Goal: Task Accomplishment & Management: Manage account settings

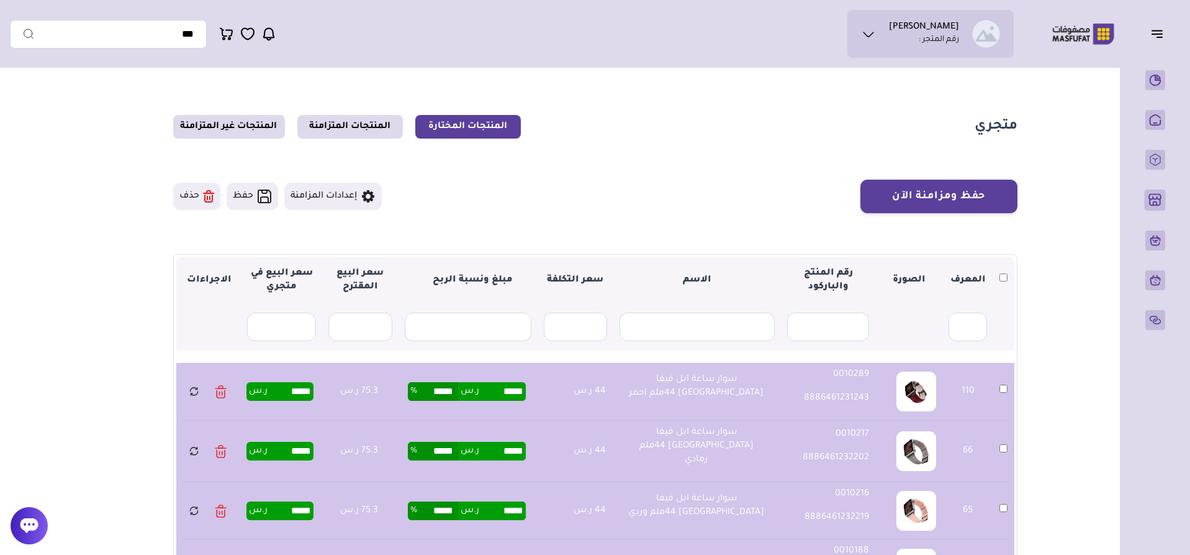
click at [188, 198] on button "حذف" at bounding box center [196, 196] width 47 height 27
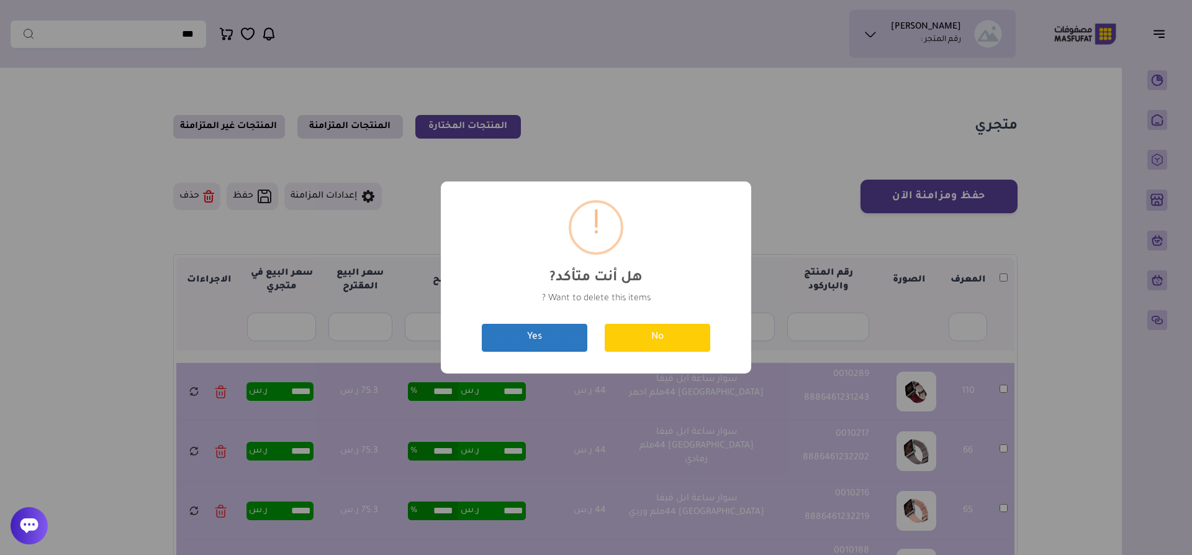
click at [561, 335] on button "Yes" at bounding box center [535, 338] width 106 height 28
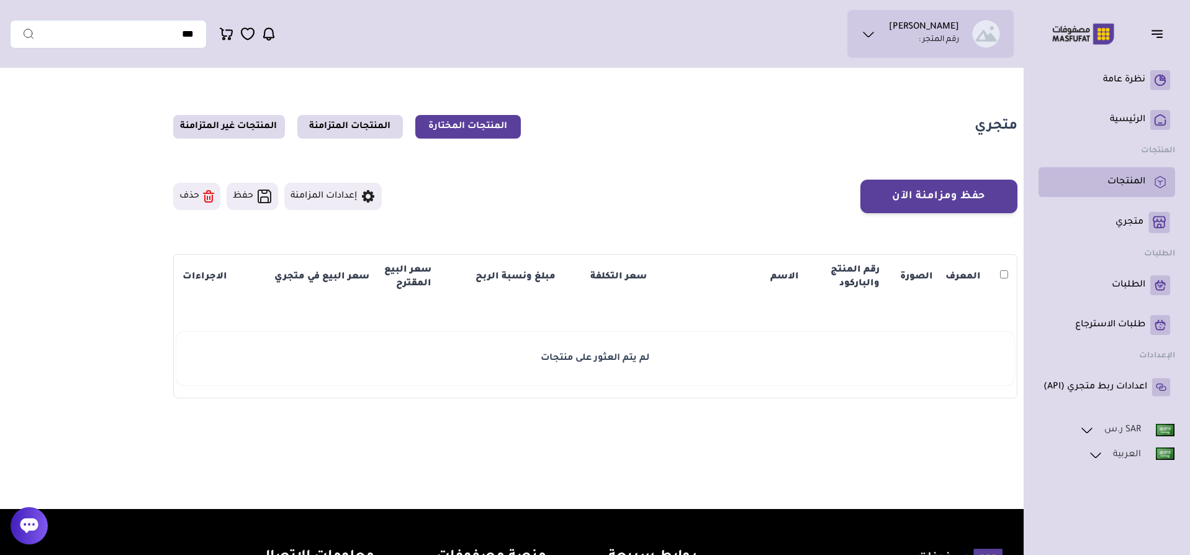
click at [1126, 183] on p "المنتجات" at bounding box center [1127, 182] width 38 height 12
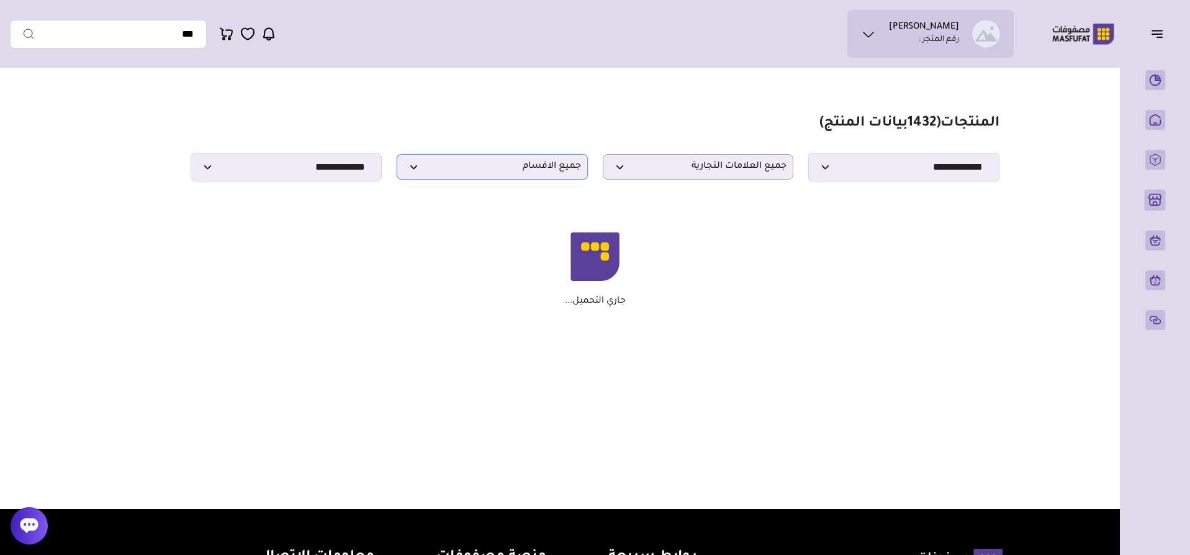
click at [538, 173] on span "جميع الاقسام" at bounding box center [493, 167] width 178 height 12
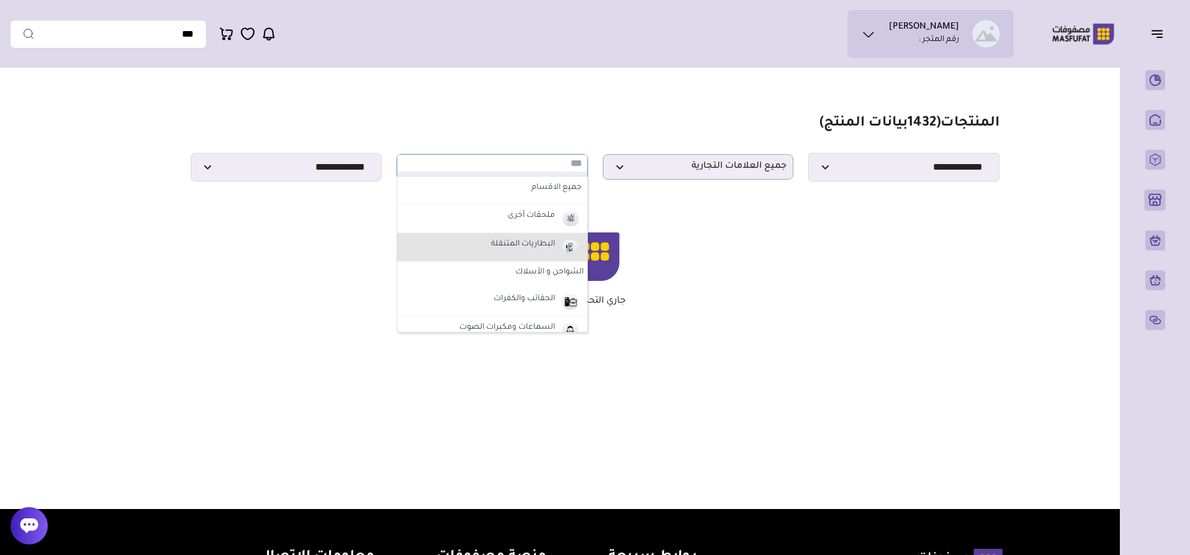
click at [530, 240] on label "البطاريات المتنقلة" at bounding box center [523, 245] width 68 height 16
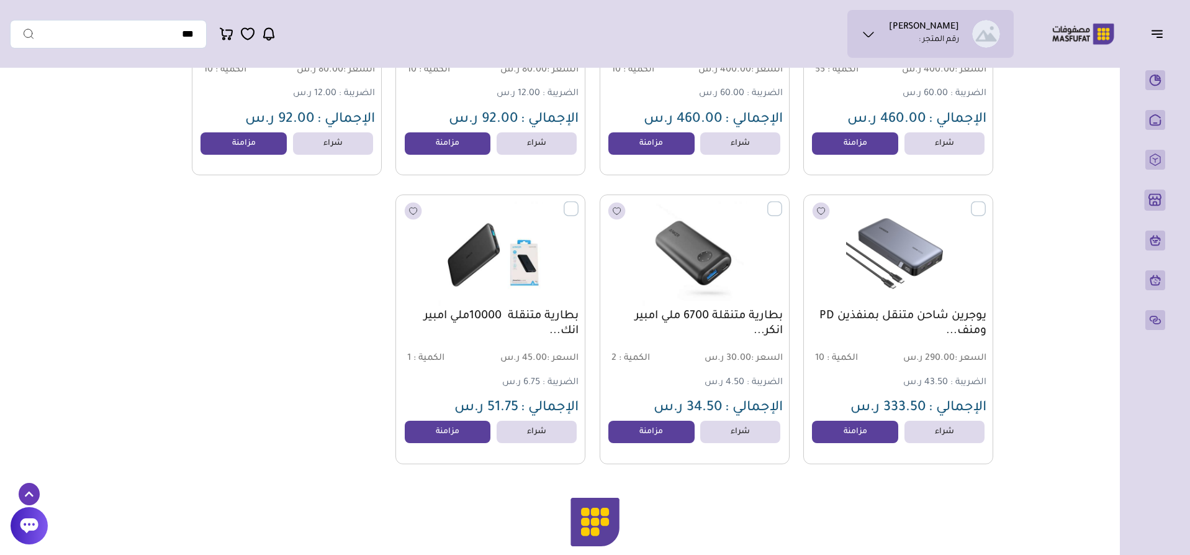
scroll to position [6679, 0]
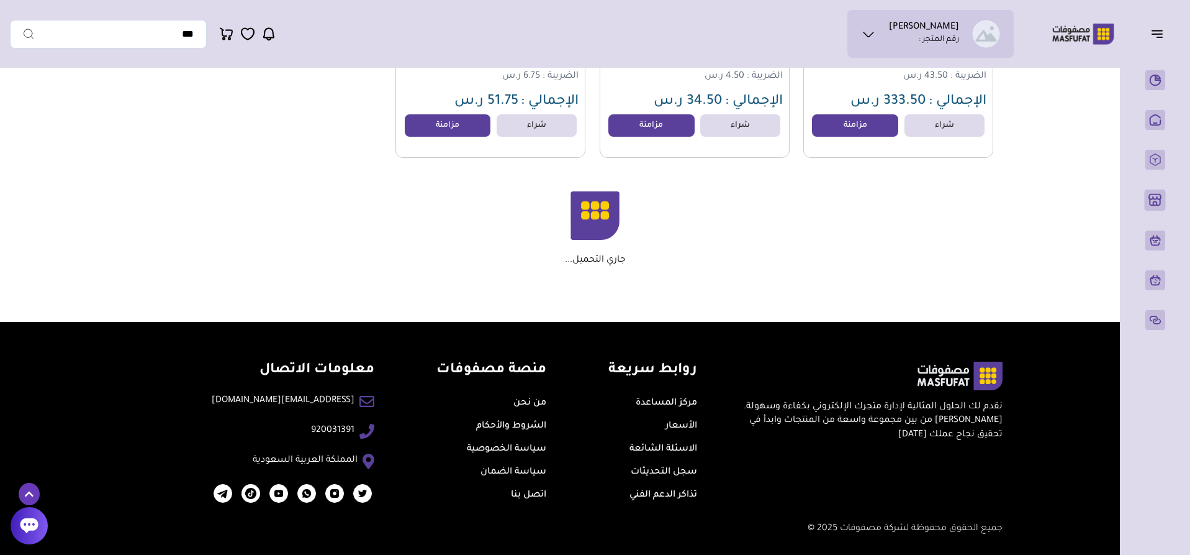
click at [757, 248] on div "جاري التحميل..." at bounding box center [595, 228] width 797 height 75
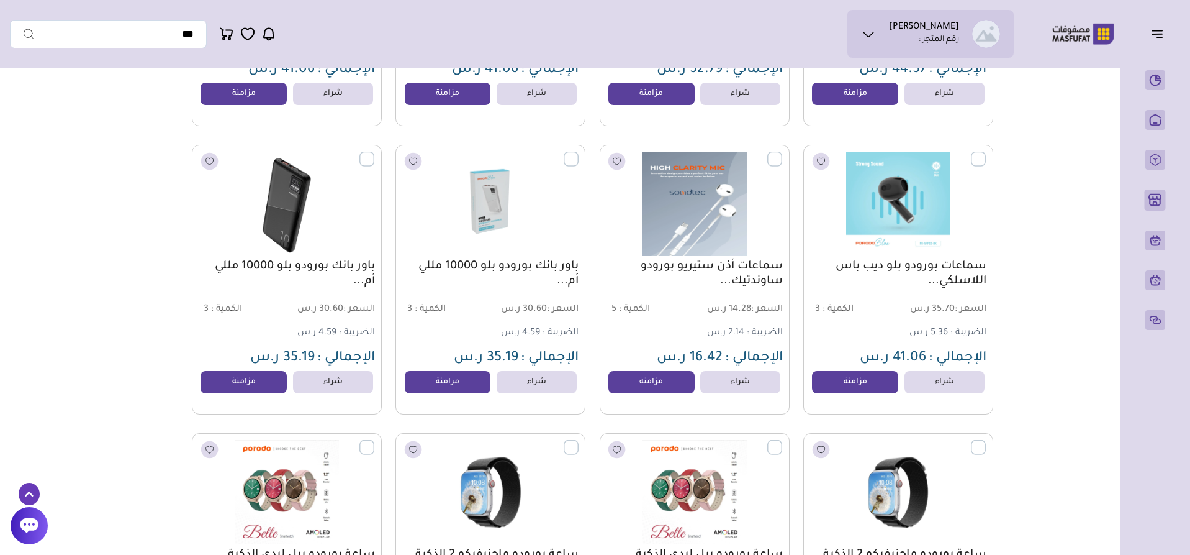
scroll to position [655, 0]
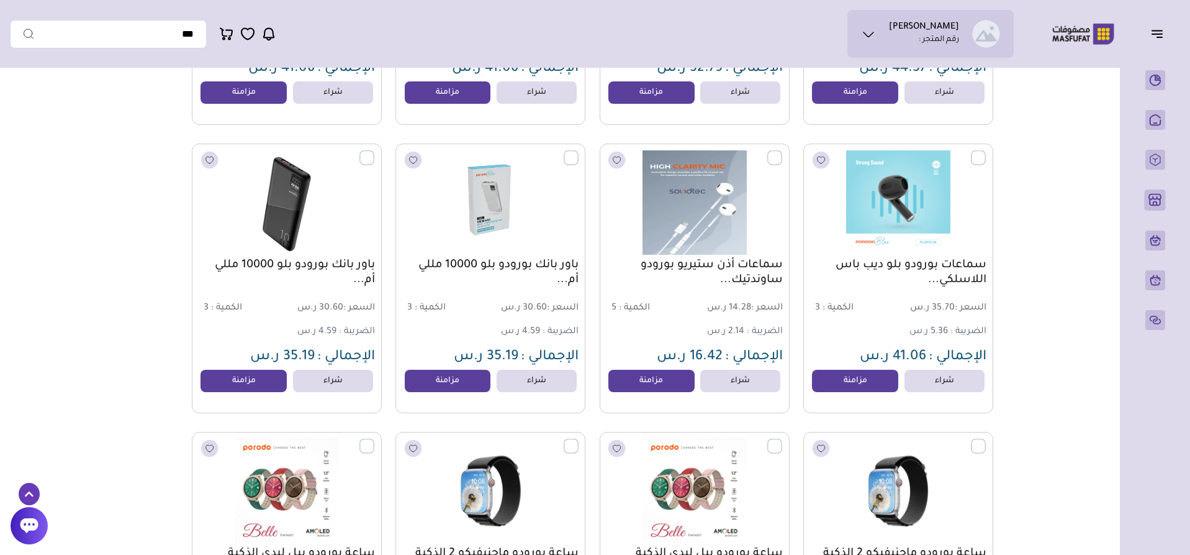
click at [579, 152] on label at bounding box center [579, 150] width 0 height 1
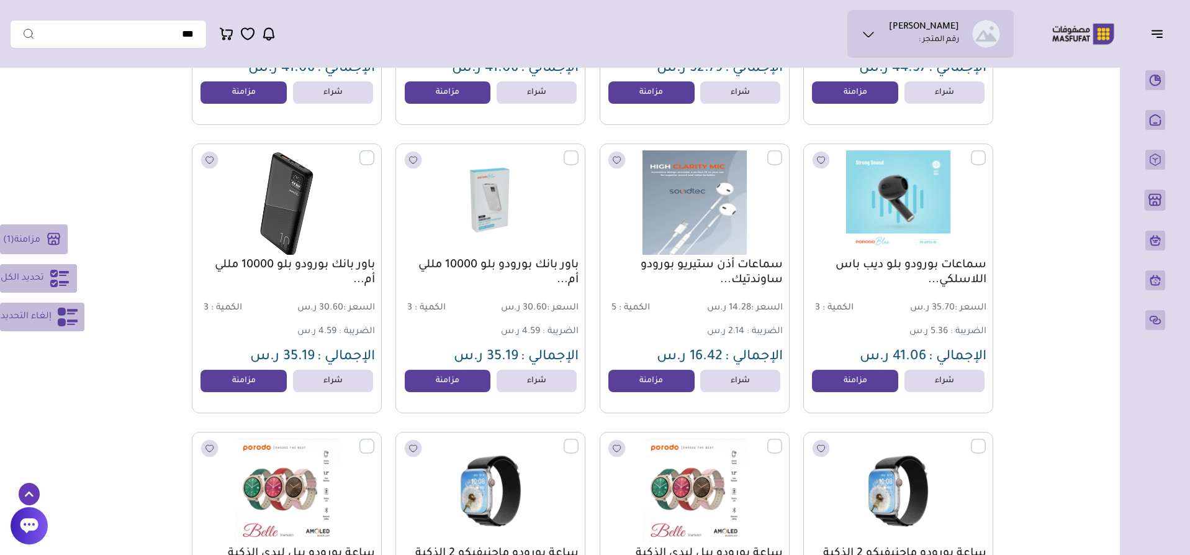
click at [374, 152] on label at bounding box center [374, 150] width 0 height 1
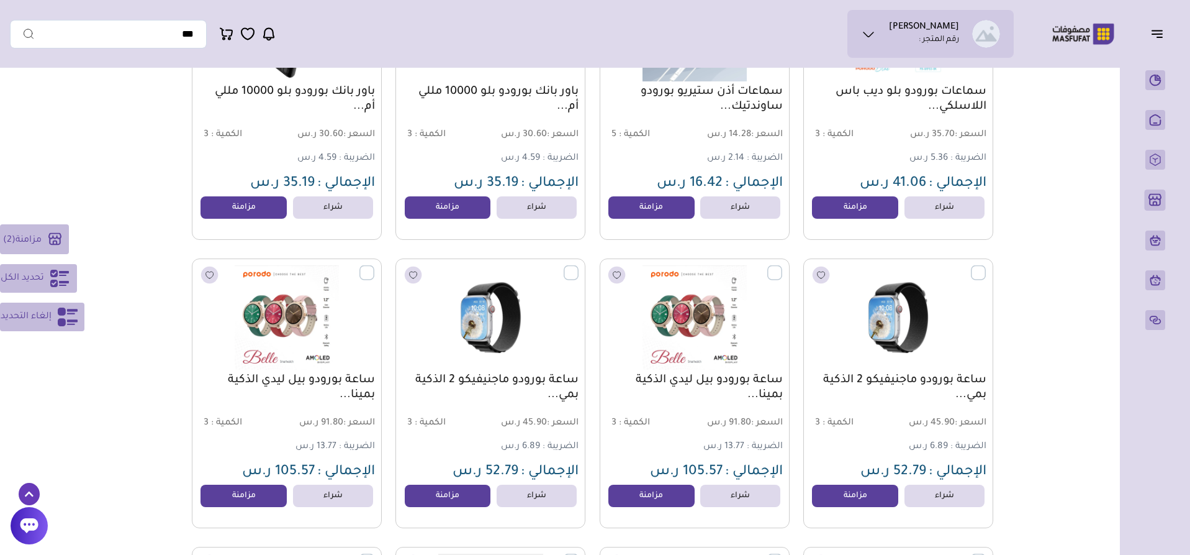
scroll to position [717, 0]
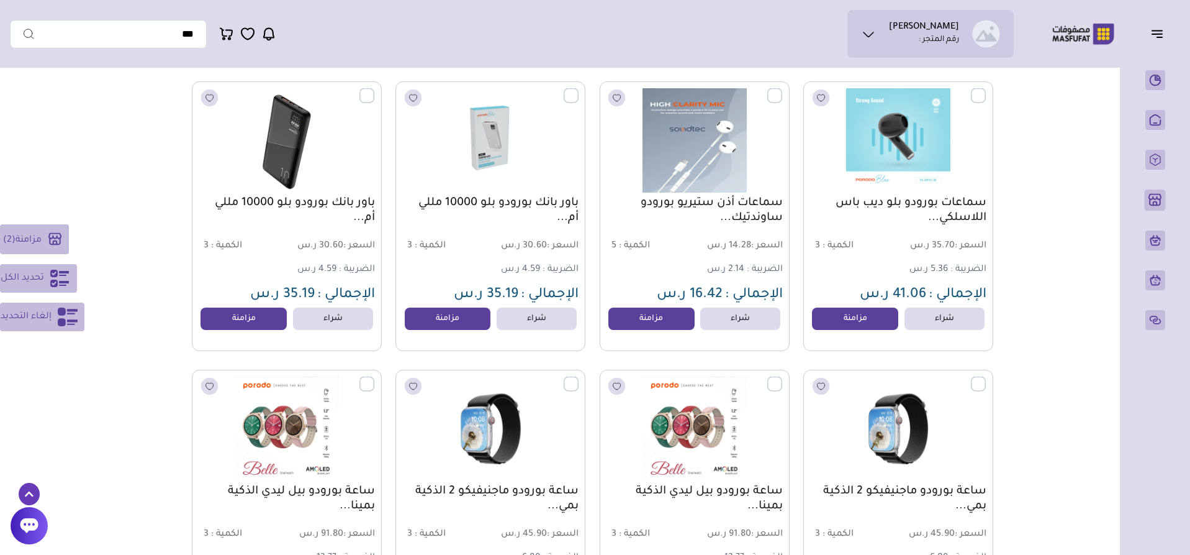
click at [42, 274] on span "تحديد الكل" at bounding box center [22, 278] width 43 height 15
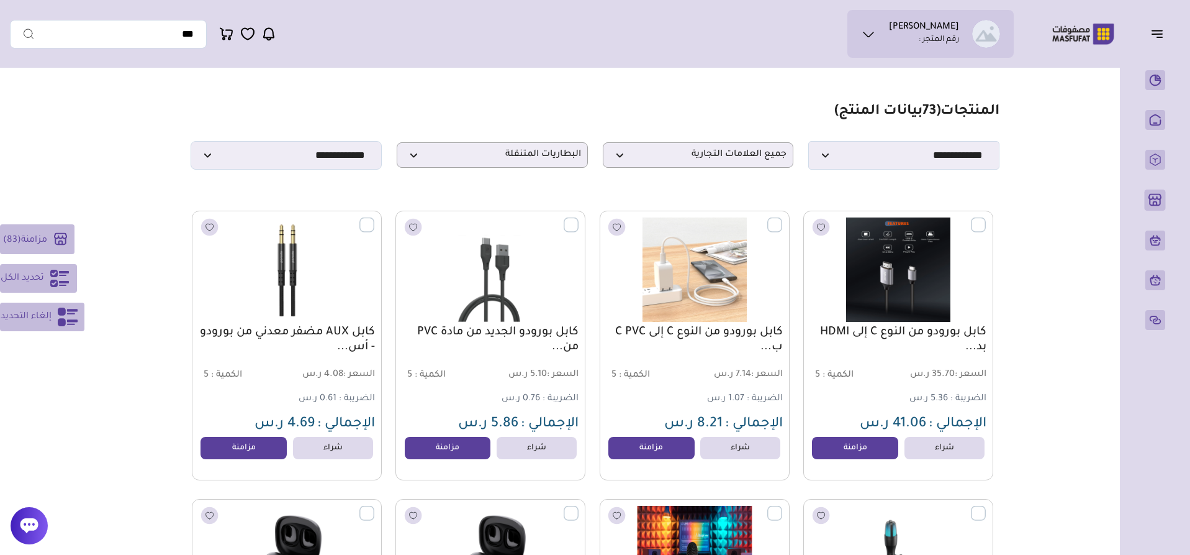
scroll to position [0, 0]
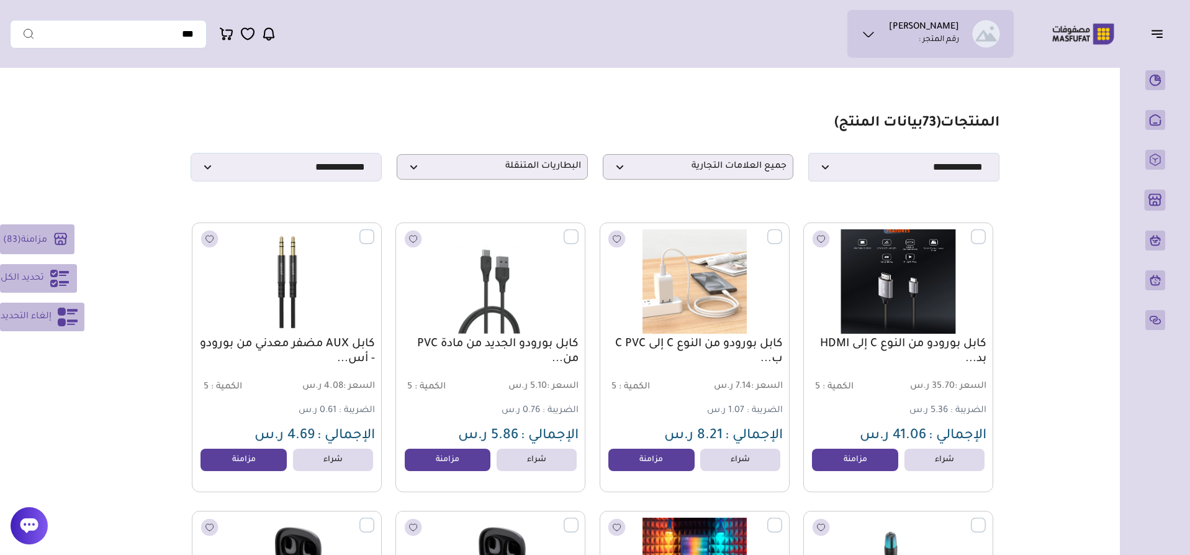
click at [986, 230] on label at bounding box center [986, 229] width 0 height 1
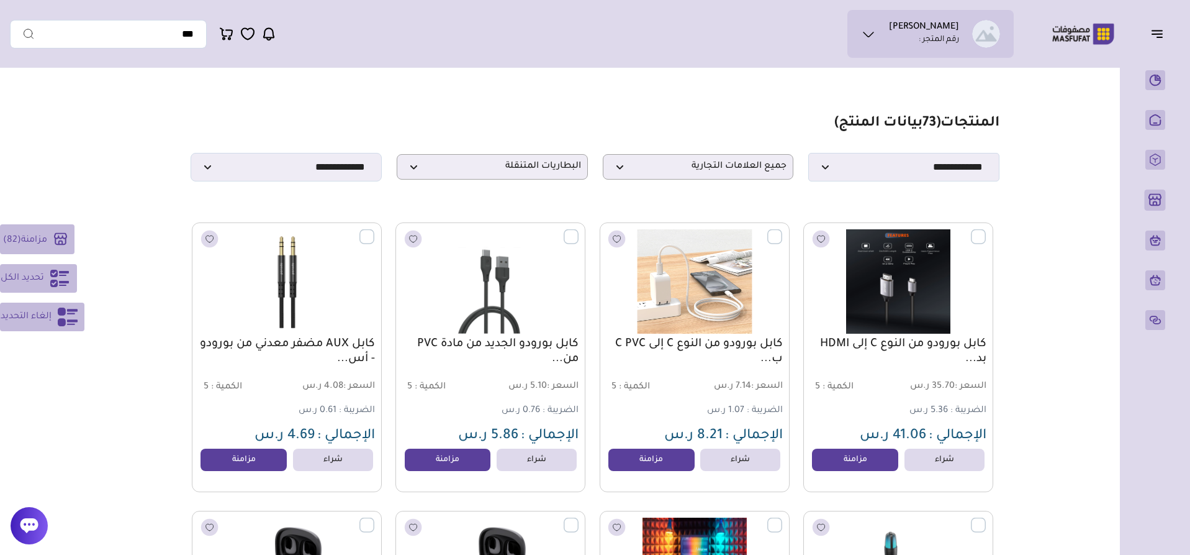
click at [782, 230] on label at bounding box center [782, 229] width 0 height 1
click at [579, 230] on label at bounding box center [579, 229] width 0 height 1
click at [374, 230] on label at bounding box center [374, 229] width 0 height 1
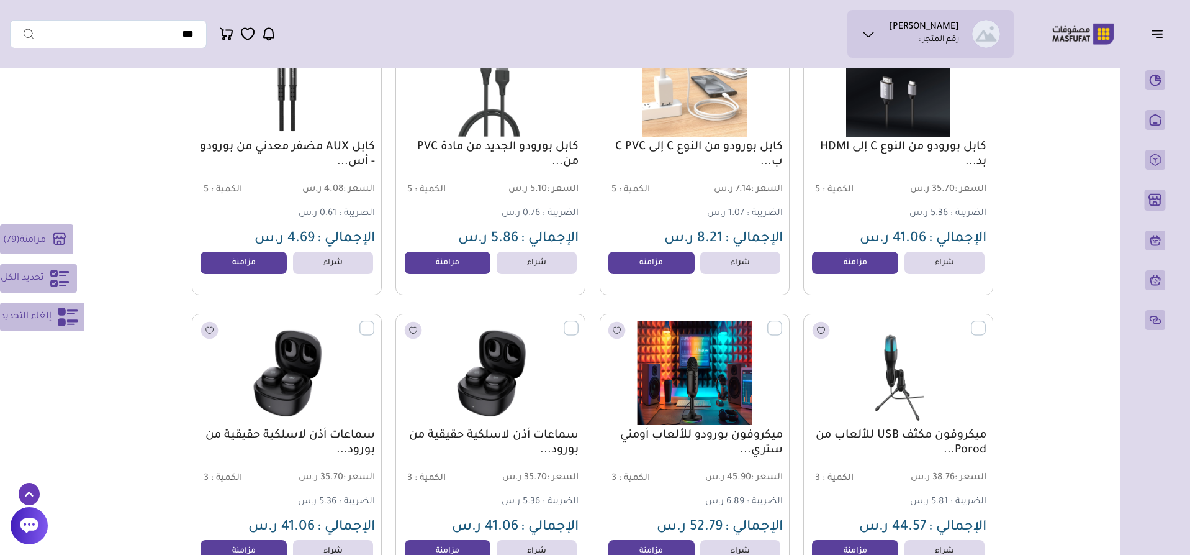
scroll to position [248, 0]
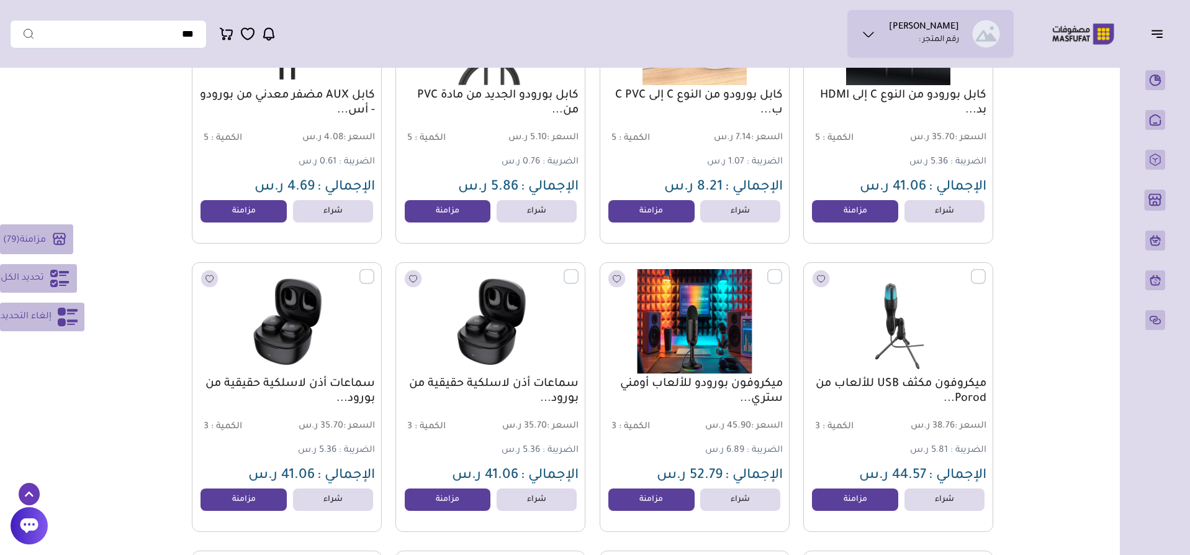
click at [782, 270] on label at bounding box center [782, 269] width 0 height 1
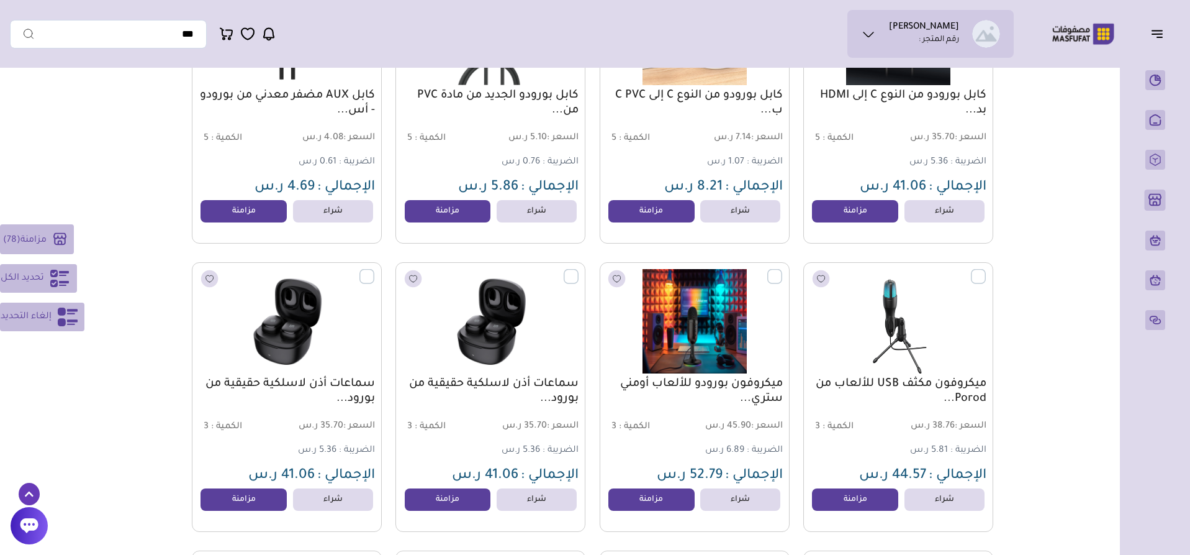
click at [986, 270] on label at bounding box center [986, 269] width 0 height 1
click at [579, 270] on label at bounding box center [579, 269] width 0 height 1
click at [374, 270] on label at bounding box center [374, 269] width 0 height 1
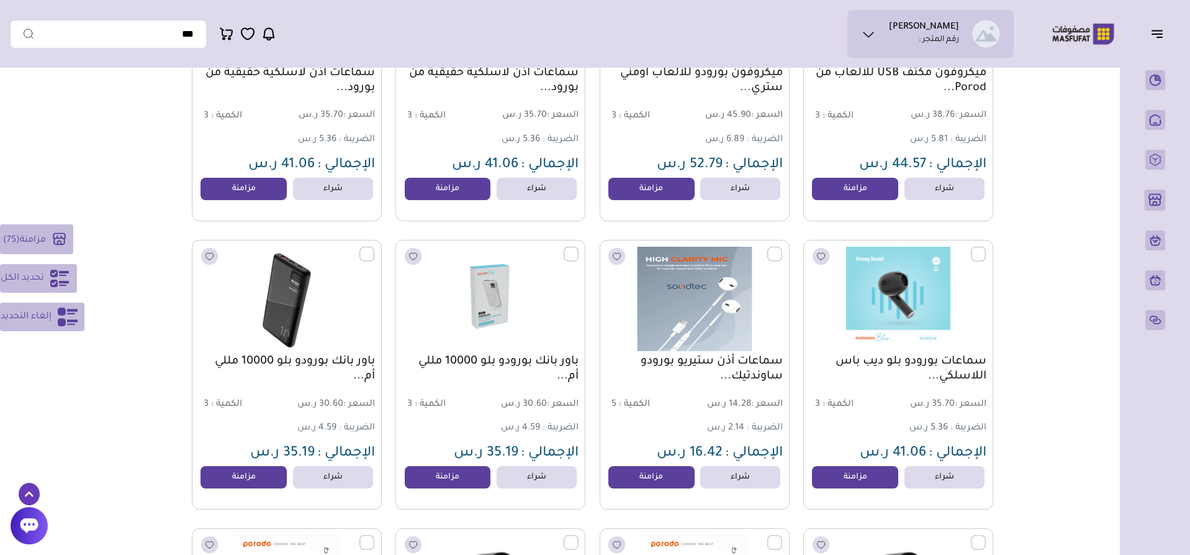
drag, startPoint x: 770, startPoint y: 256, endPoint x: 852, endPoint y: 249, distance: 82.3
click at [782, 248] on label at bounding box center [782, 247] width 0 height 1
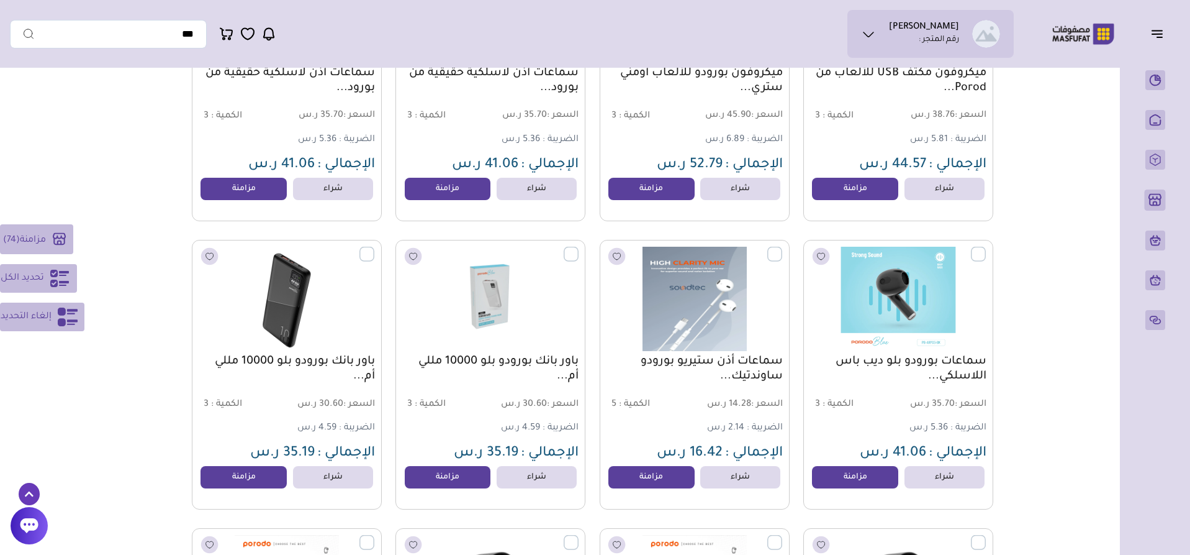
click at [986, 257] on div at bounding box center [978, 254] width 15 height 15
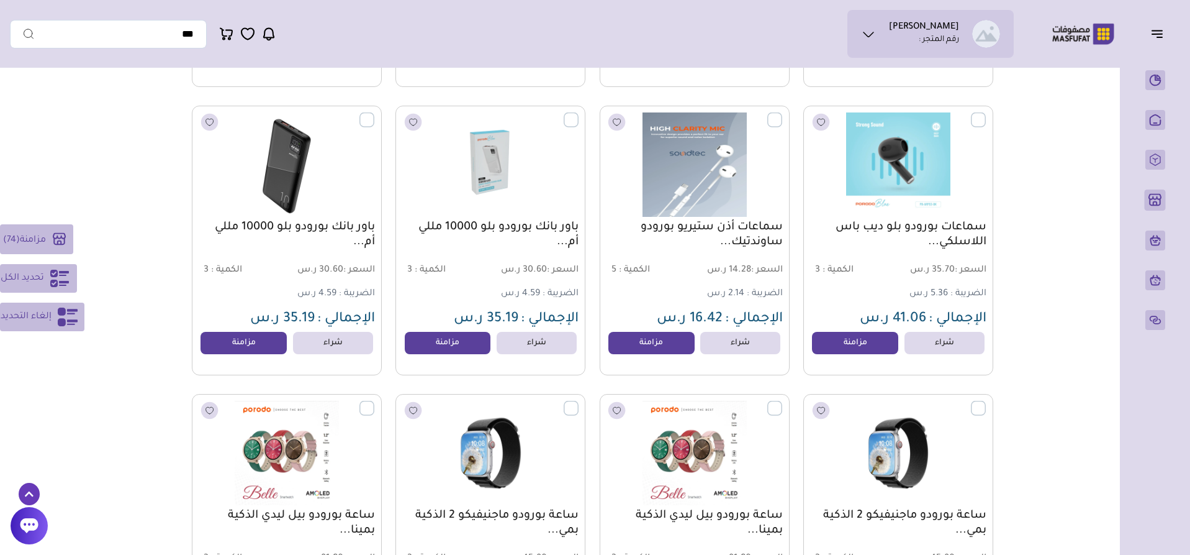
scroll to position [621, 0]
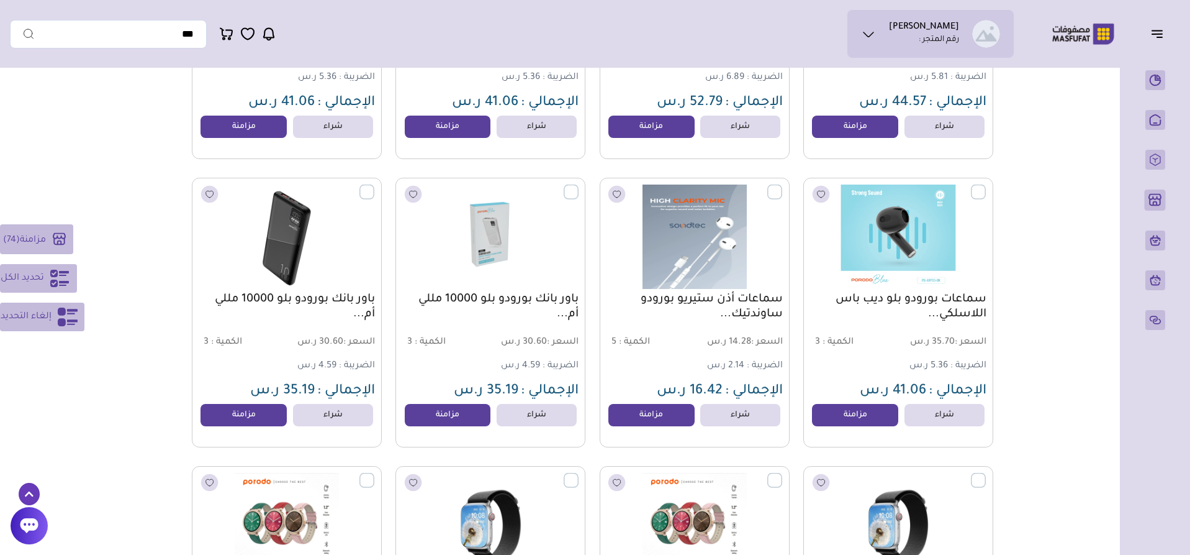
click at [986, 186] on label at bounding box center [986, 184] width 0 height 1
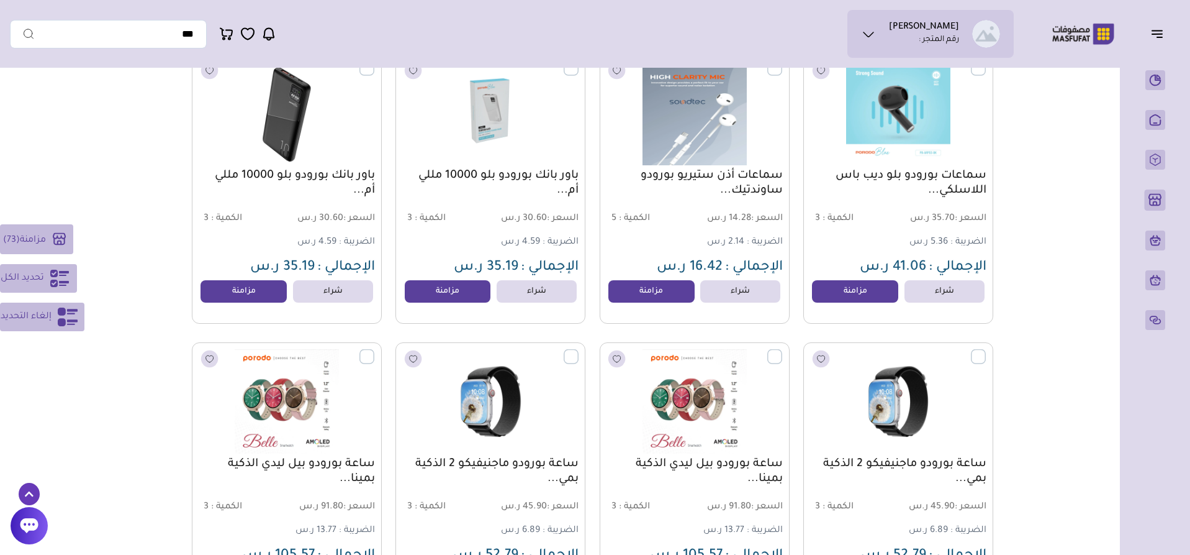
scroll to position [745, 0]
click at [986, 350] on label at bounding box center [986, 348] width 0 height 1
click at [782, 350] on label at bounding box center [782, 348] width 0 height 1
click at [579, 350] on label at bounding box center [579, 348] width 0 height 1
click at [374, 350] on label at bounding box center [374, 348] width 0 height 1
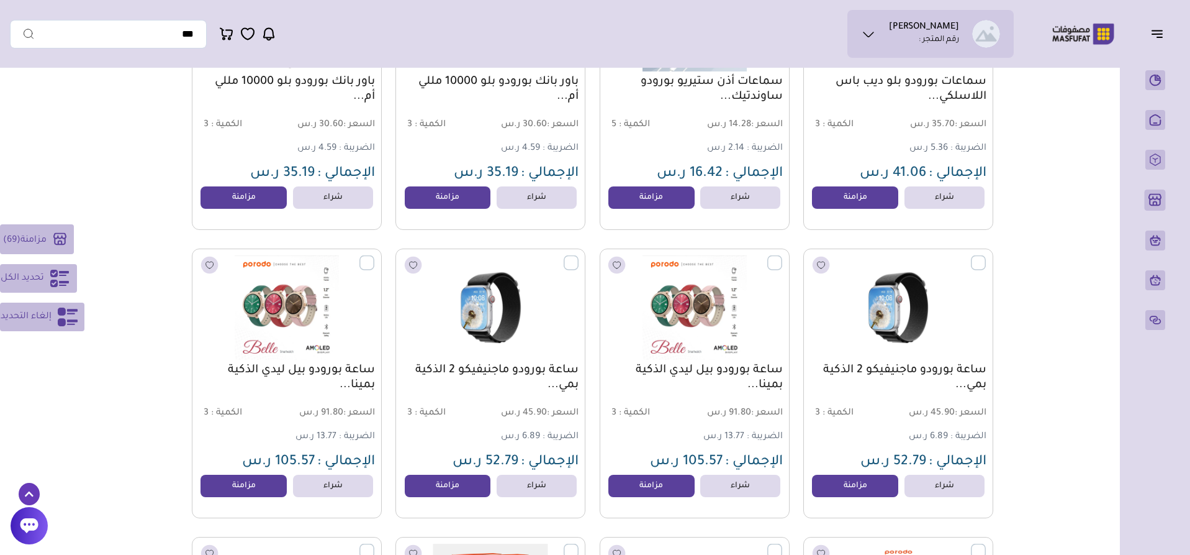
scroll to position [1056, 0]
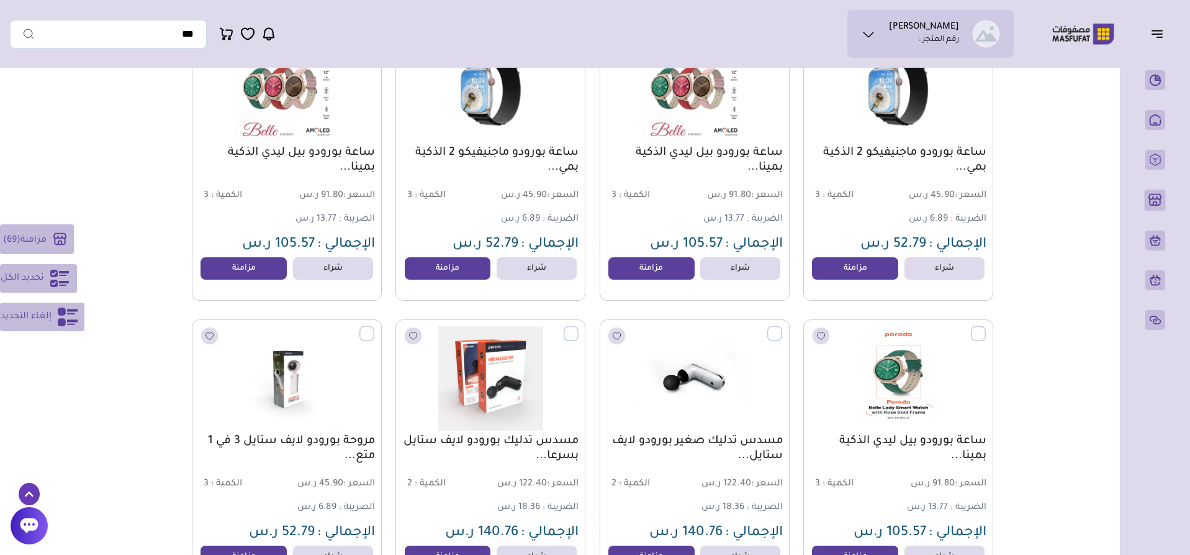
click at [782, 327] on label at bounding box center [782, 326] width 0 height 1
click at [986, 327] on label at bounding box center [986, 326] width 0 height 1
click at [579, 327] on label at bounding box center [579, 326] width 0 height 1
click at [374, 327] on label at bounding box center [374, 326] width 0 height 1
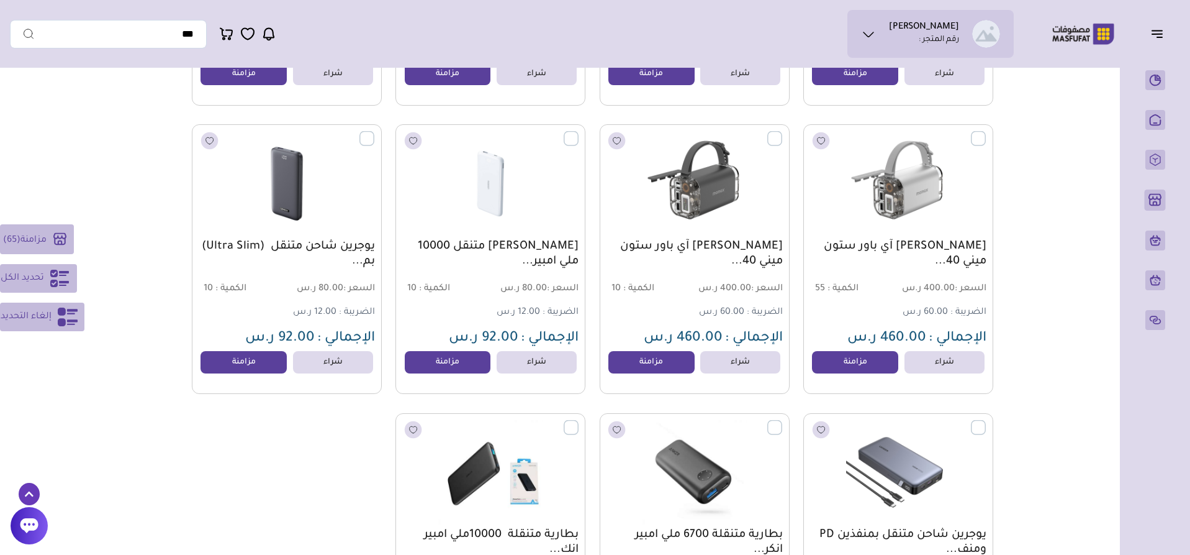
scroll to position [6148, 0]
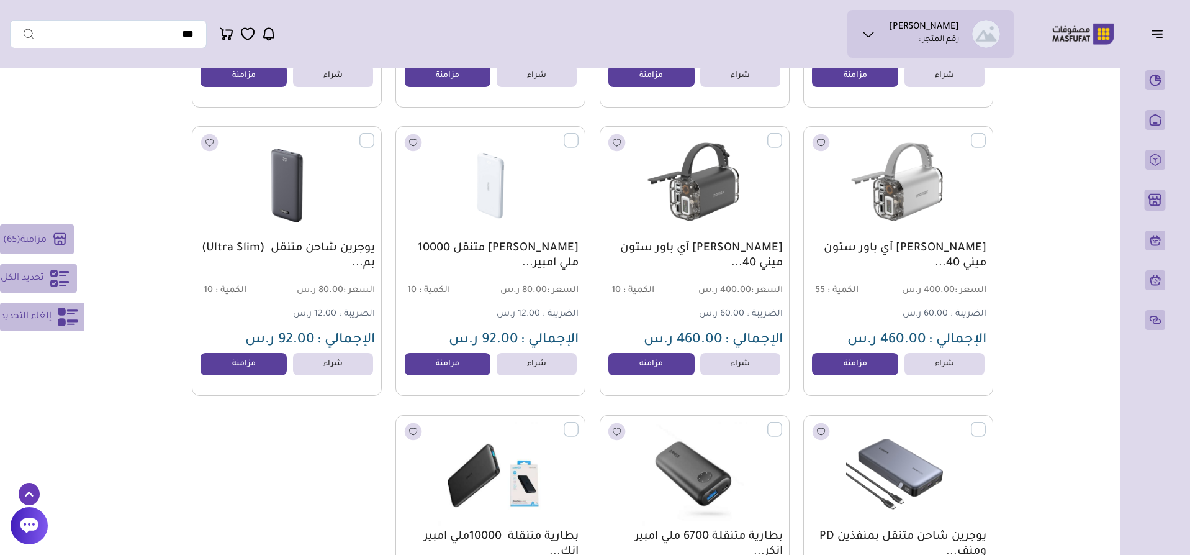
click at [50, 243] on button "مزامنة ( 65 )" at bounding box center [37, 239] width 74 height 30
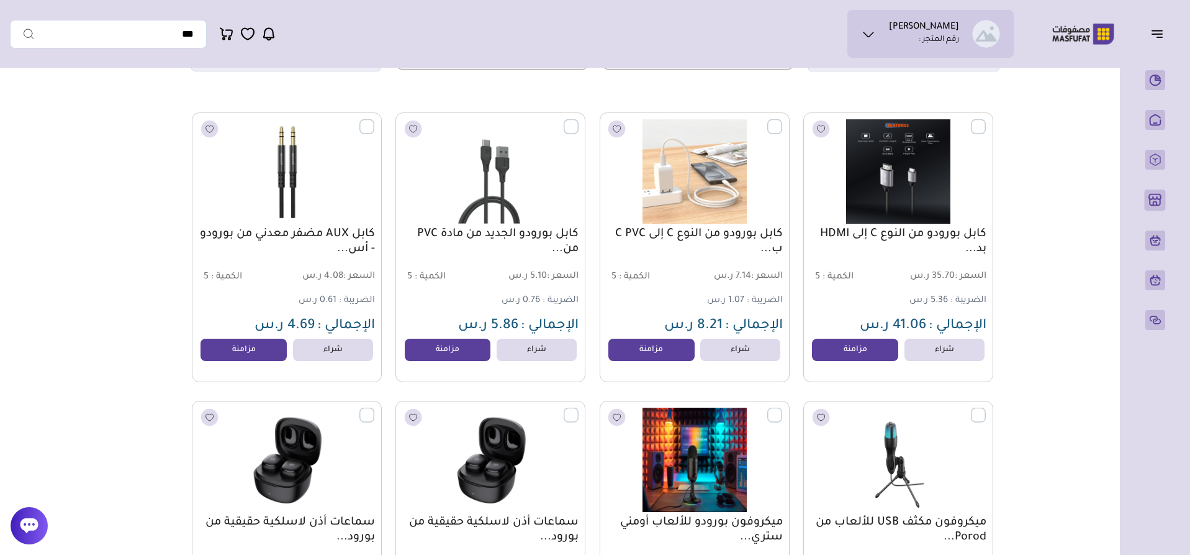
scroll to position [0, 0]
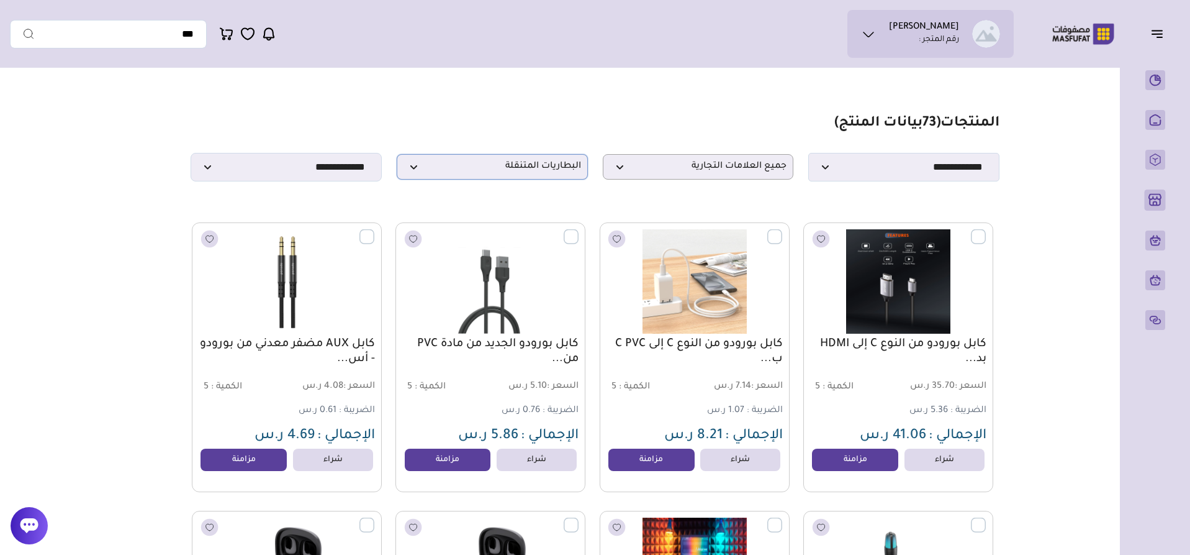
click at [502, 173] on span "البطاريات المتنقلة" at bounding box center [493, 167] width 178 height 12
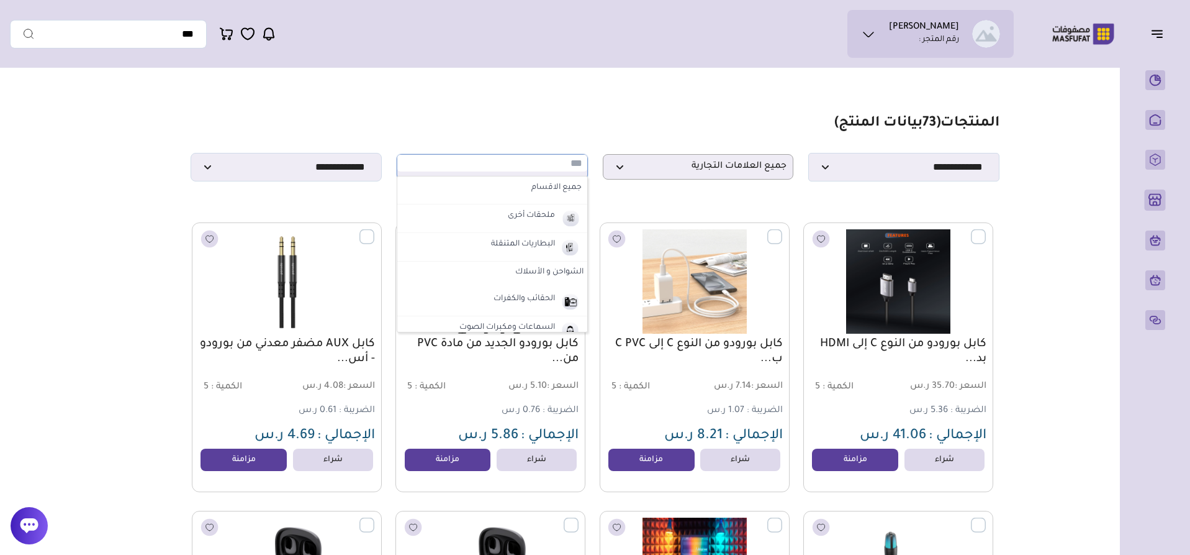
click at [547, 272] on label "الشواحن و الأسلاك" at bounding box center [492, 272] width 190 height 22
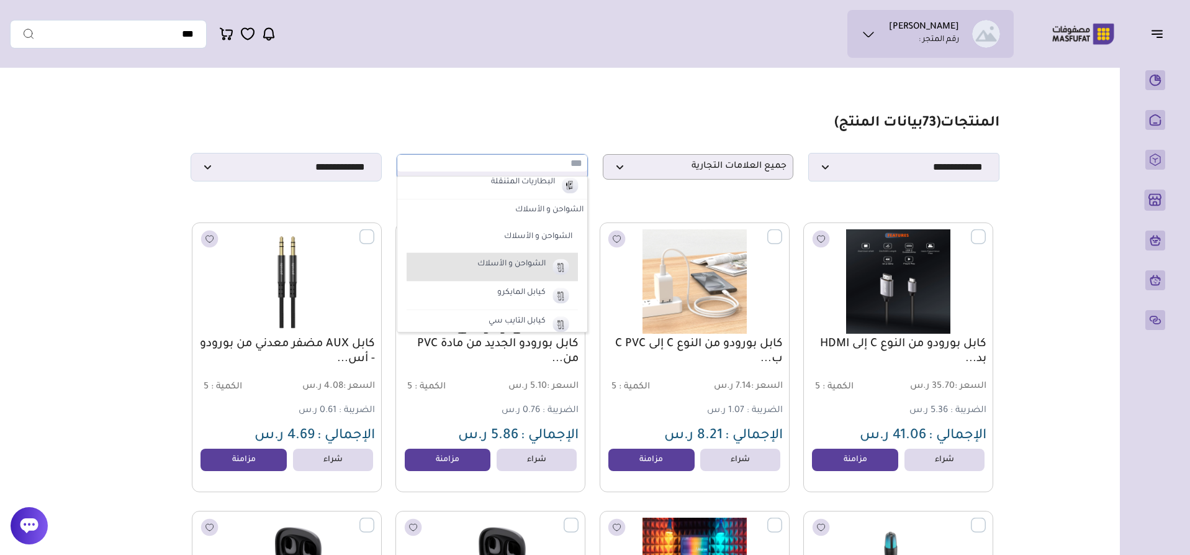
click at [522, 268] on label "الشواحن و الأسلاك" at bounding box center [512, 264] width 72 height 16
select select "*"
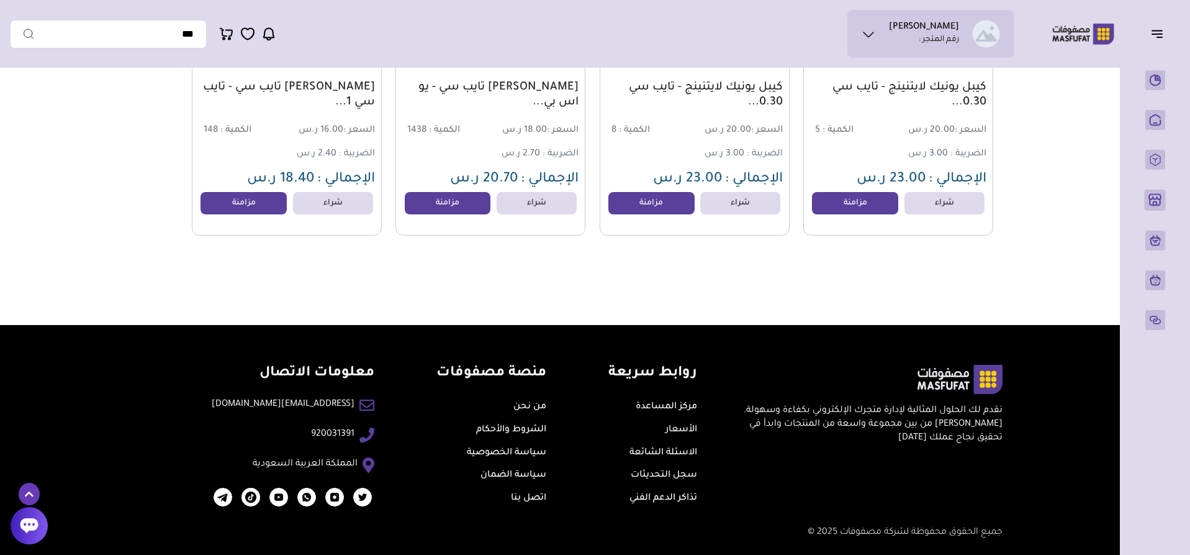
scroll to position [23709, 0]
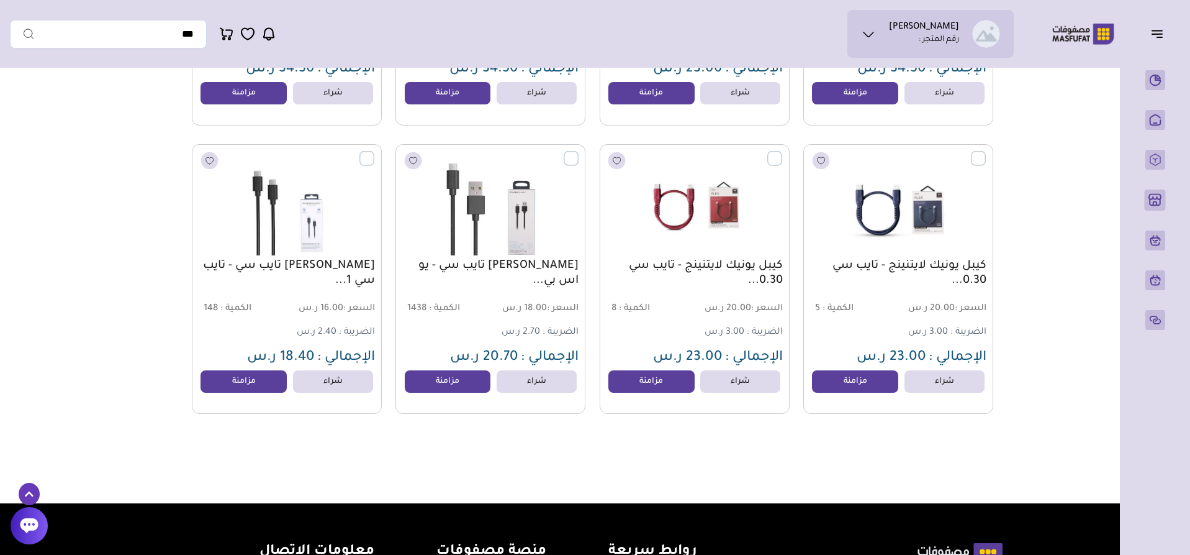
click at [579, 152] on label at bounding box center [579, 151] width 0 height 1
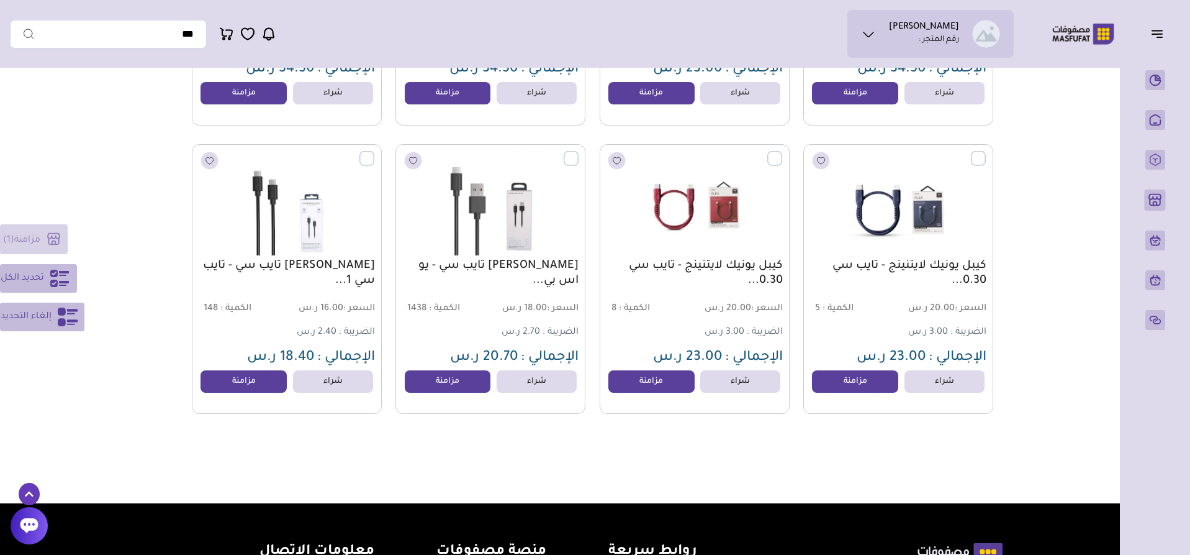
click at [29, 282] on span "تحديد الكل" at bounding box center [22, 278] width 43 height 15
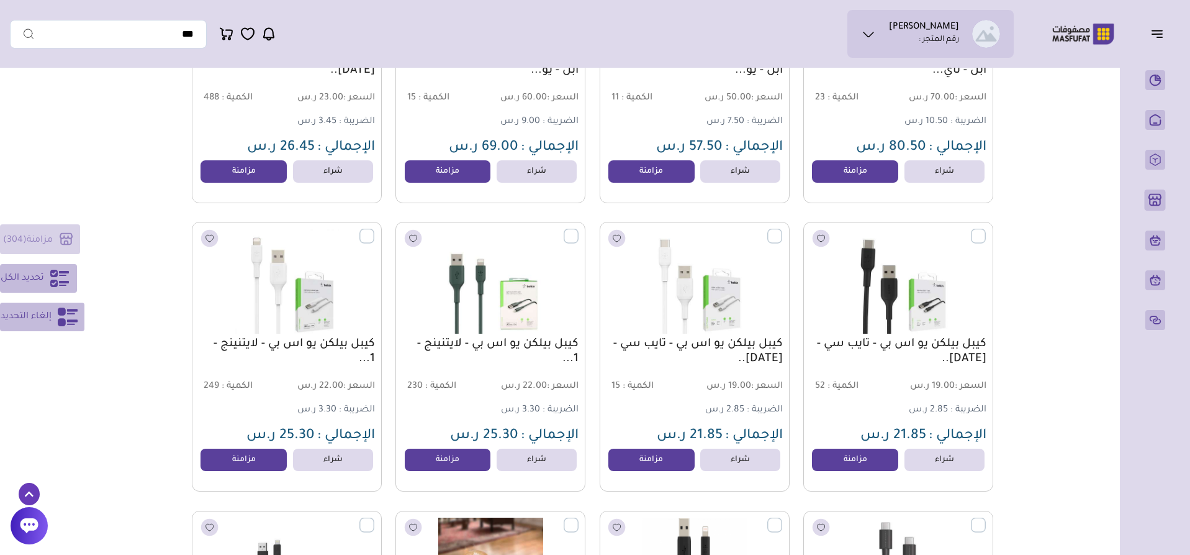
scroll to position [20728, 0]
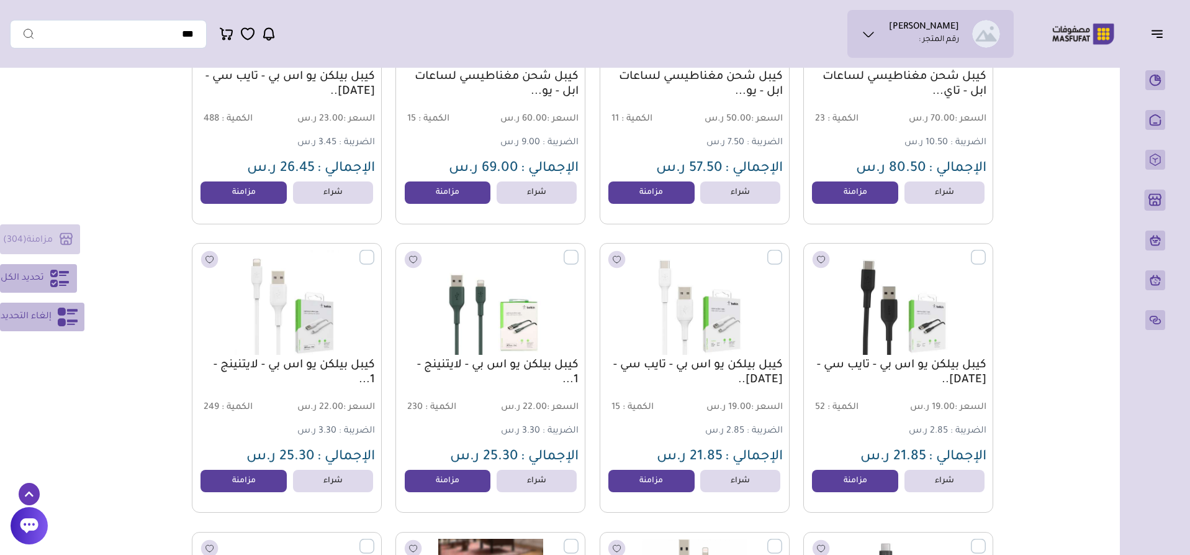
drag, startPoint x: 0, startPoint y: 494, endPoint x: 178, endPoint y: 208, distance: 336.4
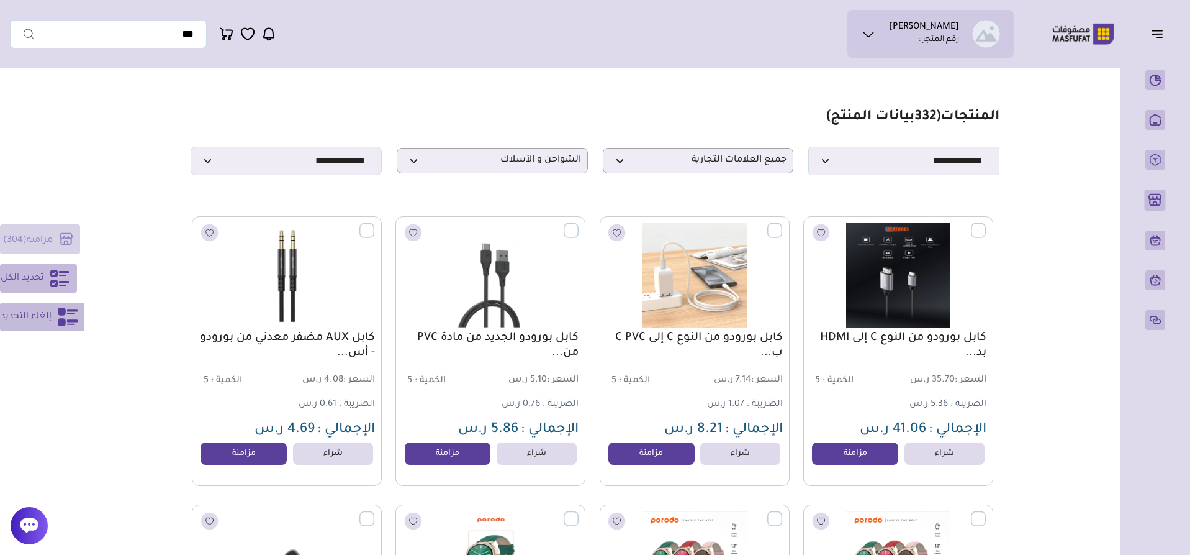
scroll to position [0, 0]
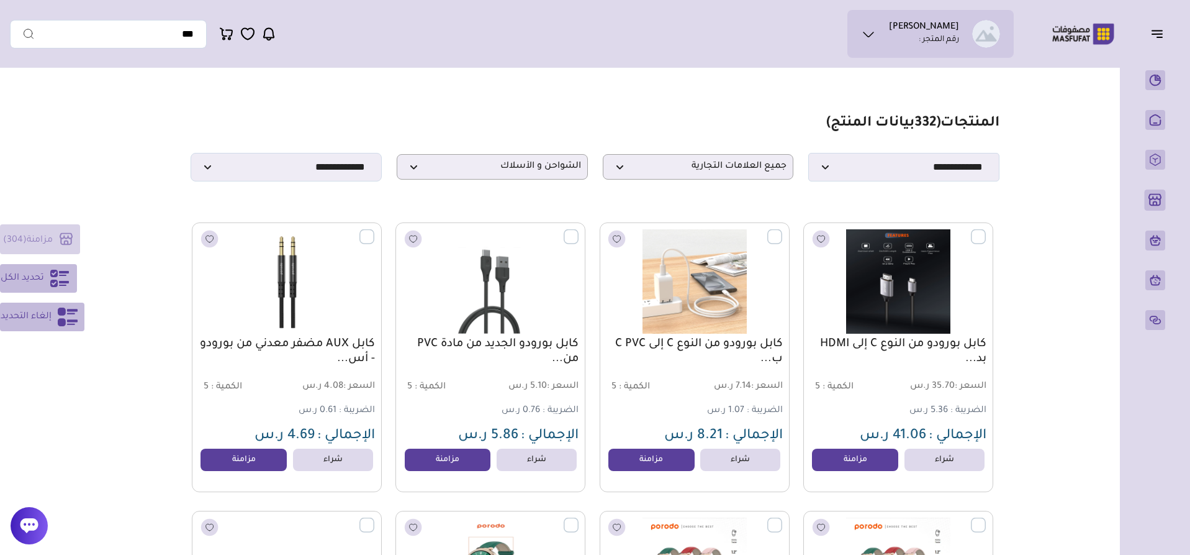
click at [39, 237] on div "مزامنة ( 304 ) تحديد الكل إلغاء التحديد" at bounding box center [42, 277] width 84 height 107
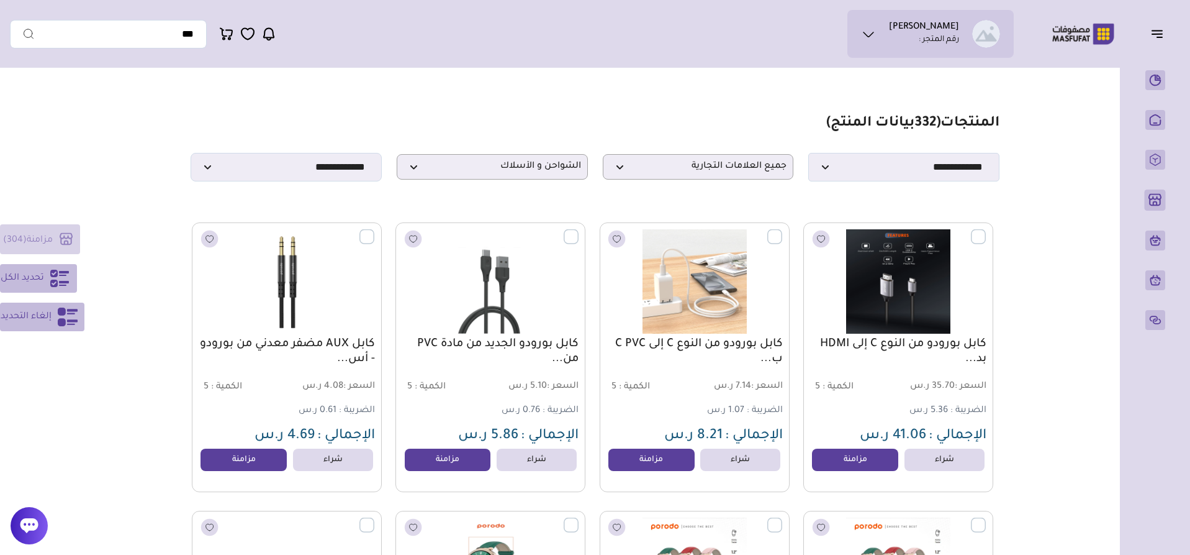
click at [39, 237] on div "مزامنة ( 304 ) تحديد الكل إلغاء التحديد" at bounding box center [42, 277] width 84 height 107
click at [32, 313] on span "إلغاء التحديد" at bounding box center [26, 316] width 51 height 15
click at [482, 171] on span "الشواحن و الأسلاك" at bounding box center [493, 167] width 178 height 12
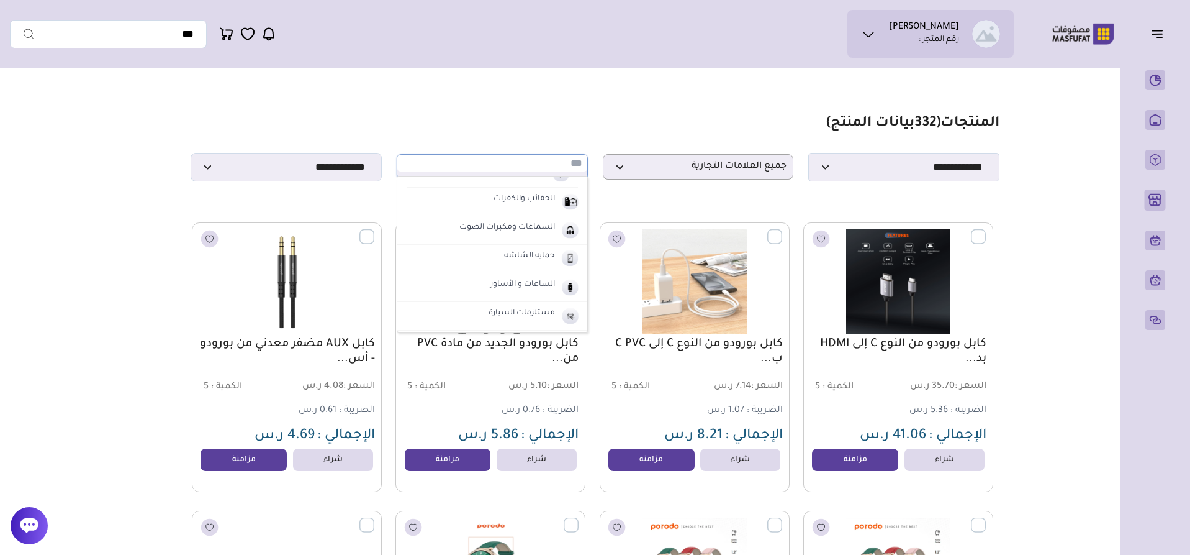
scroll to position [292, 0]
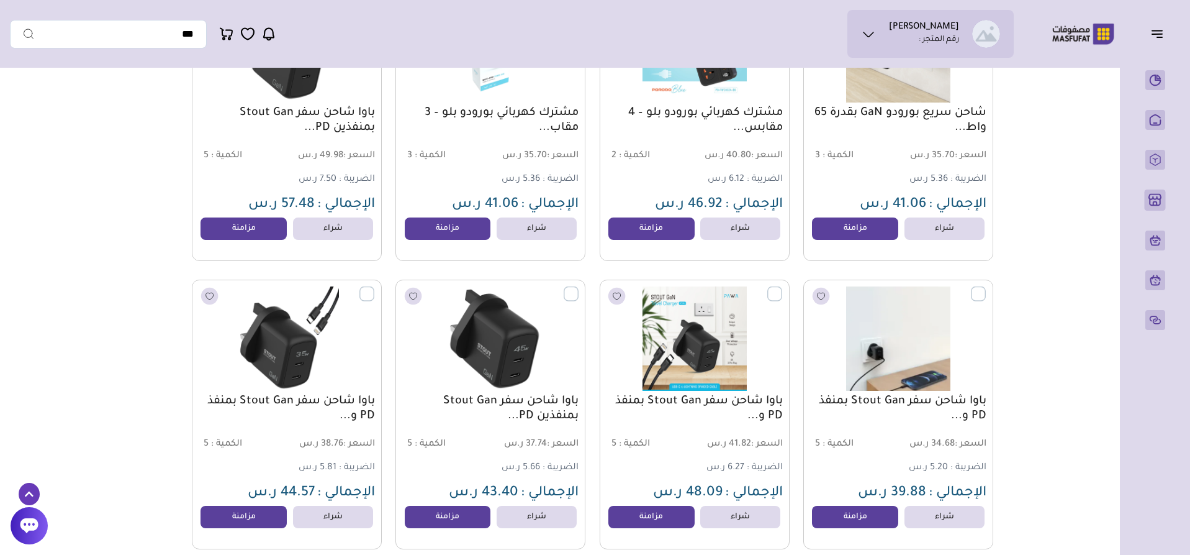
scroll to position [683, 0]
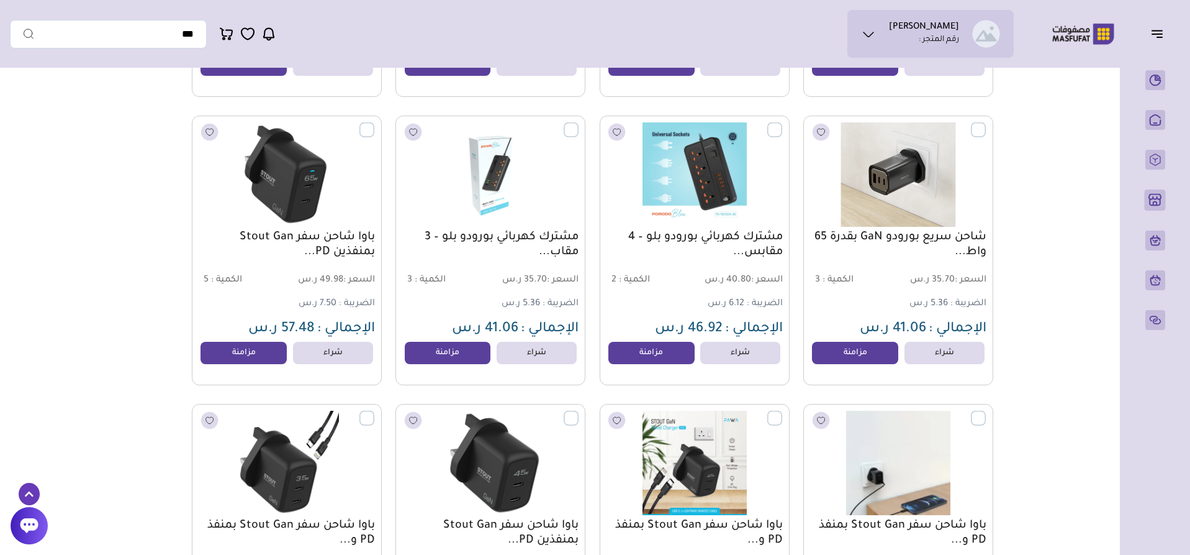
click at [986, 124] on label at bounding box center [986, 122] width 0 height 1
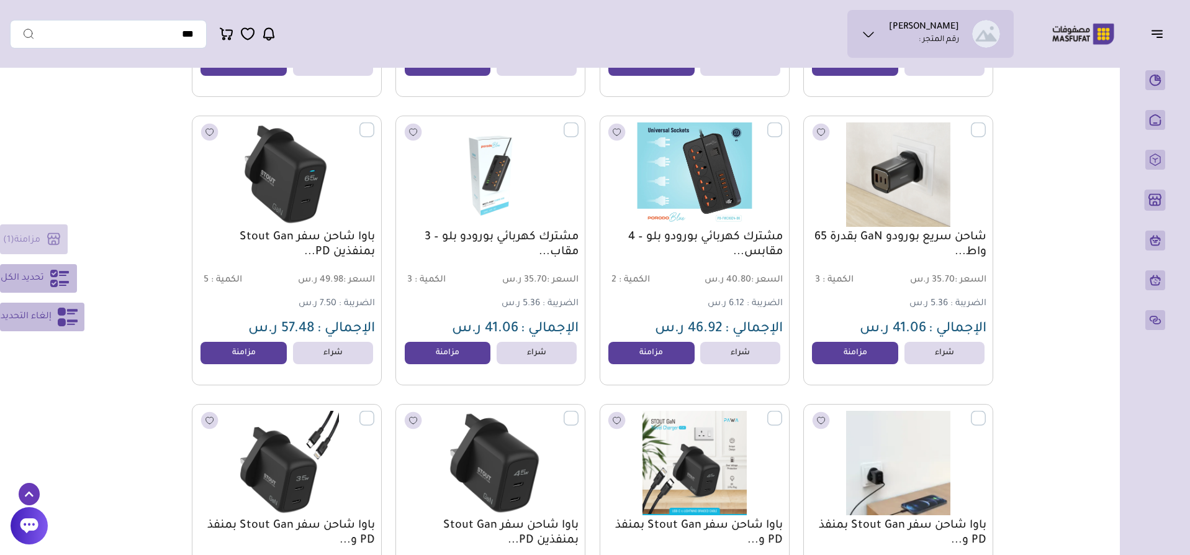
click at [782, 124] on label at bounding box center [782, 122] width 0 height 1
click at [579, 124] on label at bounding box center [579, 122] width 0 height 1
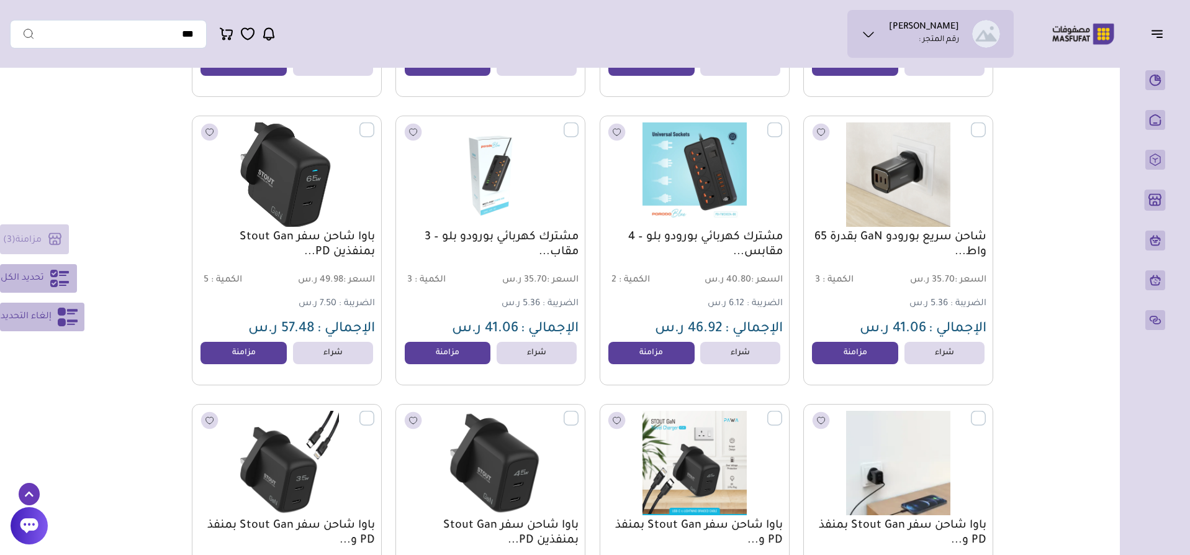
click at [374, 124] on label at bounding box center [374, 122] width 0 height 1
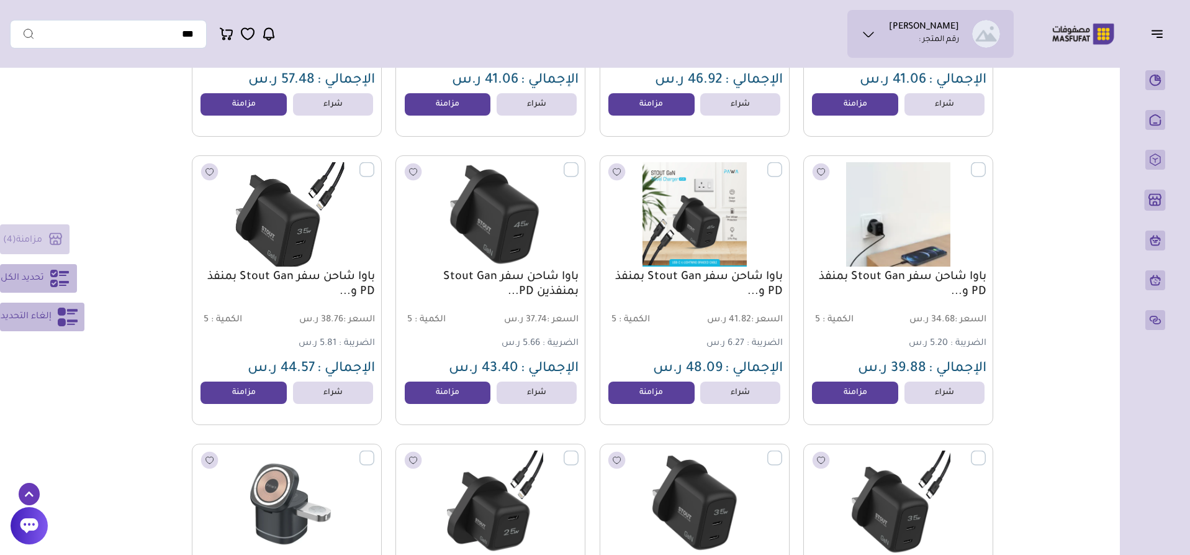
click at [374, 163] on label at bounding box center [374, 162] width 0 height 1
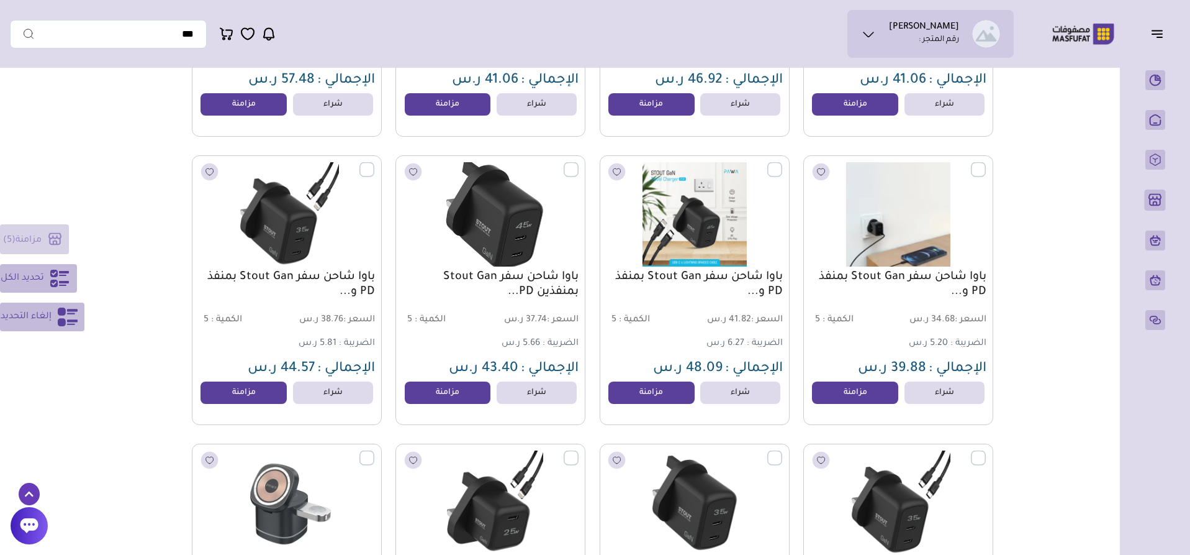
click at [579, 163] on label at bounding box center [579, 162] width 0 height 1
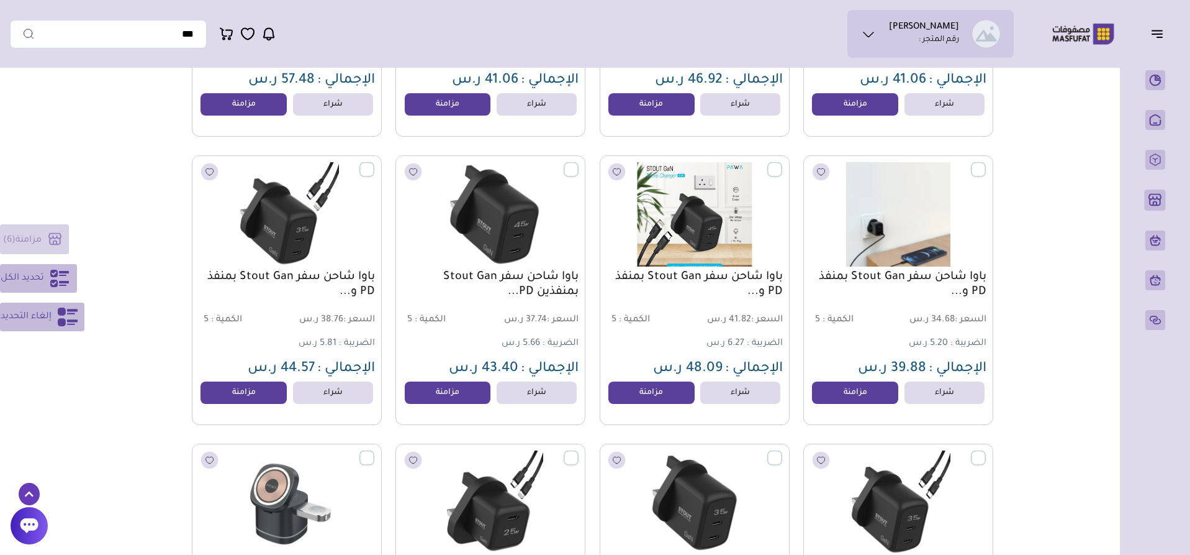
click at [782, 163] on label at bounding box center [782, 162] width 0 height 1
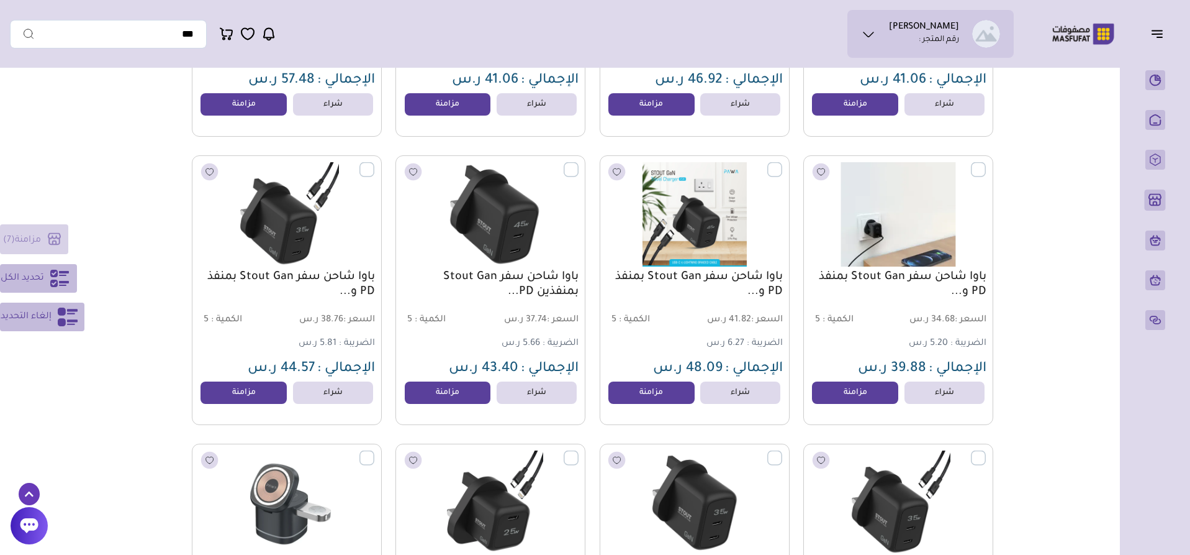
click at [986, 163] on label at bounding box center [986, 162] width 0 height 1
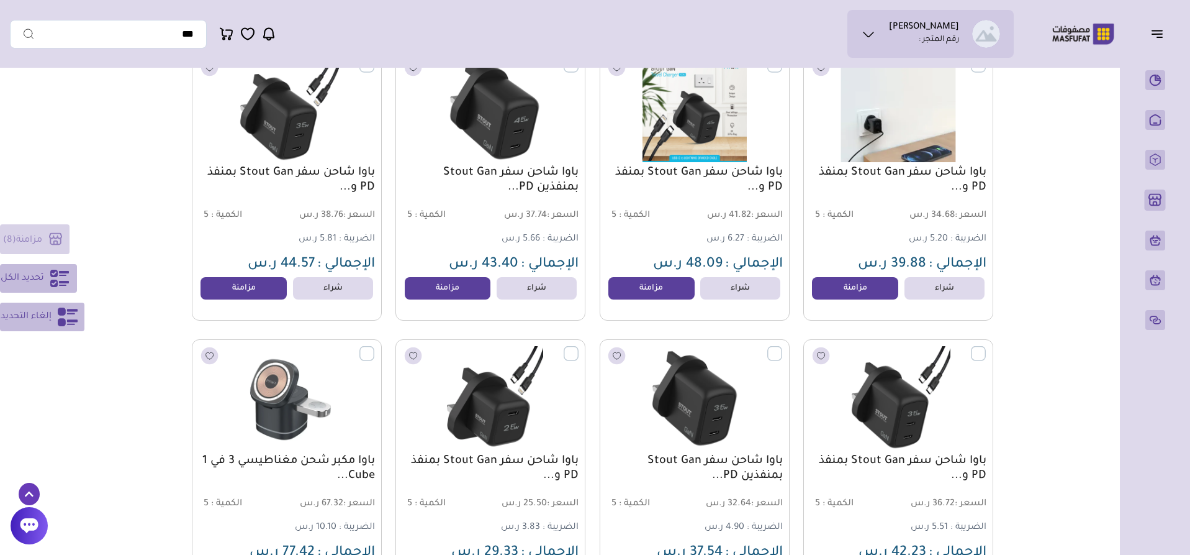
scroll to position [1180, 0]
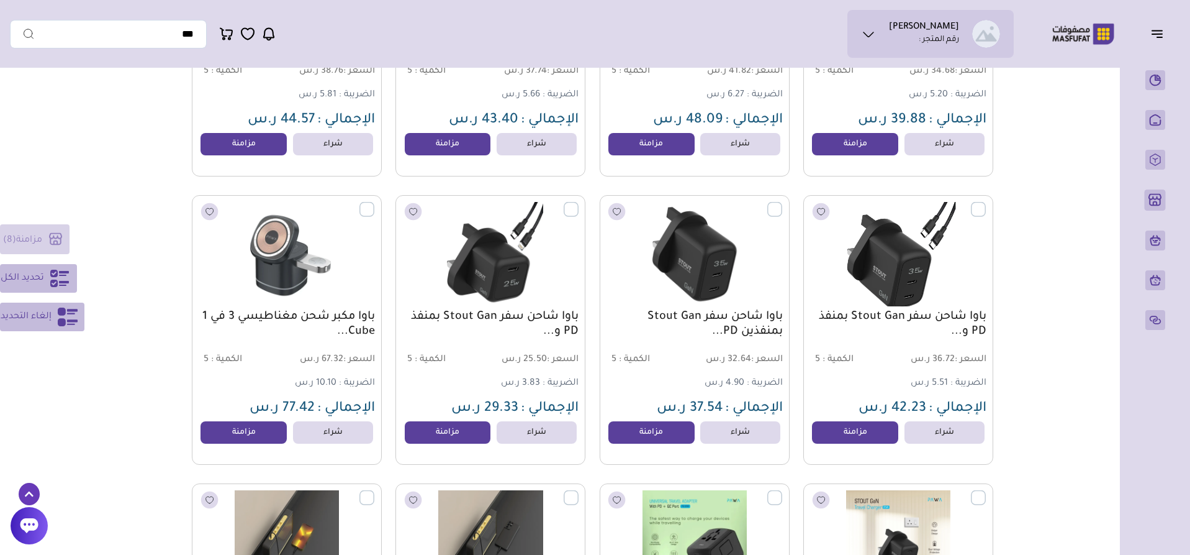
click at [986, 203] on label at bounding box center [986, 202] width 0 height 1
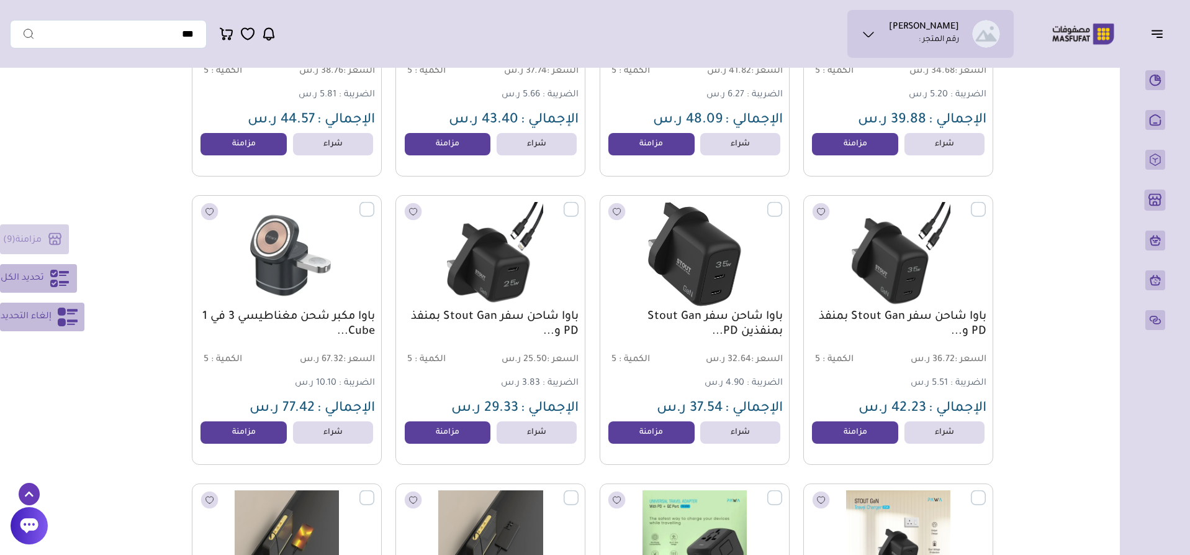
click at [782, 203] on label at bounding box center [782, 202] width 0 height 1
click at [580, 211] on div "باوا شاحن سفر Stout Gan بمنفذ PD و... السعر : 25.50 ر.س الكمية : 5" at bounding box center [491, 330] width 190 height 270
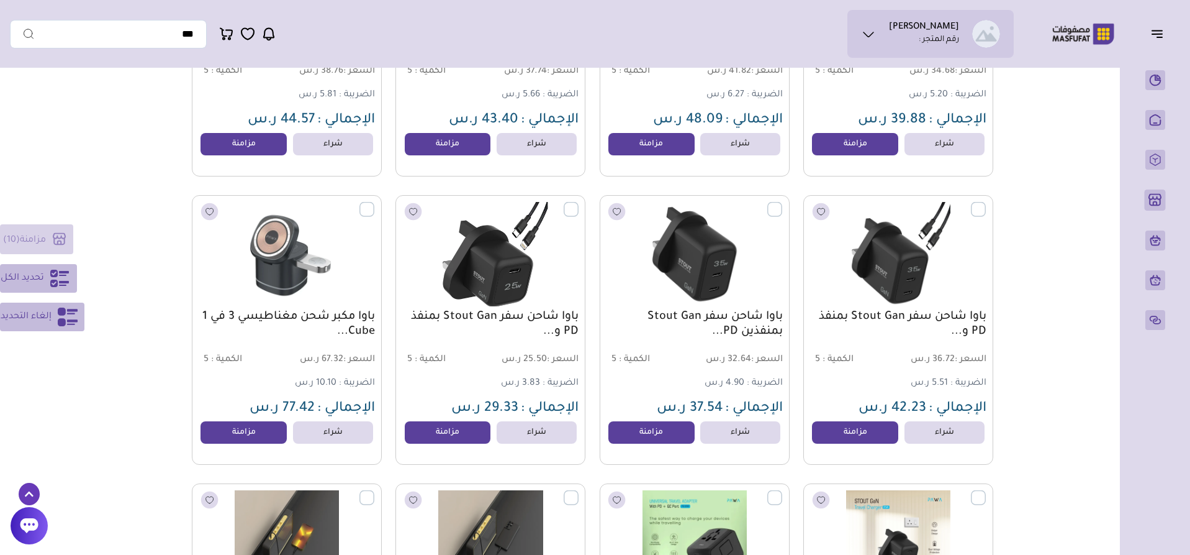
click at [579, 203] on label at bounding box center [579, 202] width 0 height 1
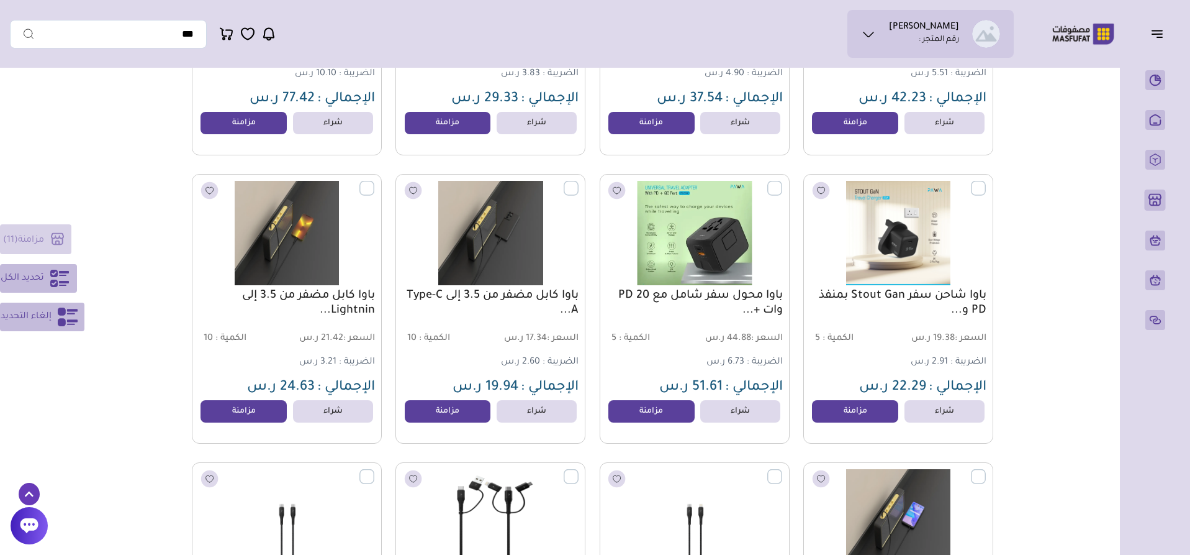
scroll to position [1490, 0]
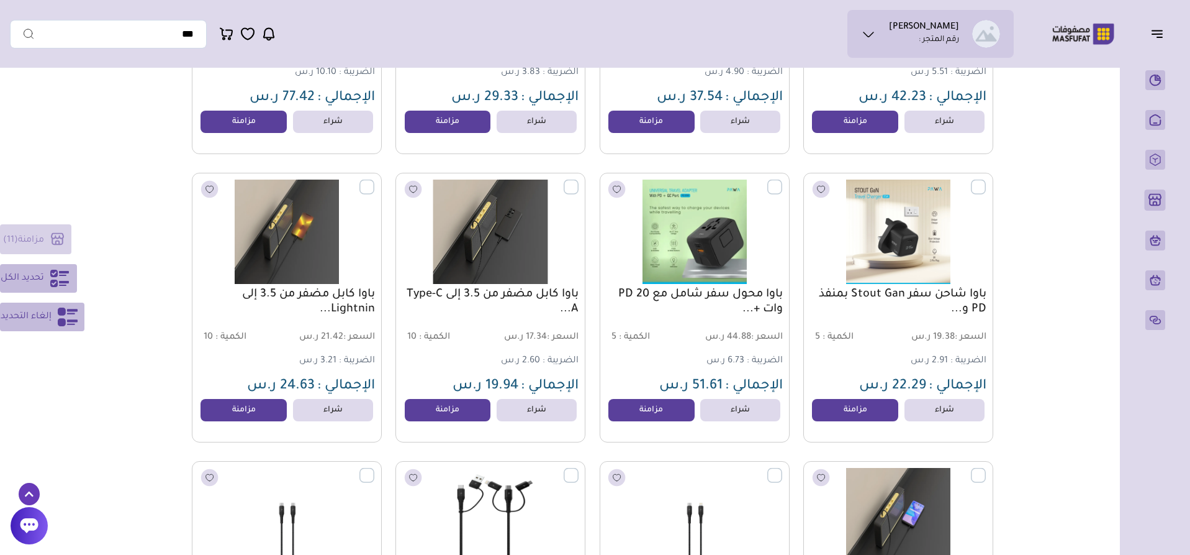
click at [579, 181] on label at bounding box center [579, 179] width 0 height 1
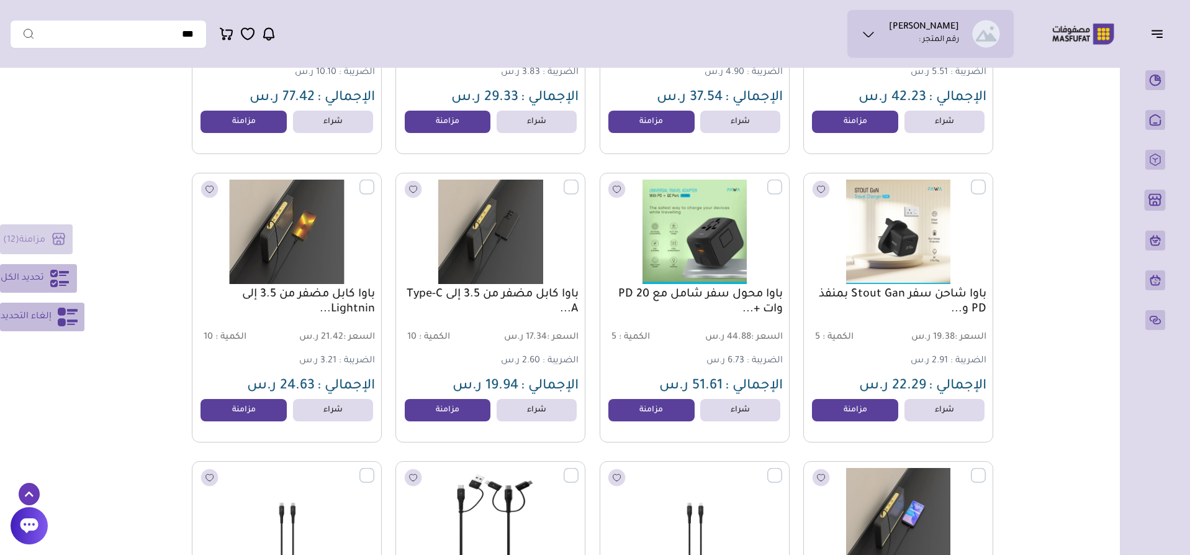
click at [374, 181] on label at bounding box center [374, 179] width 0 height 1
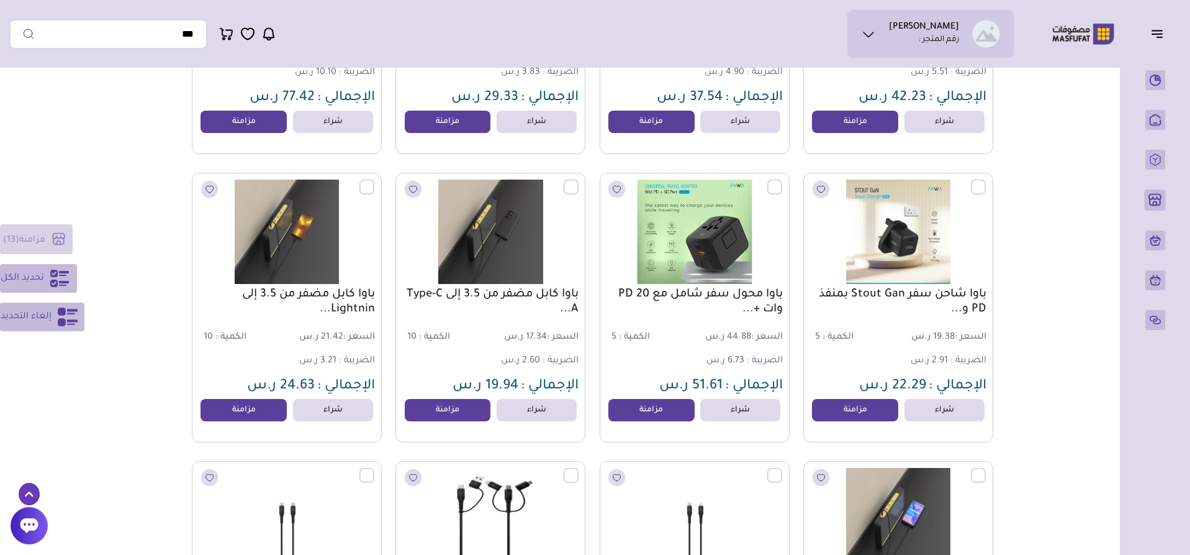
click at [782, 181] on label at bounding box center [782, 179] width 0 height 1
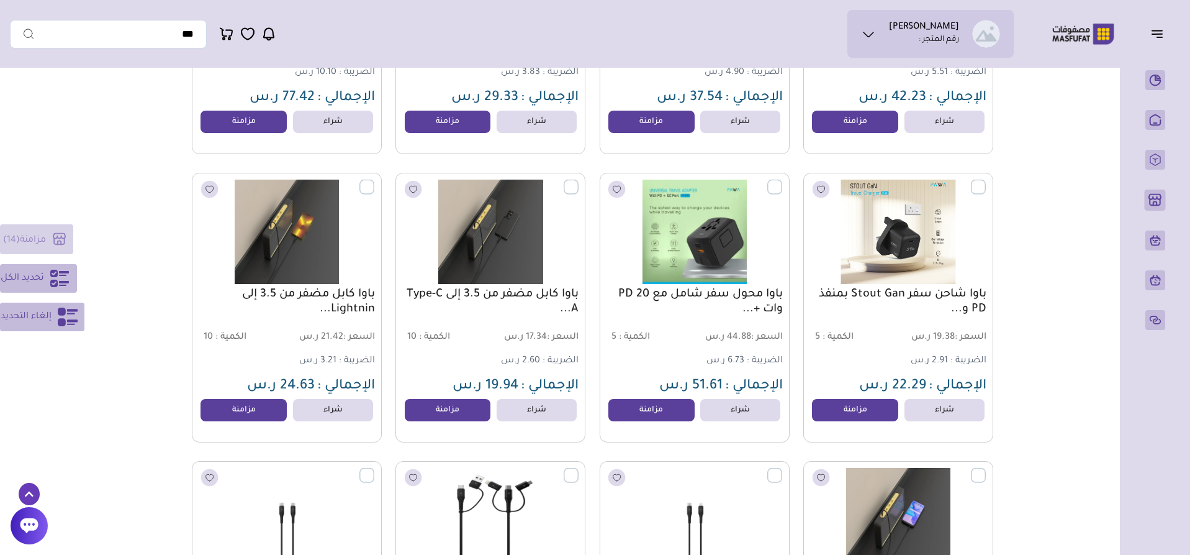
click at [986, 181] on label at bounding box center [986, 179] width 0 height 1
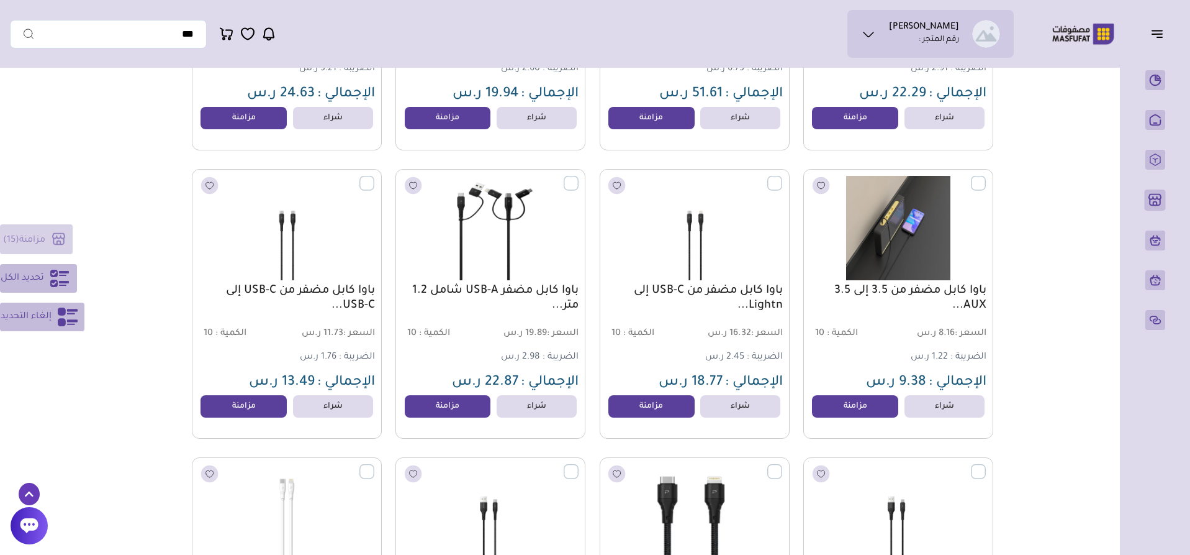
scroll to position [1801, 0]
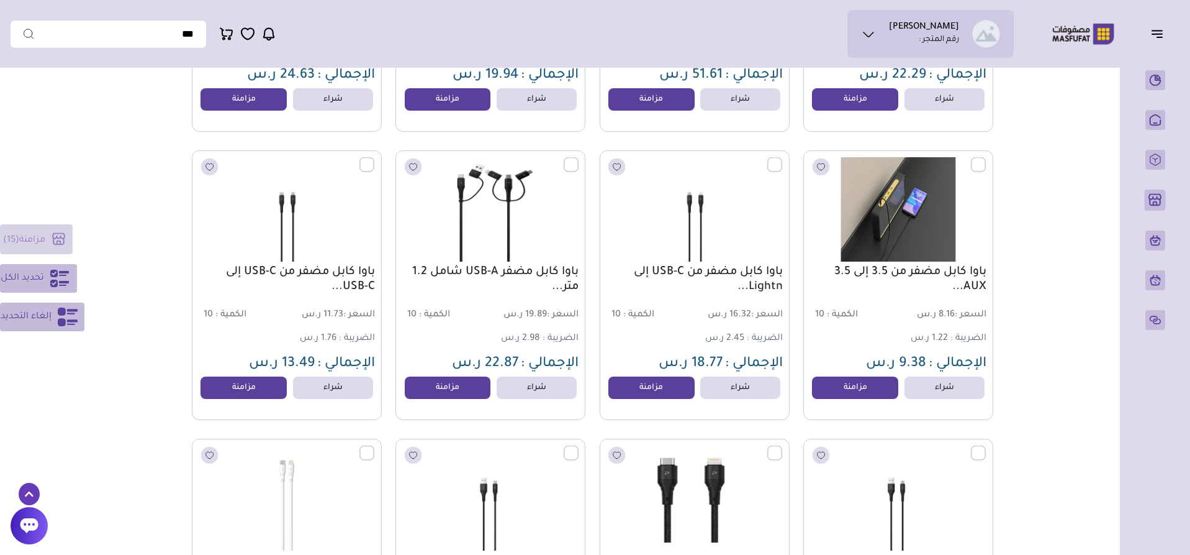
click at [986, 158] on label at bounding box center [986, 157] width 0 height 1
click at [784, 167] on div "باوا كابل مضفر من USB-C إلى Lightn... السعر : 16.32 ر.س الكمية : 10" at bounding box center [695, 285] width 190 height 270
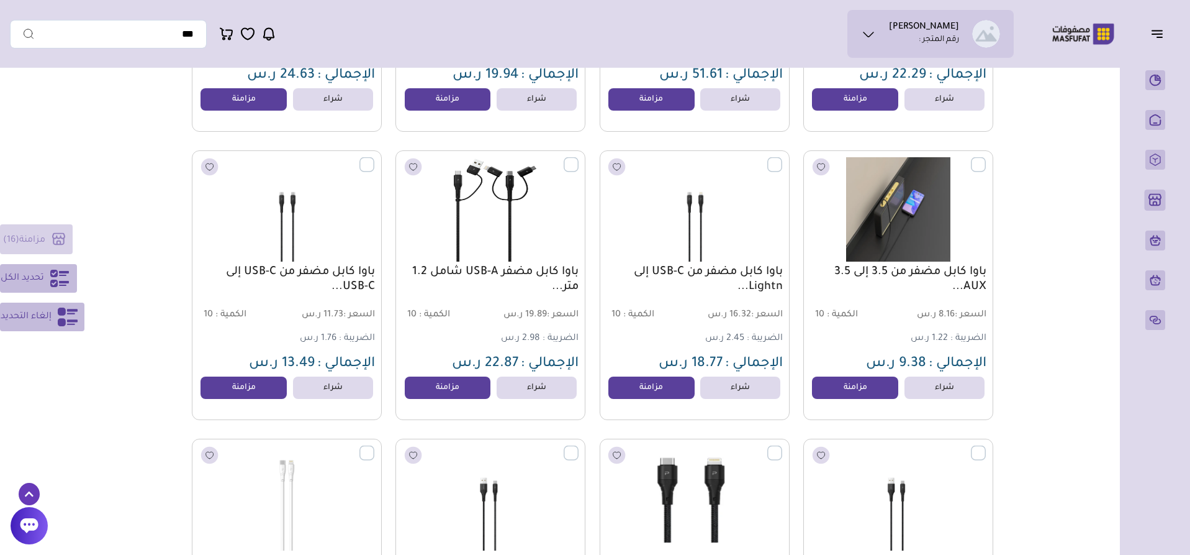
click at [563, 169] on img at bounding box center [490, 209] width 193 height 115
click at [579, 158] on label at bounding box center [579, 157] width 0 height 1
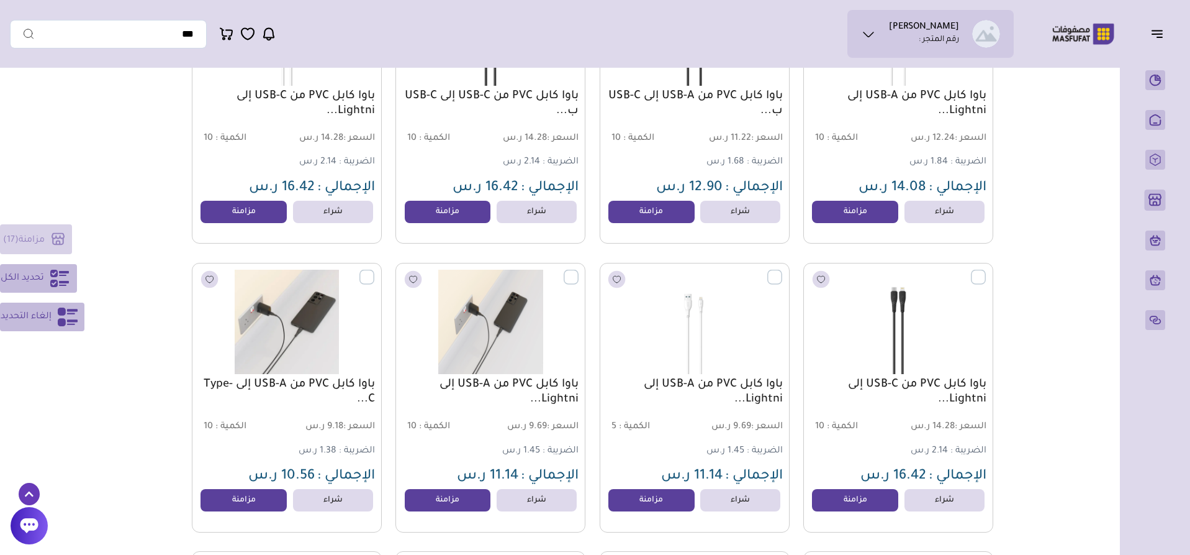
scroll to position [2608, 0]
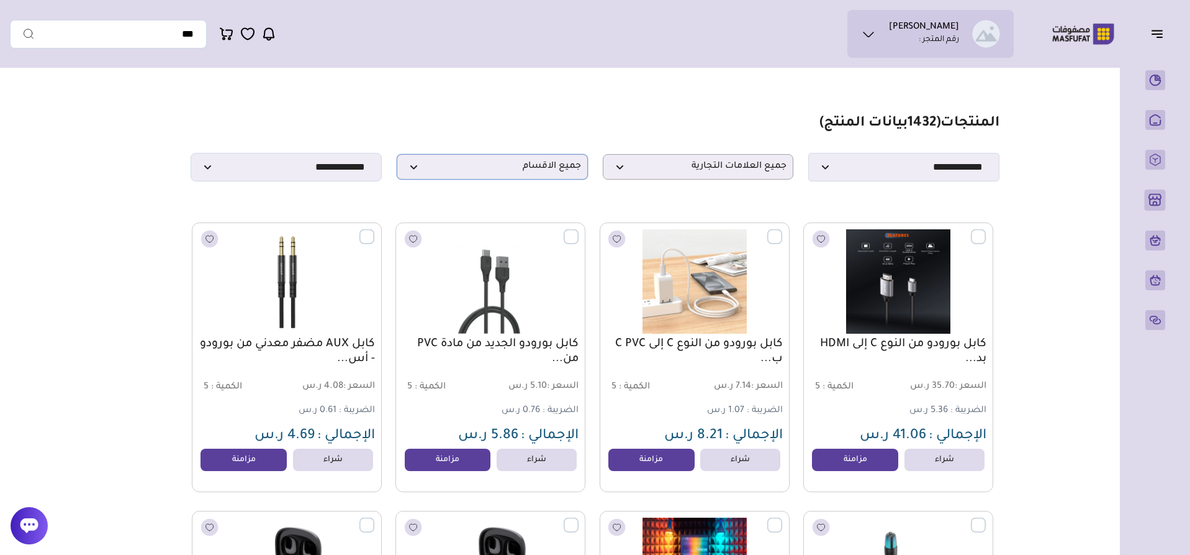
click at [561, 173] on span "جميع الاقسام" at bounding box center [493, 167] width 178 height 12
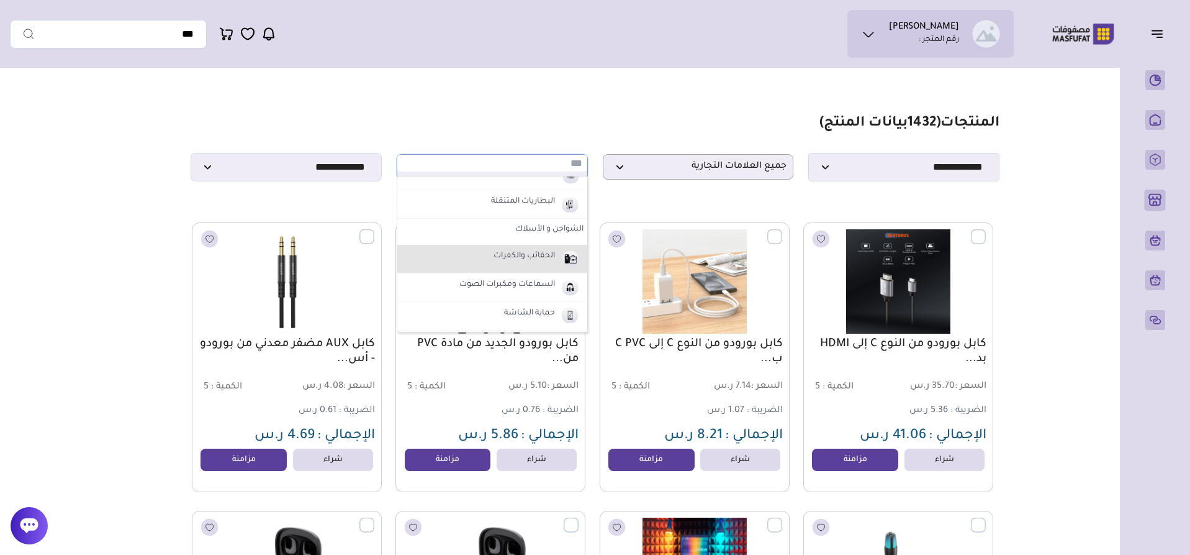
scroll to position [62, 0]
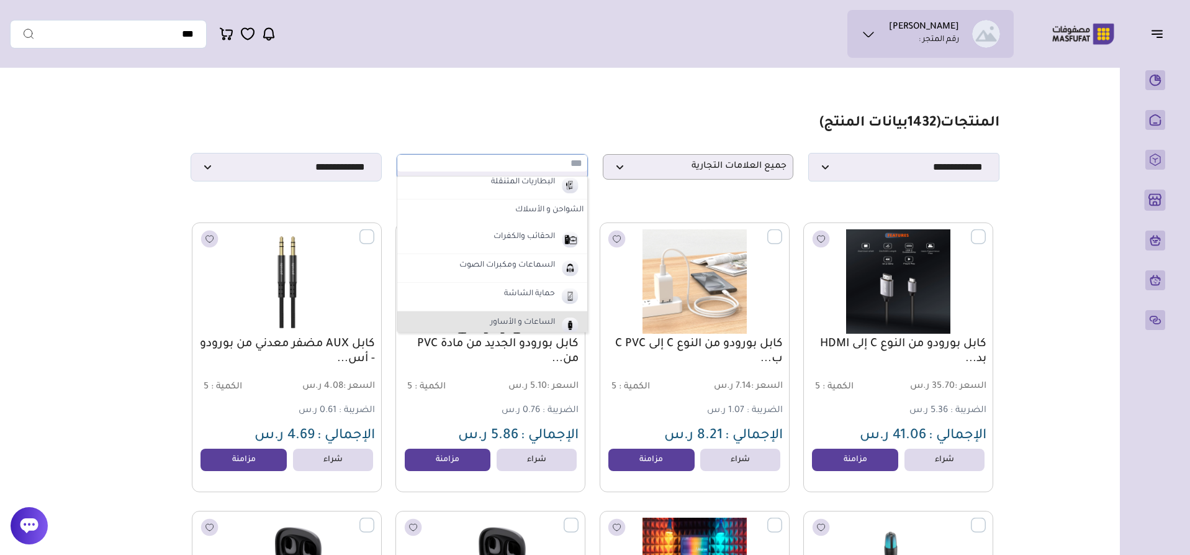
click at [510, 322] on label "الساعات و الأساور" at bounding box center [523, 323] width 68 height 16
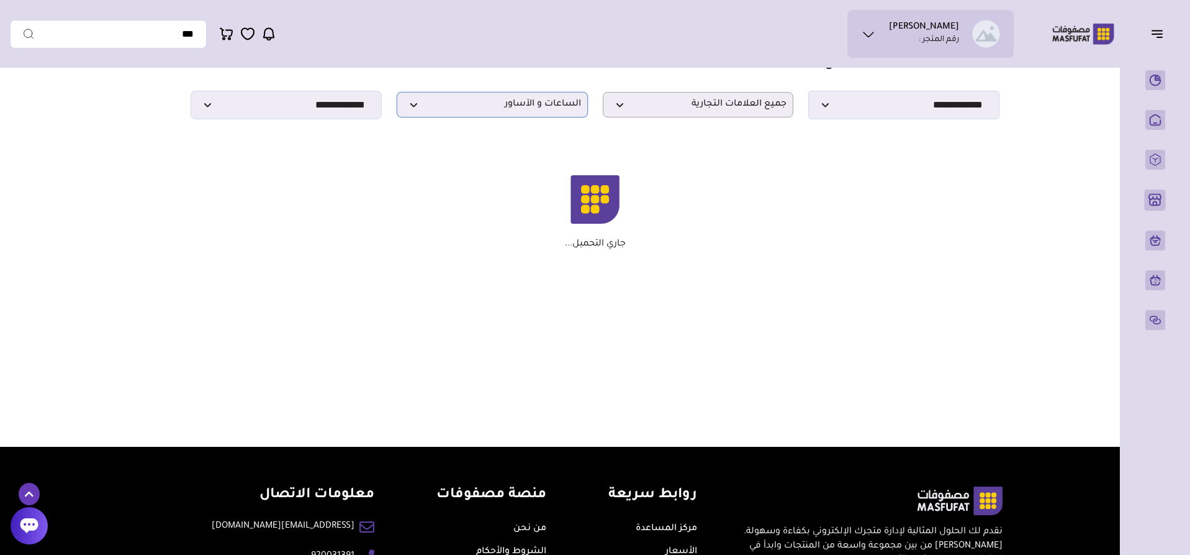
scroll to position [0, 0]
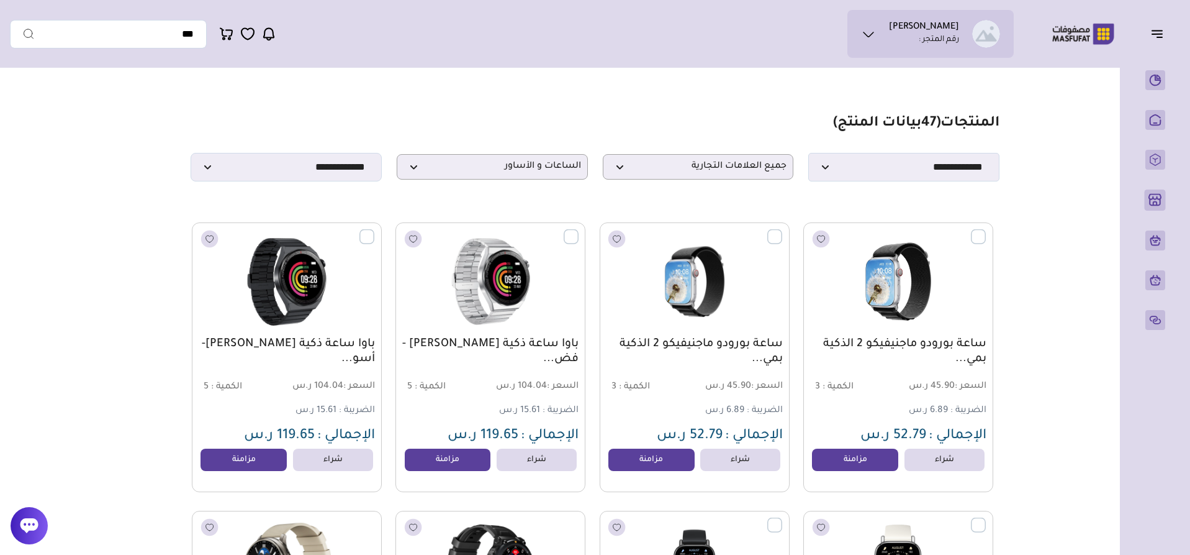
click at [986, 230] on label at bounding box center [986, 229] width 0 height 1
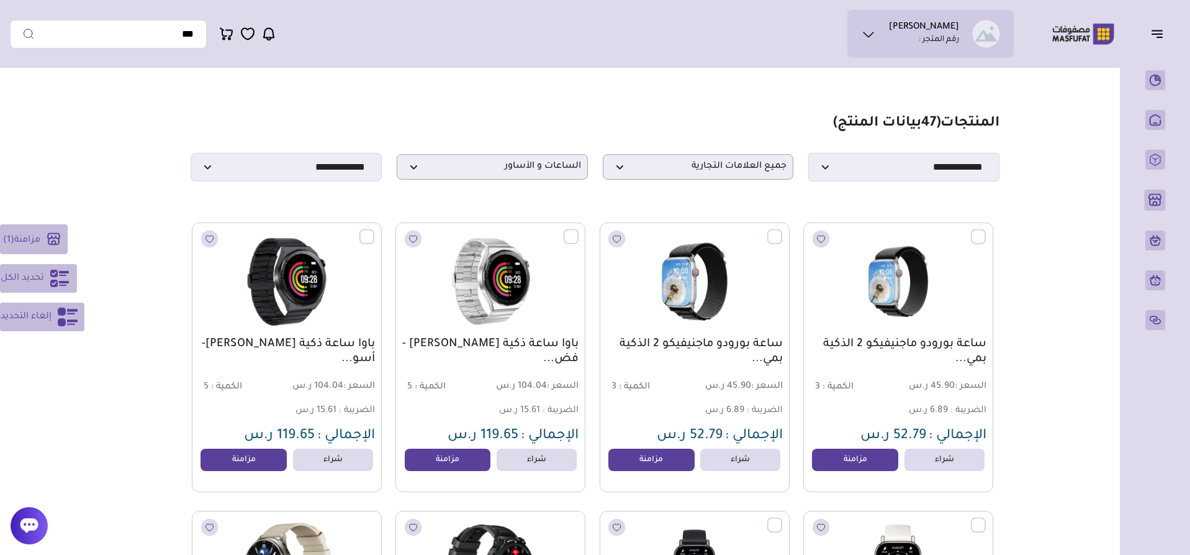
click at [782, 230] on label at bounding box center [782, 229] width 0 height 1
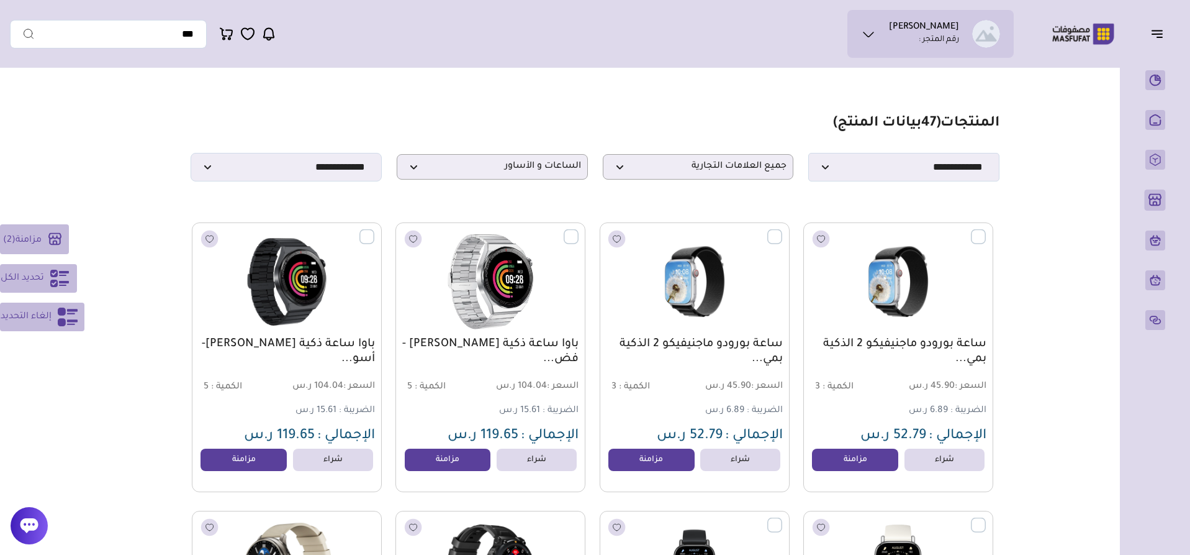
click at [579, 230] on label at bounding box center [579, 229] width 0 height 1
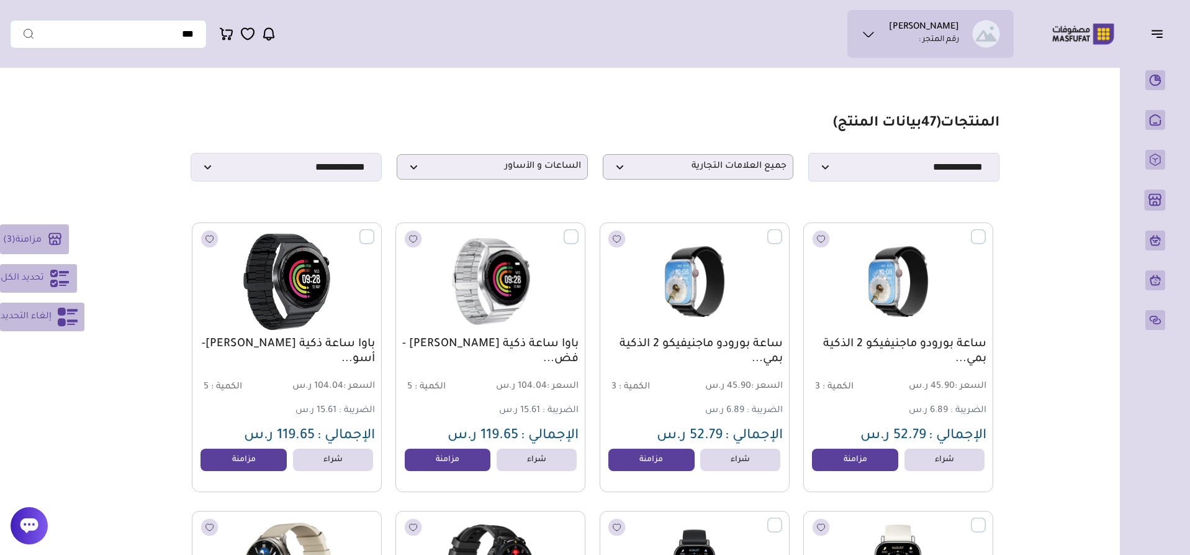
click at [374, 230] on label at bounding box center [374, 229] width 0 height 1
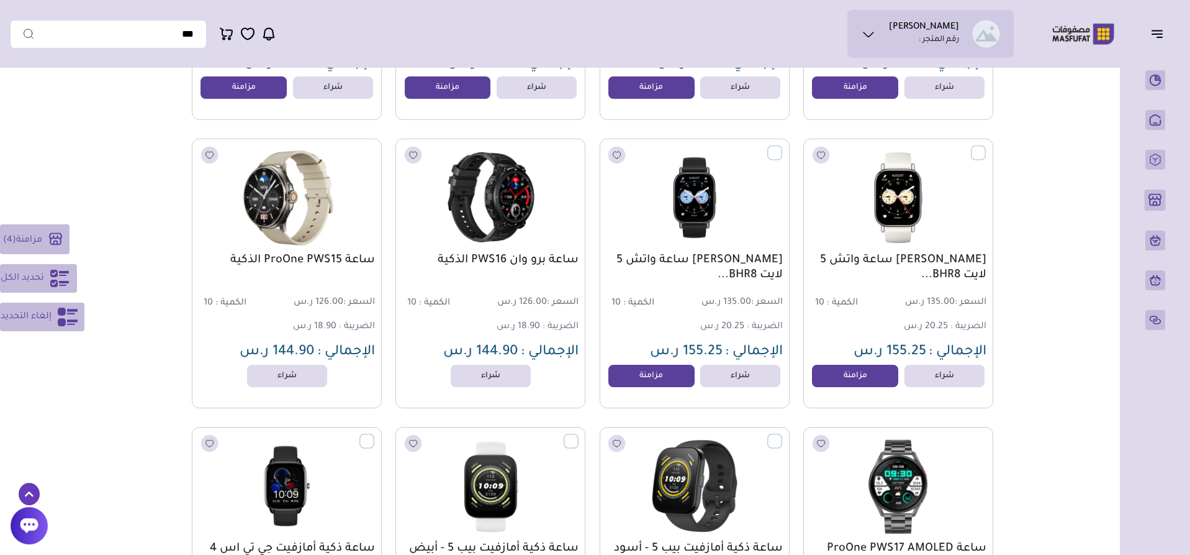
scroll to position [373, 0]
click at [782, 146] on label at bounding box center [782, 145] width 0 height 1
click at [986, 146] on label at bounding box center [986, 145] width 0 height 1
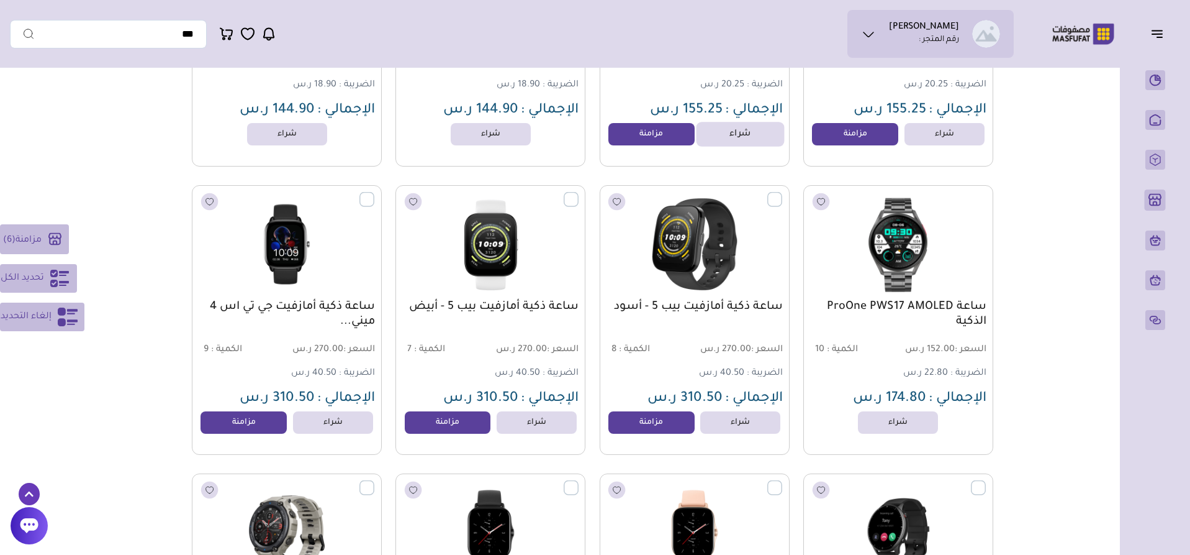
scroll to position [621, 0]
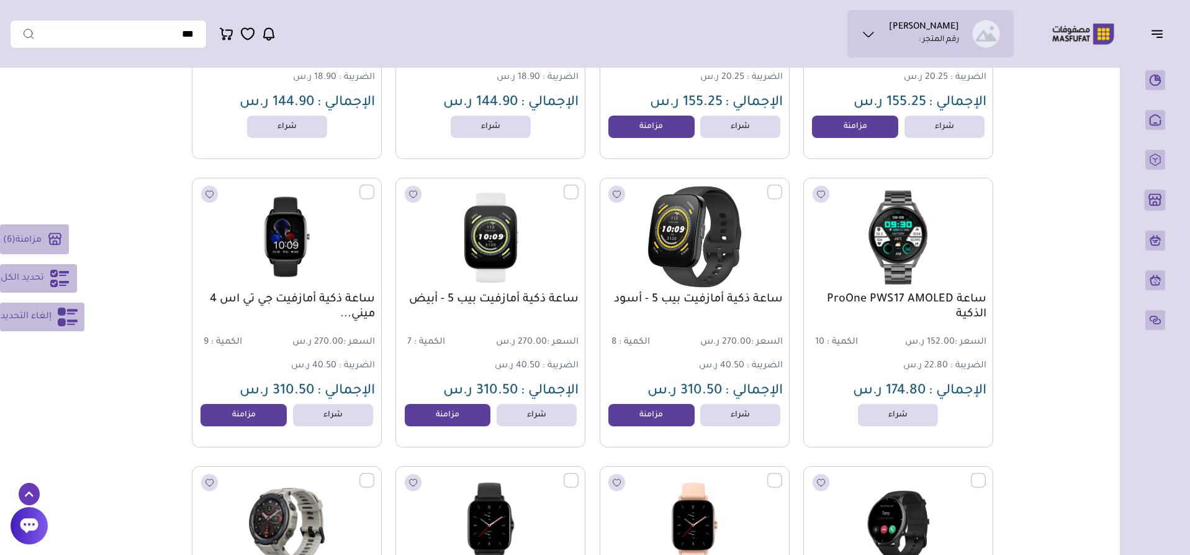
click at [782, 186] on label at bounding box center [782, 184] width 0 height 1
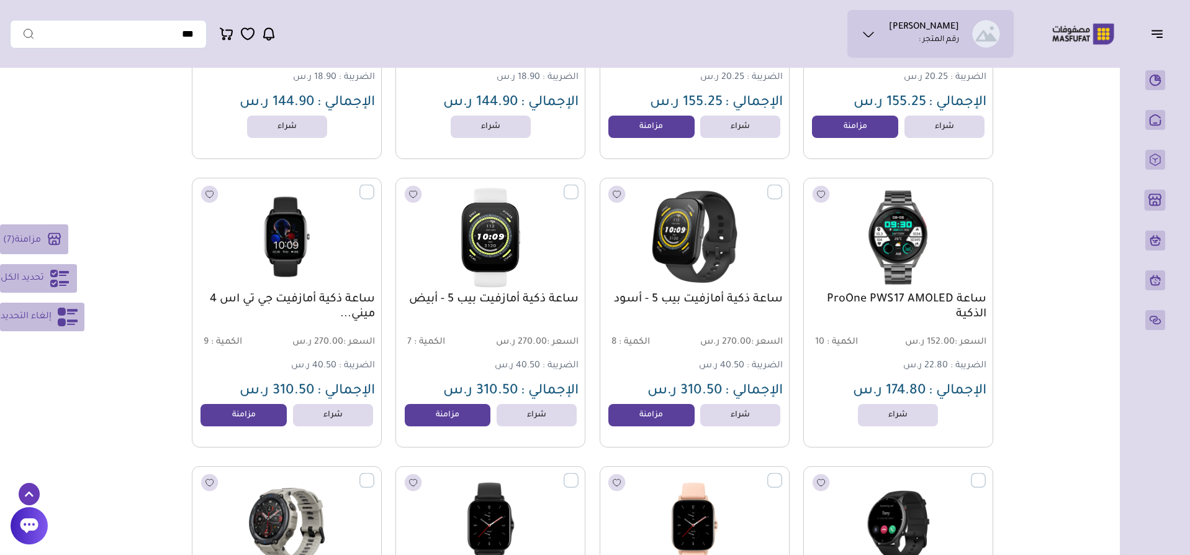
click at [579, 186] on label at bounding box center [579, 184] width 0 height 1
click at [52, 286] on icon at bounding box center [59, 278] width 19 height 17
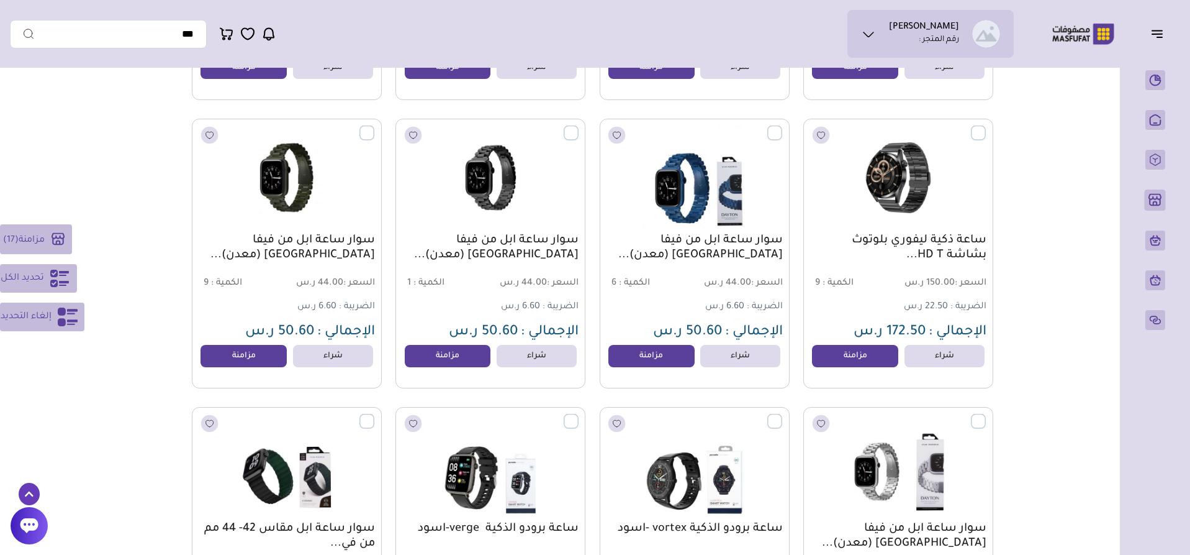
scroll to position [1552, 0]
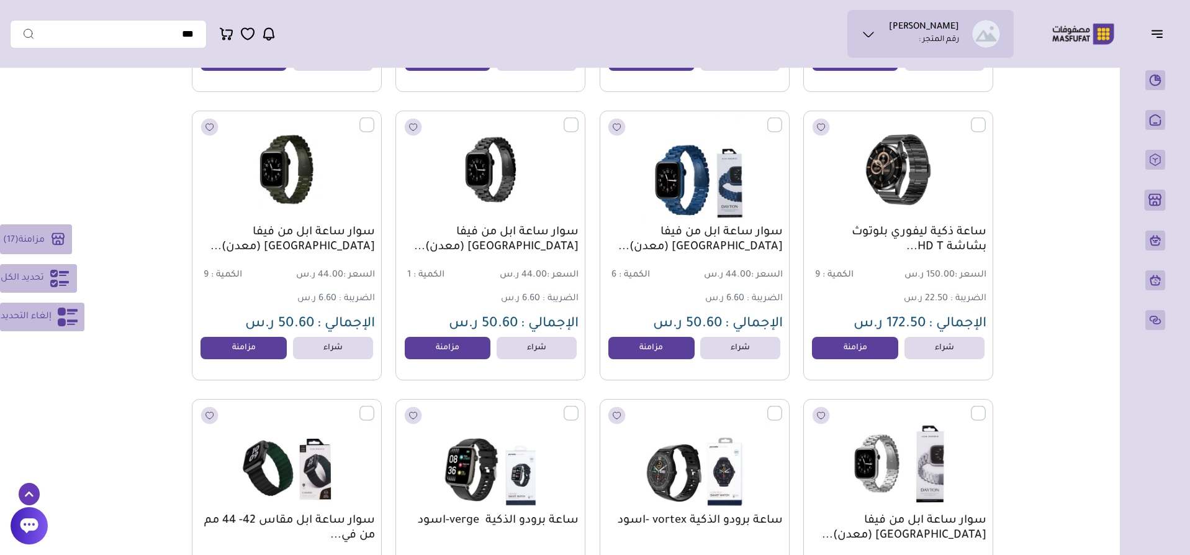
click at [23, 278] on span "تحديد الكل" at bounding box center [22, 278] width 43 height 15
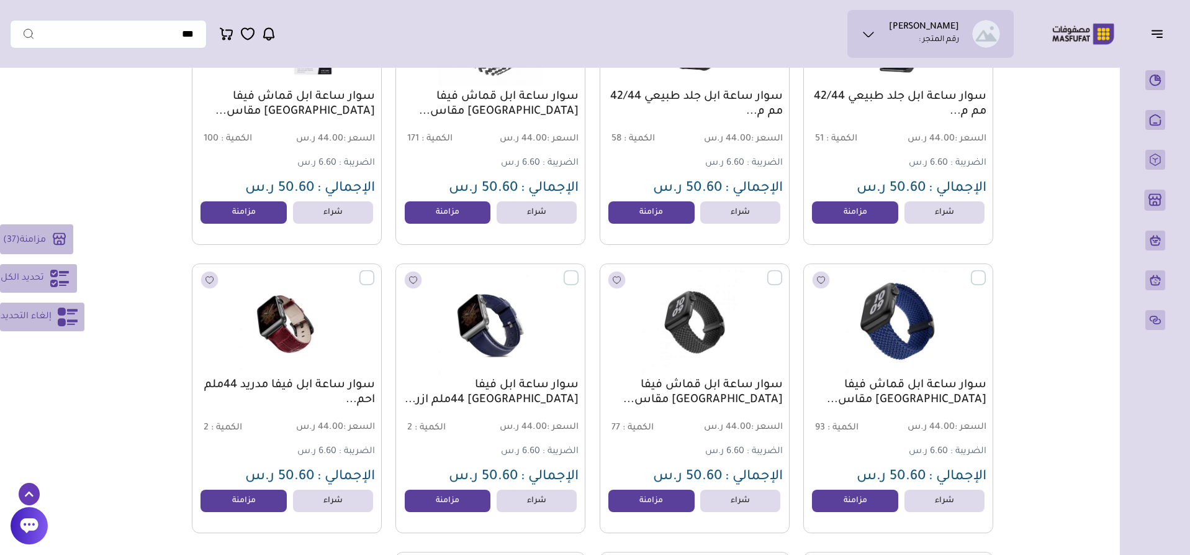
scroll to position [2932, 0]
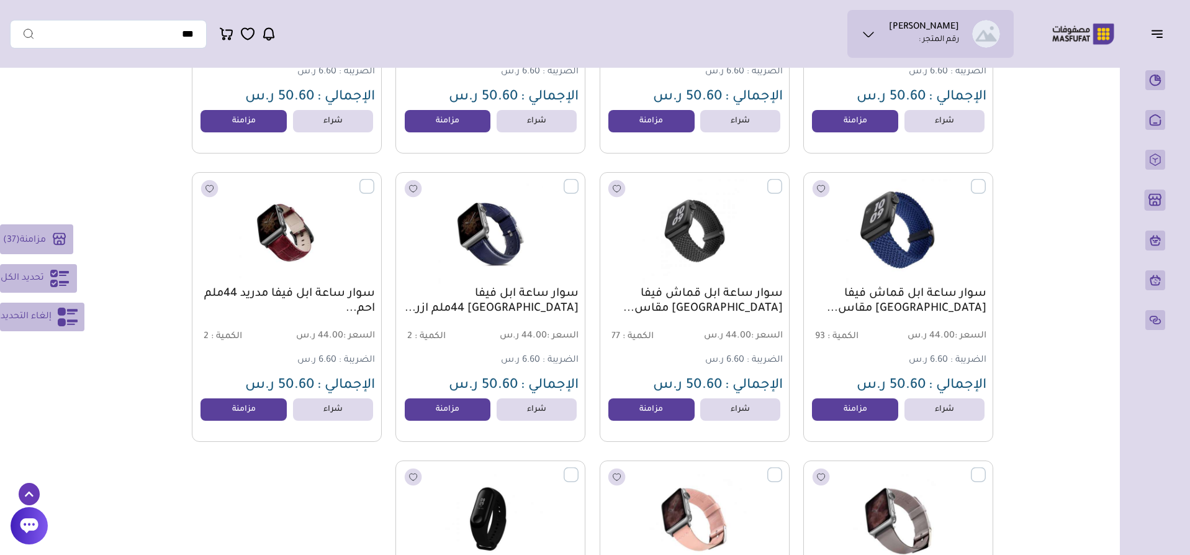
click at [47, 281] on button "تحديد الكل" at bounding box center [38, 278] width 77 height 29
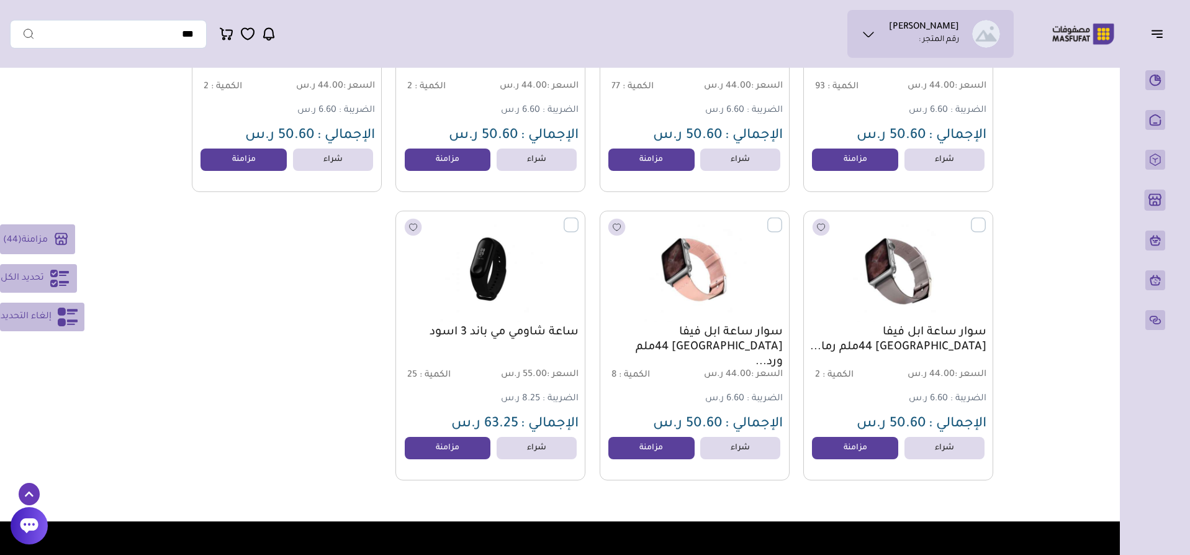
scroll to position [3243, 0]
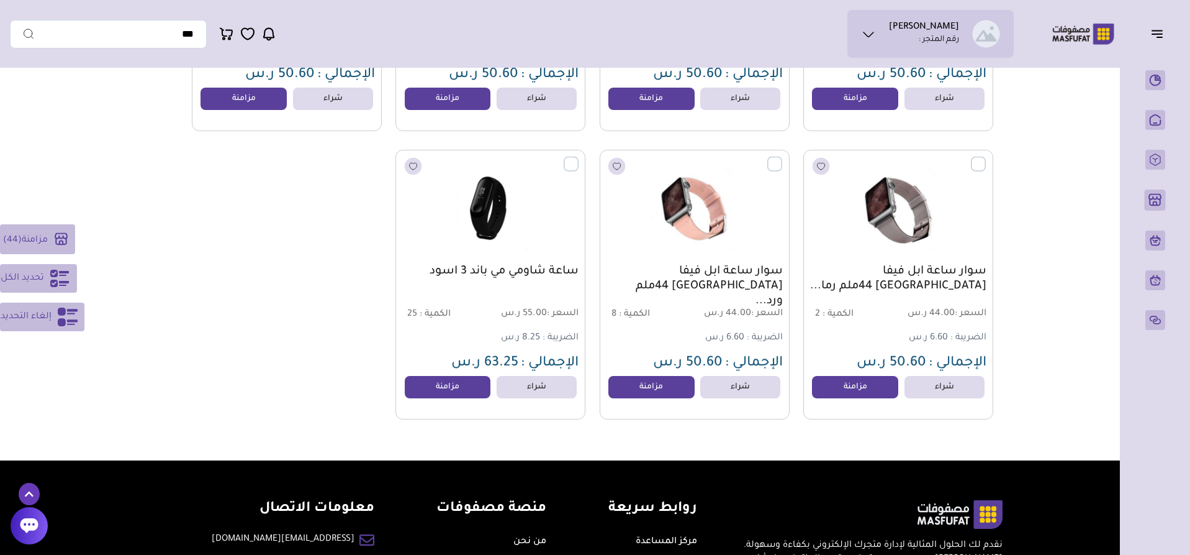
click at [33, 238] on span "مزامنة" at bounding box center [35, 240] width 26 height 10
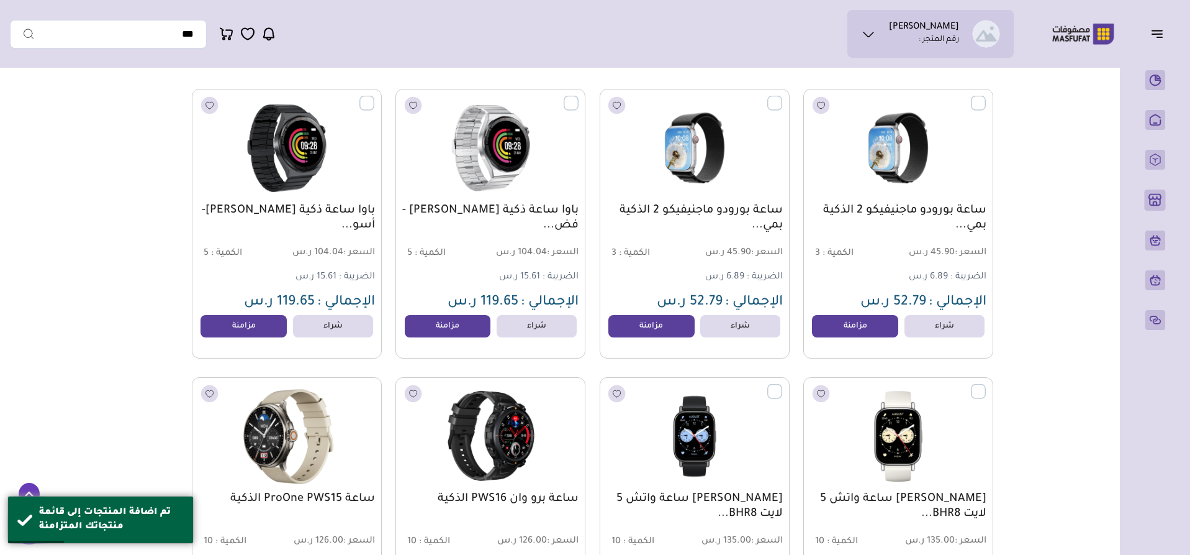
scroll to position [0, 0]
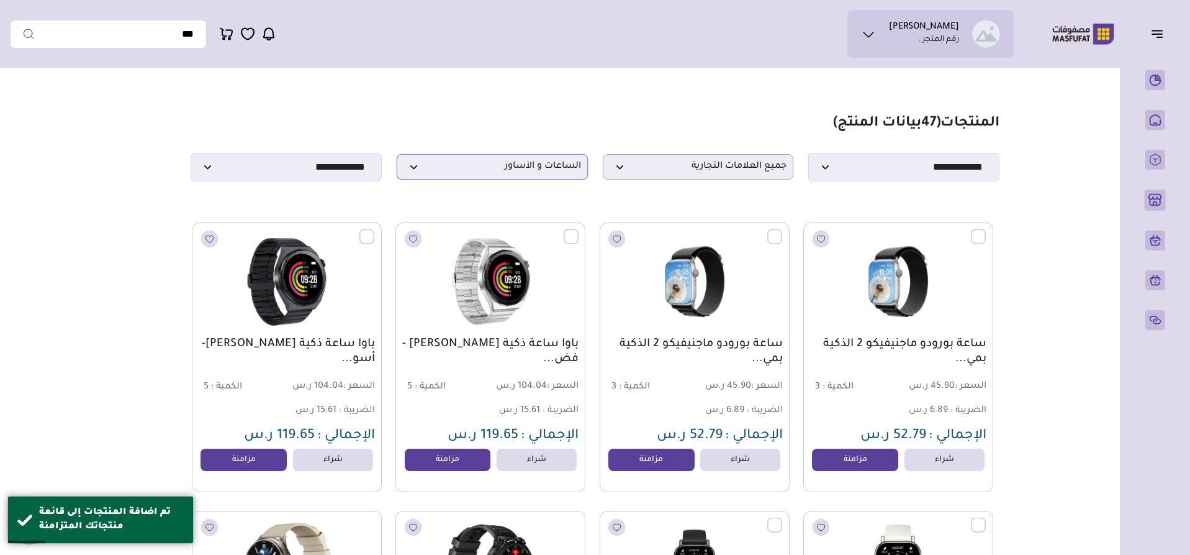
click at [507, 170] on span "الساعات و الأساور" at bounding box center [493, 167] width 178 height 12
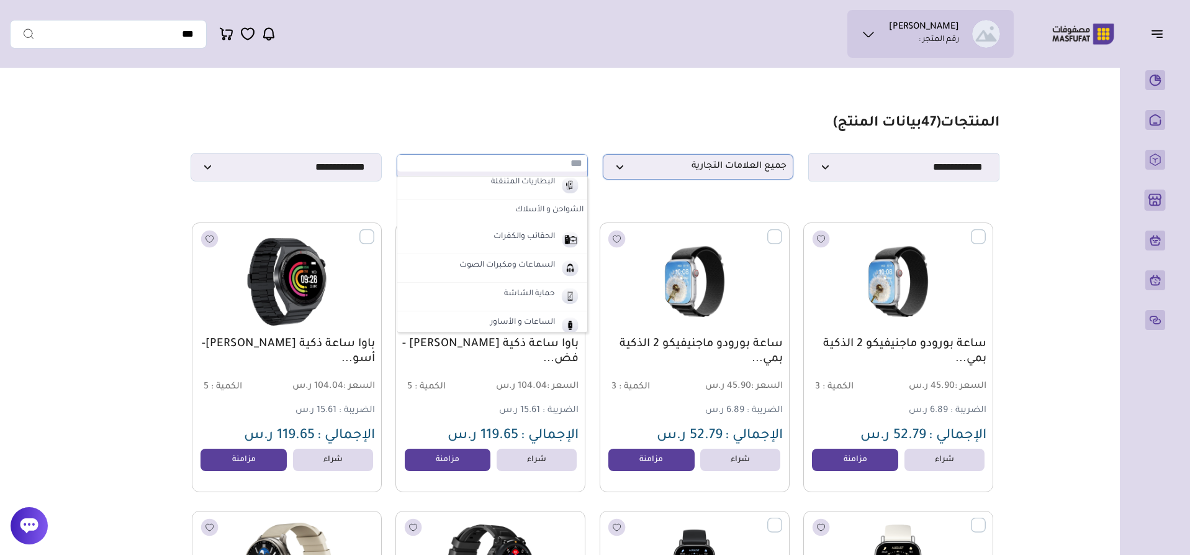
click at [686, 173] on span "جميع العلامات التجارية" at bounding box center [699, 167] width 178 height 12
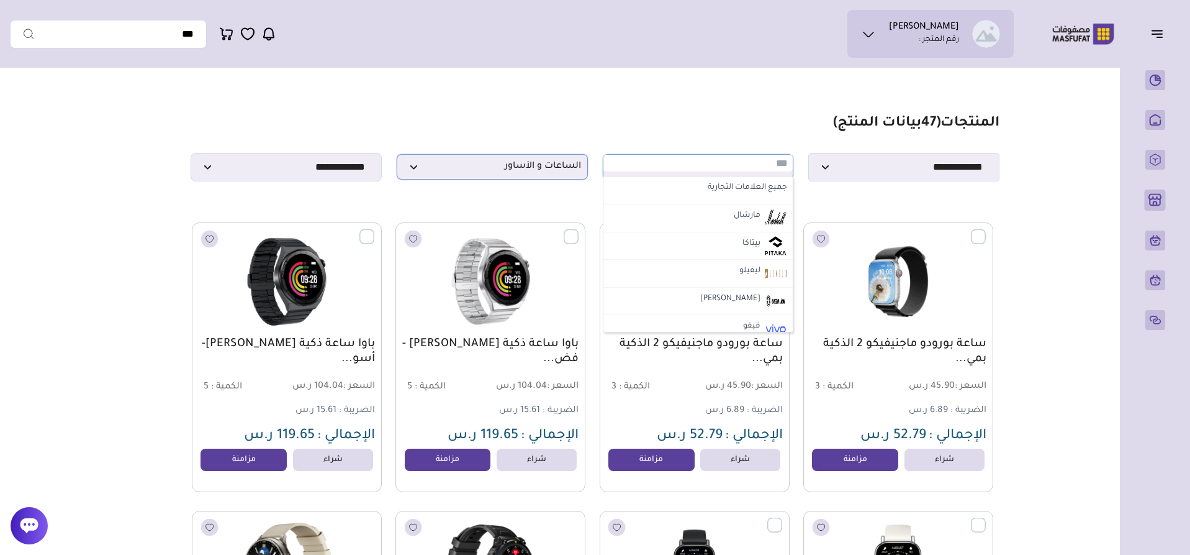
click at [504, 171] on span "الساعات و الأساور" at bounding box center [493, 167] width 178 height 12
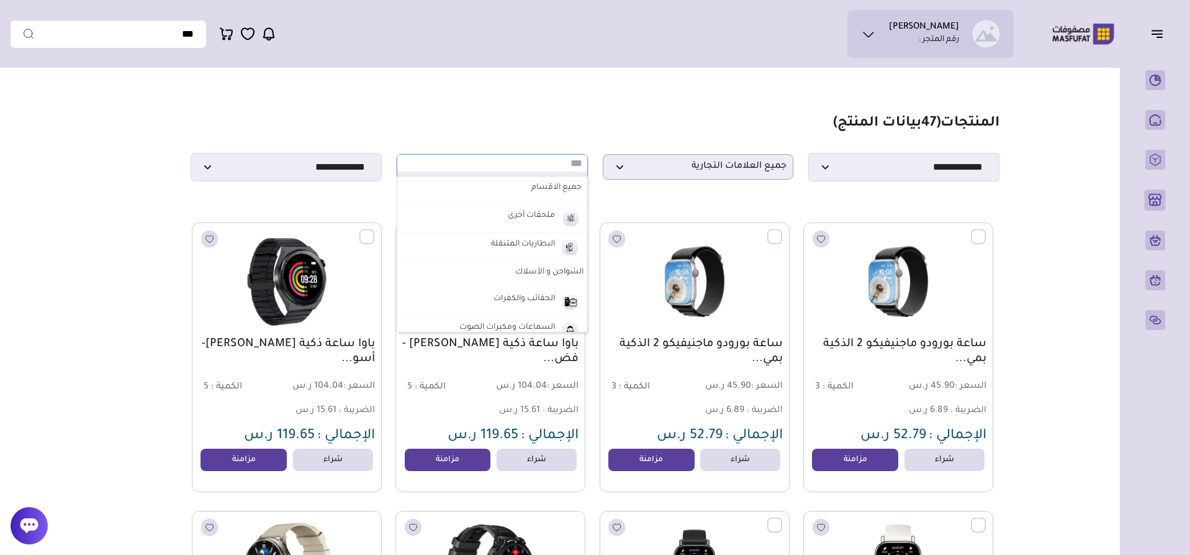
click at [539, 273] on label "الشواحن و الأسلاك" at bounding box center [492, 272] width 190 height 22
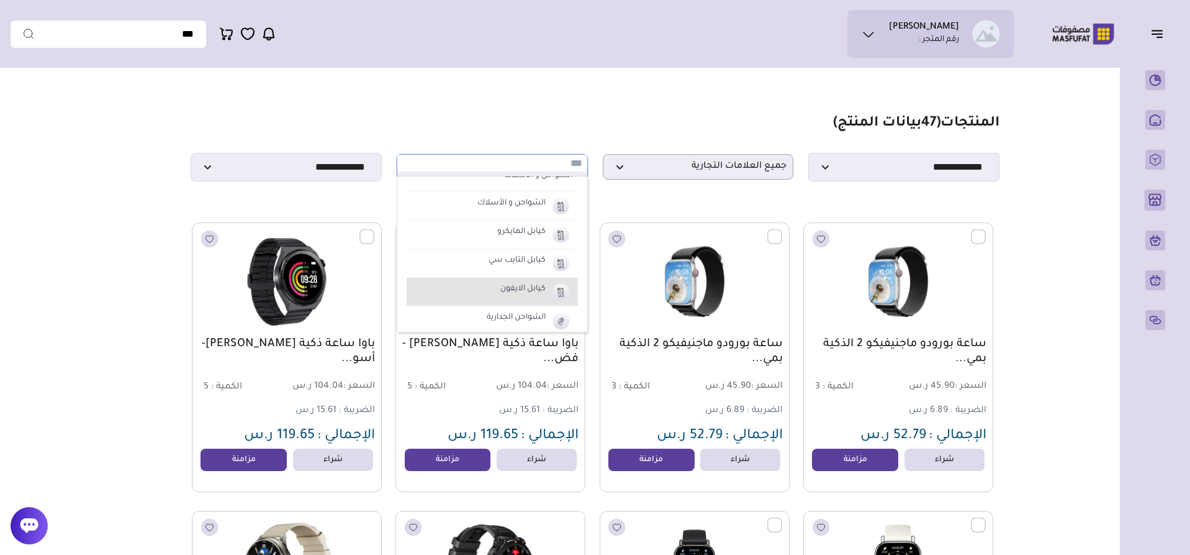
scroll to position [124, 0]
click at [512, 289] on label "كيابل الايفون" at bounding box center [523, 288] width 49 height 16
select select "**"
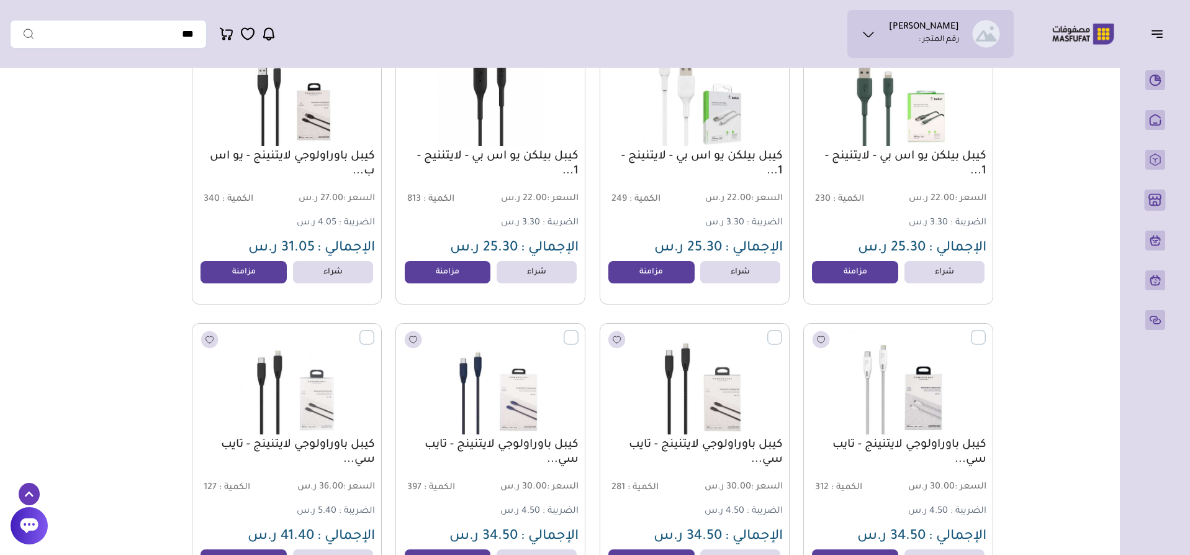
scroll to position [0, 0]
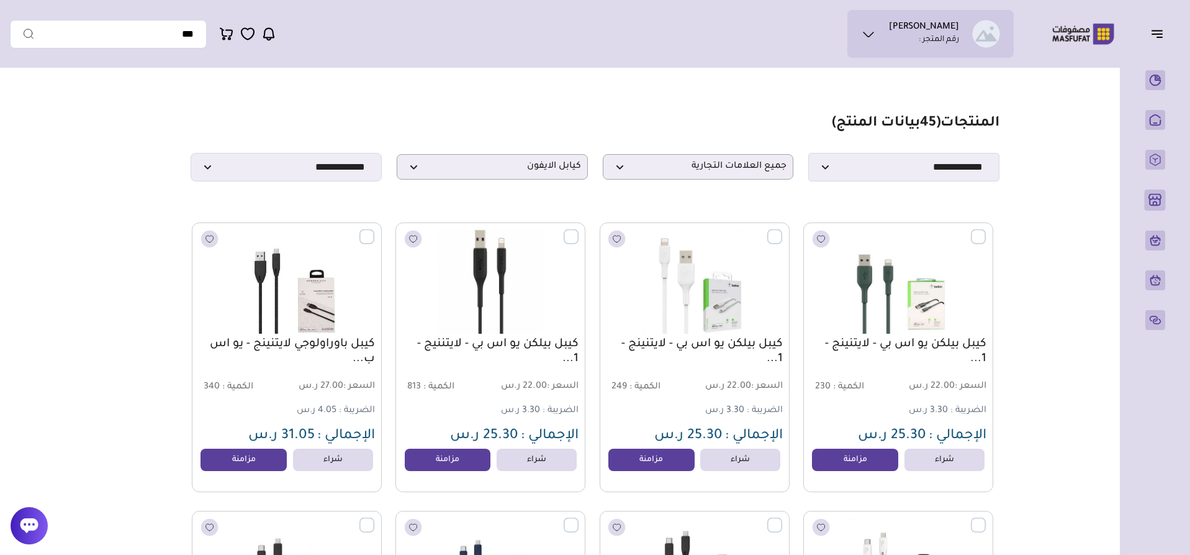
click at [374, 230] on label at bounding box center [374, 229] width 0 height 1
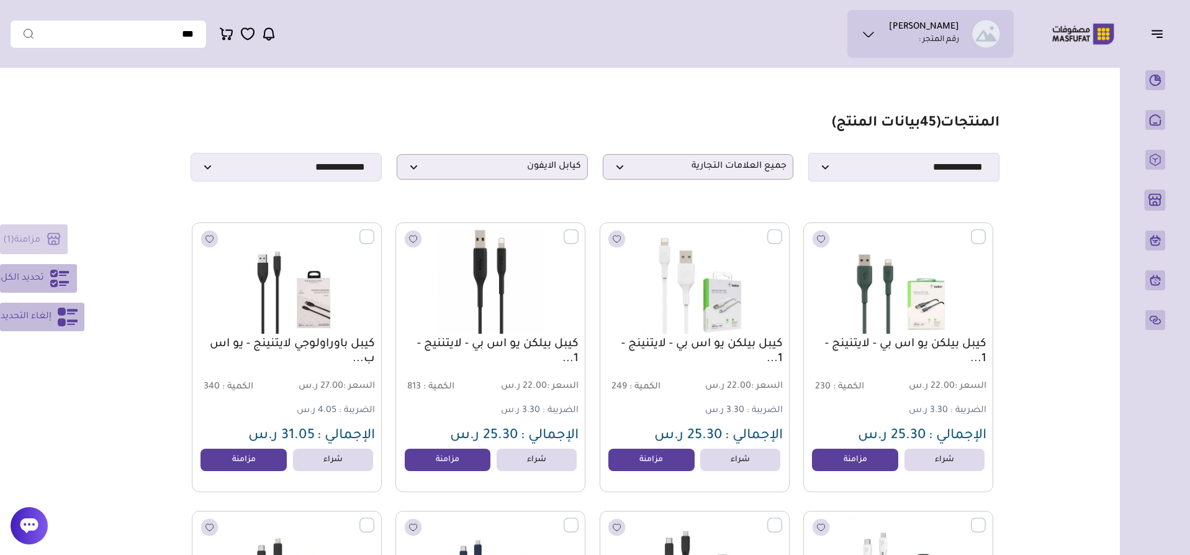
click at [37, 283] on span "تحديد الكل" at bounding box center [22, 278] width 43 height 15
click at [374, 230] on label at bounding box center [374, 229] width 0 height 1
click at [44, 324] on span "إلغاء التحديد" at bounding box center [26, 316] width 51 height 15
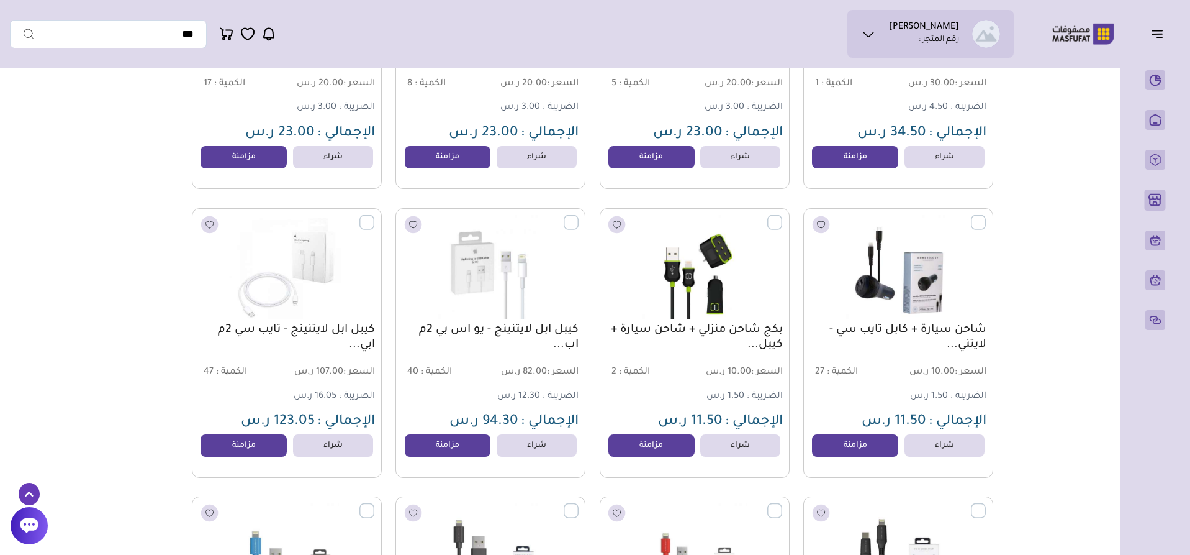
scroll to position [2670, 0]
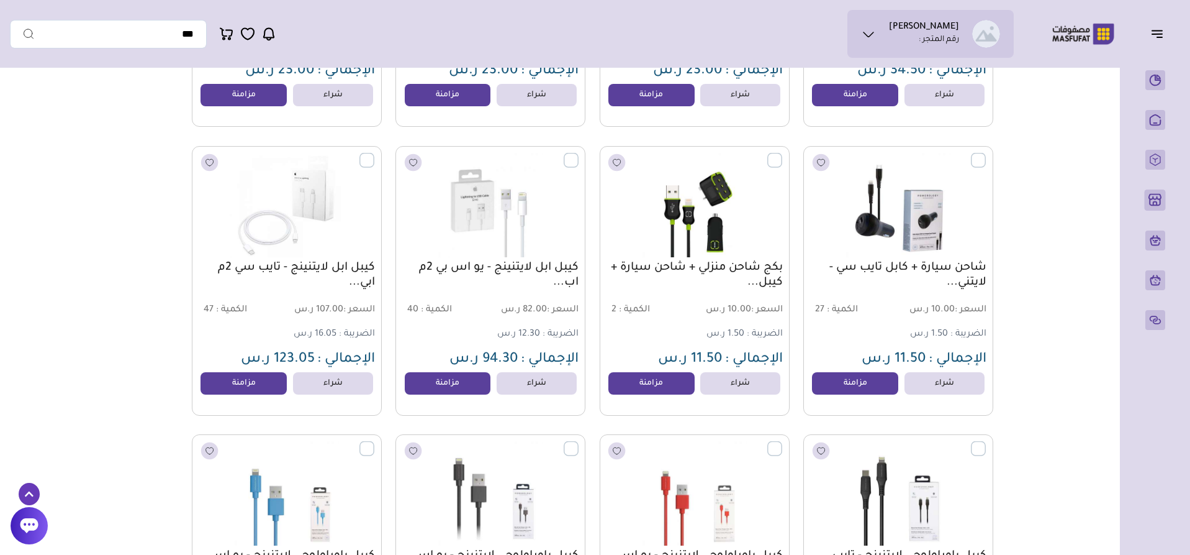
click at [366, 227] on img at bounding box center [287, 204] width 193 height 115
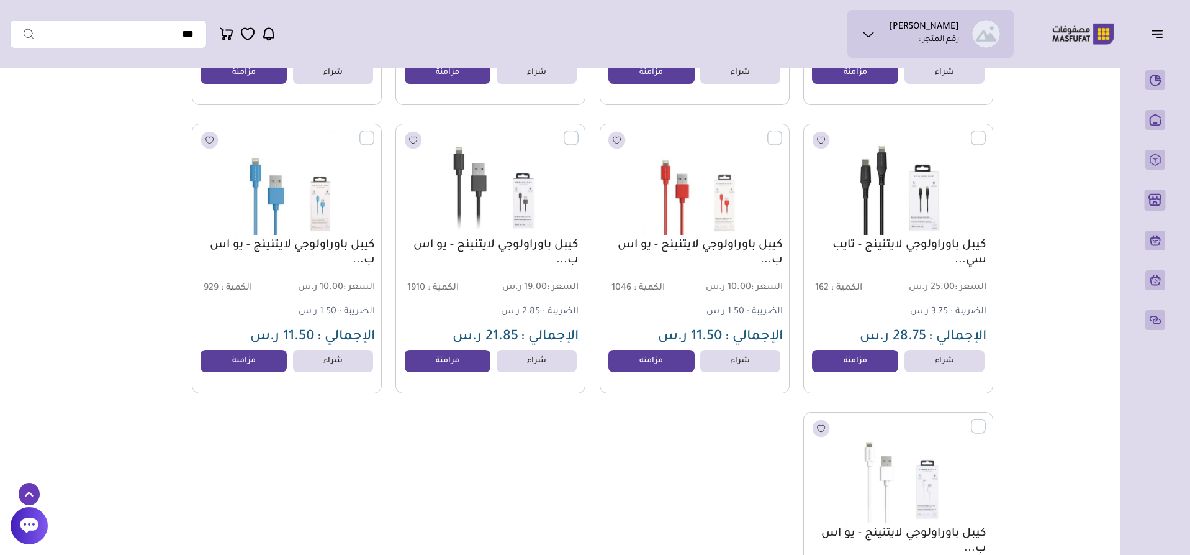
scroll to position [3215, 0]
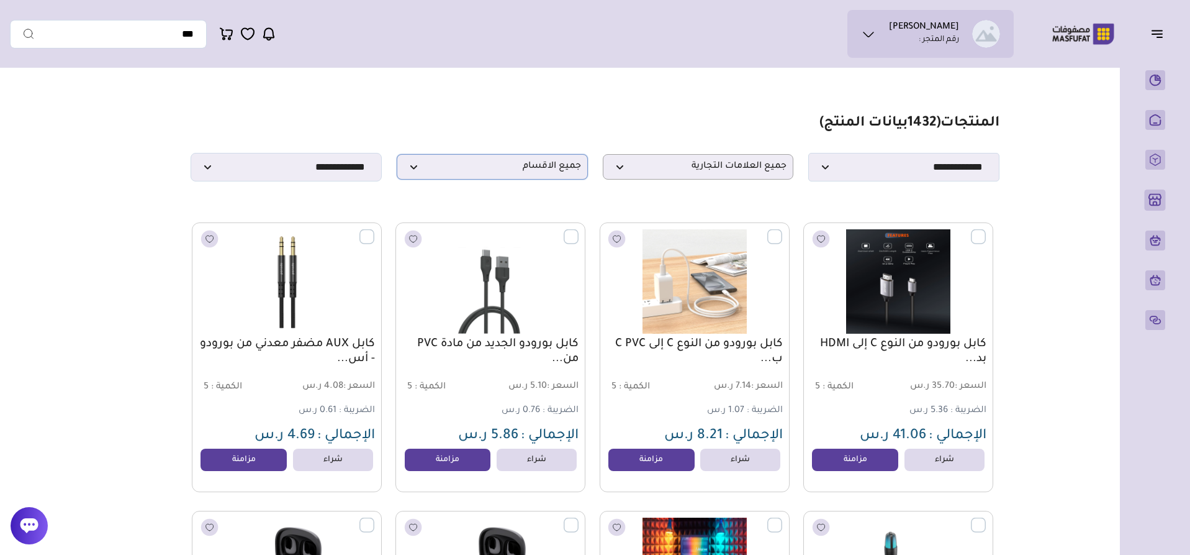
click at [474, 166] on span "جميع الاقسام" at bounding box center [493, 167] width 178 height 12
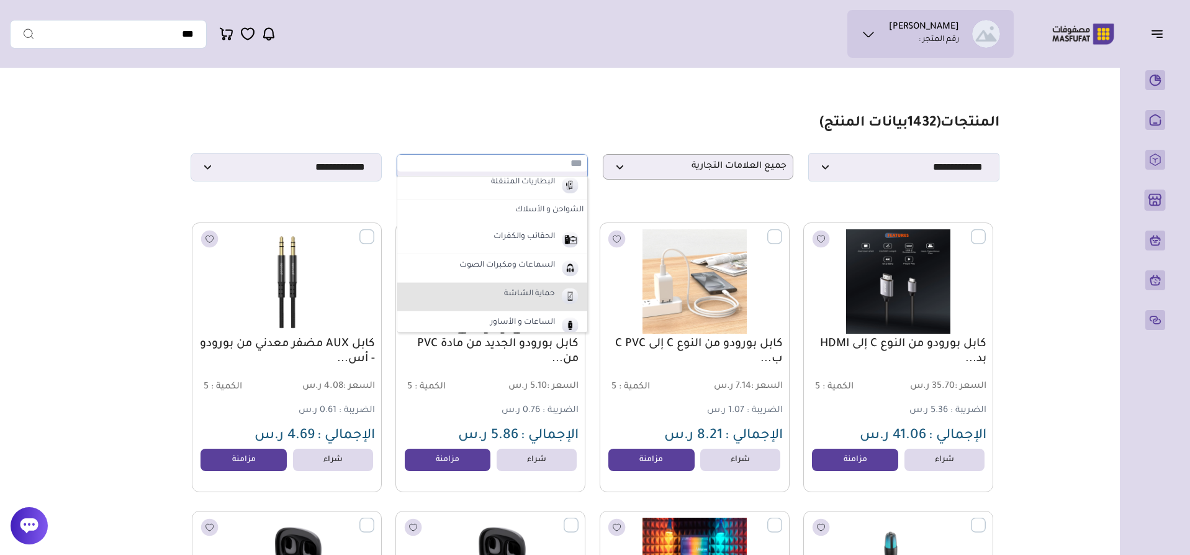
scroll to position [124, 0]
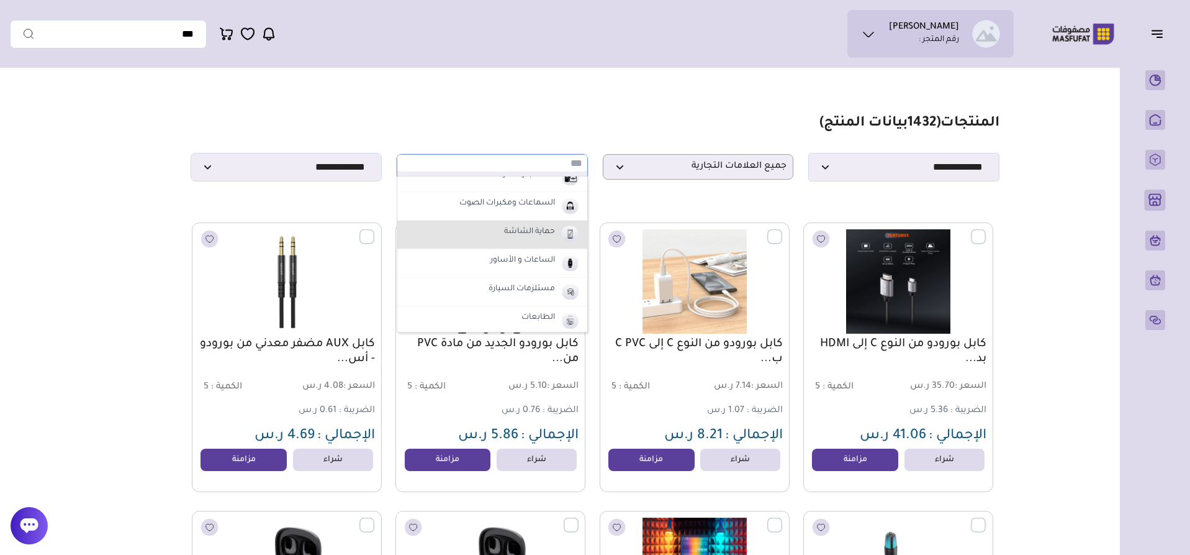
click at [548, 234] on label "حماية الشاشة" at bounding box center [529, 232] width 55 height 16
select select "*"
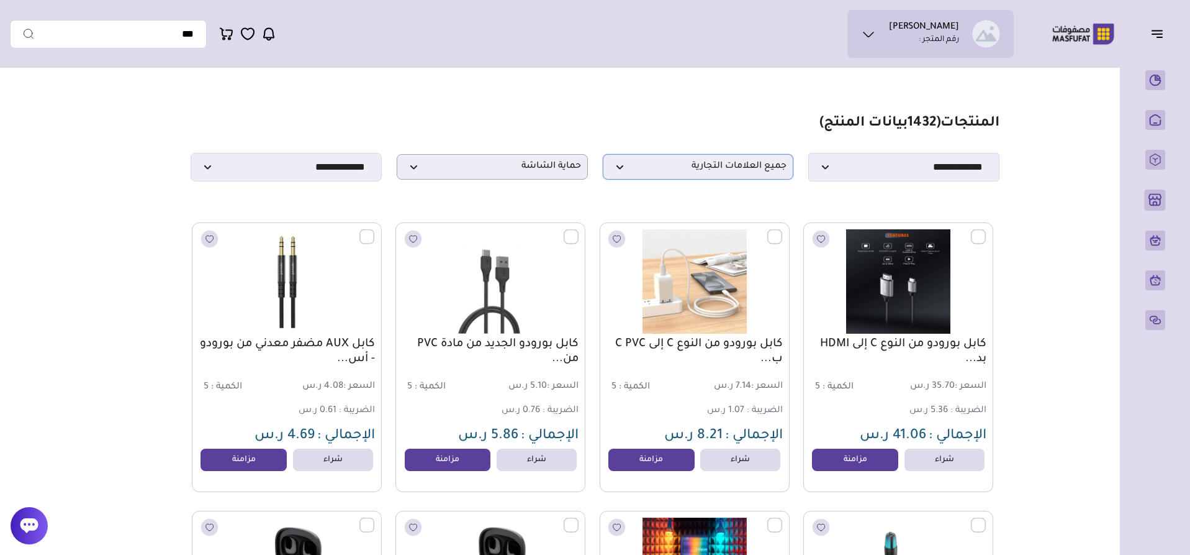
click at [749, 173] on span "جميع العلامات التجارية" at bounding box center [699, 167] width 178 height 12
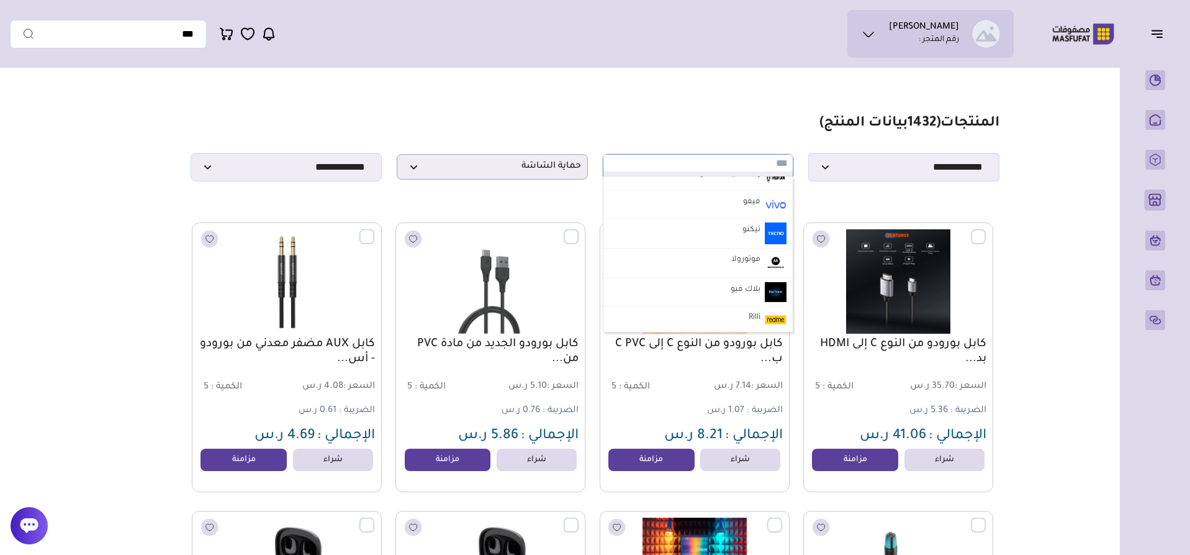
click at [670, 128] on section "**********" at bounding box center [595, 148] width 809 height 66
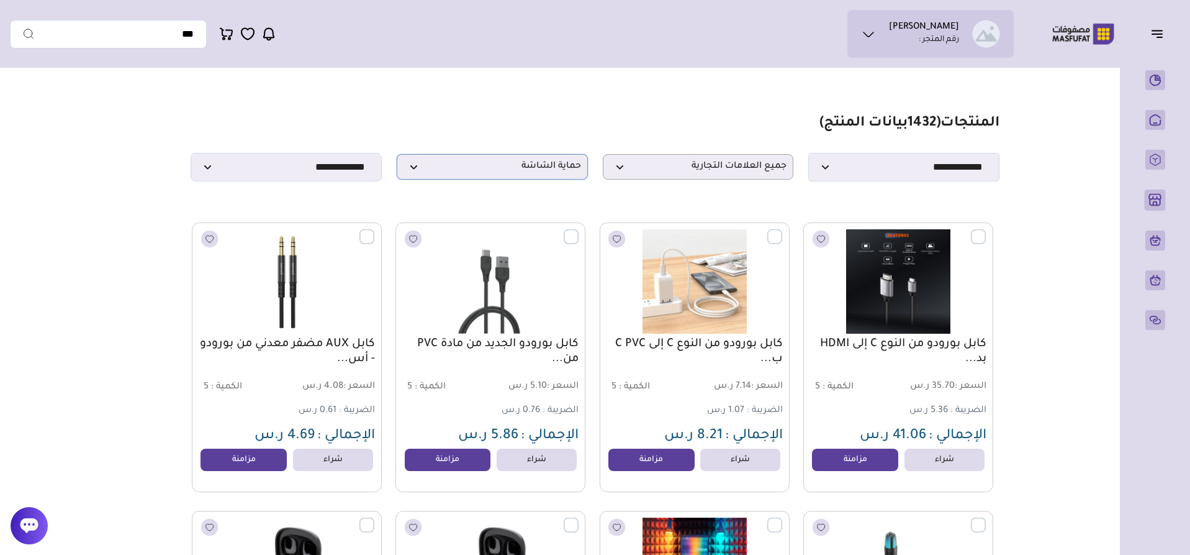
click at [528, 164] on span "حماية الشاشة" at bounding box center [493, 167] width 178 height 12
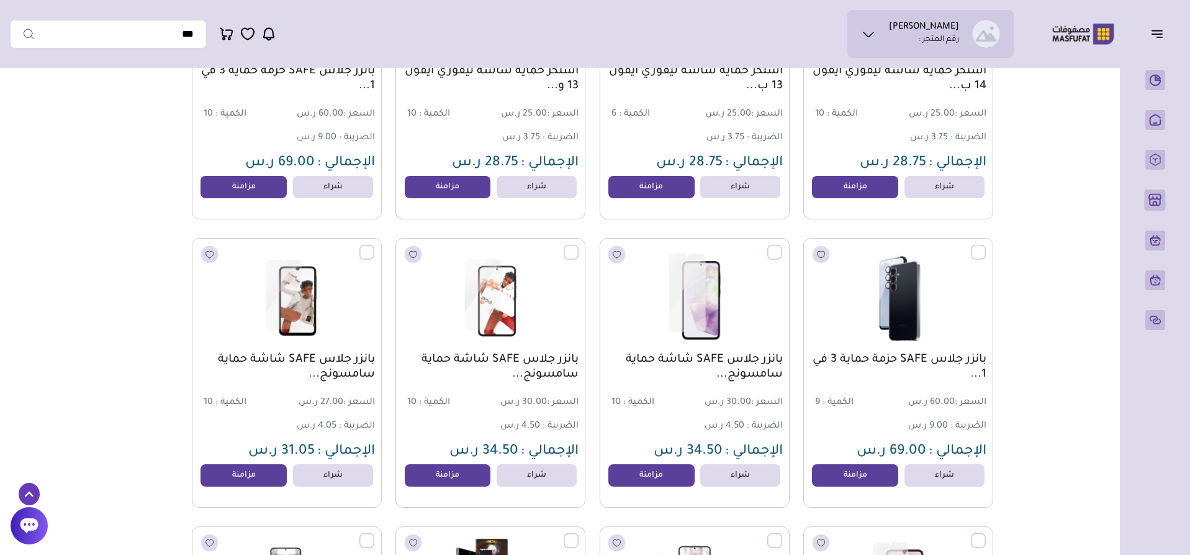
scroll to position [4036, 0]
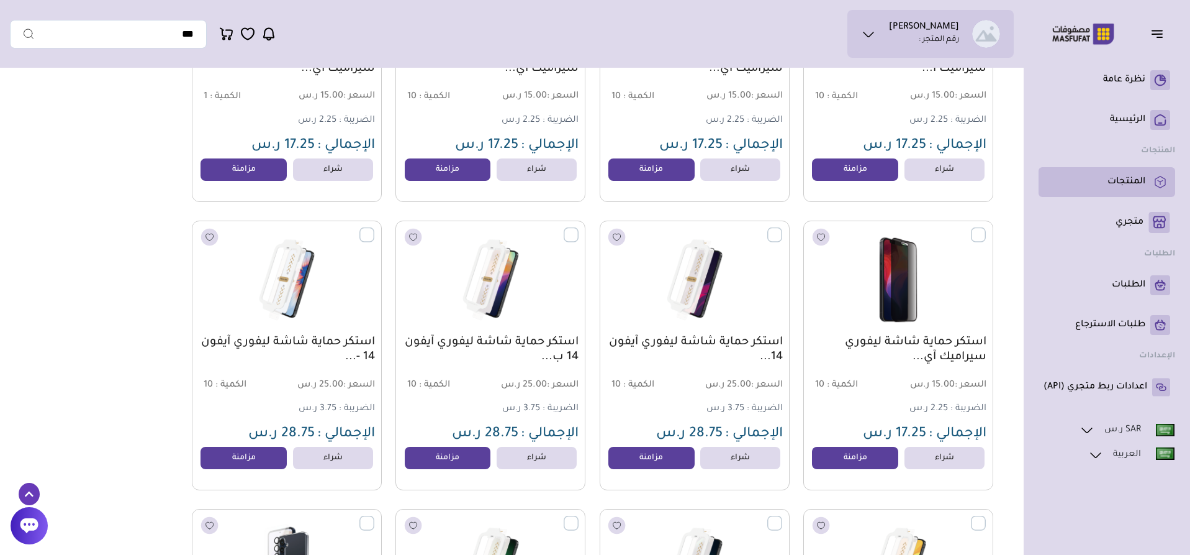
click at [1120, 188] on p "المنتجات" at bounding box center [1127, 182] width 38 height 12
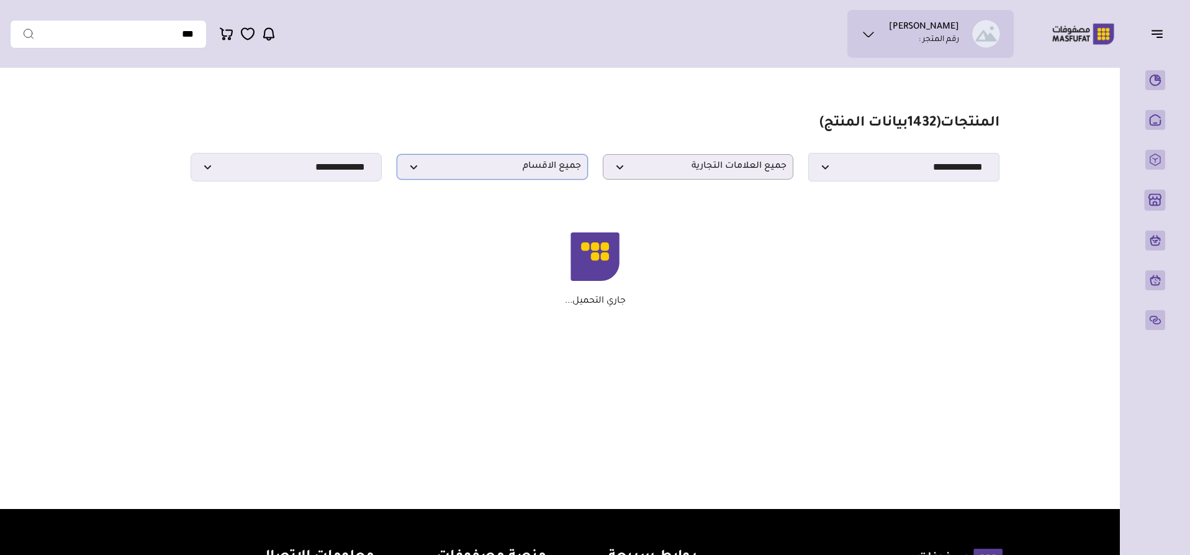
click at [542, 173] on span "جميع الاقسام" at bounding box center [493, 167] width 178 height 12
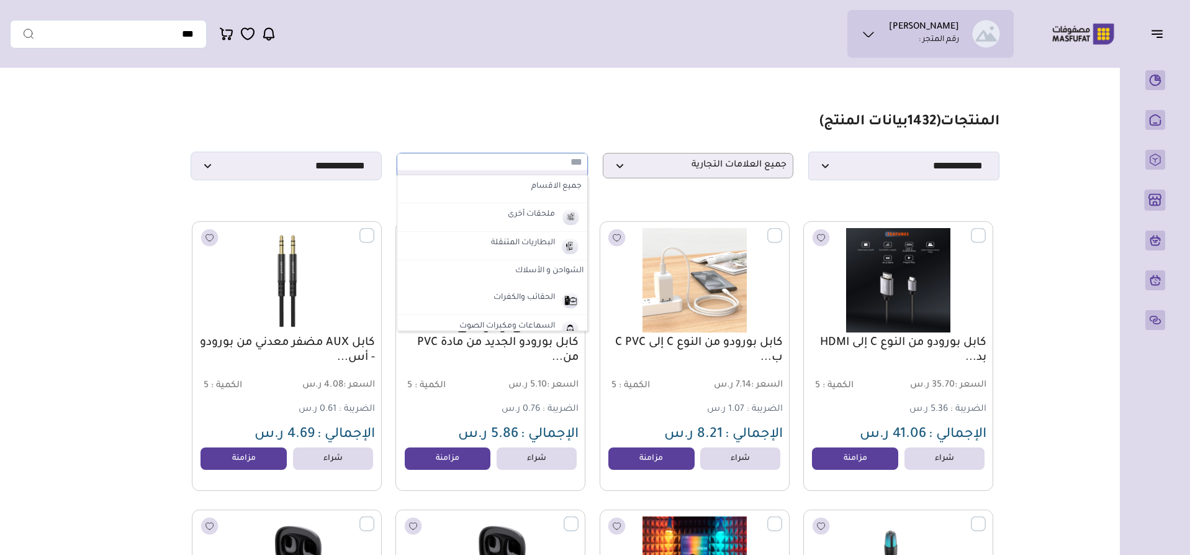
click at [551, 274] on label "الشواحن و الأسلاك" at bounding box center [492, 271] width 190 height 22
click at [490, 304] on label "الشواحن و الأسلاك" at bounding box center [497, 298] width 154 height 16
select select "*"
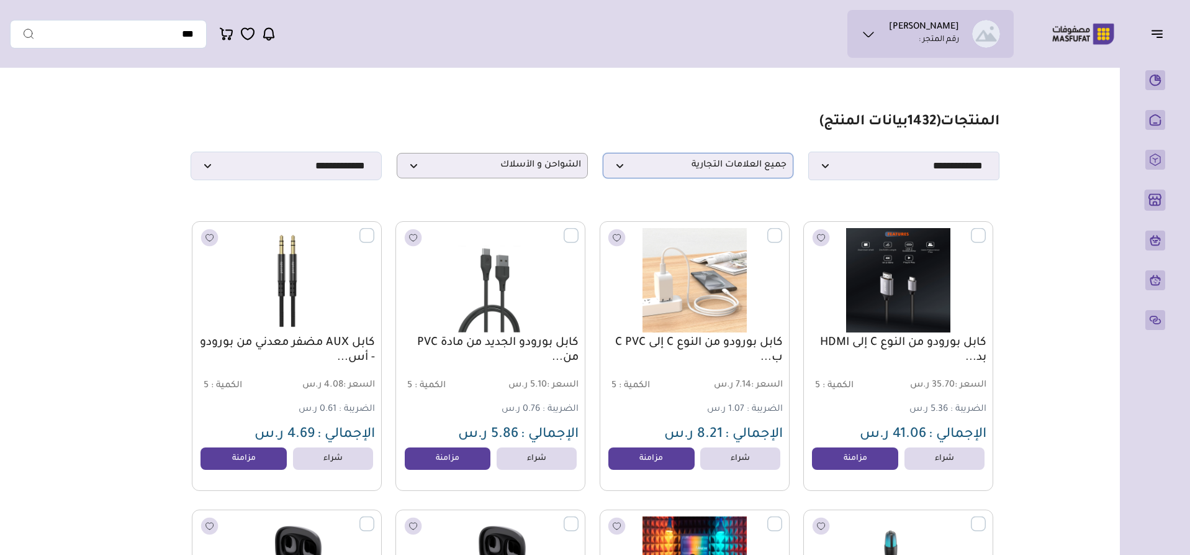
click at [677, 177] on p "جميع العلامات التجارية" at bounding box center [698, 165] width 191 height 25
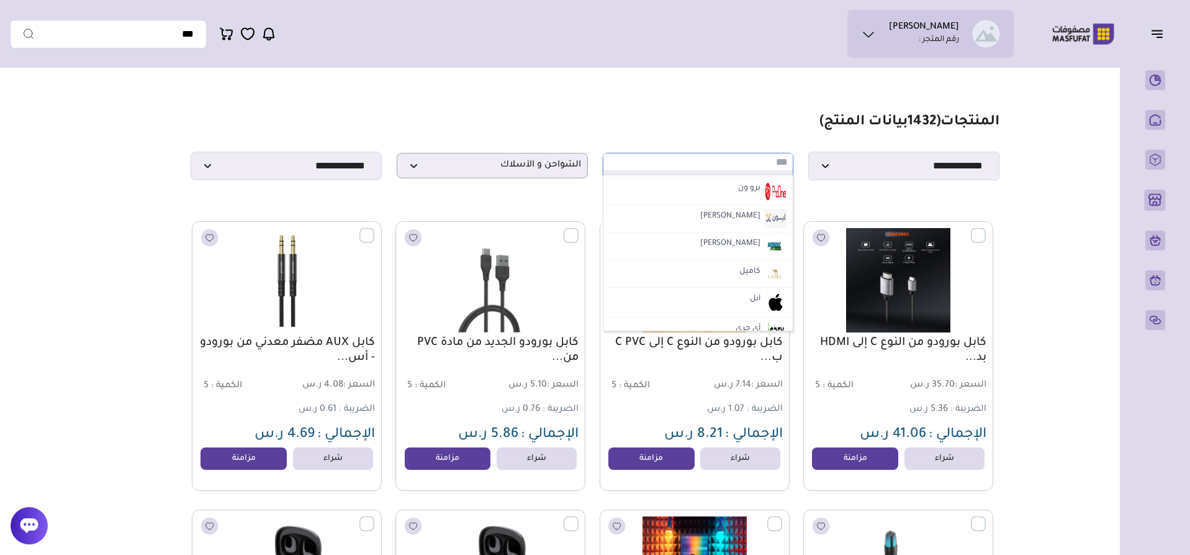
scroll to position [1670, 0]
click at [728, 292] on li "ابل" at bounding box center [699, 298] width 190 height 30
select select "*"
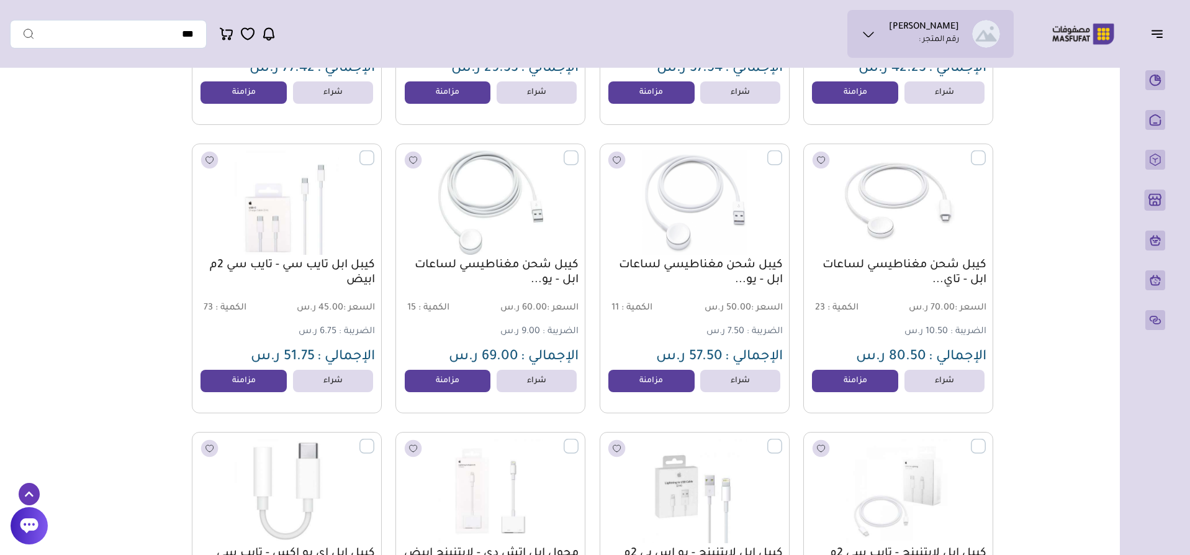
scroll to position [1541, 0]
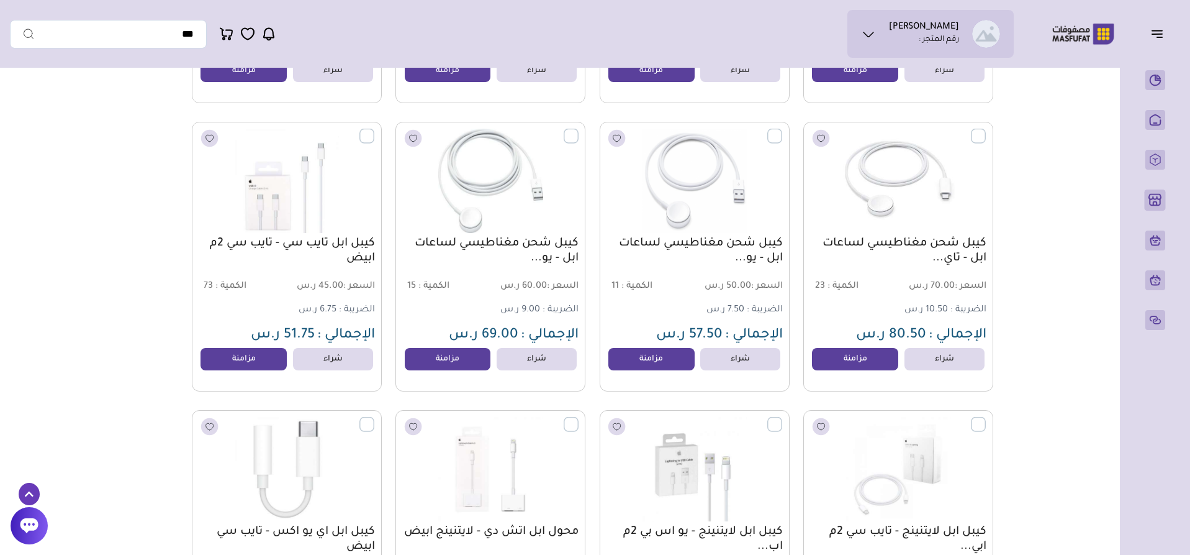
click at [986, 130] on label at bounding box center [986, 129] width 0 height 1
click at [782, 130] on label at bounding box center [782, 129] width 0 height 1
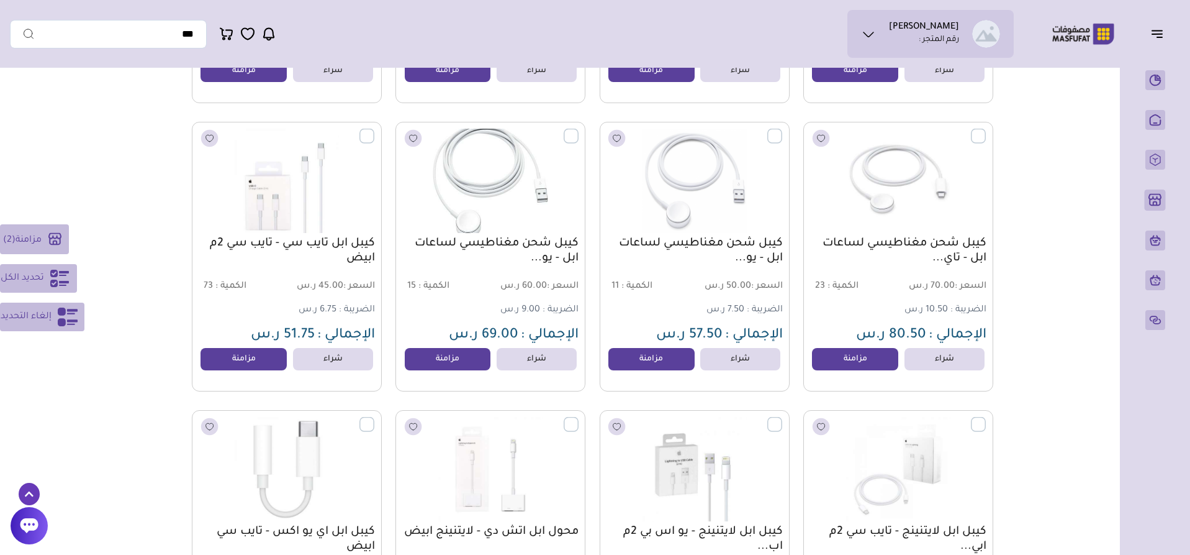
click at [579, 130] on label at bounding box center [579, 129] width 0 height 1
click at [374, 130] on label at bounding box center [374, 129] width 0 height 1
click at [374, 418] on label at bounding box center [374, 417] width 0 height 1
click at [579, 418] on label at bounding box center [579, 417] width 0 height 1
click at [782, 418] on label at bounding box center [782, 417] width 0 height 1
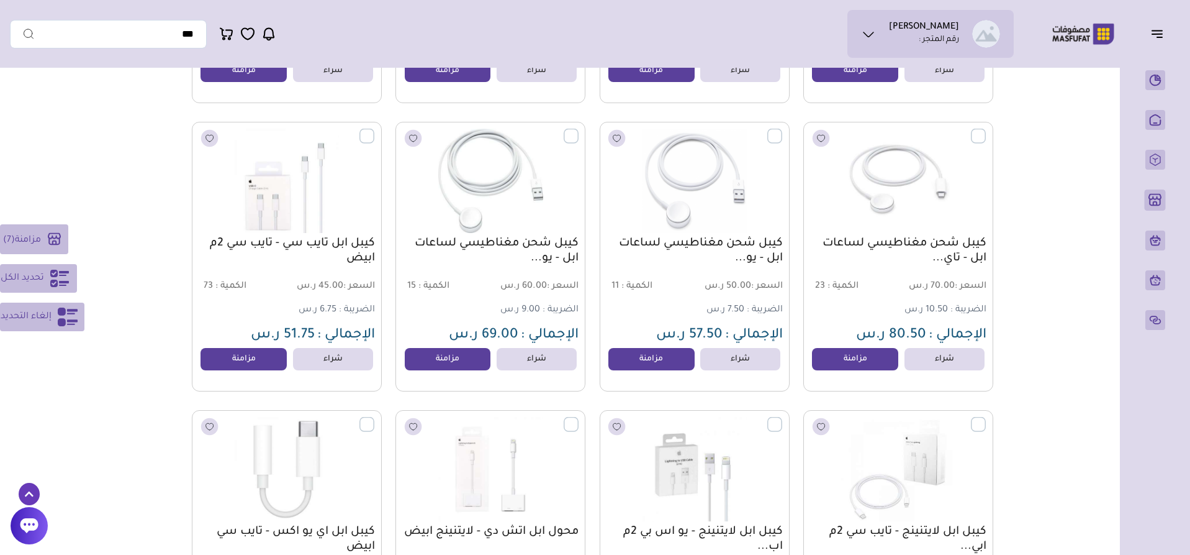
click at [986, 418] on label at bounding box center [986, 417] width 0 height 1
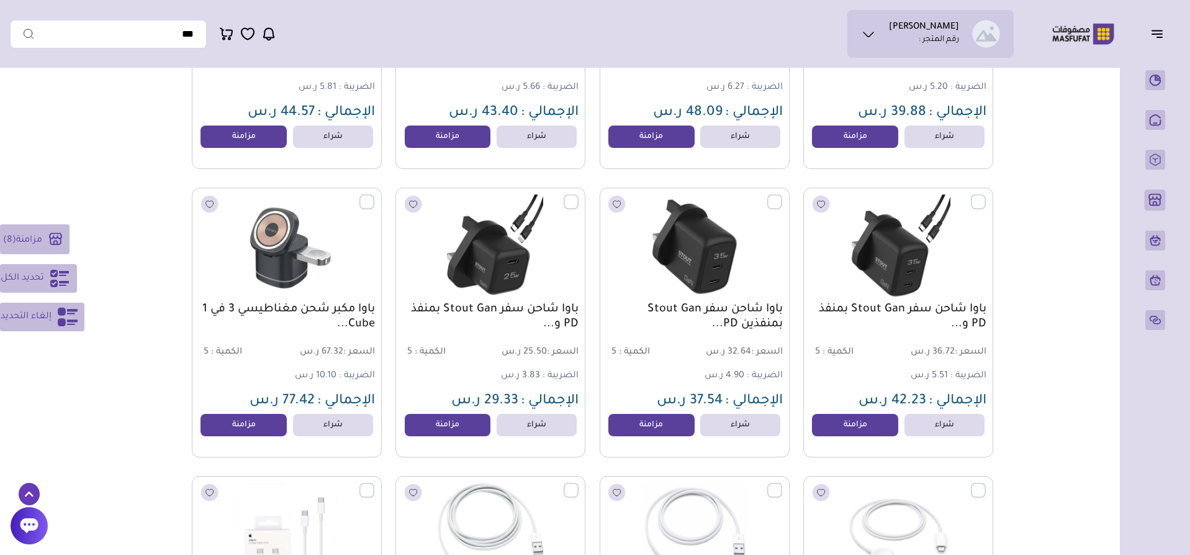
scroll to position [1200, 0]
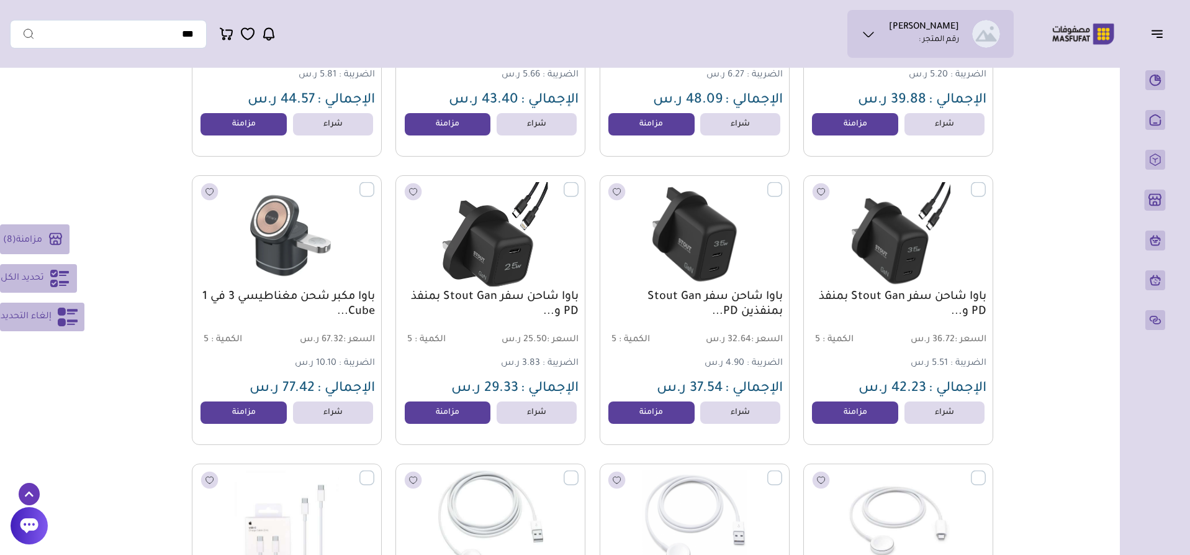
click at [579, 183] on label at bounding box center [579, 182] width 0 height 1
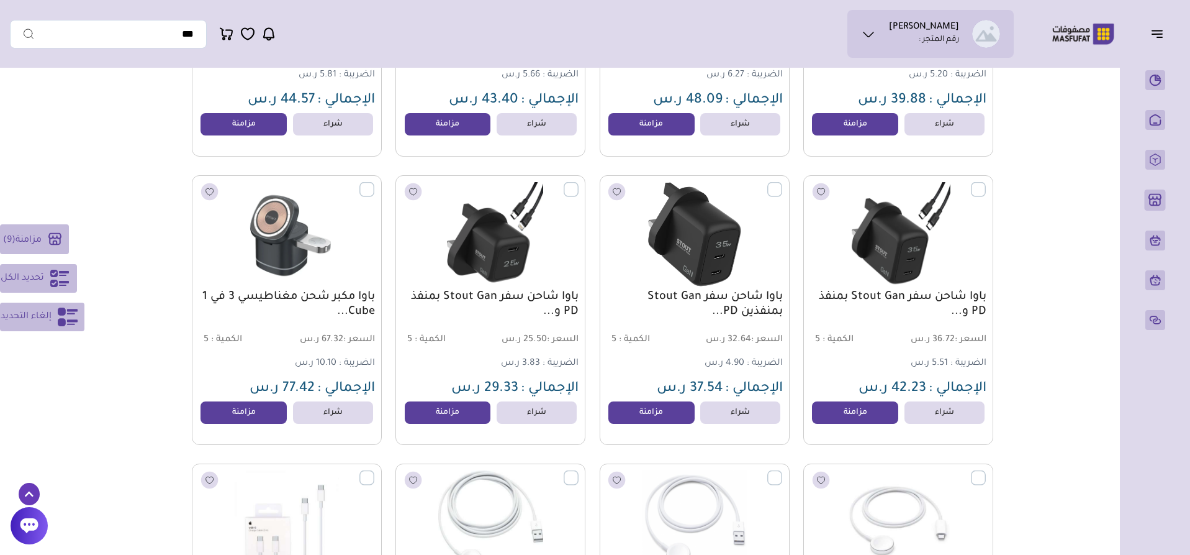
click at [782, 183] on label at bounding box center [782, 182] width 0 height 1
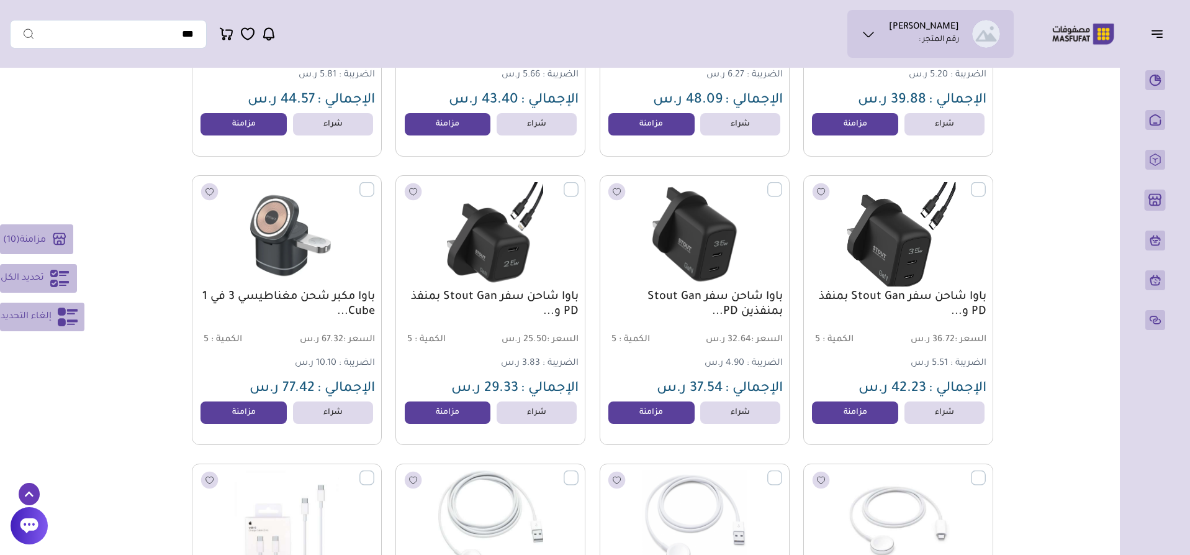
click at [986, 183] on label at bounding box center [986, 182] width 0 height 1
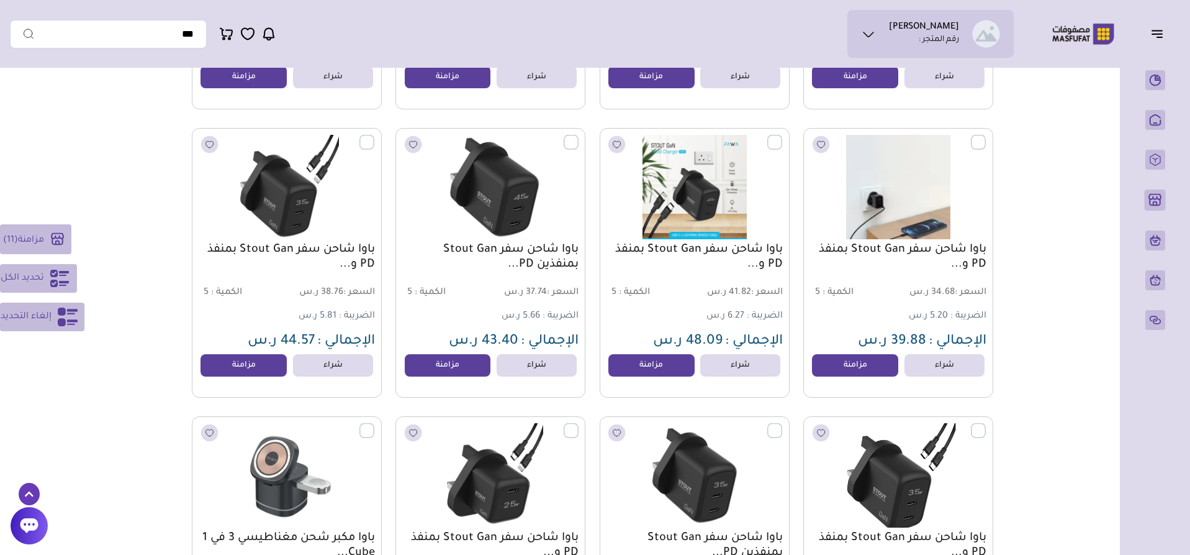
scroll to position [951, 0]
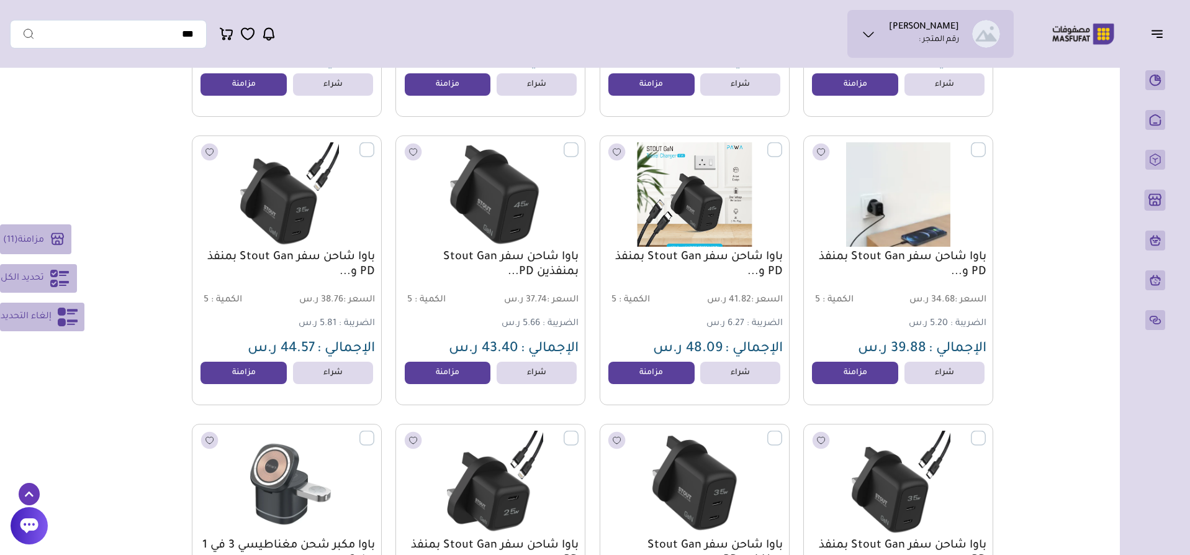
click at [782, 143] on label at bounding box center [782, 142] width 0 height 1
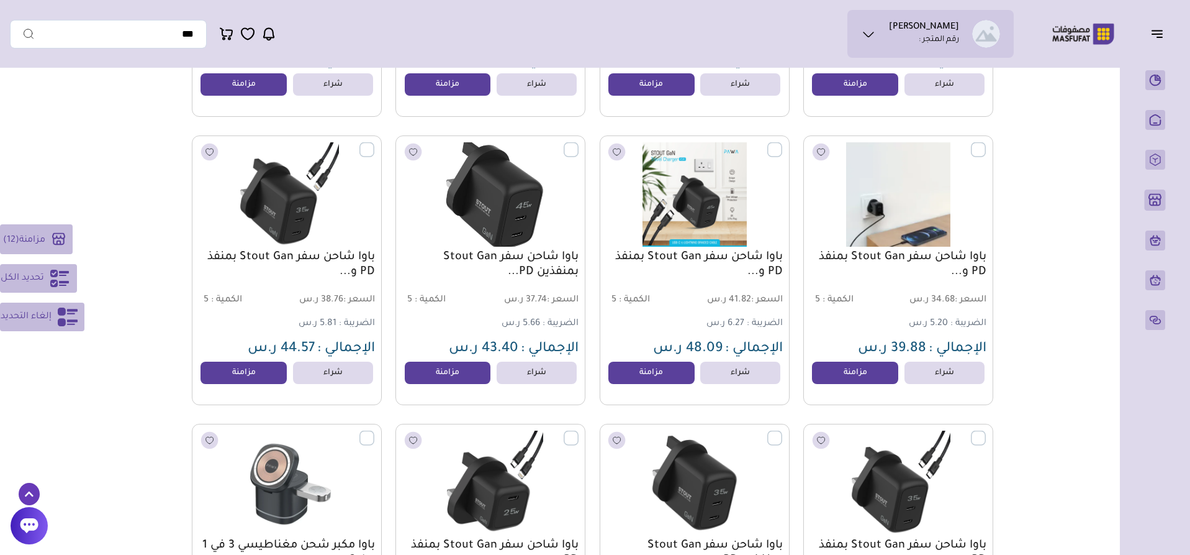
click at [579, 143] on label at bounding box center [579, 142] width 0 height 1
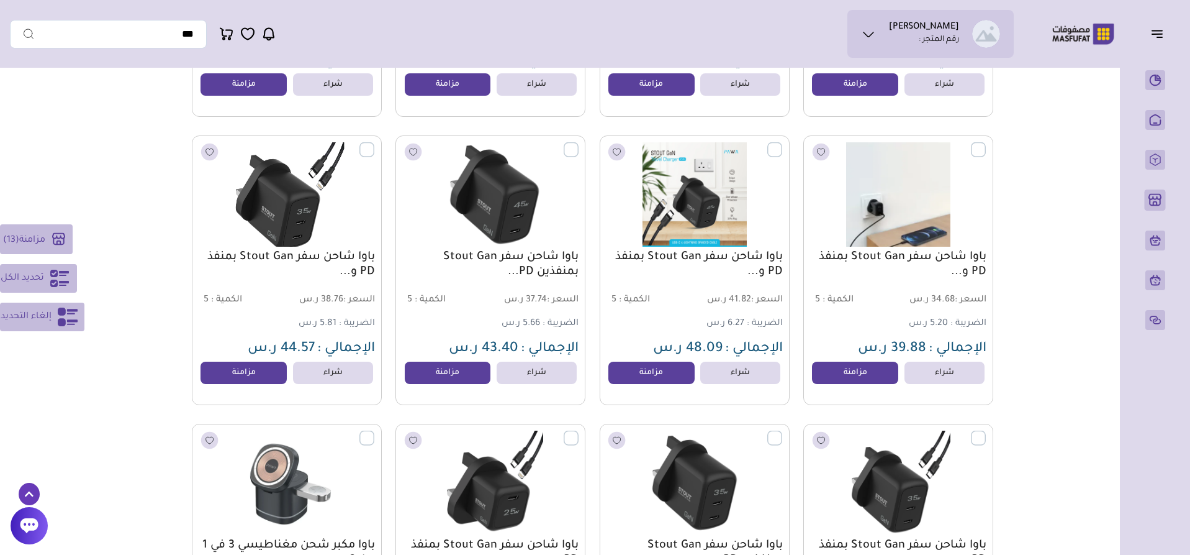
click at [374, 155] on div at bounding box center [367, 149] width 15 height 15
click at [374, 143] on label at bounding box center [374, 142] width 0 height 1
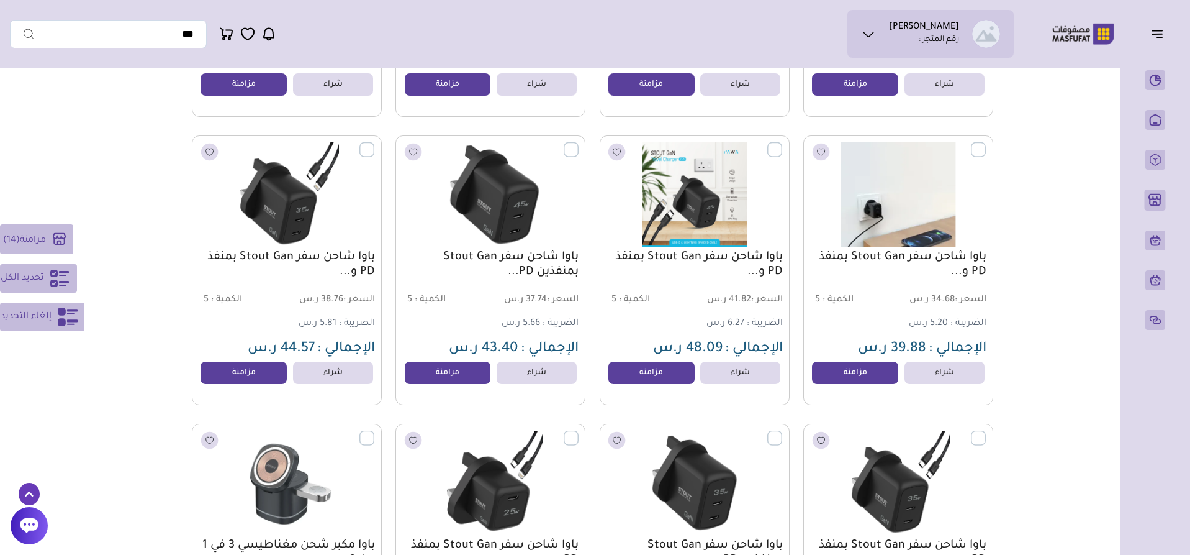
click at [986, 143] on label at bounding box center [986, 142] width 0 height 1
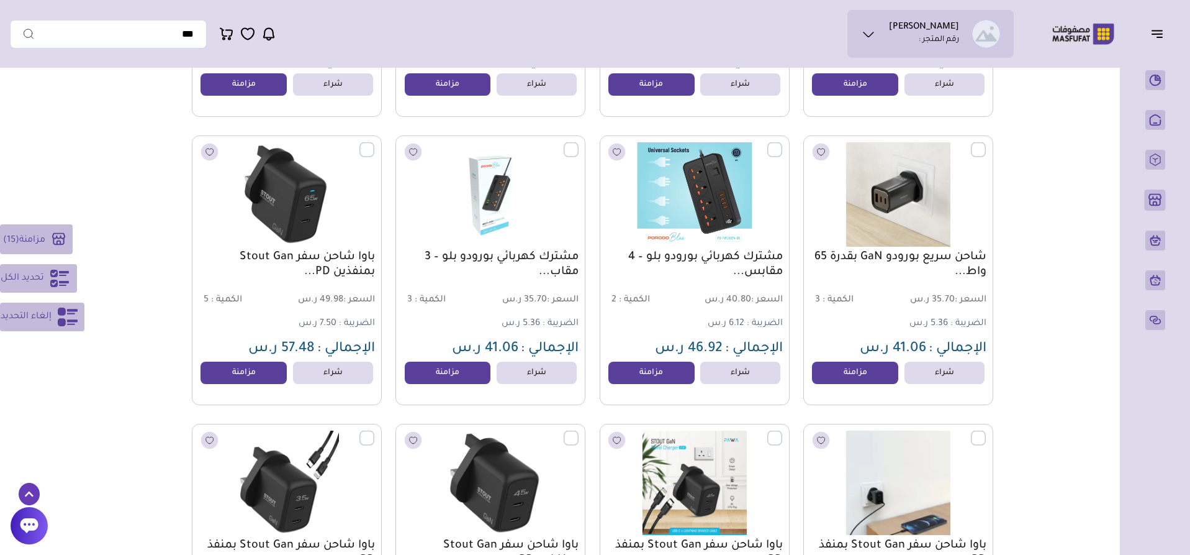
scroll to position [641, 0]
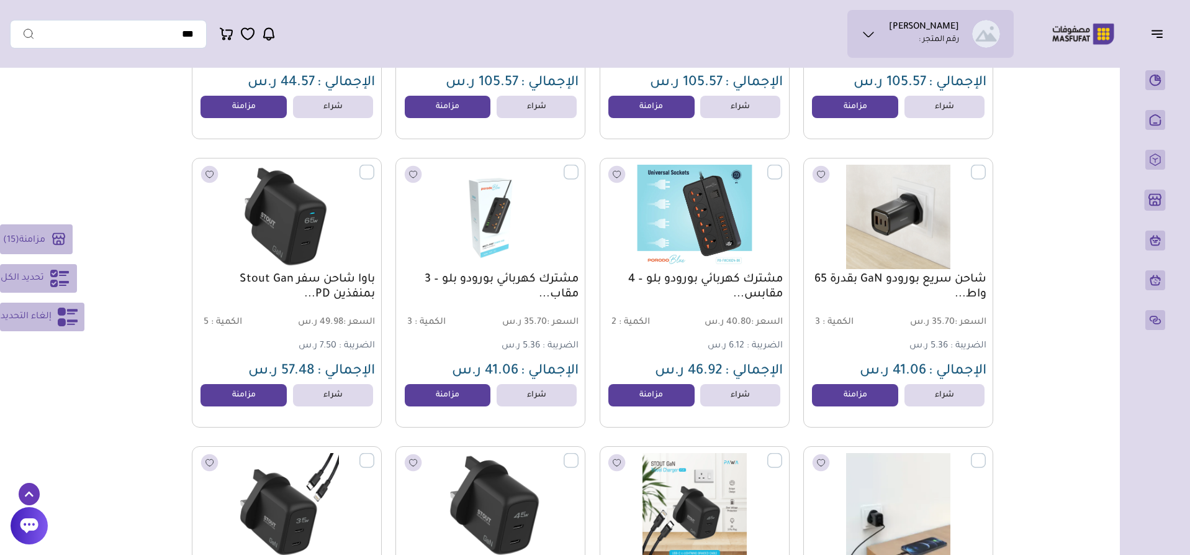
click at [782, 166] on label at bounding box center [782, 165] width 0 height 1
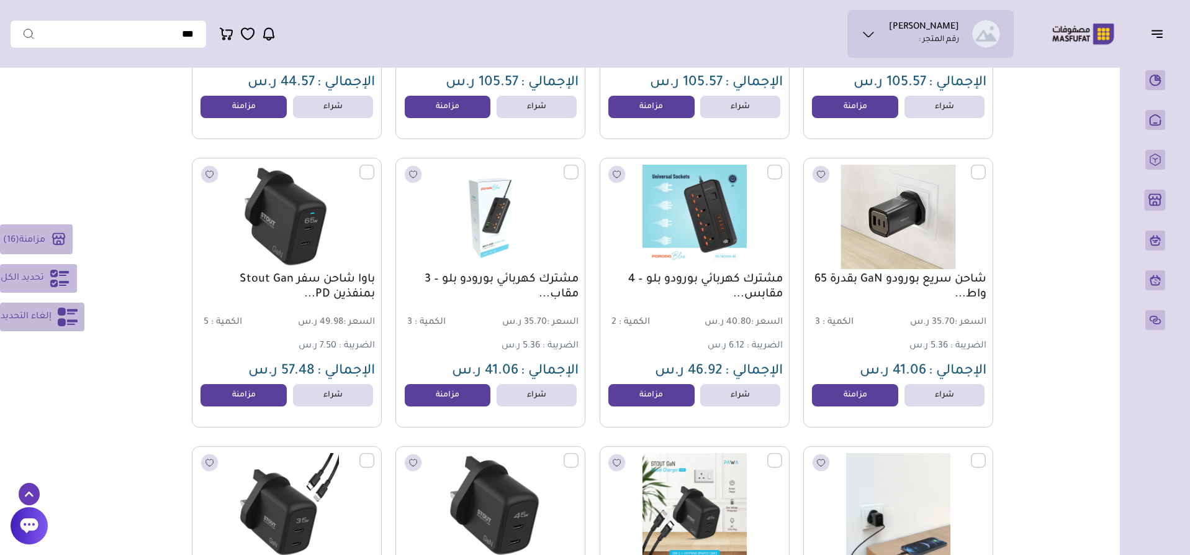
click at [986, 166] on label at bounding box center [986, 165] width 0 height 1
drag, startPoint x: 368, startPoint y: 173, endPoint x: 389, endPoint y: 174, distance: 21.1
click at [374, 166] on label at bounding box center [374, 165] width 0 height 1
click at [563, 178] on img at bounding box center [490, 217] width 193 height 115
click at [579, 166] on label at bounding box center [579, 165] width 0 height 1
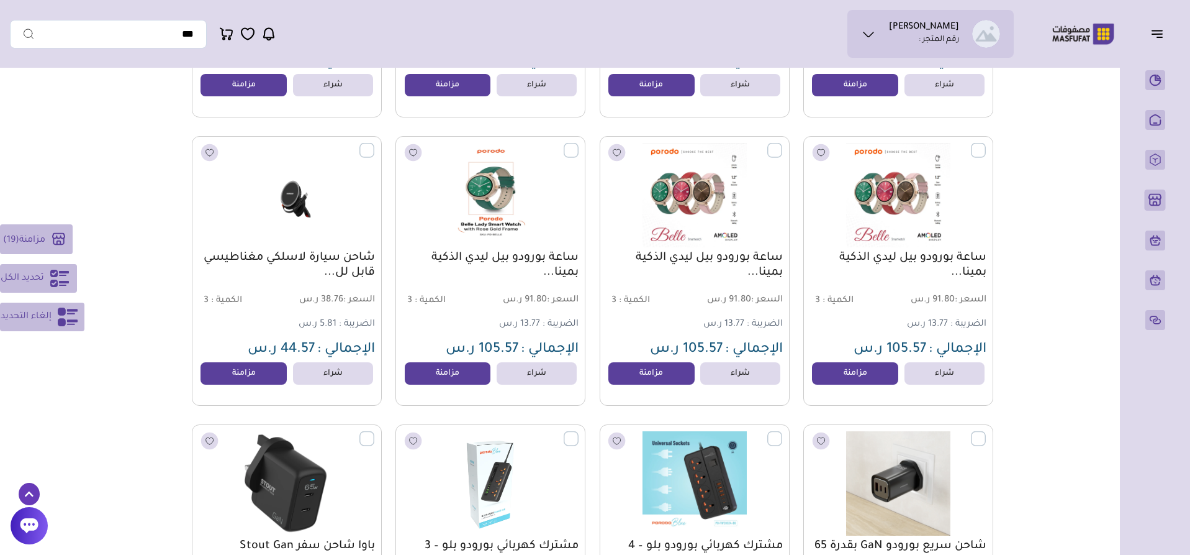
scroll to position [330, 0]
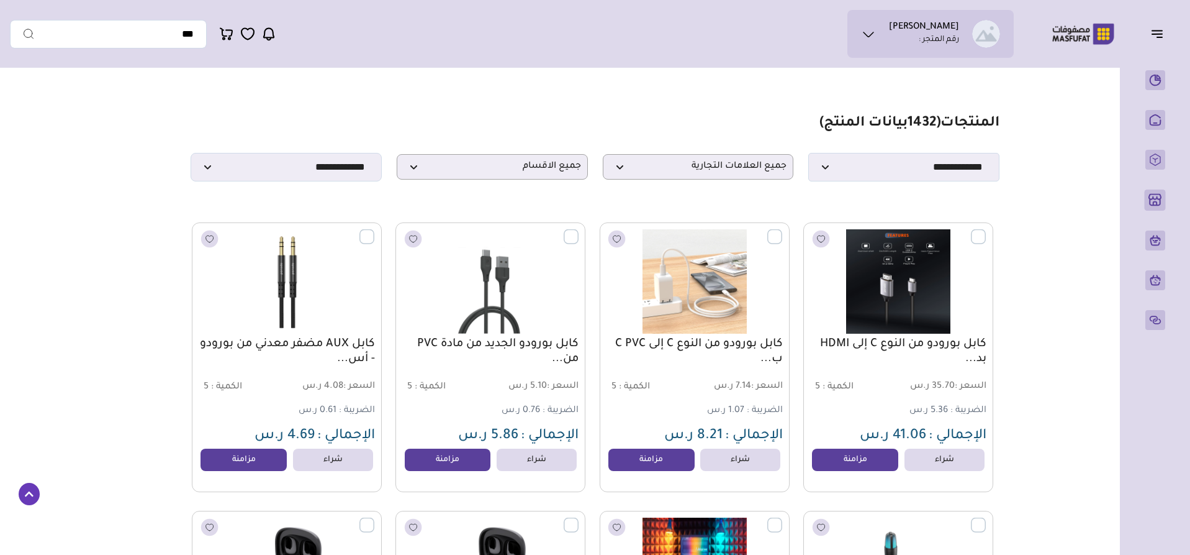
select select "*"
click at [541, 169] on span "جميع الاقسام" at bounding box center [493, 167] width 178 height 12
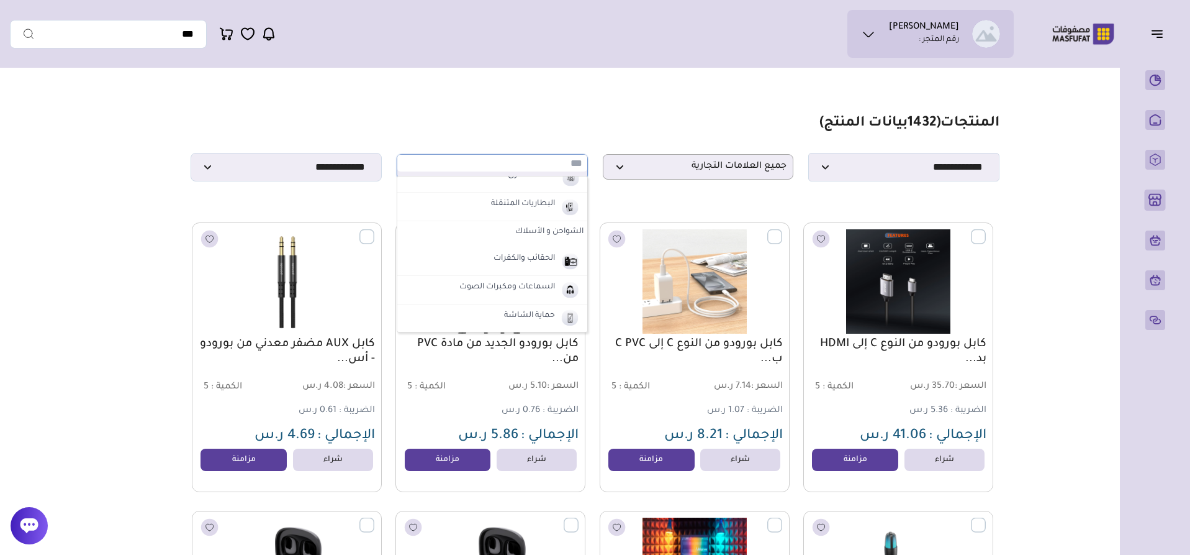
scroll to position [62, 0]
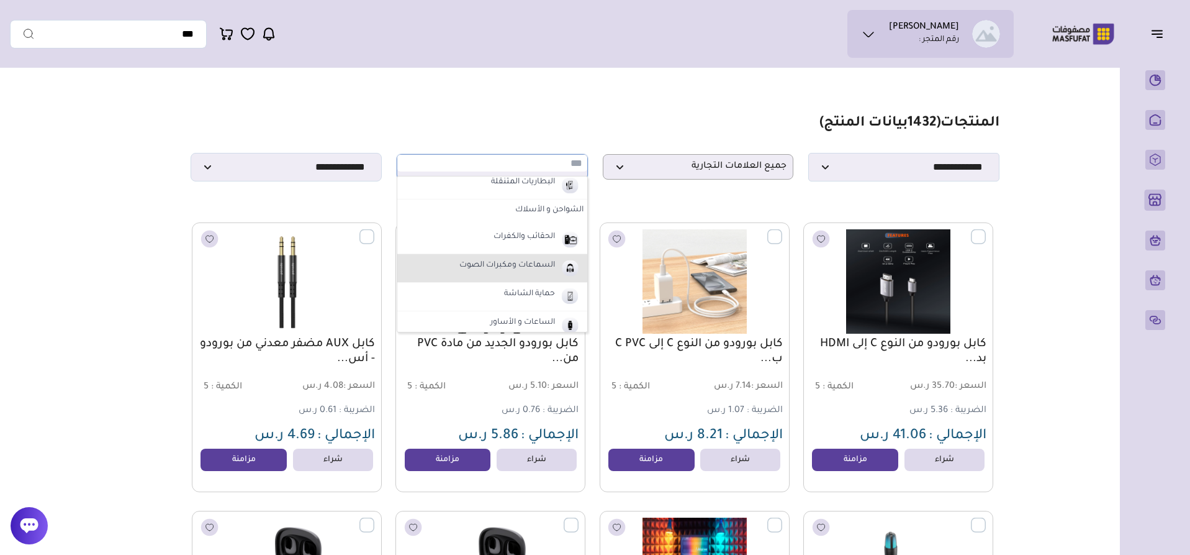
click at [512, 274] on label "السماعات ومكبرات الصوت" at bounding box center [507, 266] width 99 height 16
select select "*"
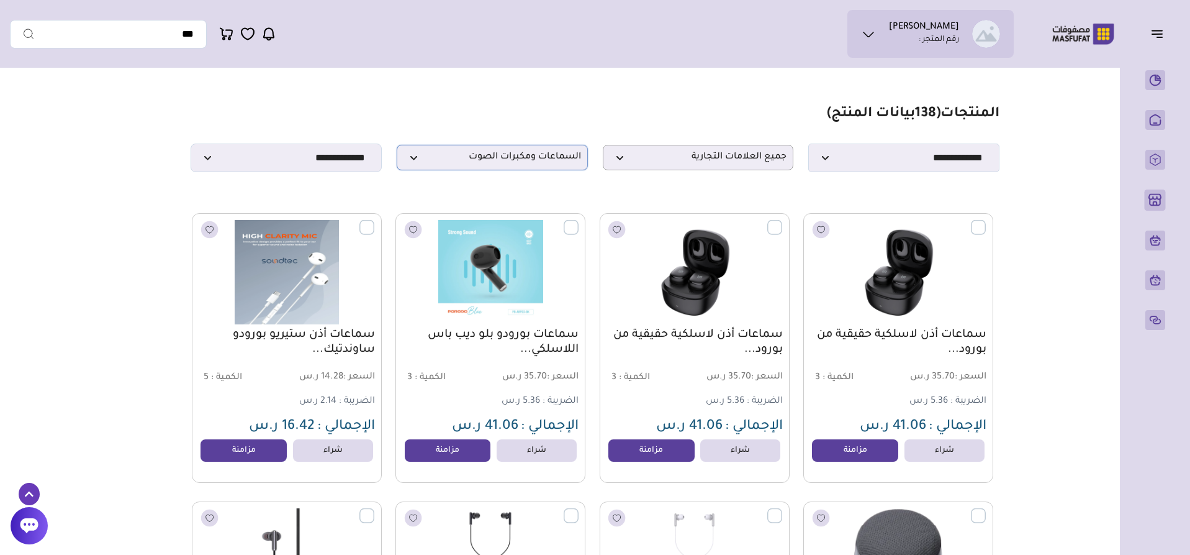
scroll to position [0, 0]
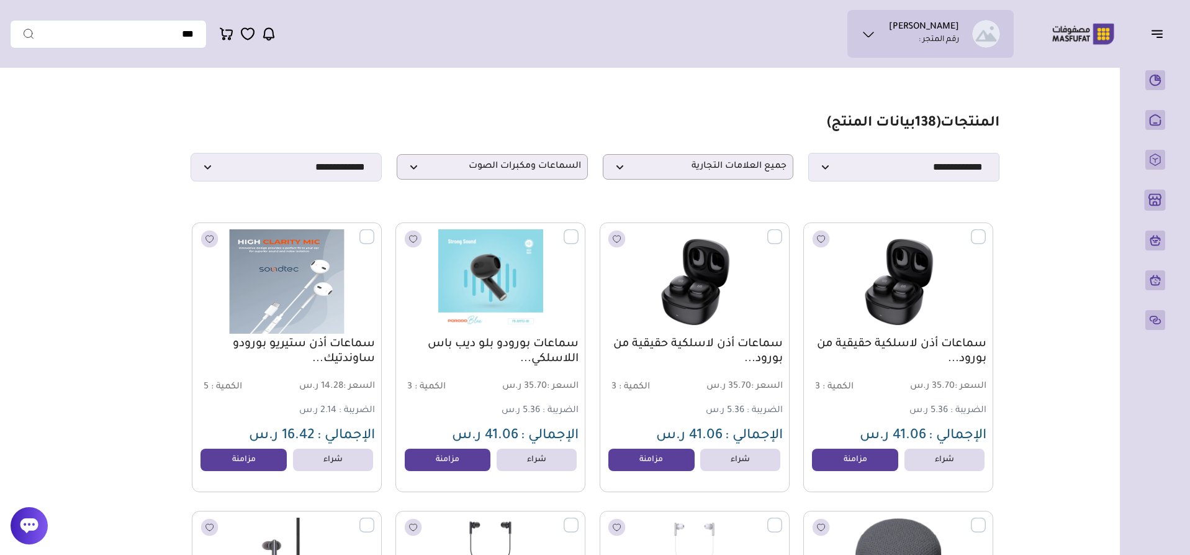
click at [374, 230] on label at bounding box center [374, 229] width 0 height 1
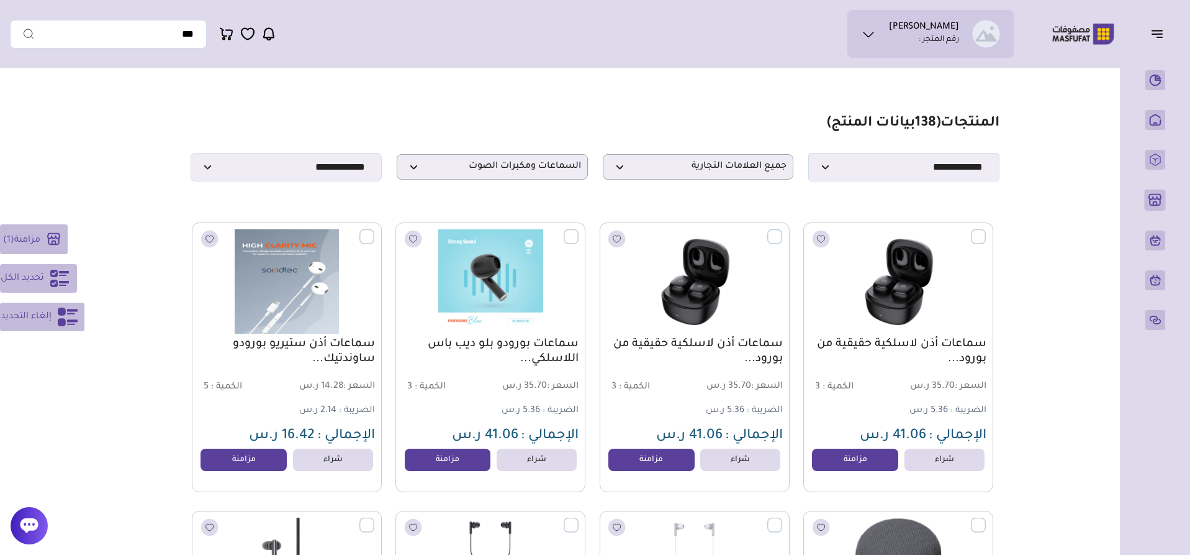
click at [52, 282] on icon at bounding box center [59, 278] width 19 height 17
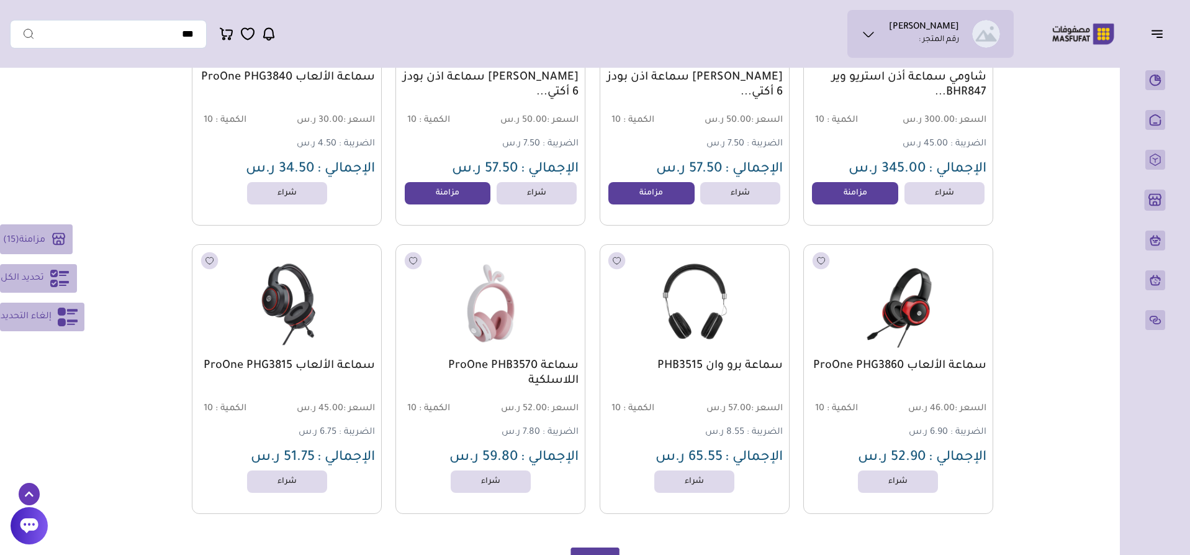
scroll to position [1118, 0]
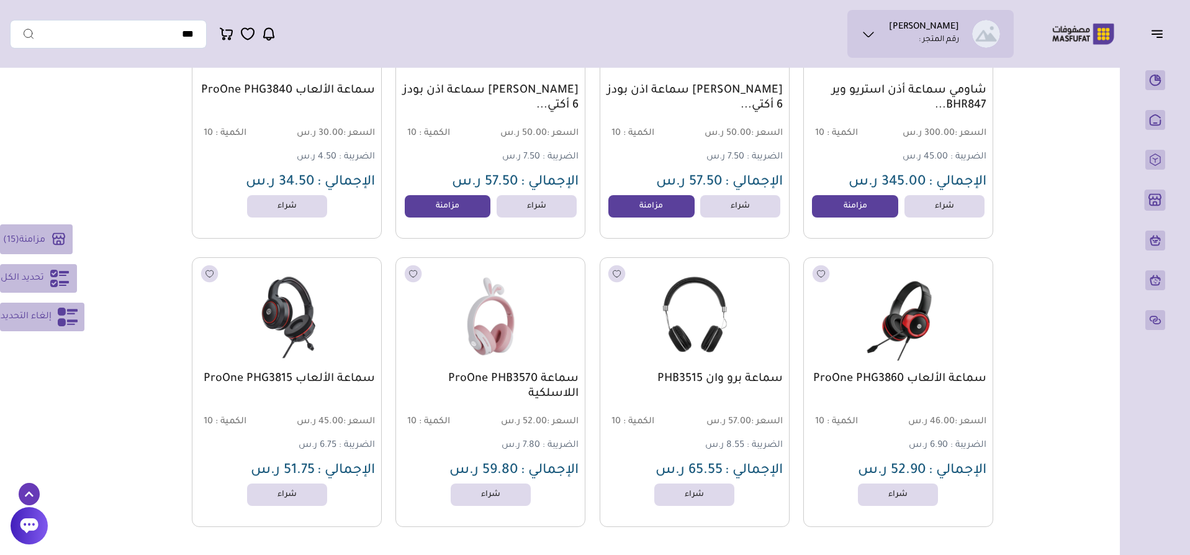
click at [58, 277] on icon at bounding box center [60, 278] width 20 height 20
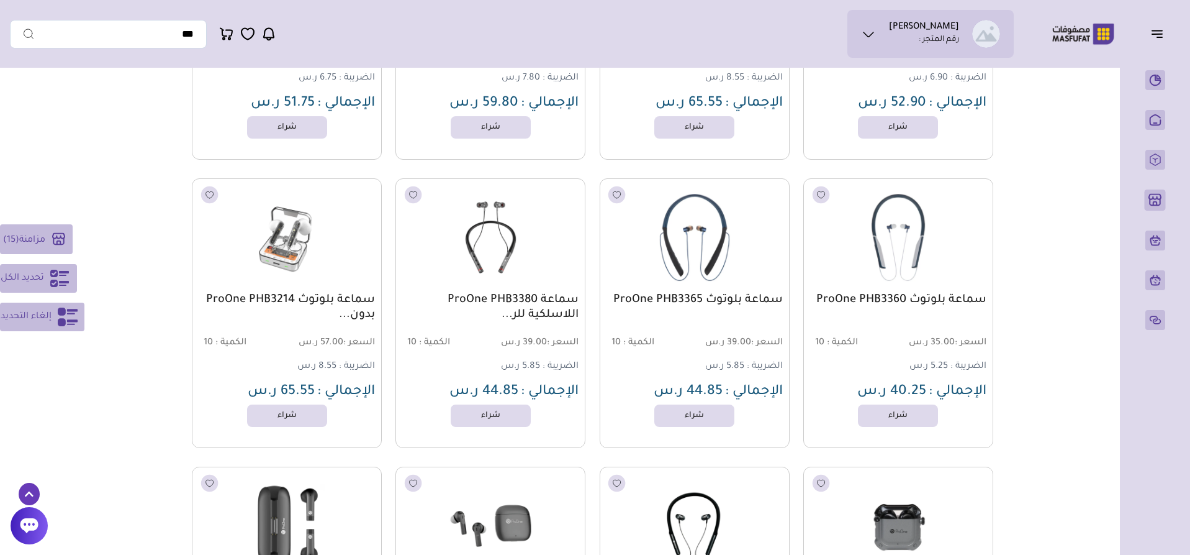
scroll to position [1552, 0]
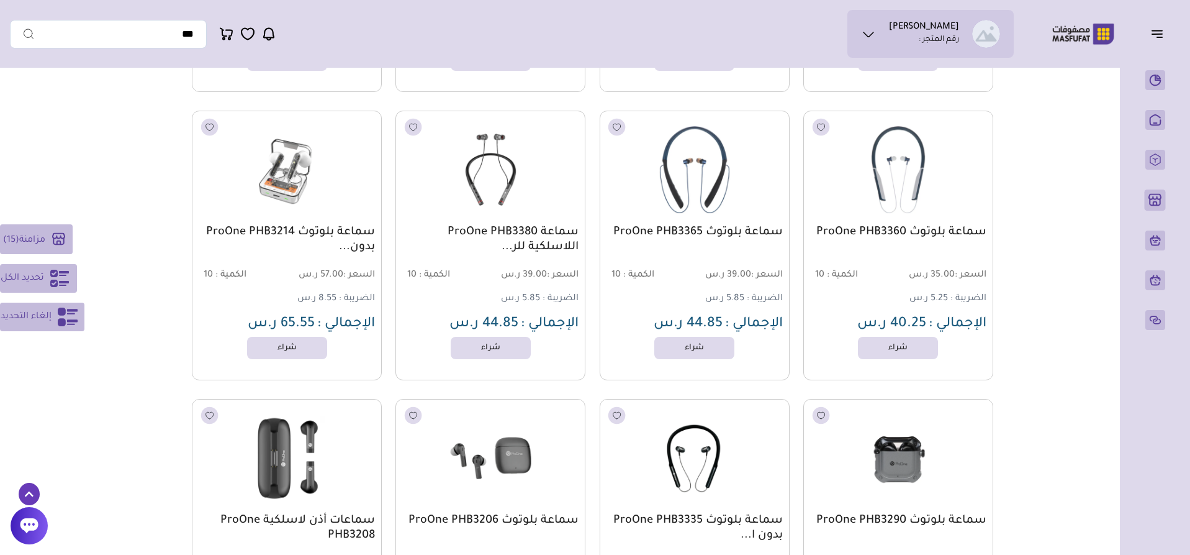
click at [47, 280] on button "تحديد الكل" at bounding box center [38, 278] width 77 height 29
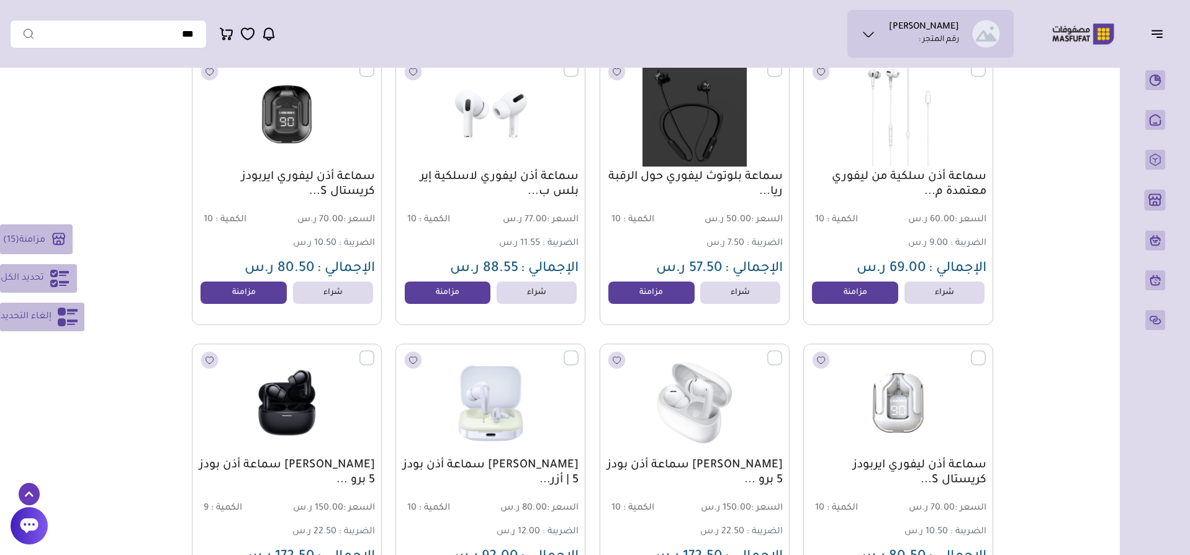
scroll to position [5106, 0]
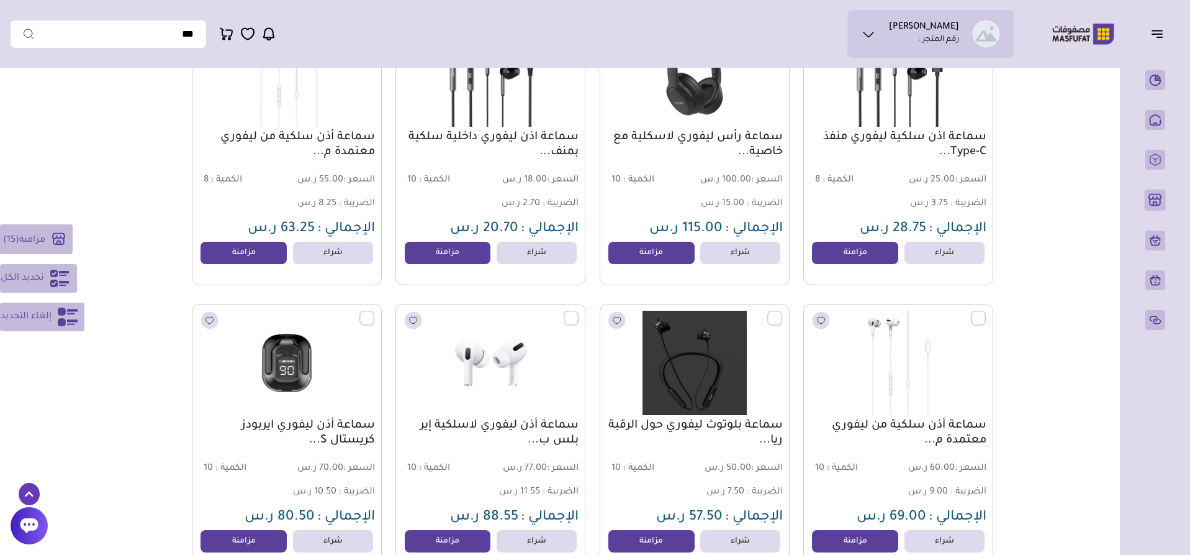
click at [27, 283] on span "تحديد الكل" at bounding box center [22, 278] width 43 height 15
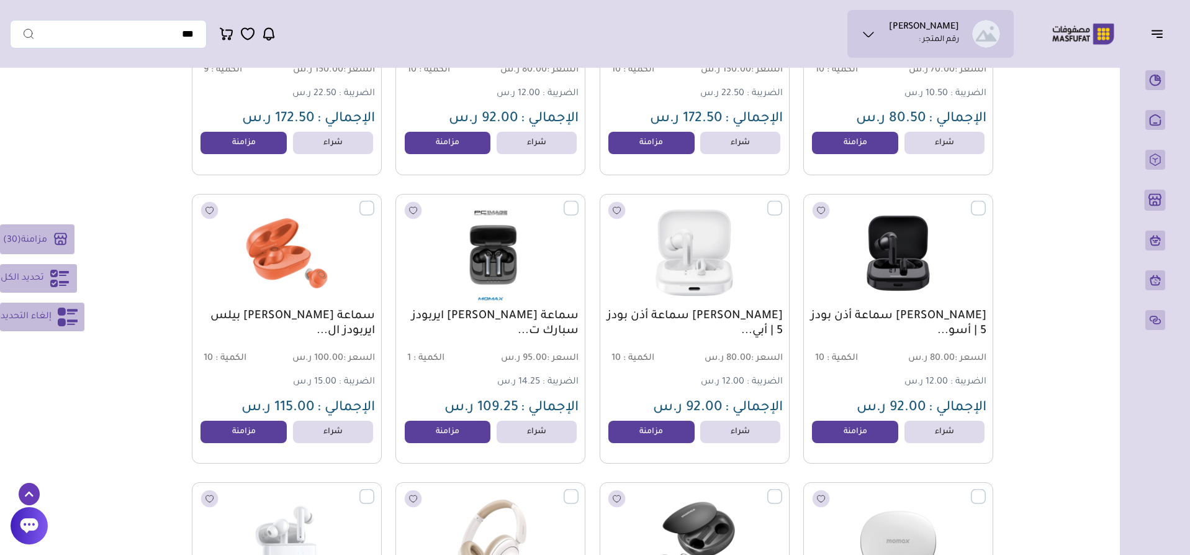
scroll to position [5814, 0]
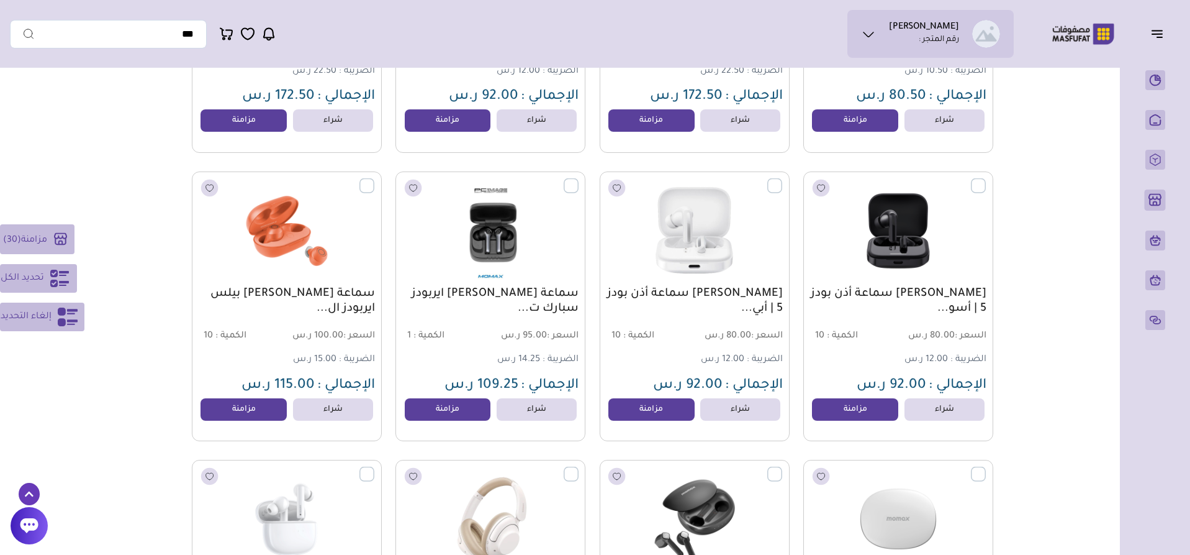
click at [52, 284] on icon at bounding box center [59, 278] width 19 height 17
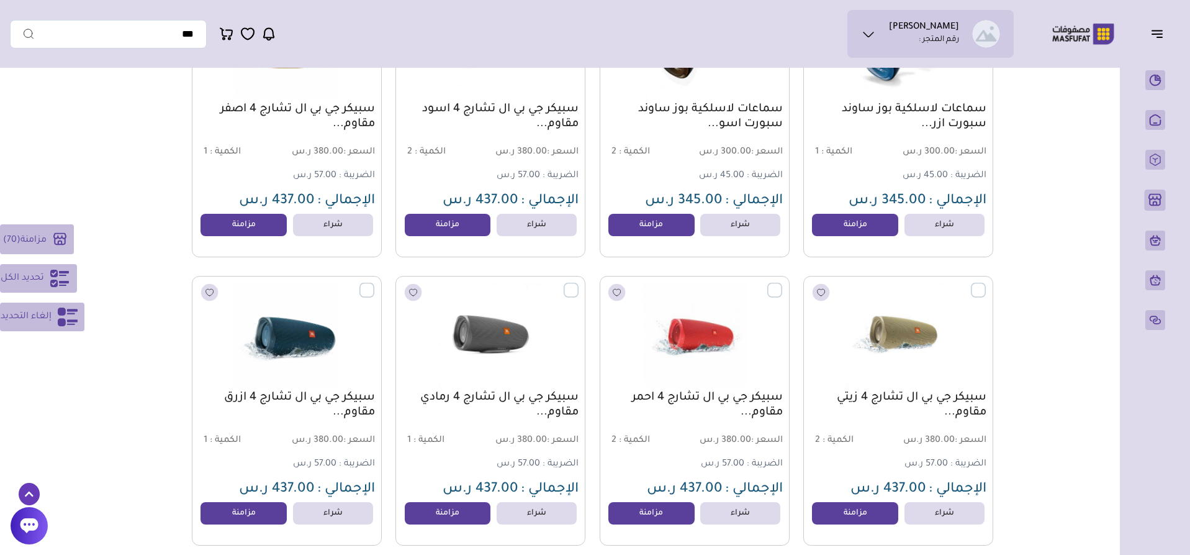
scroll to position [8919, 0]
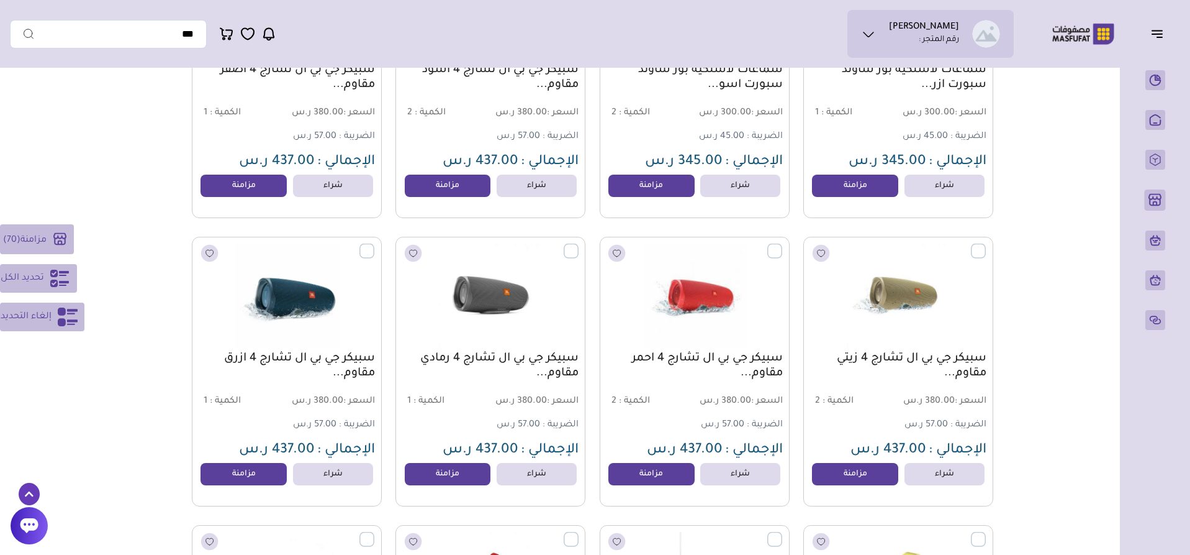
click at [27, 278] on span "تحديد الكل" at bounding box center [22, 278] width 43 height 15
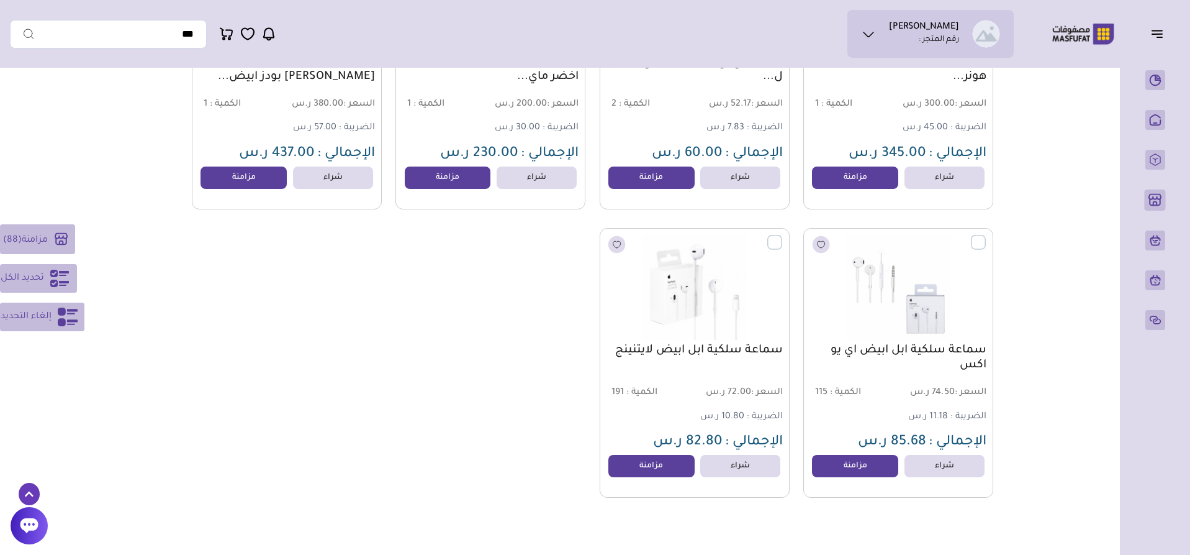
scroll to position [9788, 0]
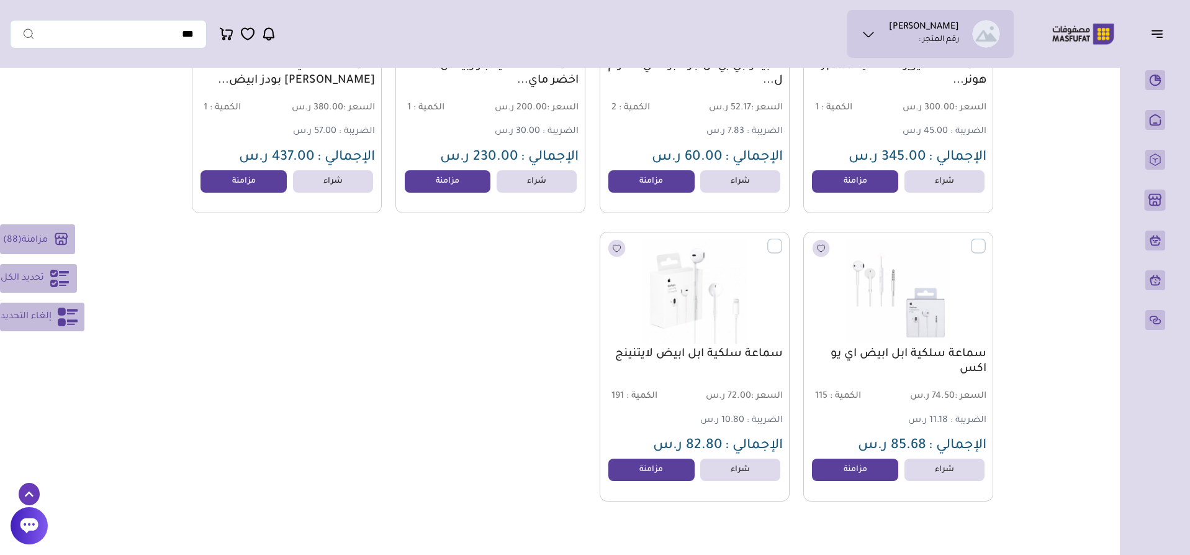
click at [47, 278] on button "تحديد الكل" at bounding box center [38, 278] width 77 height 29
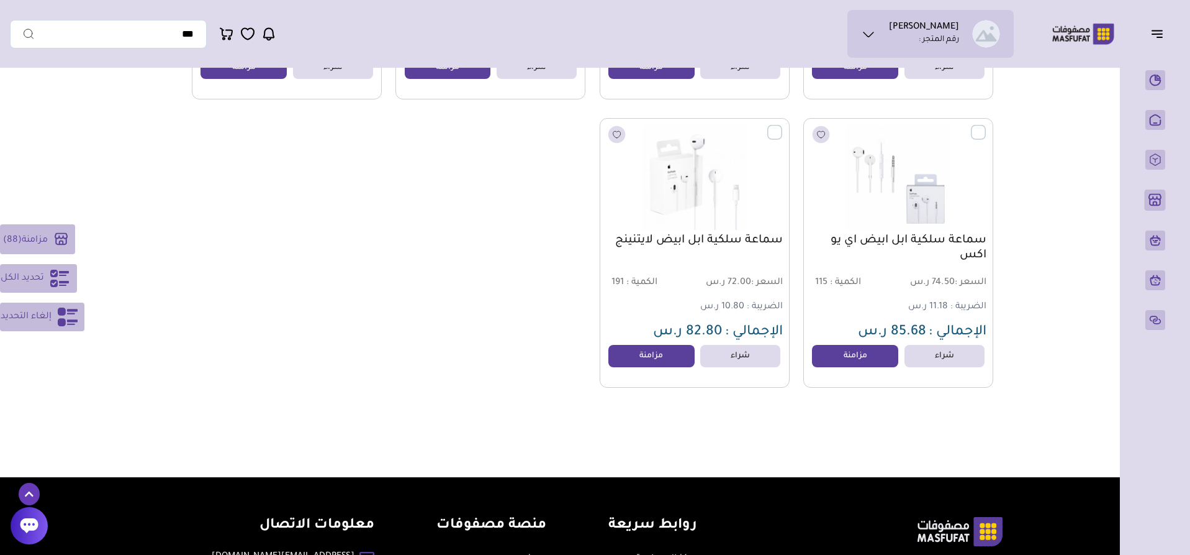
scroll to position [9913, 0]
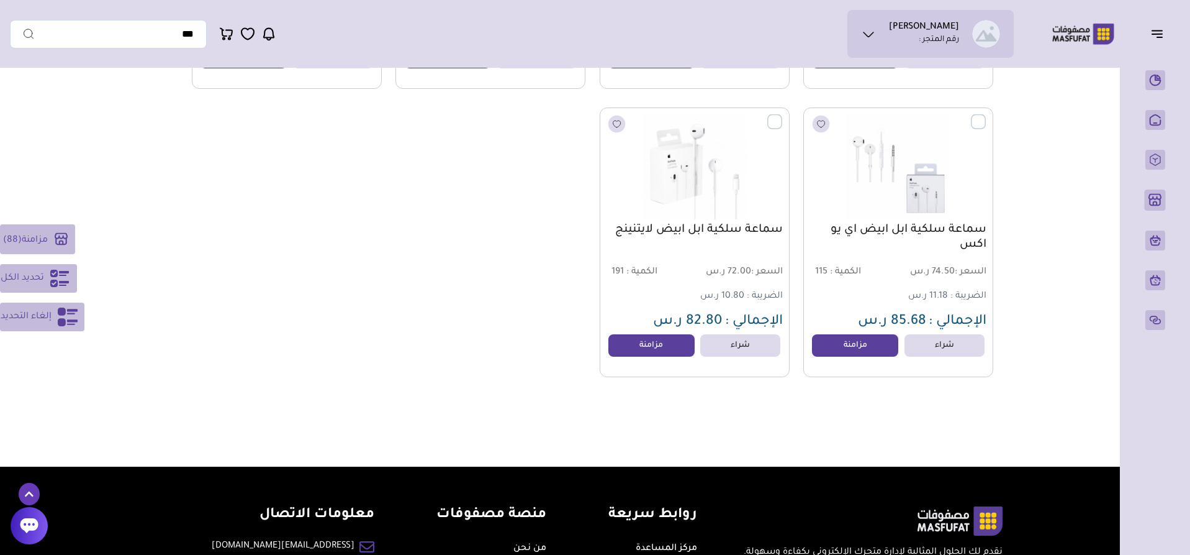
click at [43, 243] on span "مزامنة" at bounding box center [35, 240] width 26 height 10
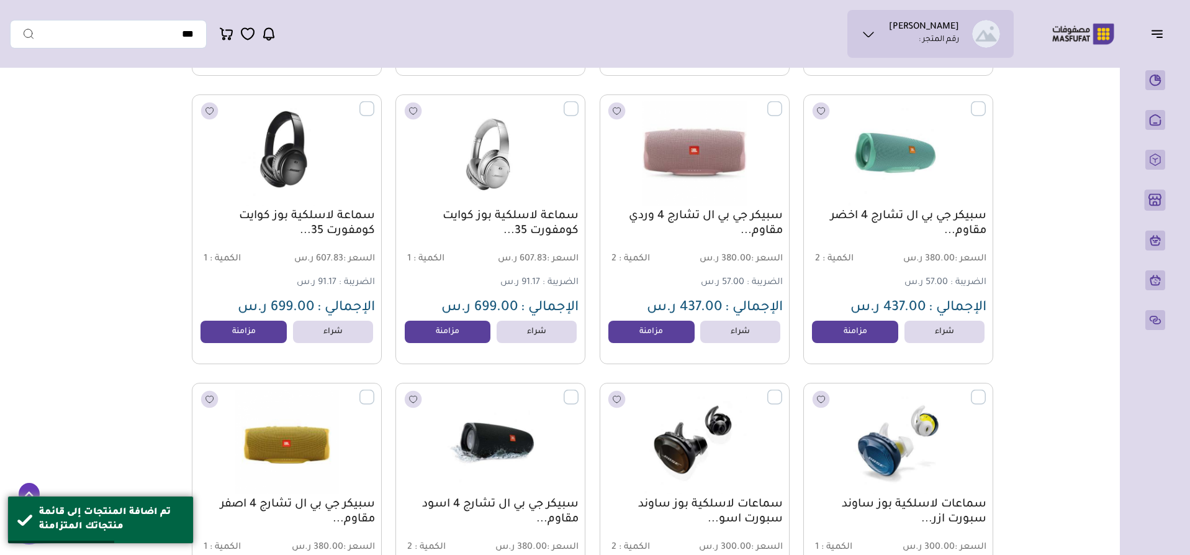
scroll to position [8236, 0]
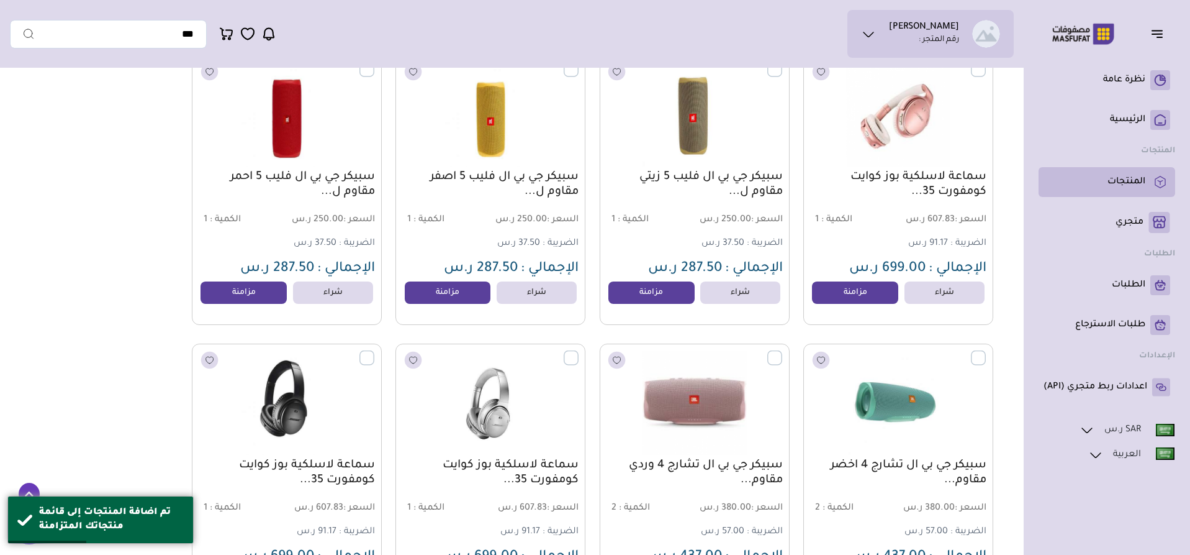
click at [1138, 188] on p "المنتجات" at bounding box center [1127, 182] width 38 height 12
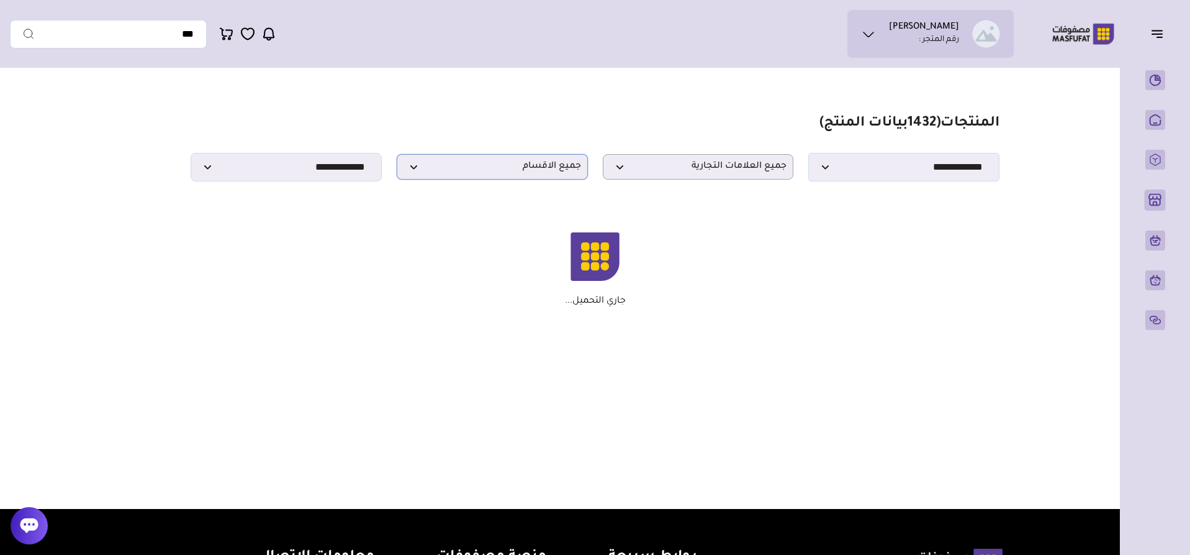
click at [520, 179] on p "جميع الاقسام" at bounding box center [492, 166] width 191 height 25
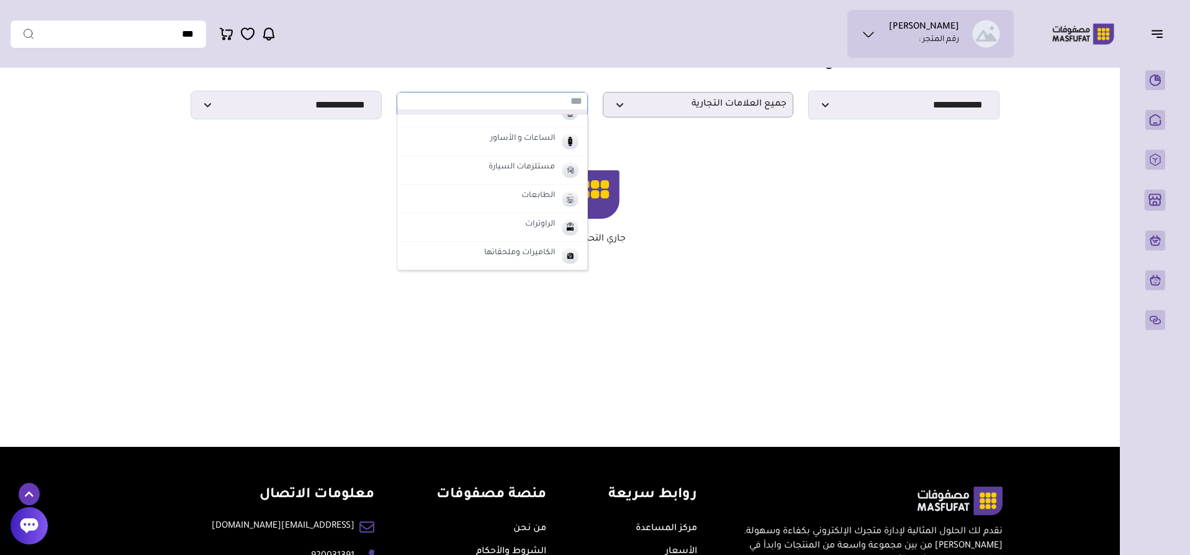
scroll to position [122, 0]
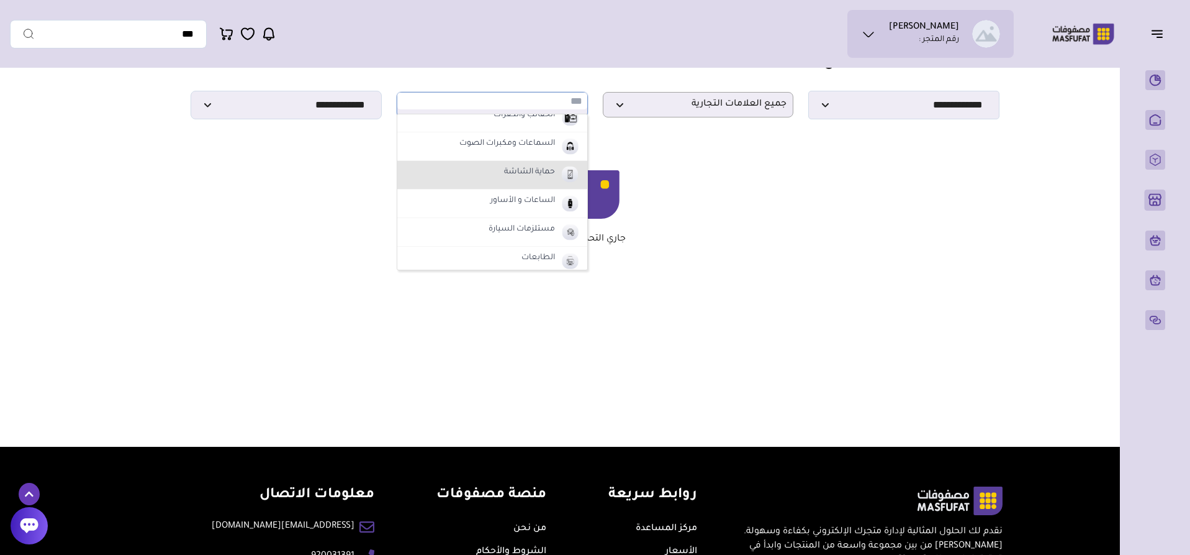
click at [531, 181] on label "حماية الشاشة" at bounding box center [529, 173] width 55 height 16
select select "*"
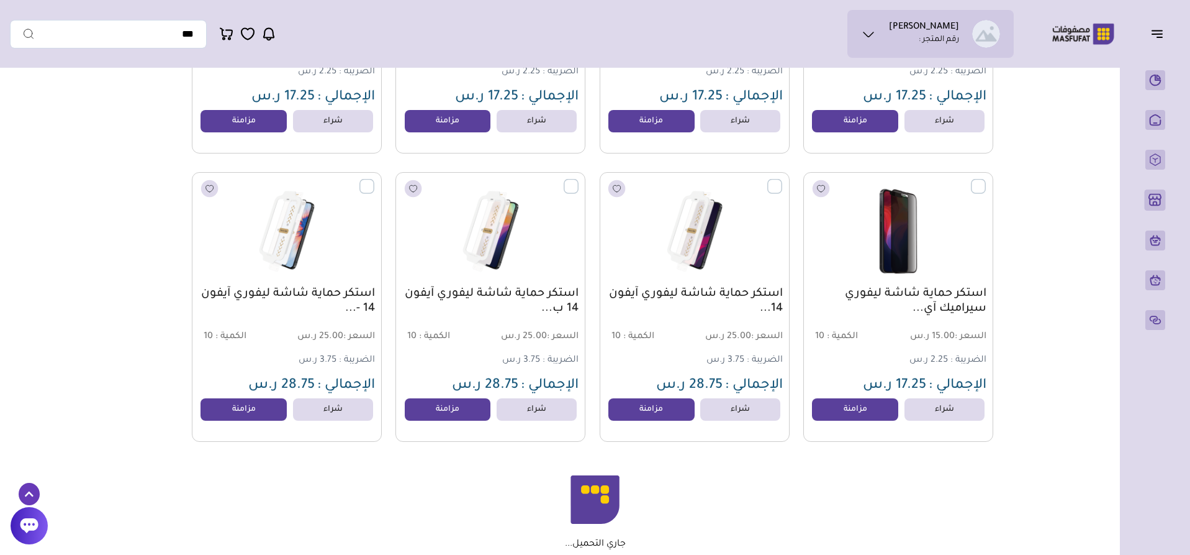
scroll to position [4063, 0]
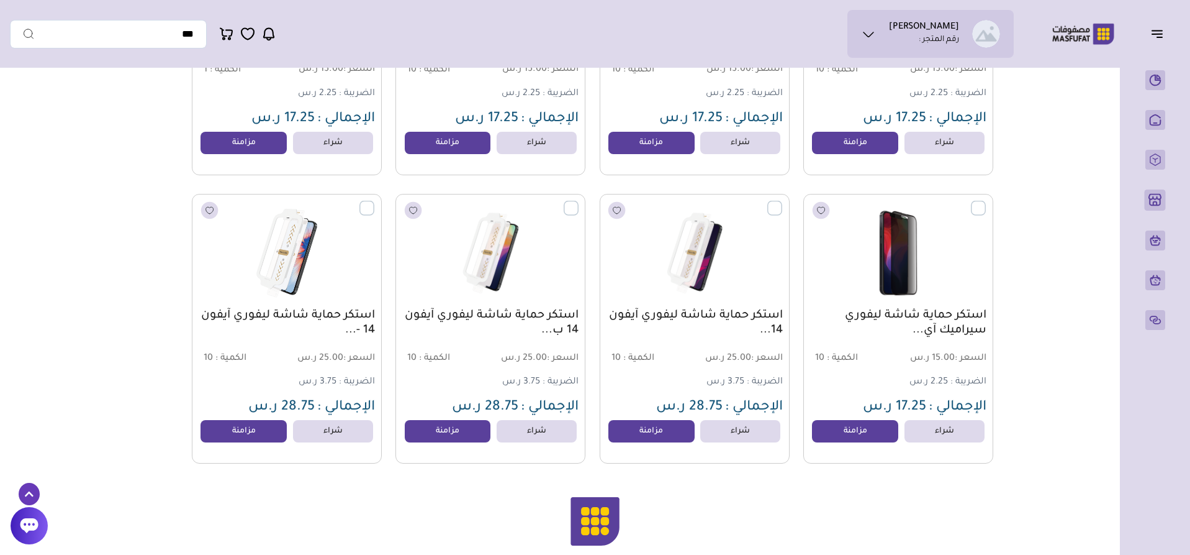
click at [374, 202] on label at bounding box center [374, 201] width 0 height 1
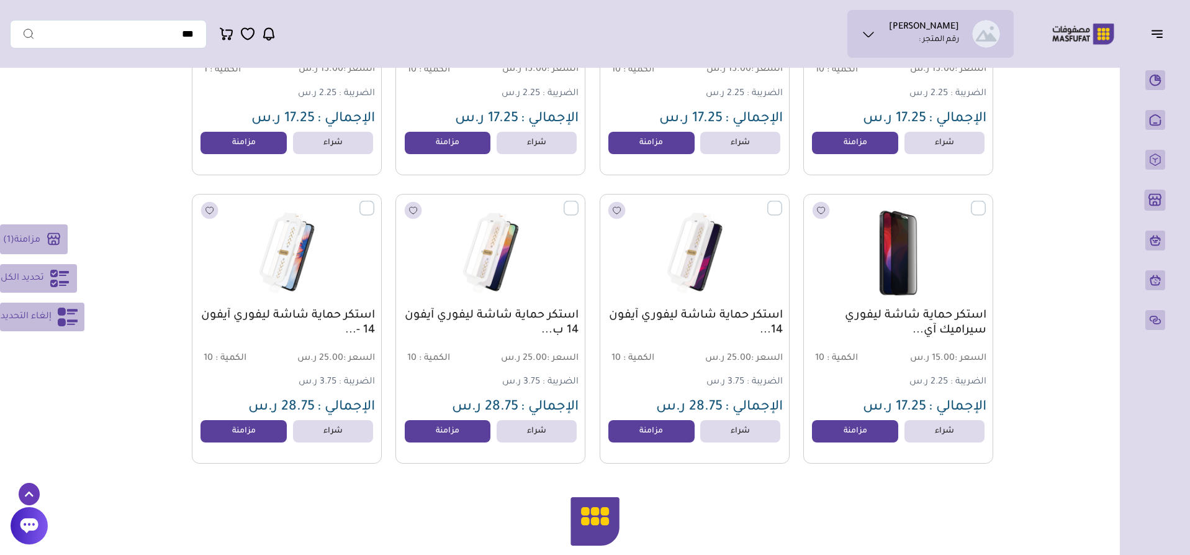
click at [31, 277] on span "تحديد الكل" at bounding box center [22, 278] width 43 height 15
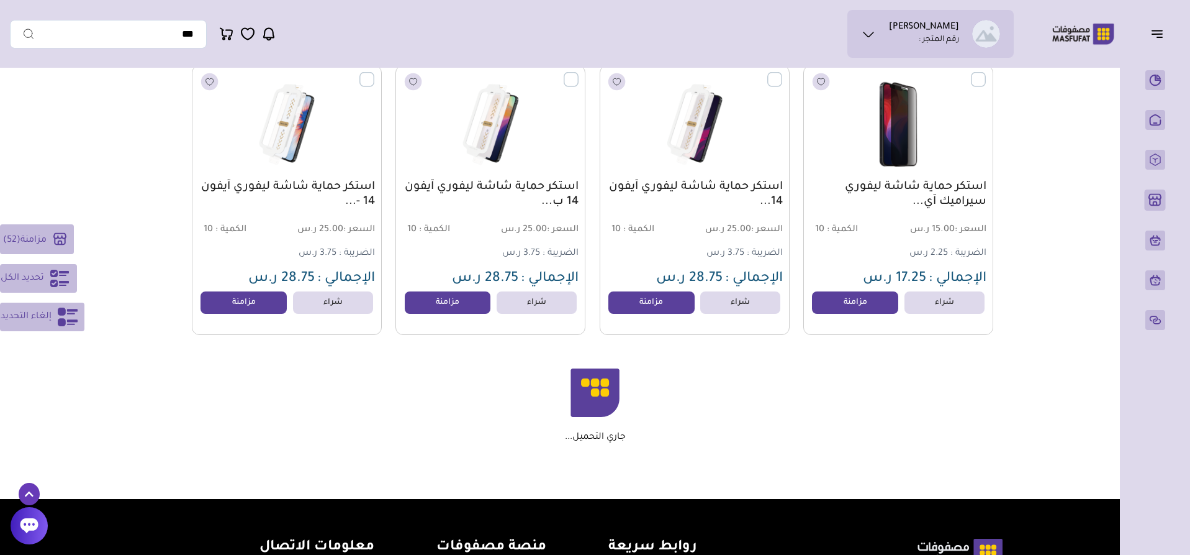
scroll to position [4187, 0]
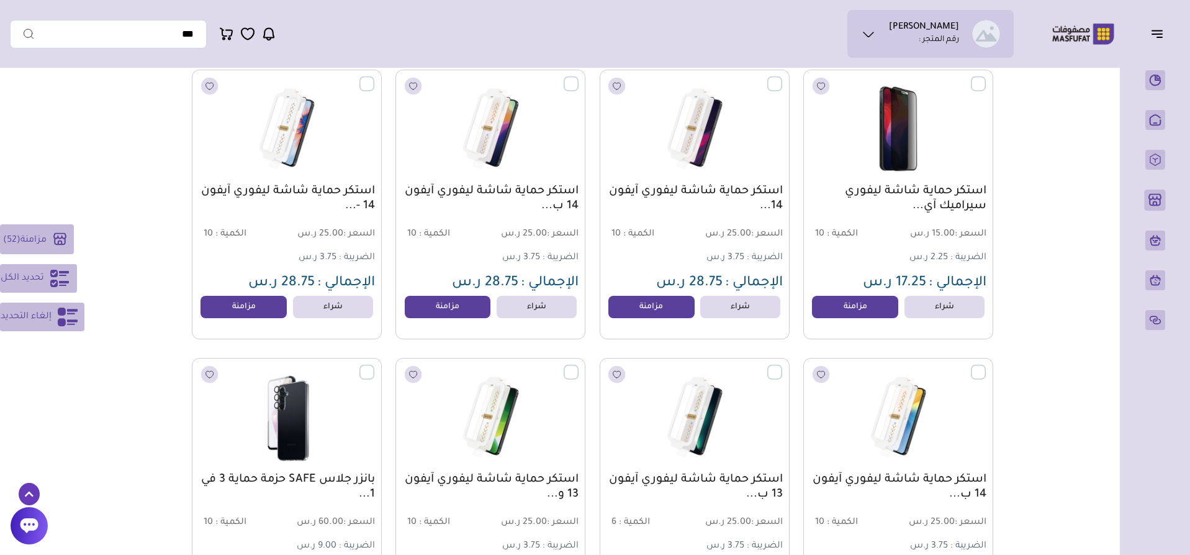
click at [46, 278] on button "تحديد الكل" at bounding box center [38, 278] width 77 height 29
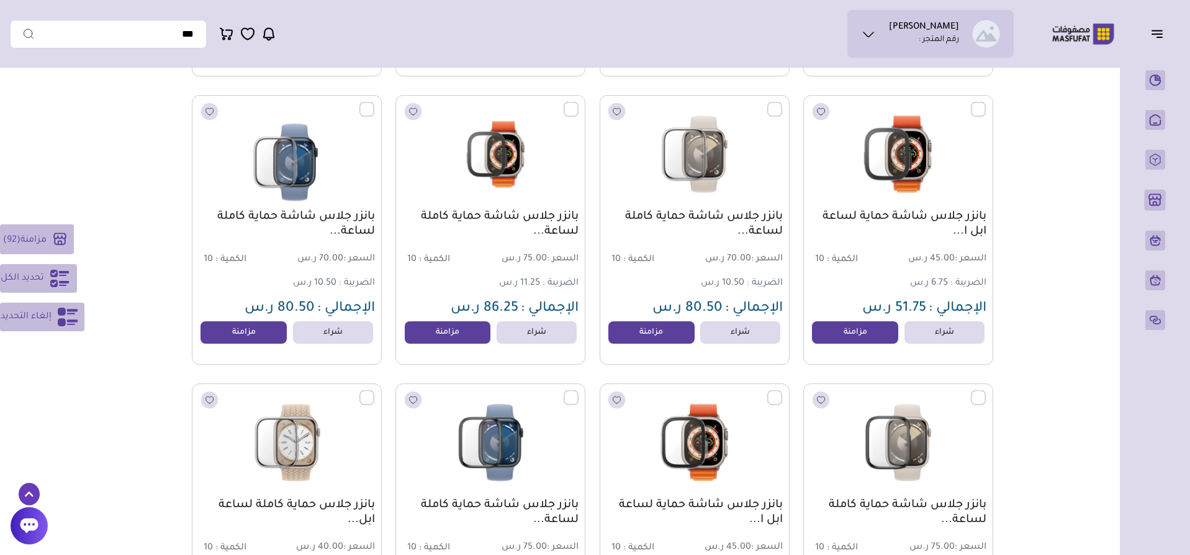
scroll to position [7106, 0]
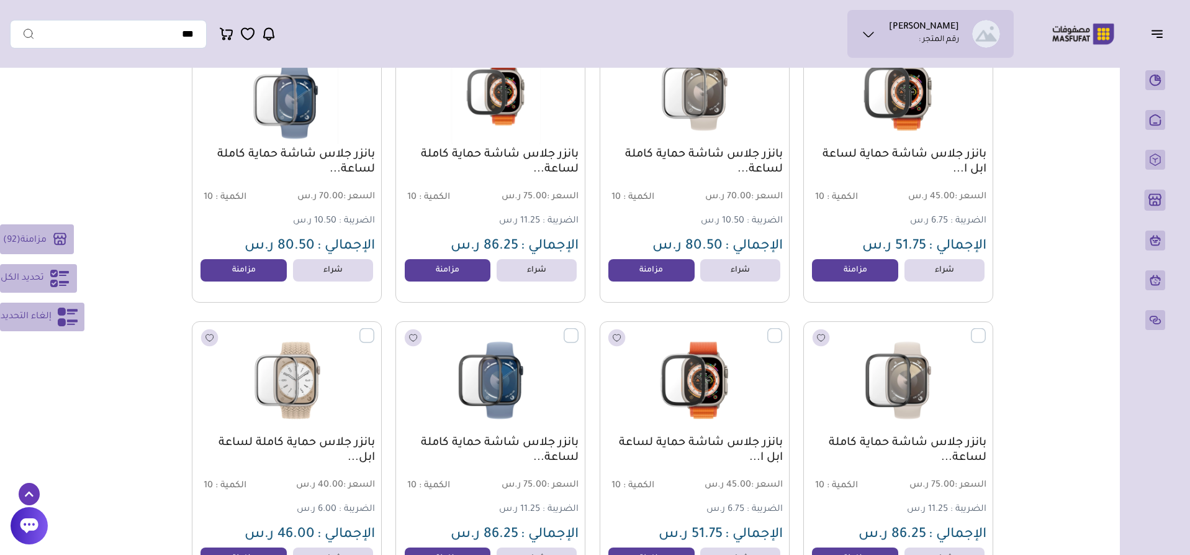
click at [48, 284] on button "تحديد الكل" at bounding box center [38, 278] width 77 height 29
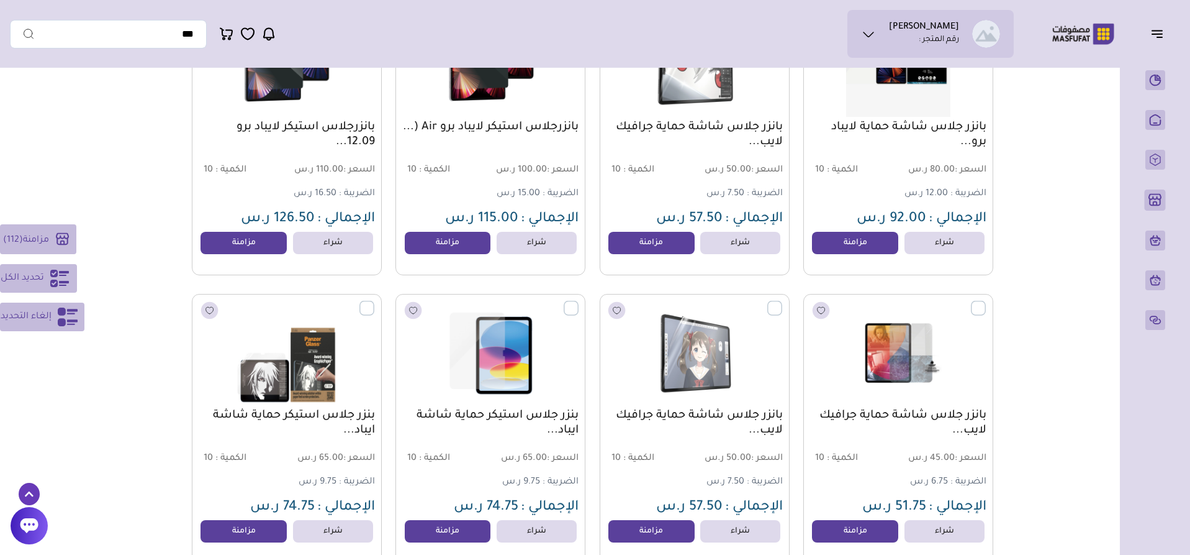
scroll to position [8658, 0]
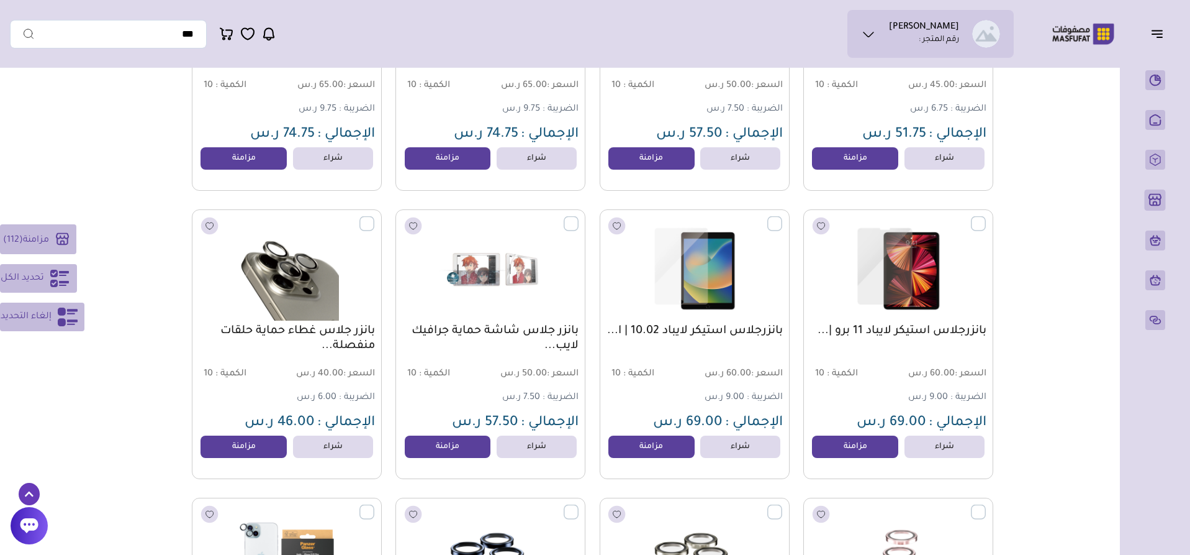
click at [58, 274] on icon at bounding box center [60, 278] width 20 height 20
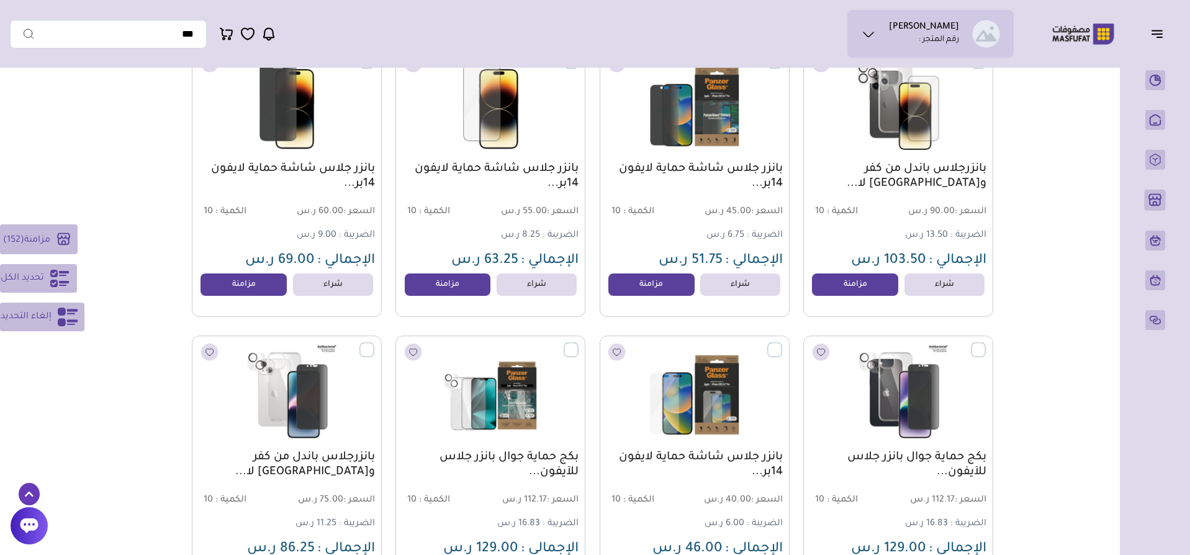
scroll to position [11949, 0]
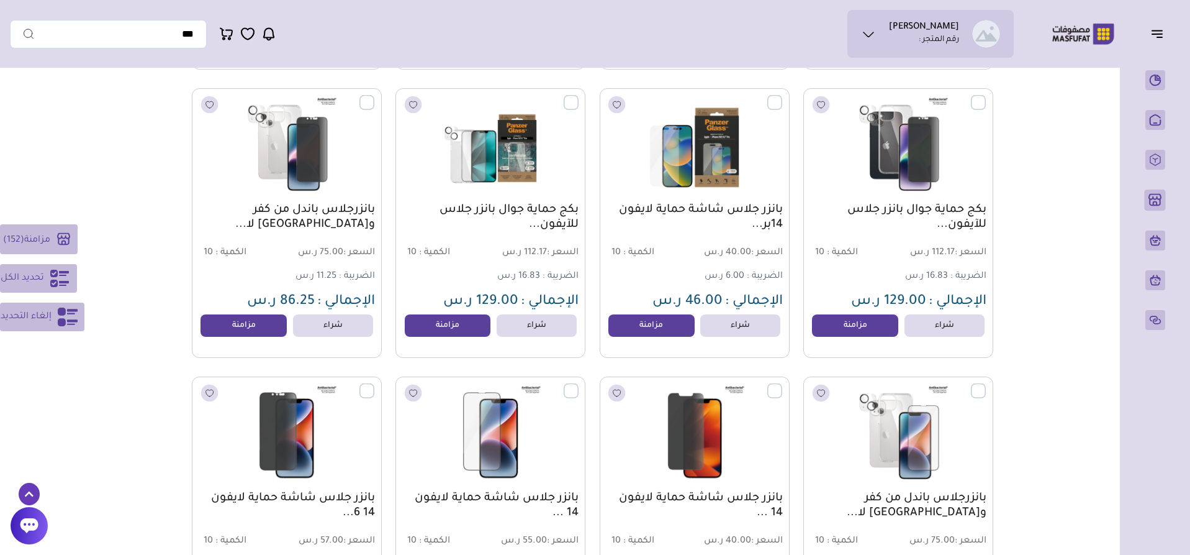
click at [55, 277] on icon at bounding box center [60, 278] width 20 height 20
click at [52, 278] on icon at bounding box center [60, 278] width 20 height 20
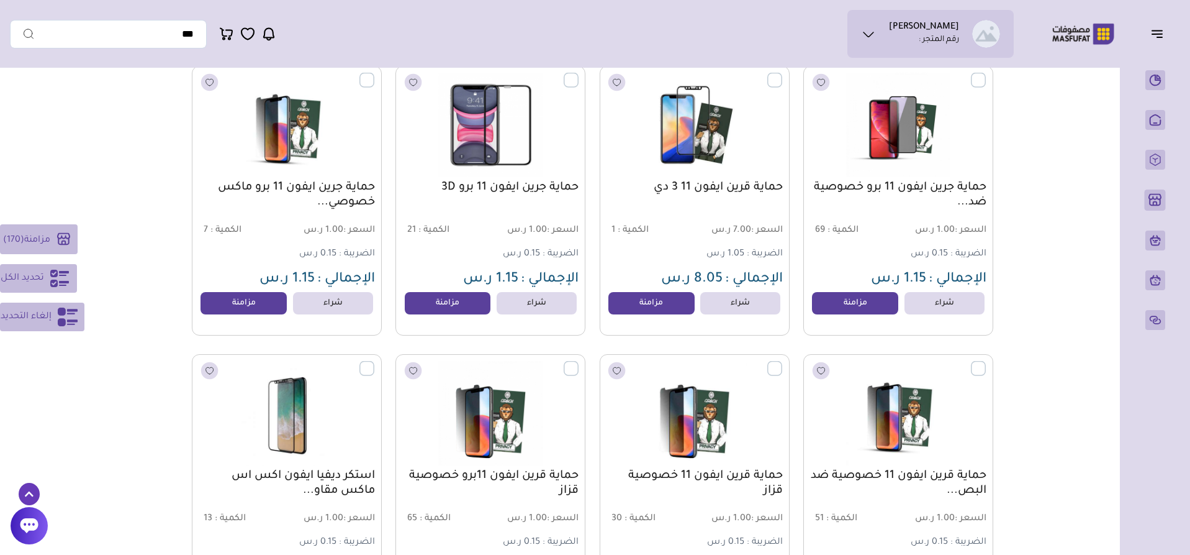
scroll to position [16110, 0]
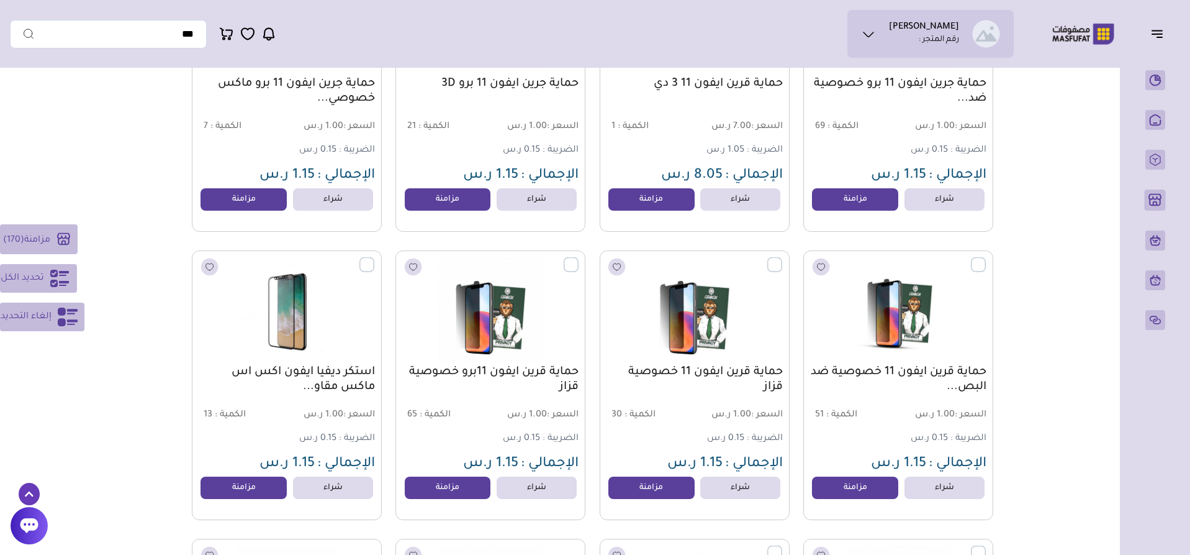
click at [44, 273] on button "تحديد الكل" at bounding box center [38, 278] width 77 height 29
click at [42, 278] on span "تحديد الكل" at bounding box center [22, 278] width 43 height 15
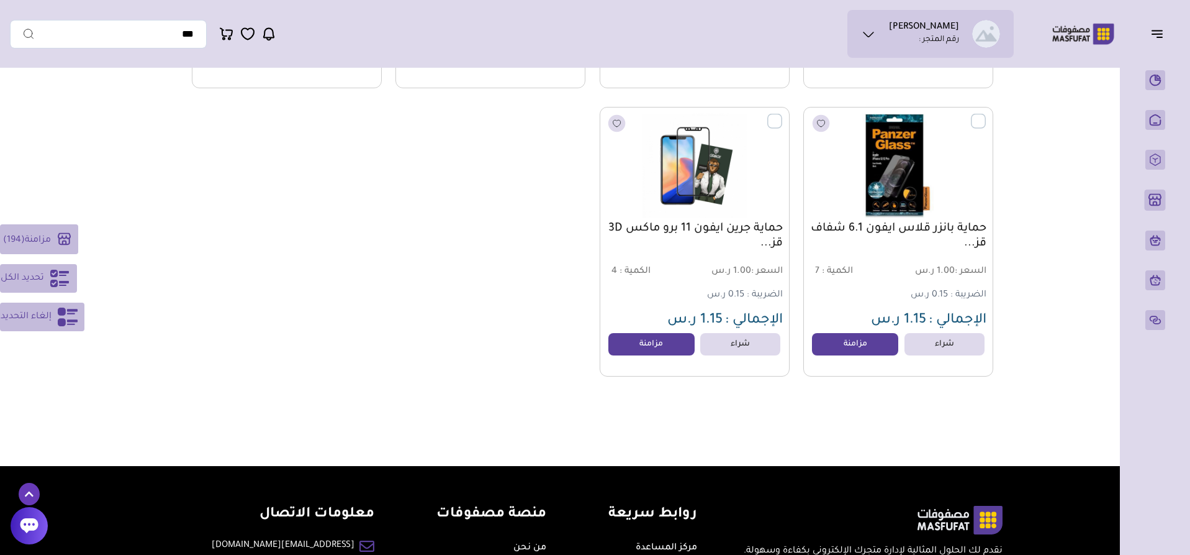
scroll to position [19401, 0]
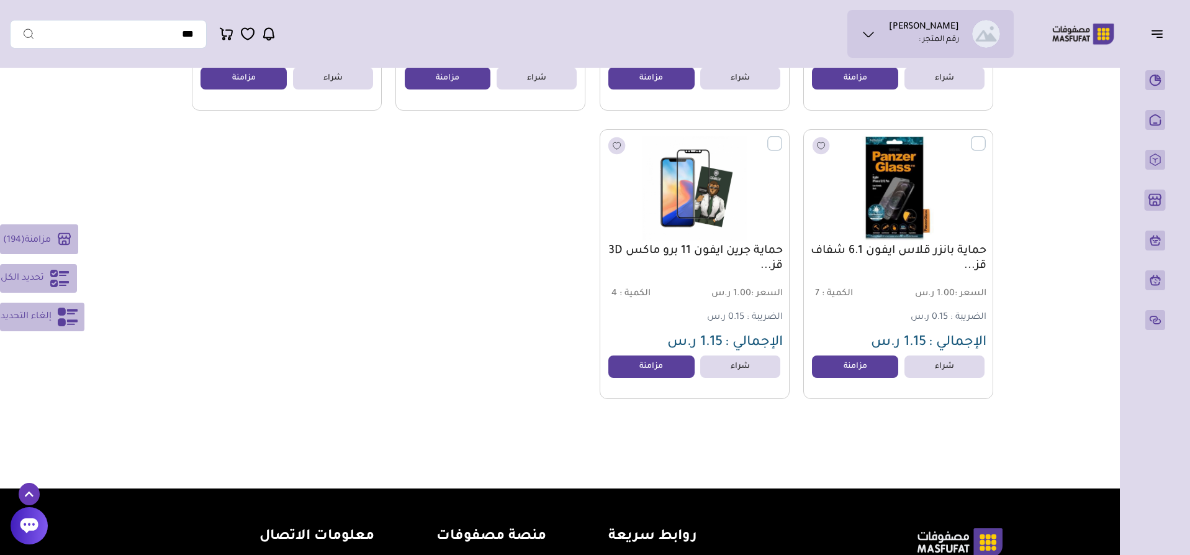
click at [45, 237] on span "مزامنة" at bounding box center [38, 240] width 26 height 10
click at [37, 245] on button "مزامنة ( 194 )" at bounding box center [39, 239] width 78 height 30
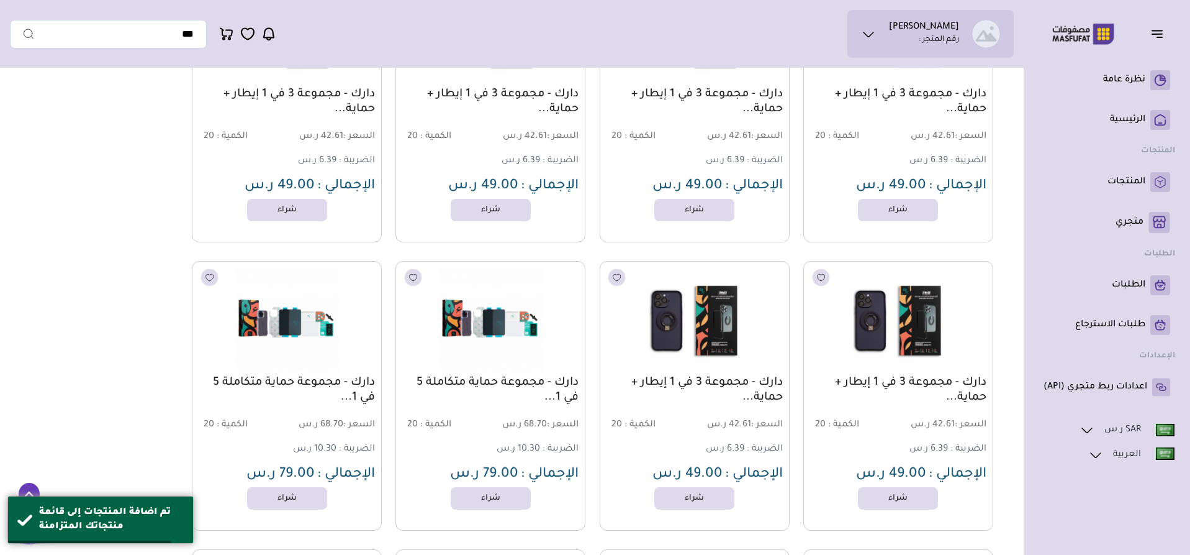
scroll to position [17538, 0]
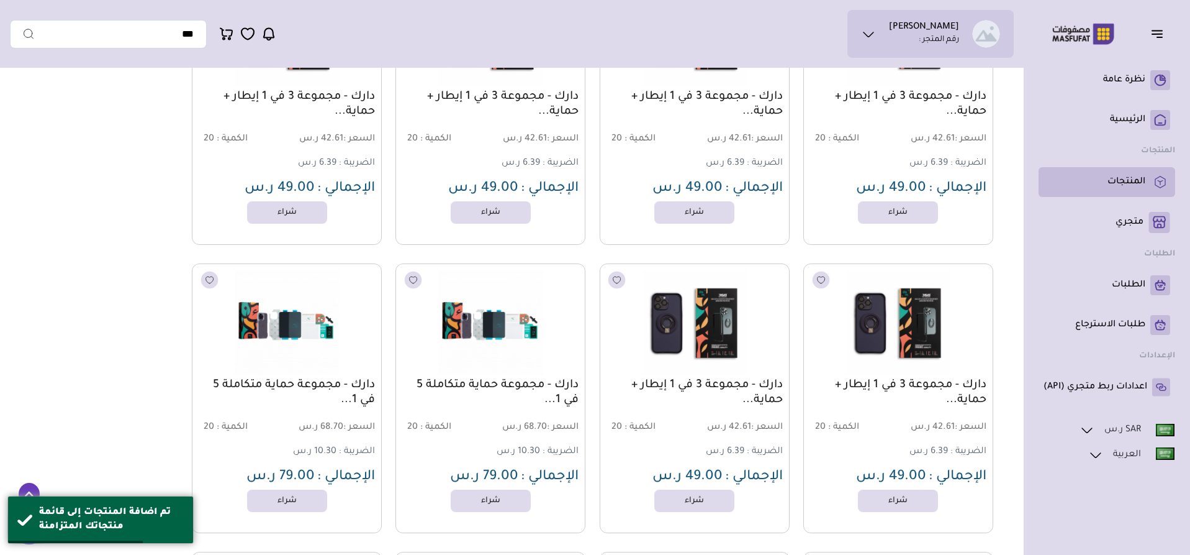
click at [1106, 194] on li "المنتجات" at bounding box center [1107, 182] width 137 height 30
click at [1128, 181] on p "المنتجات" at bounding box center [1127, 182] width 38 height 12
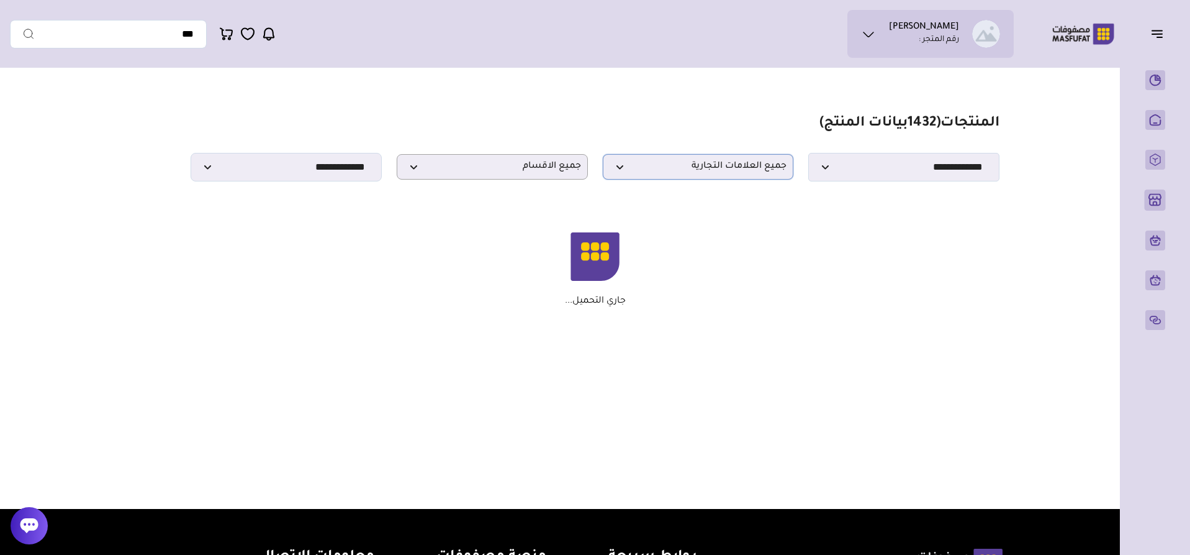
click at [659, 170] on span "جميع العلامات التجارية" at bounding box center [699, 167] width 178 height 12
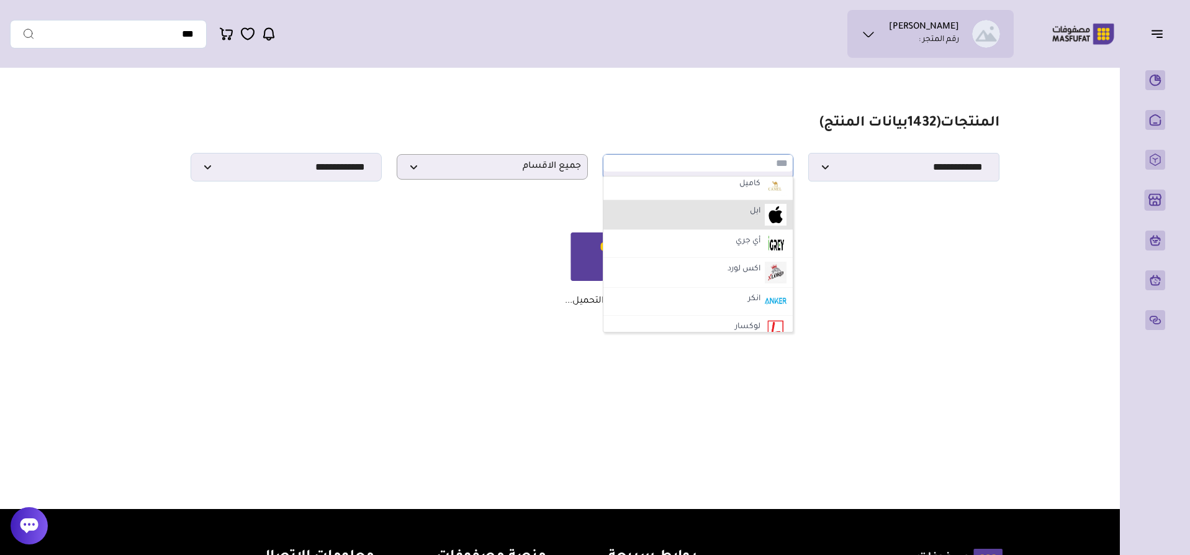
scroll to position [1732, 0]
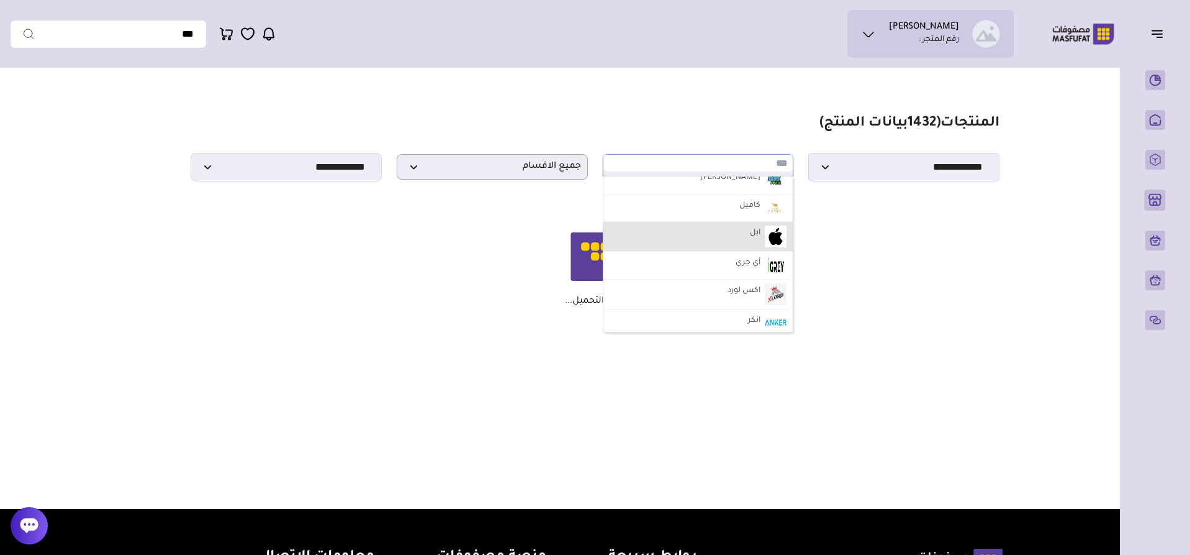
click at [739, 246] on li "ابل" at bounding box center [699, 237] width 190 height 30
select select "*"
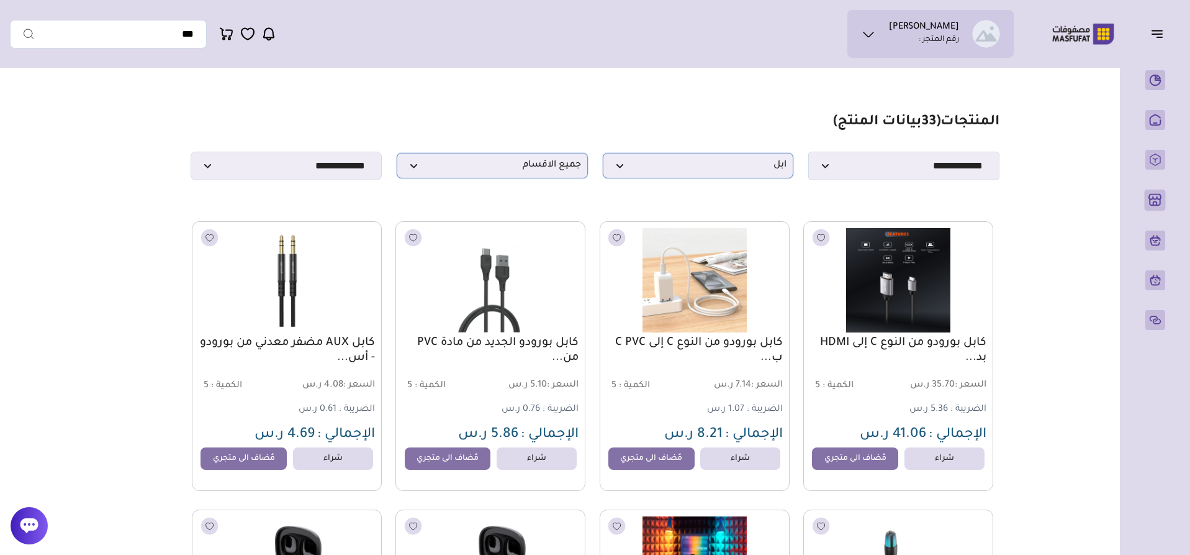
scroll to position [0, 0]
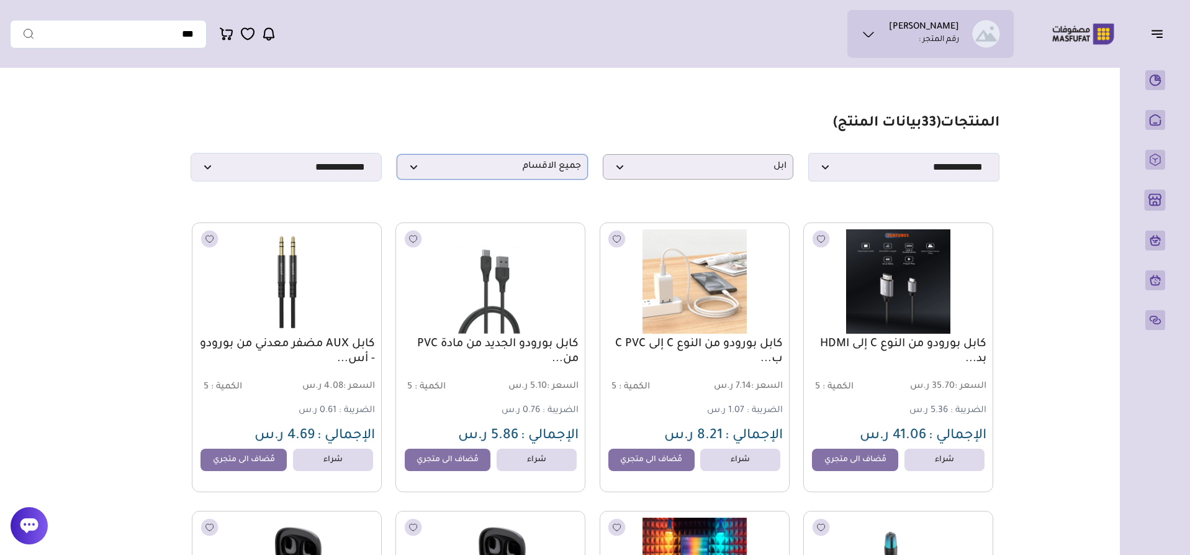
click at [510, 173] on span "جميع الاقسام" at bounding box center [493, 167] width 178 height 12
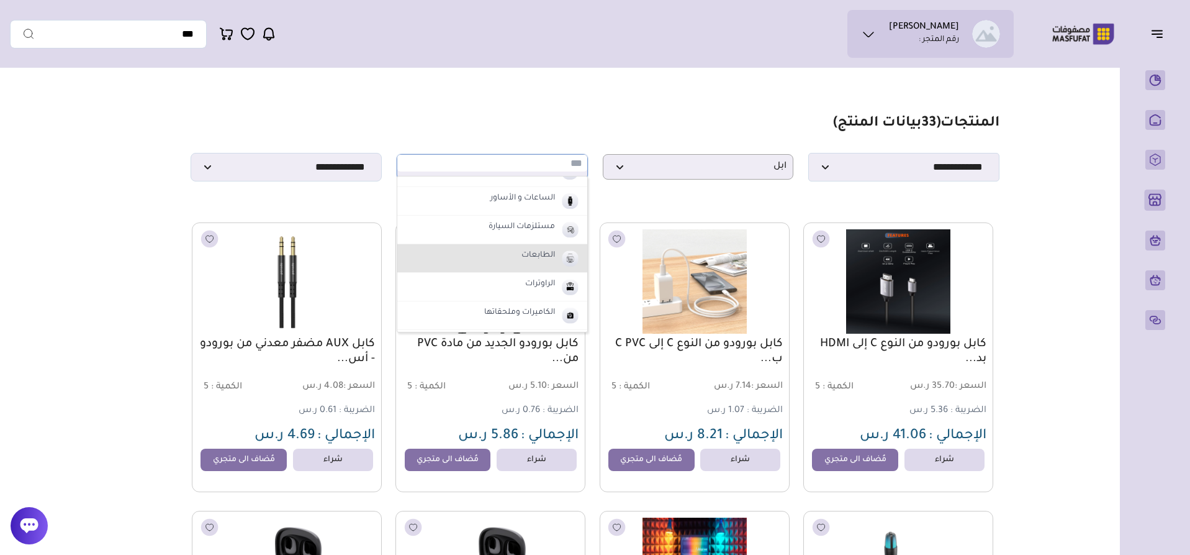
scroll to position [248, 0]
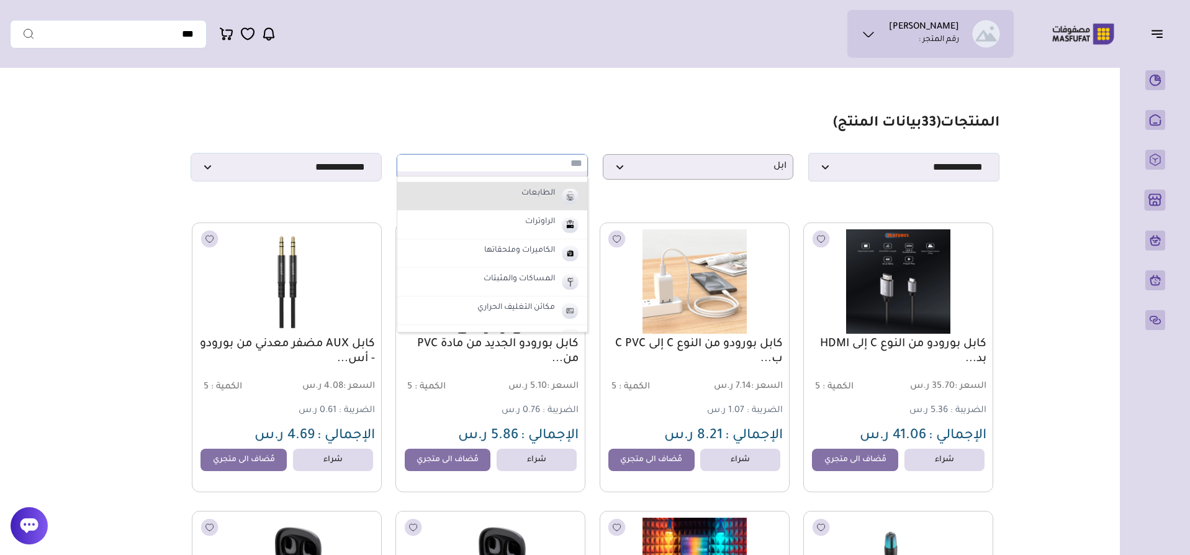
click at [519, 258] on label "الكاميرات وملحقاتها" at bounding box center [519, 251] width 75 height 16
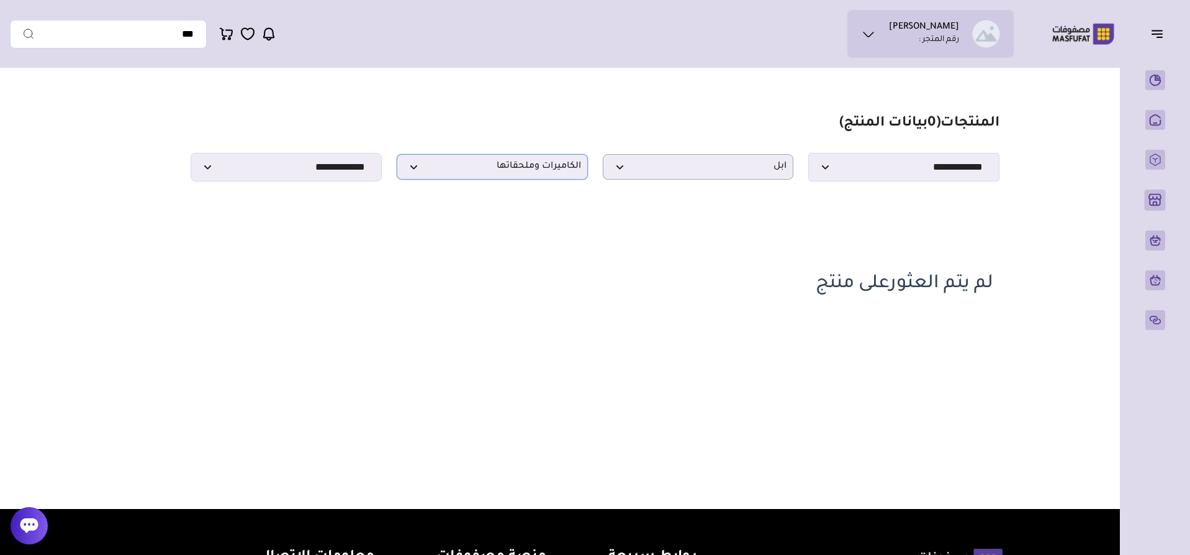
click at [529, 173] on span "الكاميرات وملحقاتها" at bounding box center [493, 167] width 178 height 12
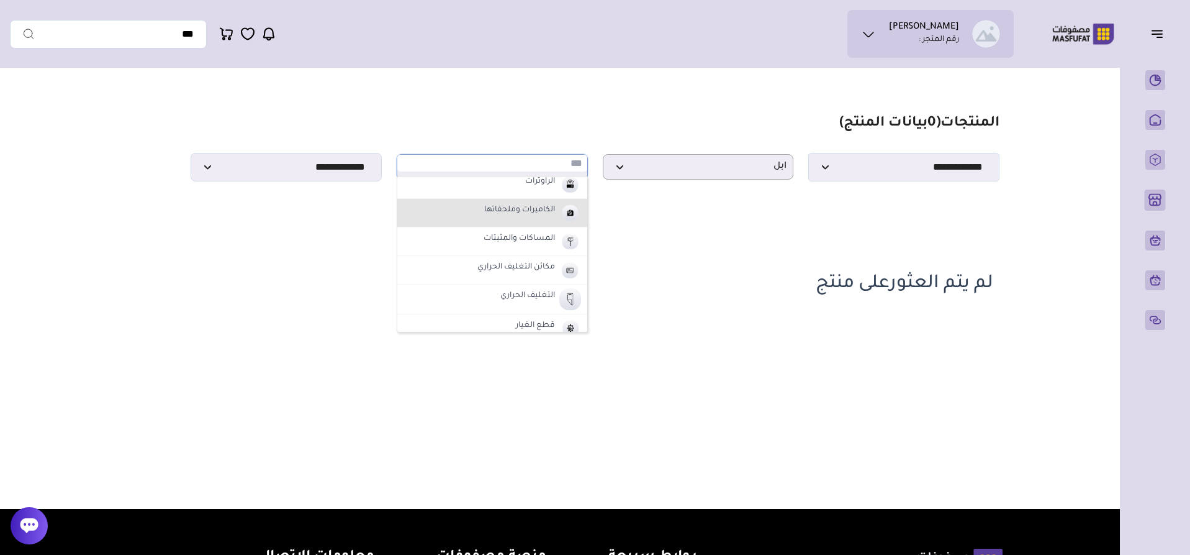
scroll to position [310, 0]
click at [518, 229] on li "المساكات والمثبتات" at bounding box center [492, 220] width 190 height 29
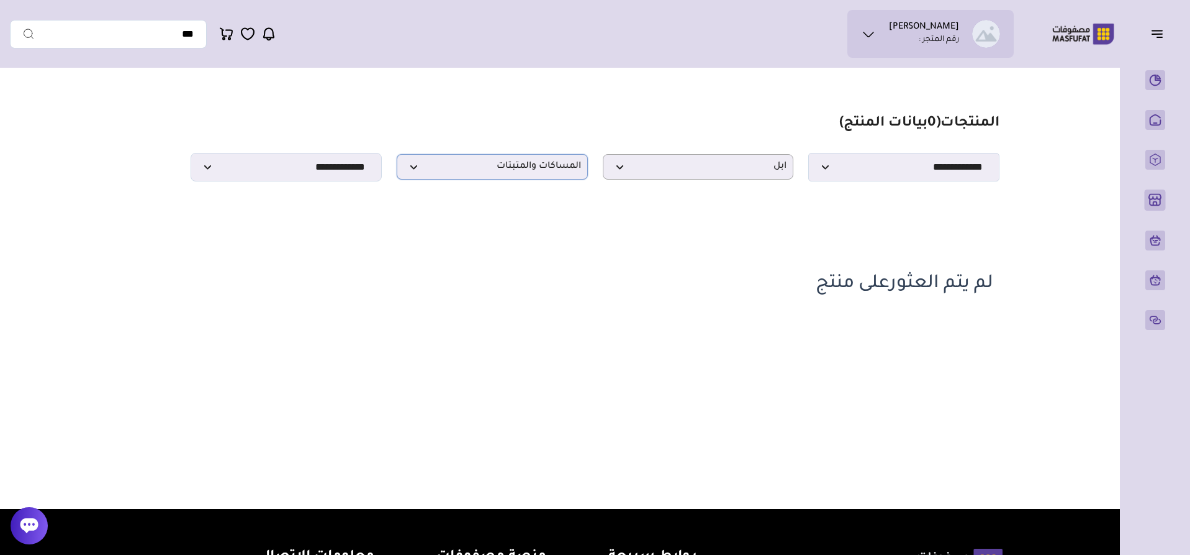
click at [524, 179] on p "المساكات والمثبتات" at bounding box center [492, 166] width 191 height 25
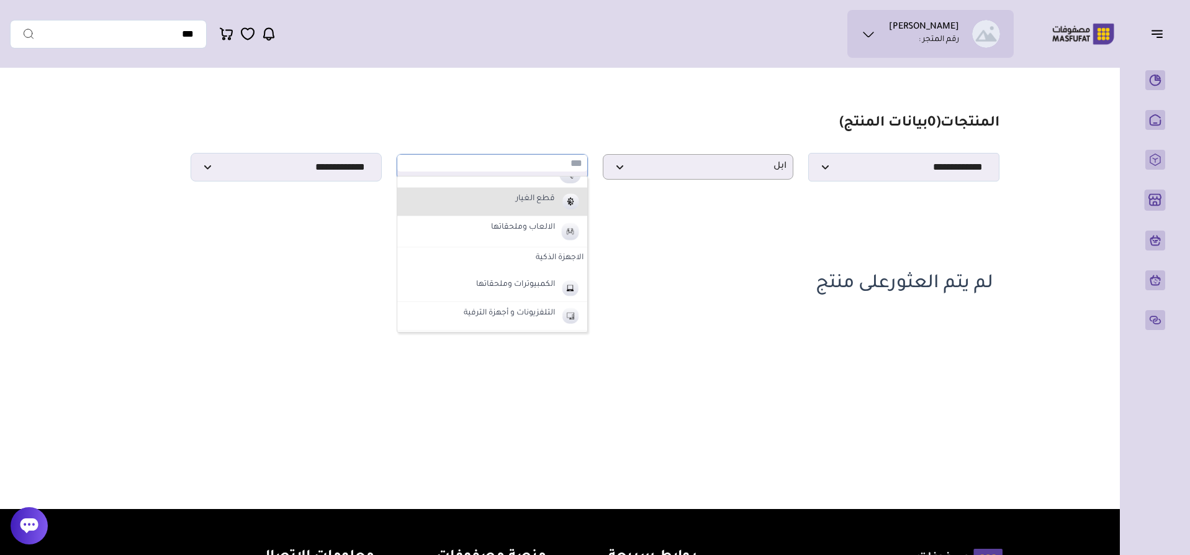
scroll to position [435, 0]
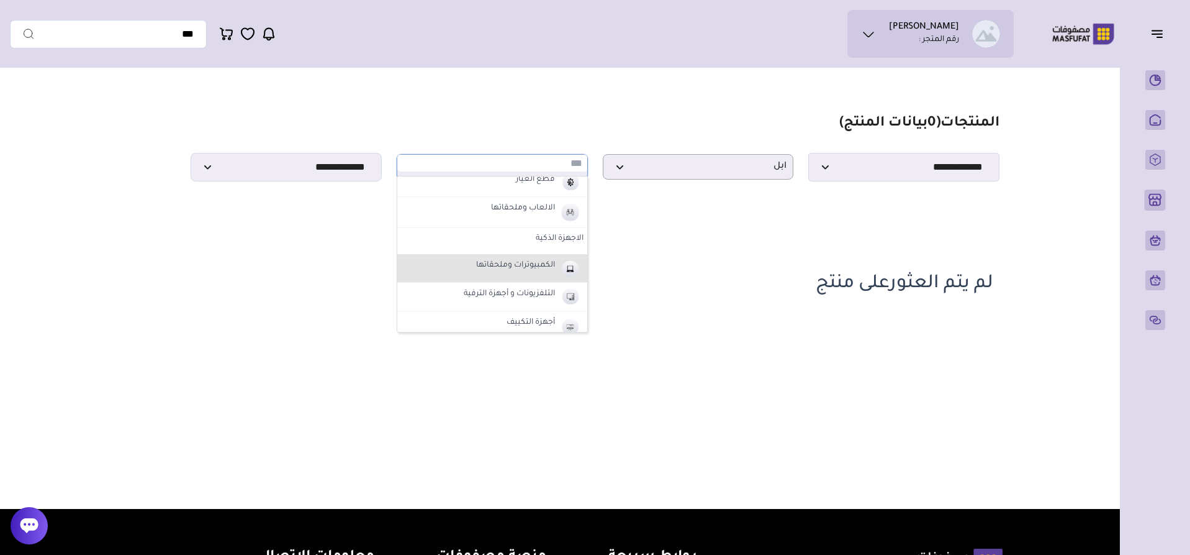
click at [520, 263] on label "الكمبيوترات وملحقاتها" at bounding box center [515, 266] width 83 height 16
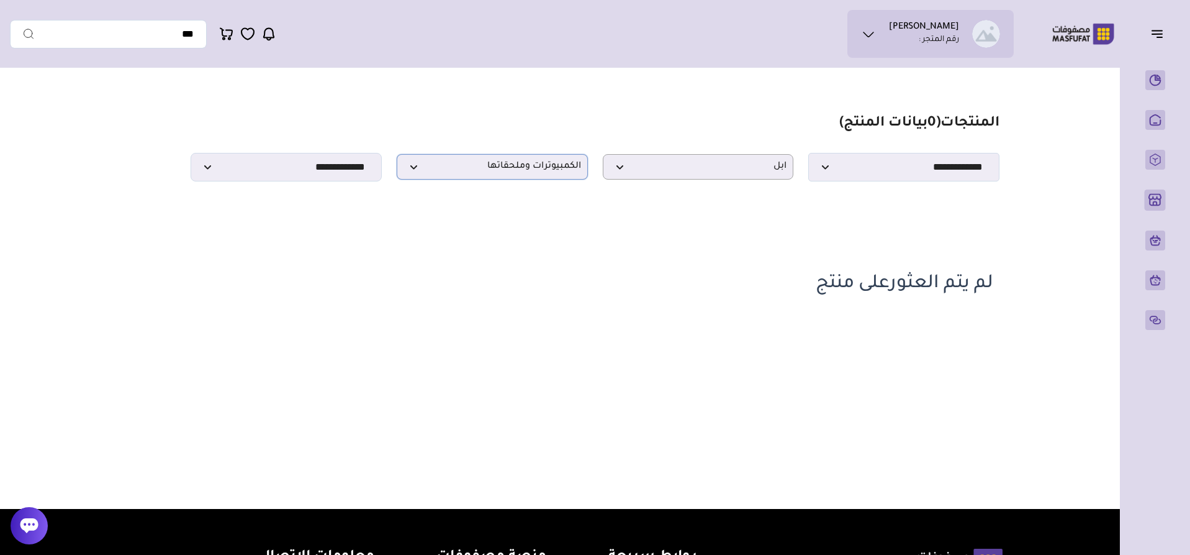
click at [510, 168] on span "الكمبيوترات وملحقاتها" at bounding box center [493, 167] width 178 height 12
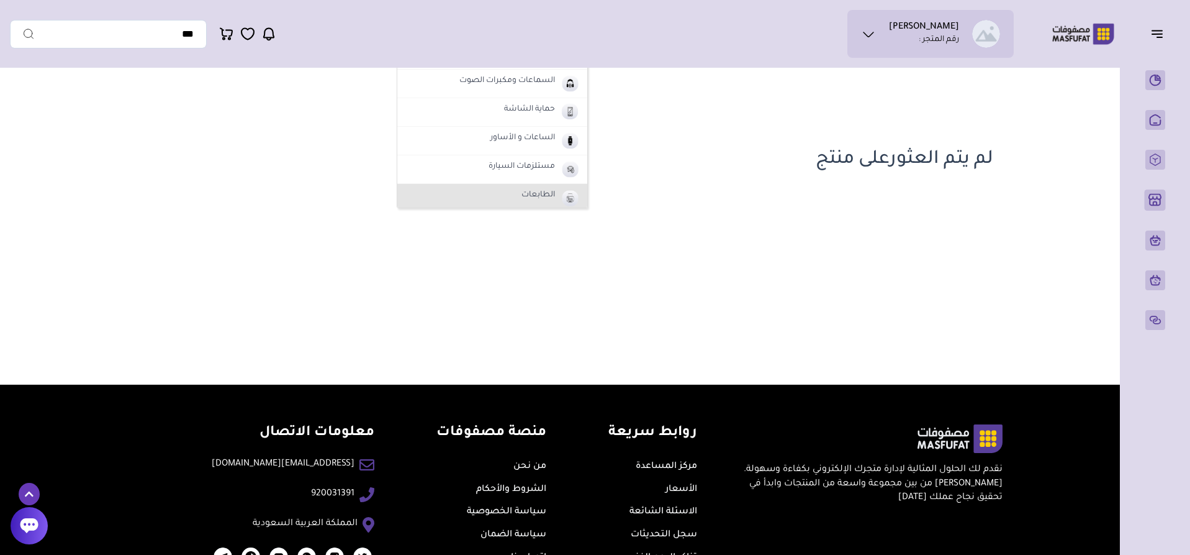
scroll to position [122, 0]
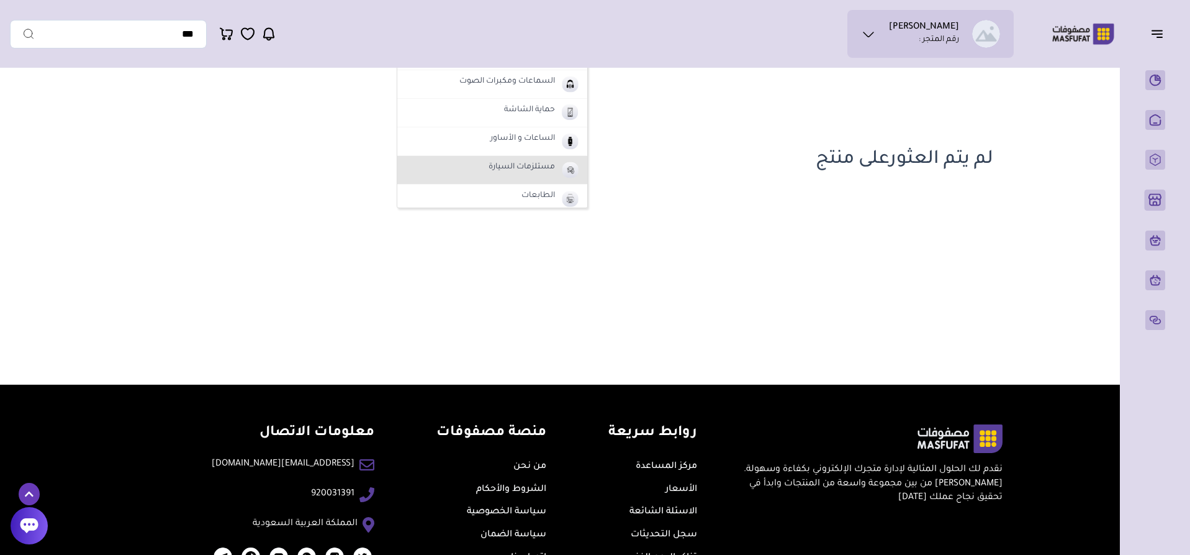
click at [534, 167] on label "مستلزمات السيارة" at bounding box center [522, 168] width 70 height 16
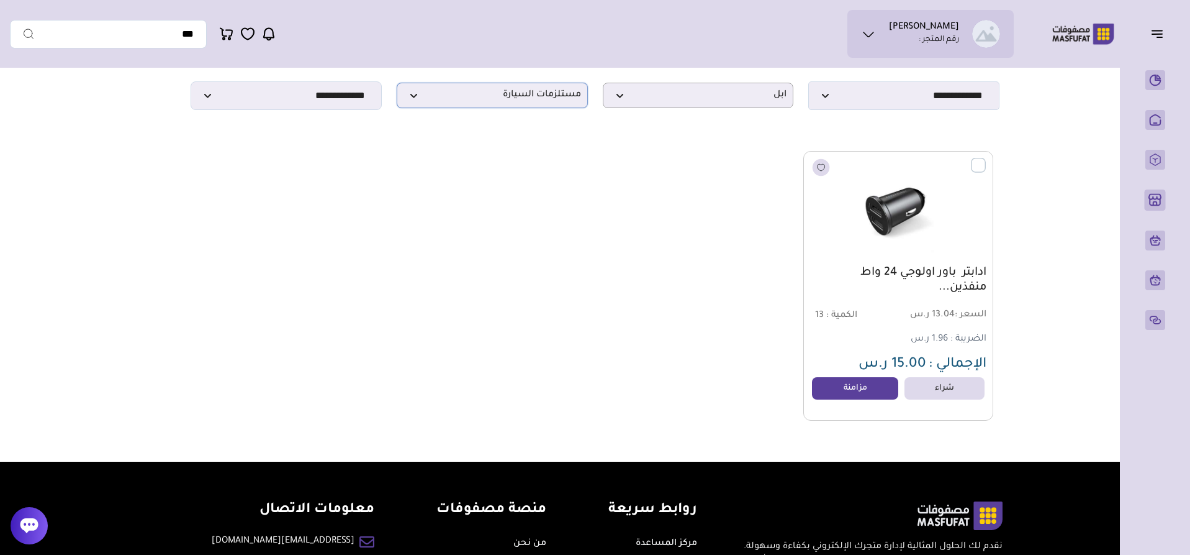
scroll to position [0, 0]
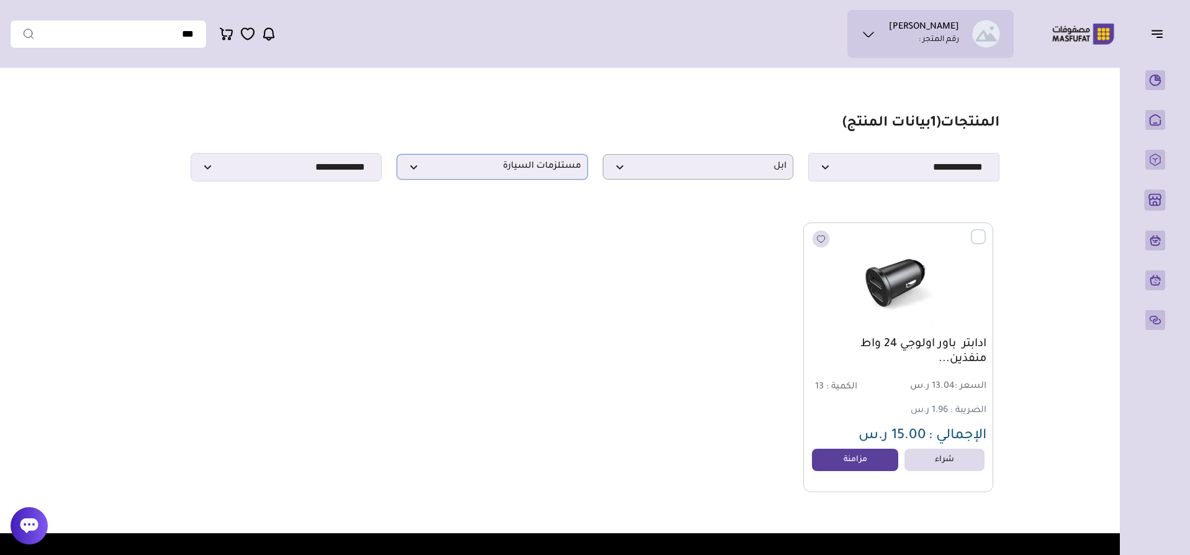
click at [527, 173] on span "مستلزمات السيارة" at bounding box center [493, 167] width 178 height 12
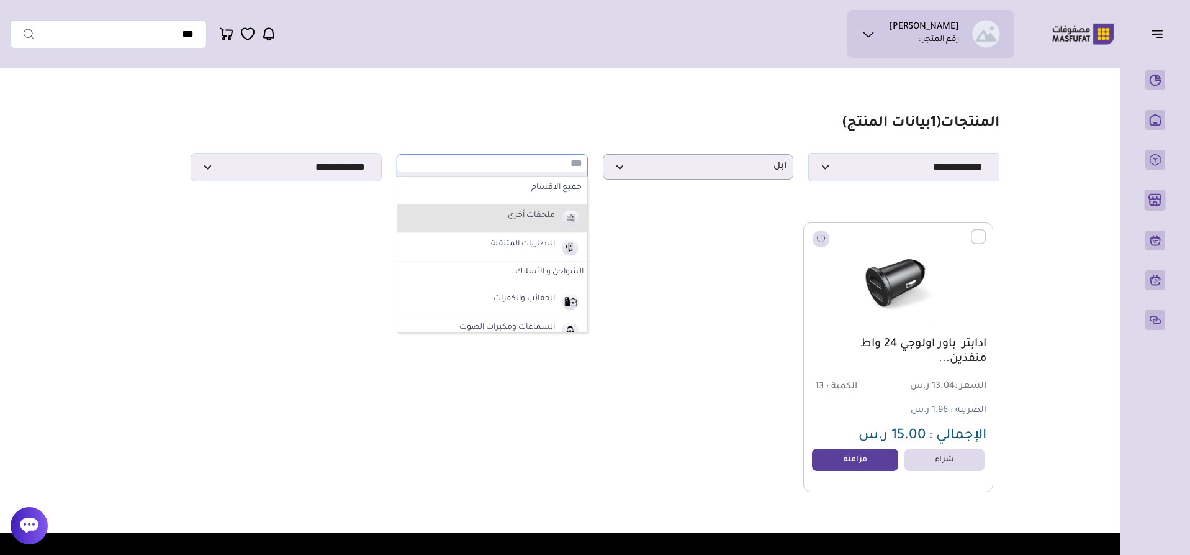
click at [522, 222] on label "ملحقات أخرى" at bounding box center [531, 216] width 51 height 16
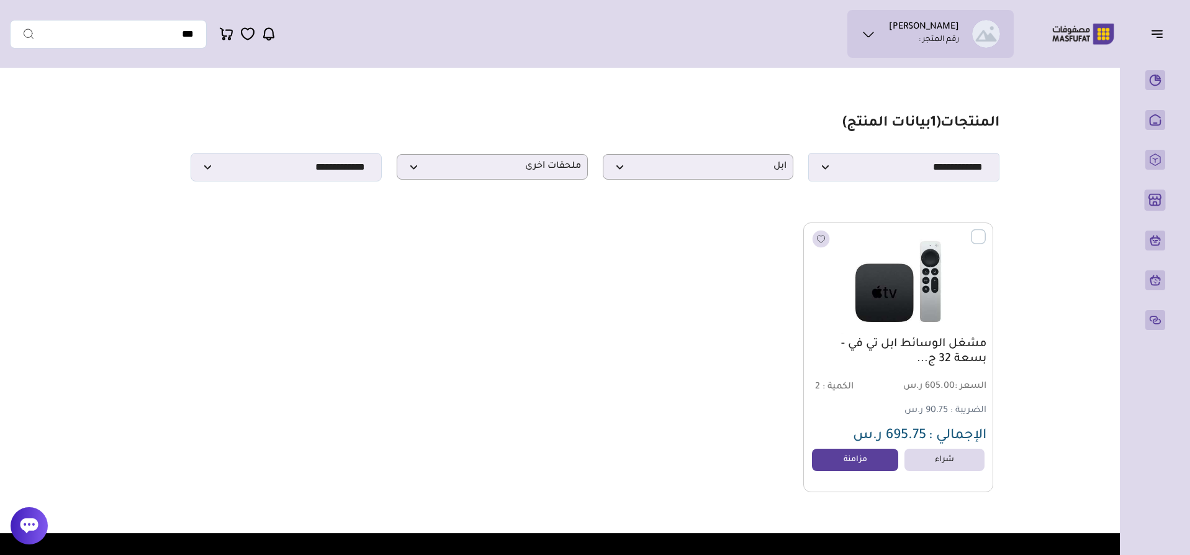
click at [986, 230] on label at bounding box center [986, 229] width 0 height 1
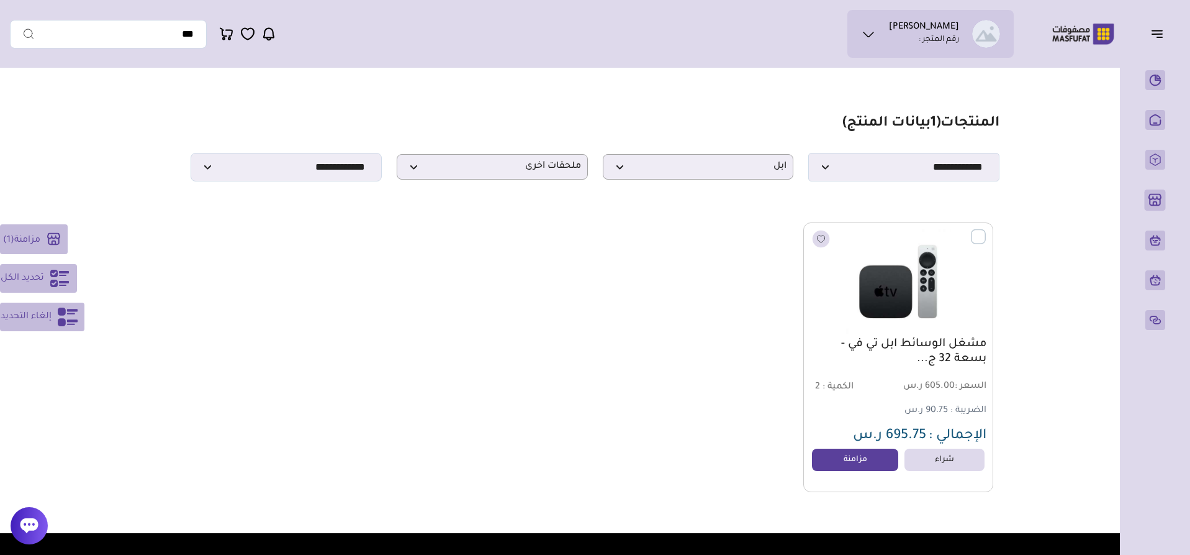
click at [57, 235] on rect at bounding box center [53, 239] width 21 height 21
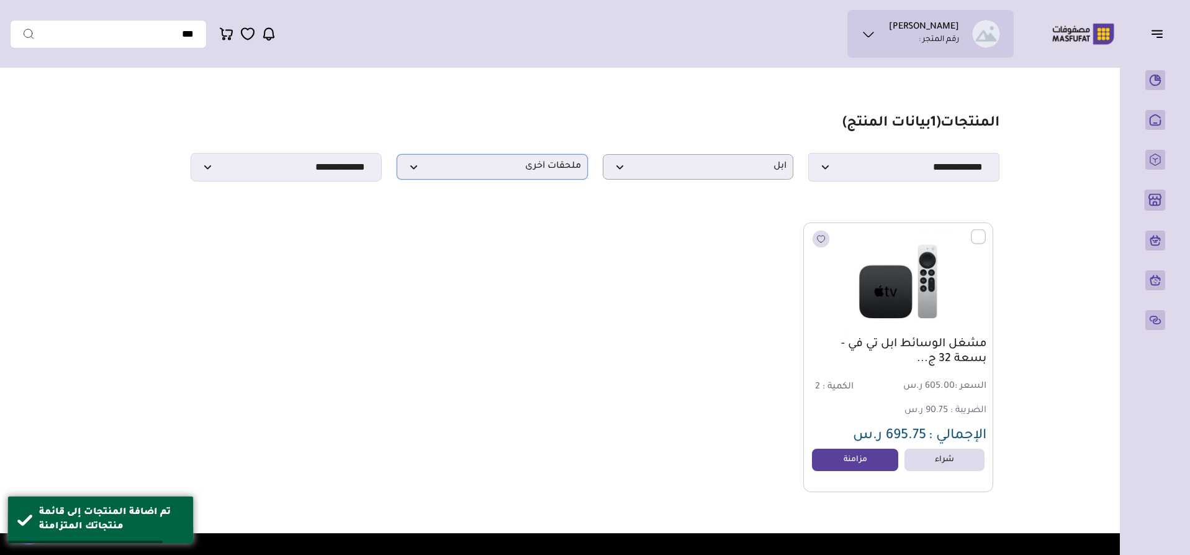
click at [516, 173] on span "ملحقات أخرى" at bounding box center [493, 167] width 178 height 12
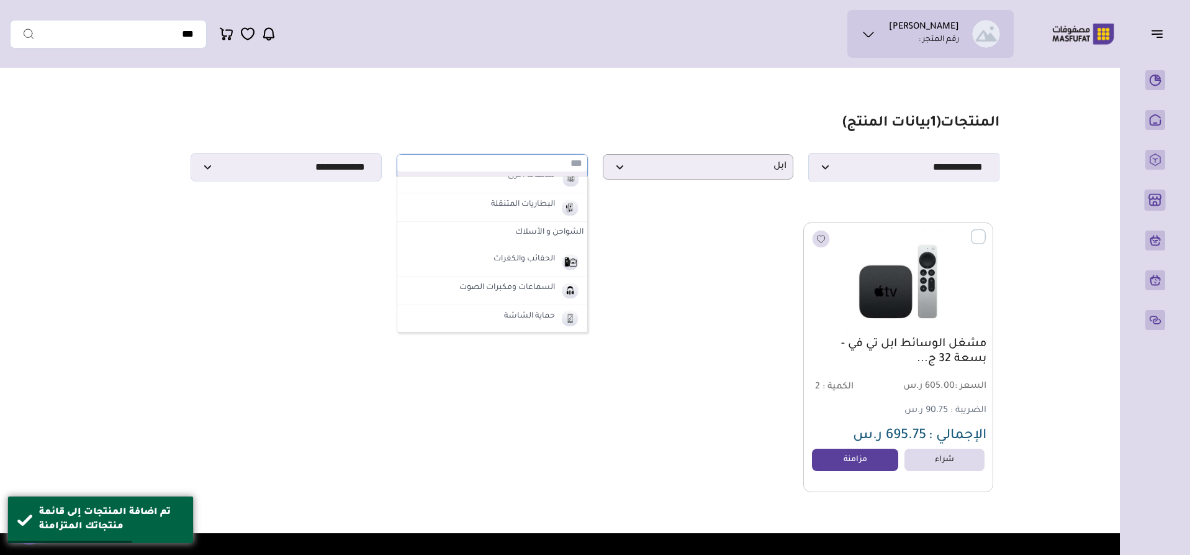
scroll to position [186, 0]
click at [527, 212] on li "الساعات و الأساور" at bounding box center [492, 201] width 190 height 29
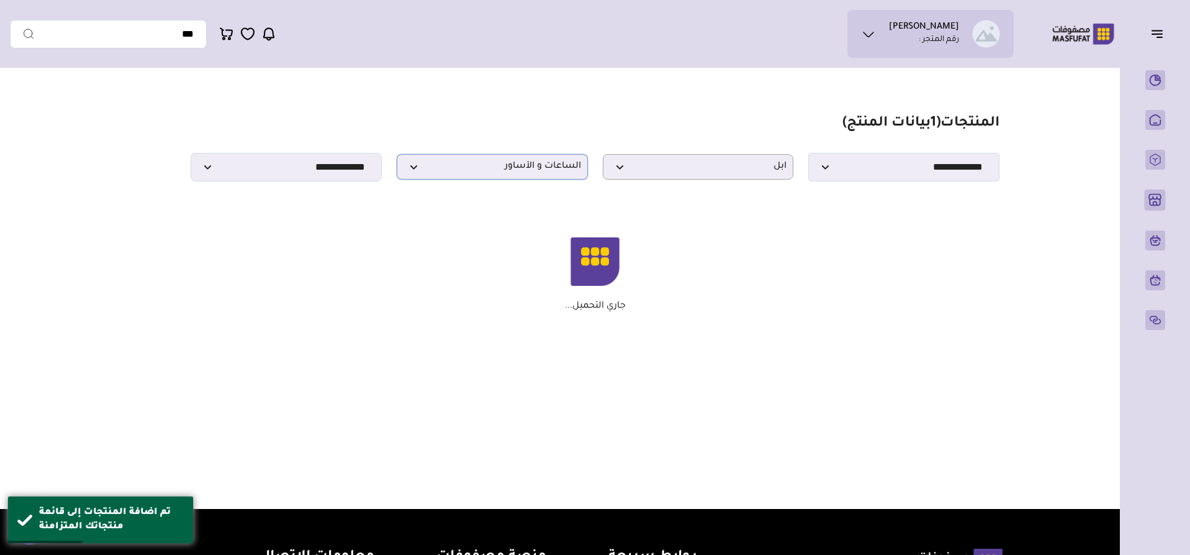
click at [527, 173] on span "الساعات و الأساور" at bounding box center [493, 167] width 178 height 12
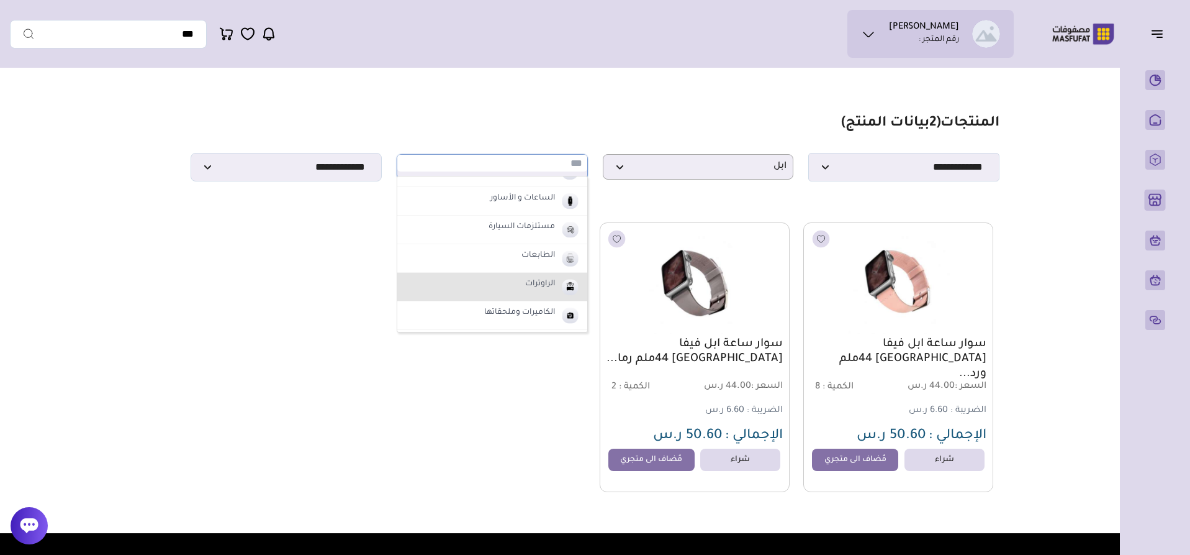
click at [517, 285] on li "الراوترات" at bounding box center [492, 287] width 190 height 29
select select "**"
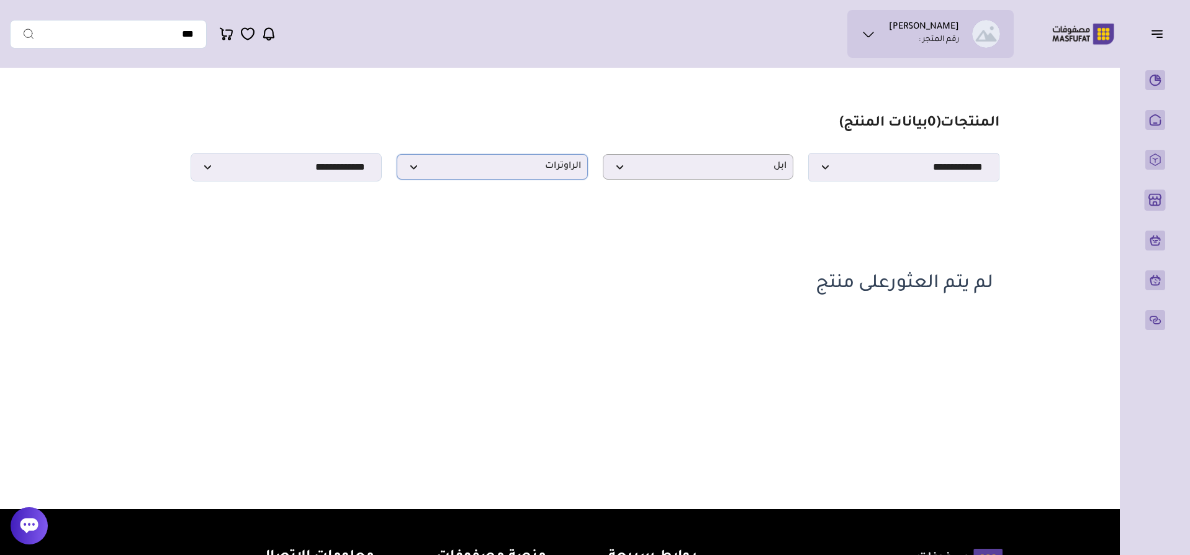
click at [537, 173] on span "الراوترات" at bounding box center [493, 167] width 178 height 12
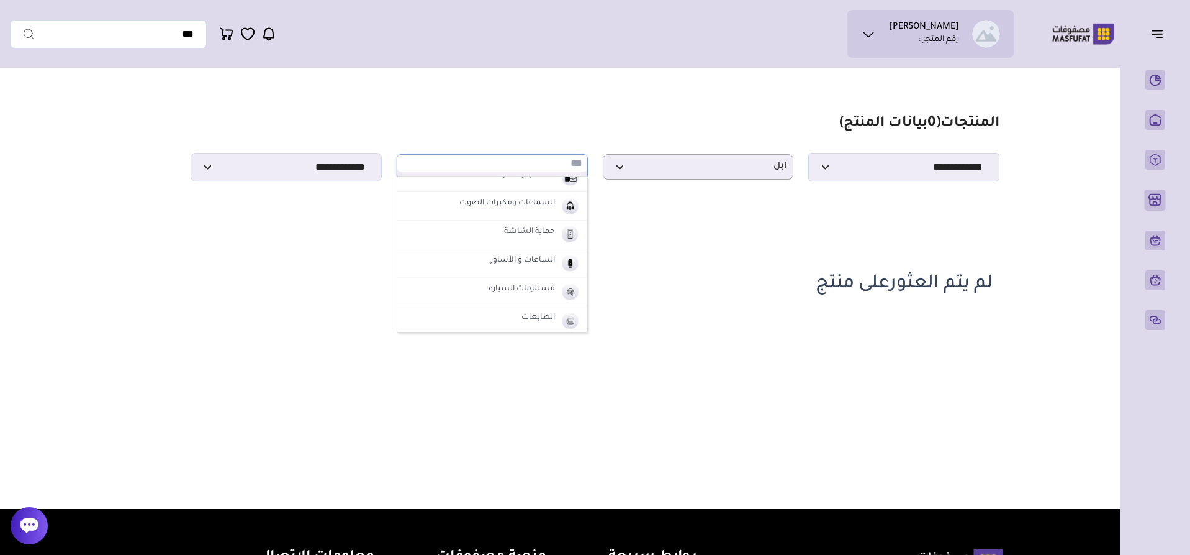
scroll to position [62, 0]
click at [561, 210] on label "الشواحن و الأسلاك" at bounding box center [492, 210] width 190 height 22
click at [1081, 28] on img at bounding box center [1083, 34] width 79 height 24
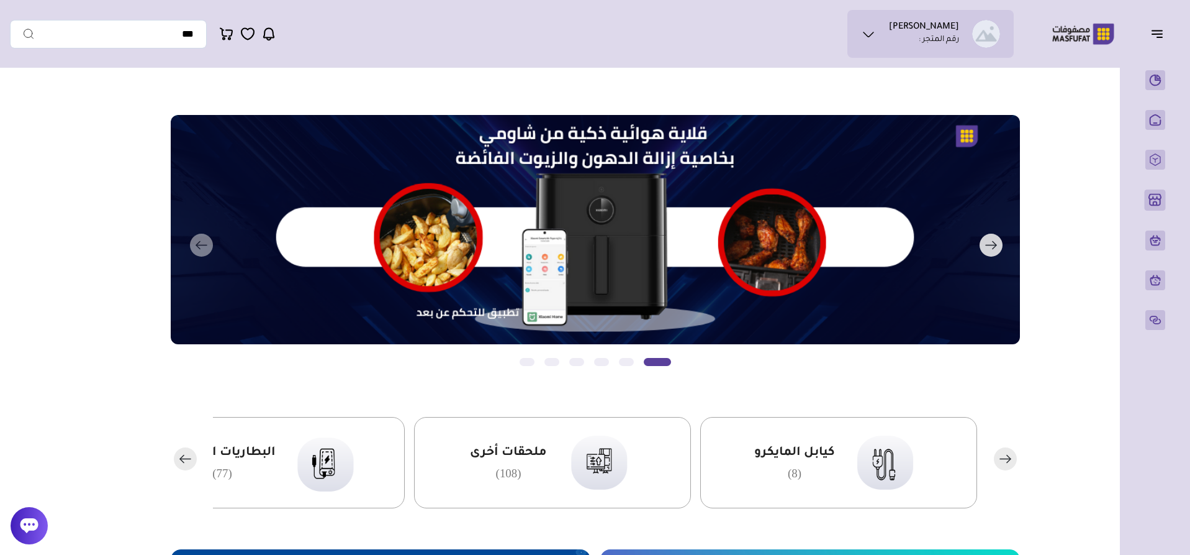
click at [1002, 246] on rect "button" at bounding box center [991, 244] width 23 height 23
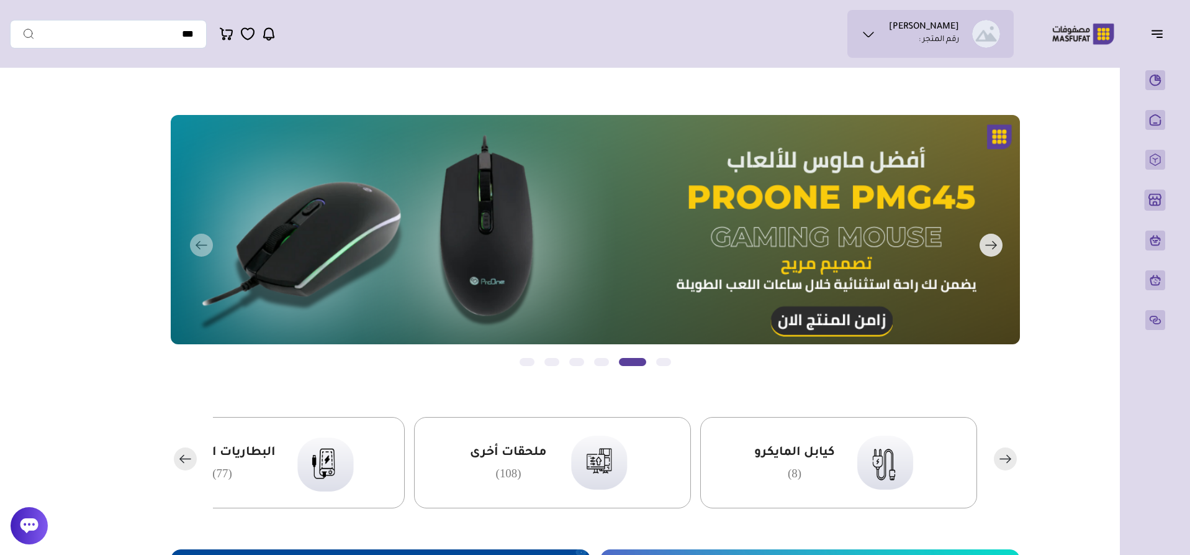
click at [982, 248] on rect "button" at bounding box center [991, 244] width 23 height 23
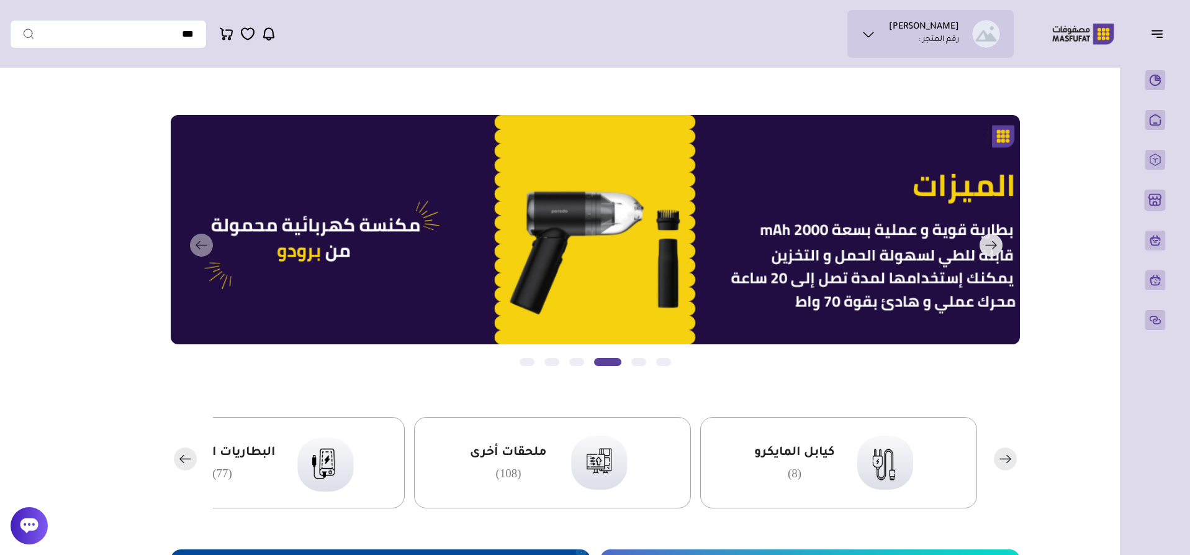
click at [981, 248] on rect "button" at bounding box center [991, 244] width 23 height 23
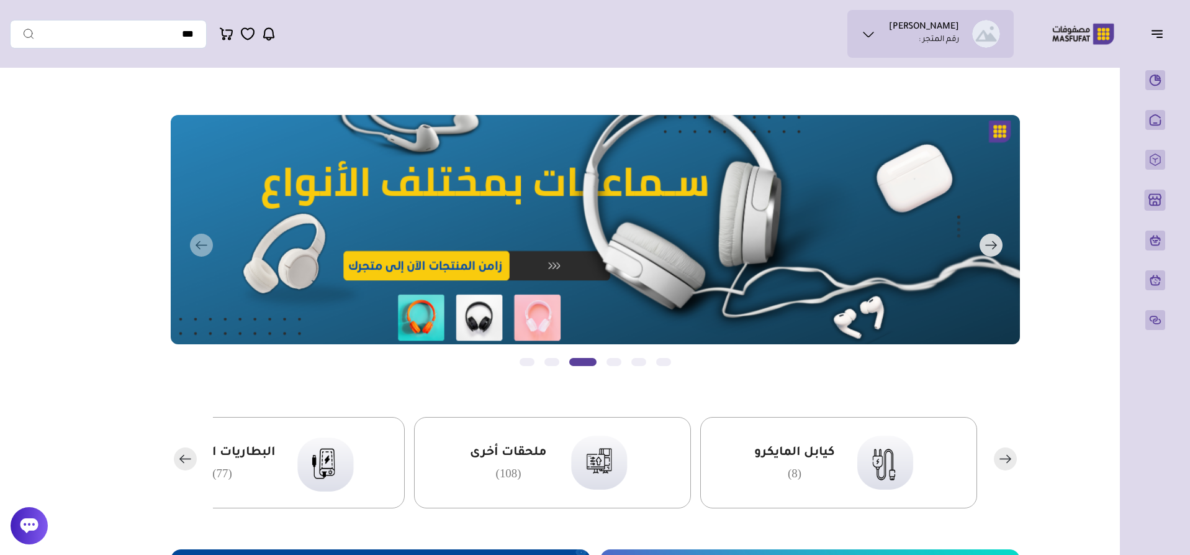
click at [981, 248] on rect "button" at bounding box center [991, 244] width 23 height 23
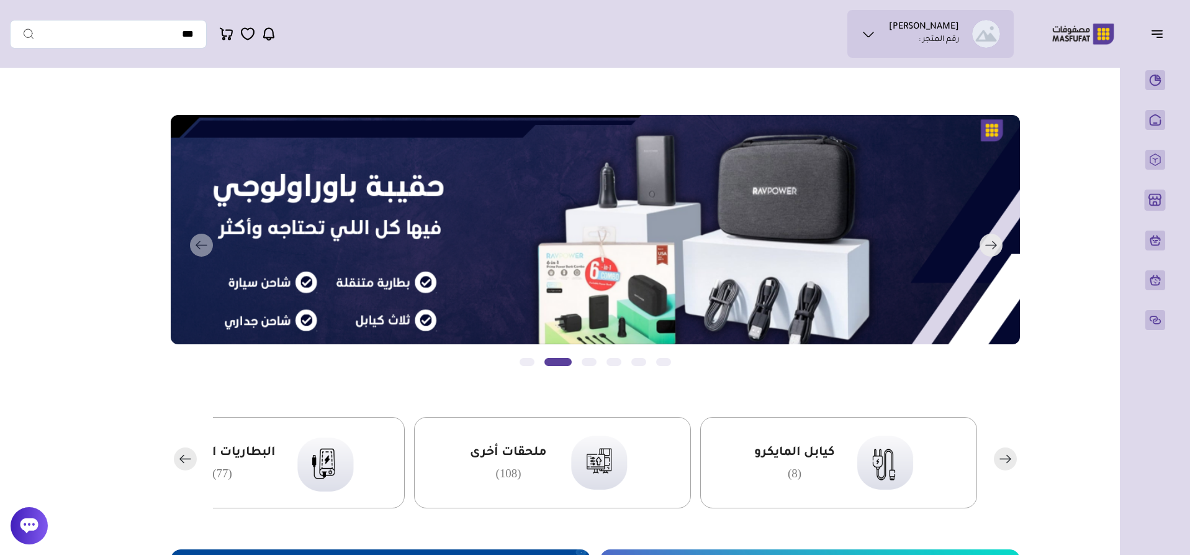
click at [675, 245] on button "التالي" at bounding box center [577, 245] width 849 height 261
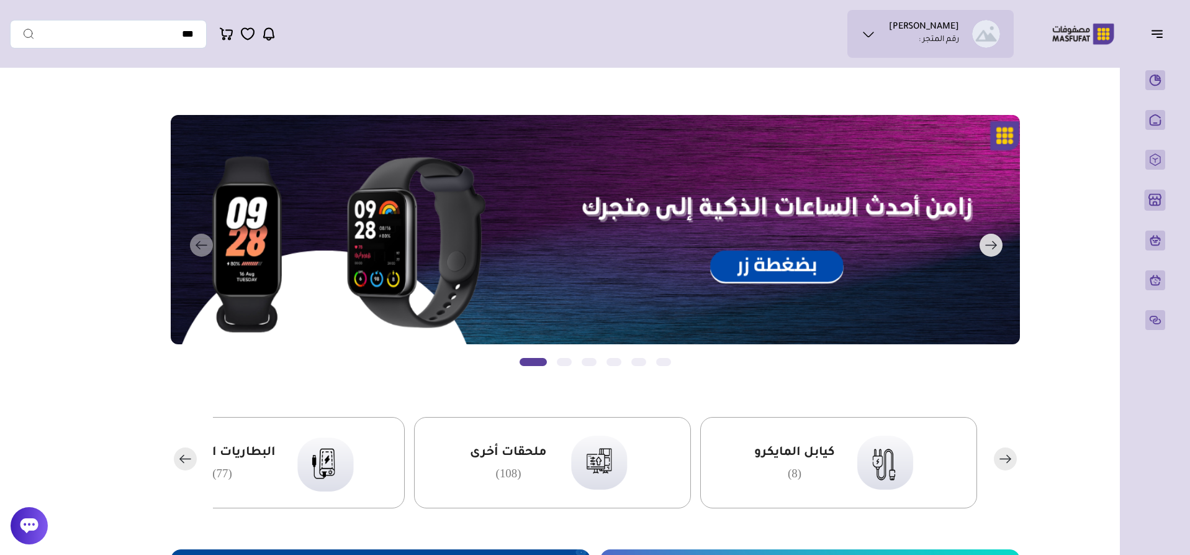
click at [202, 248] on button "التالي" at bounding box center [577, 245] width 849 height 261
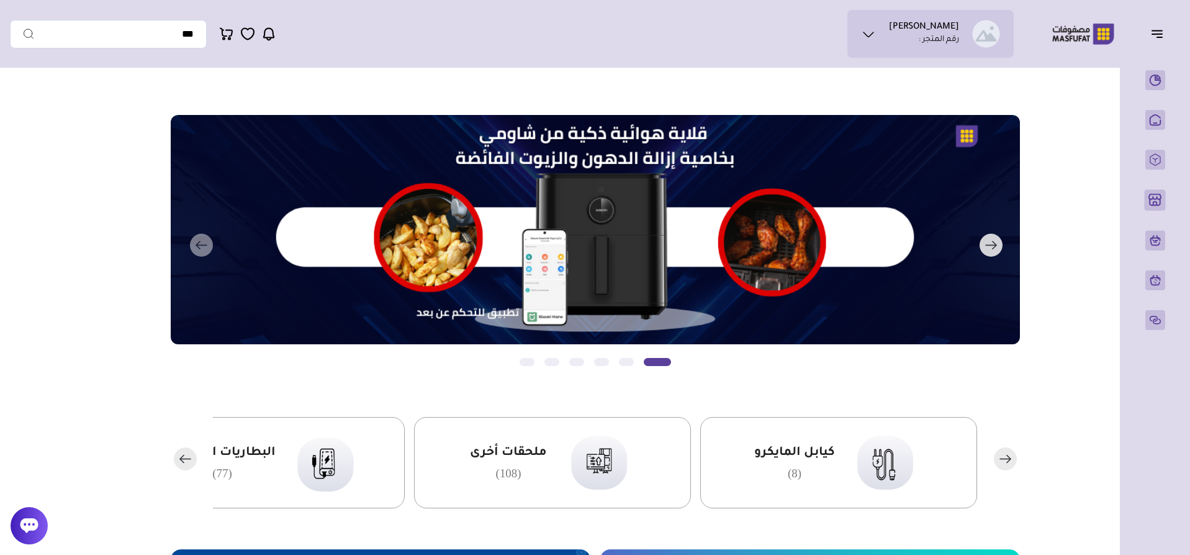
click at [982, 240] on rect "button" at bounding box center [991, 244] width 23 height 23
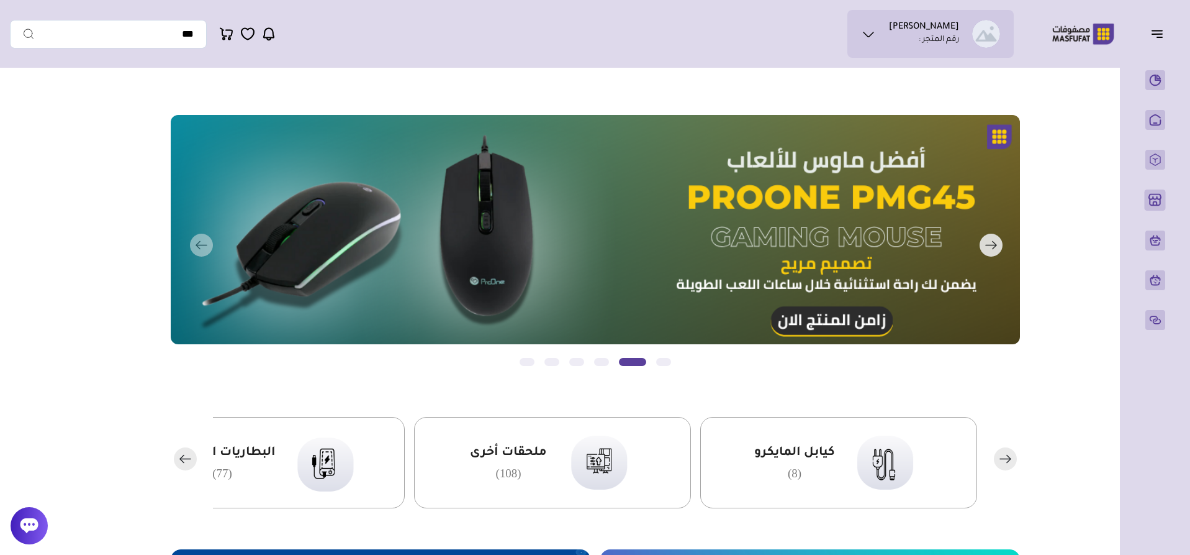
click at [983, 241] on rect "button" at bounding box center [991, 244] width 23 height 23
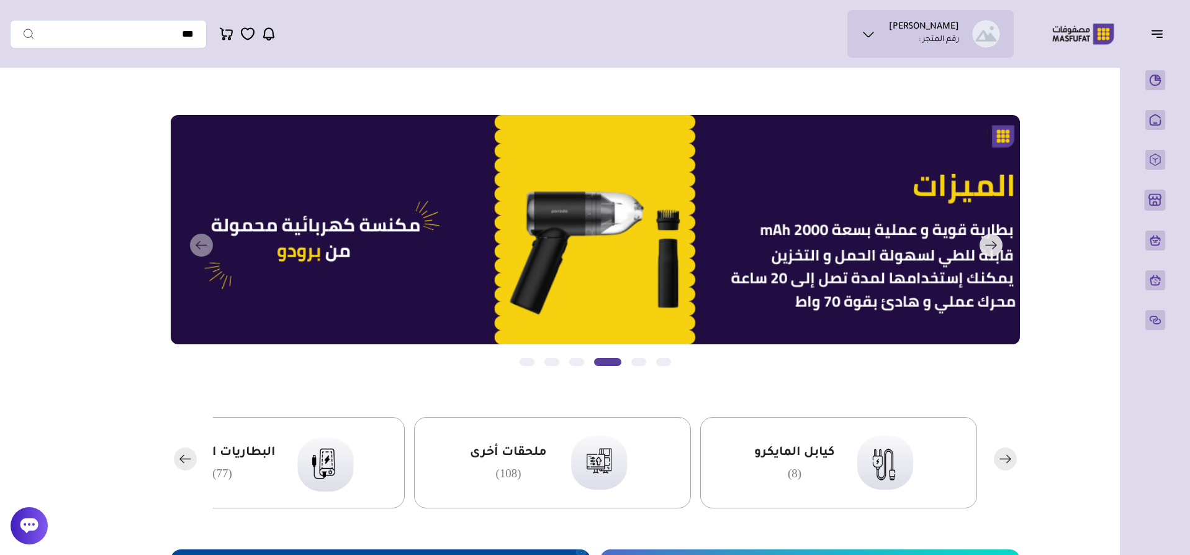
click at [983, 241] on rect "button" at bounding box center [991, 244] width 23 height 23
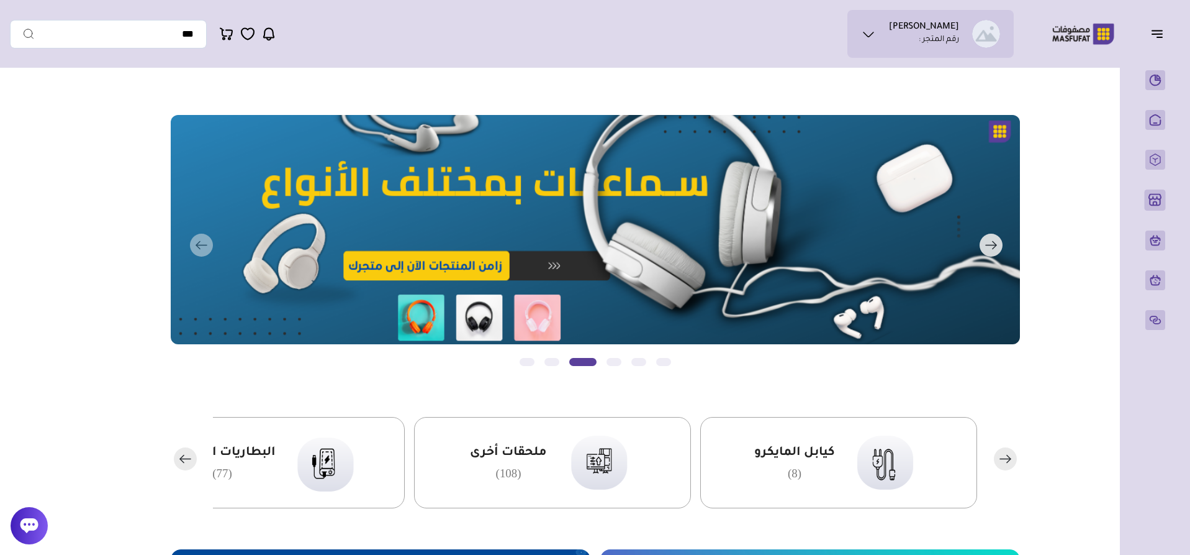
click at [978, 246] on button "التالي" at bounding box center [577, 245] width 849 height 261
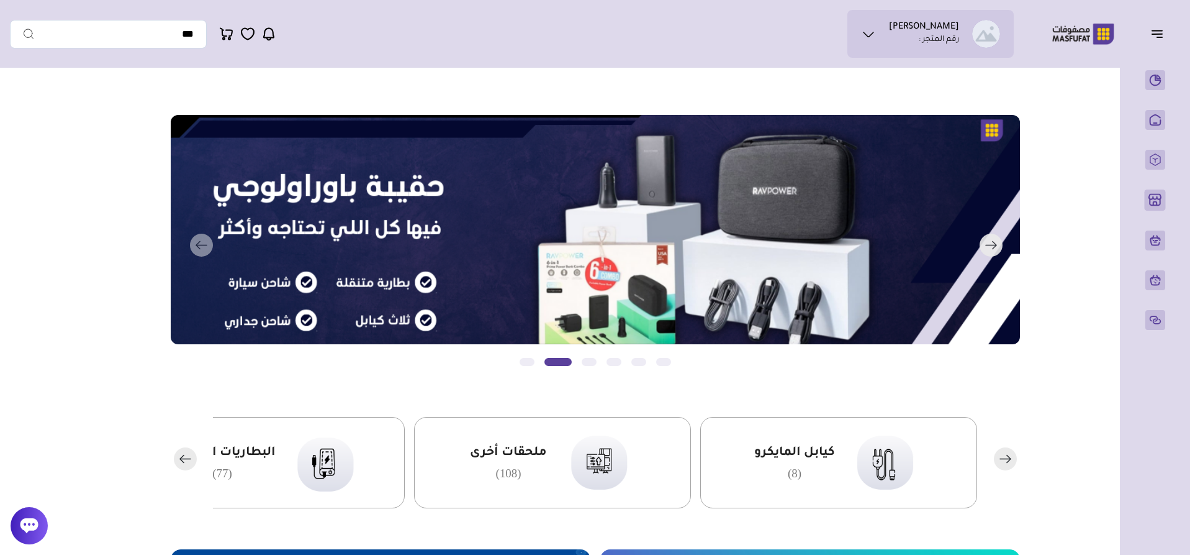
click at [358, 185] on button "التالي" at bounding box center [577, 245] width 849 height 261
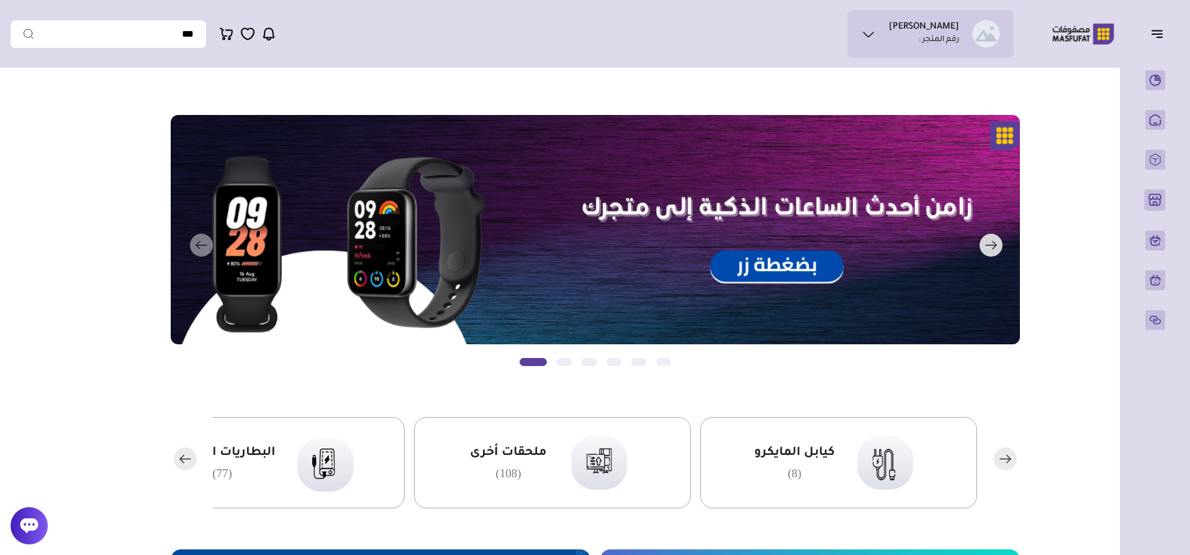
click at [202, 244] on button "التالي" at bounding box center [577, 245] width 849 height 261
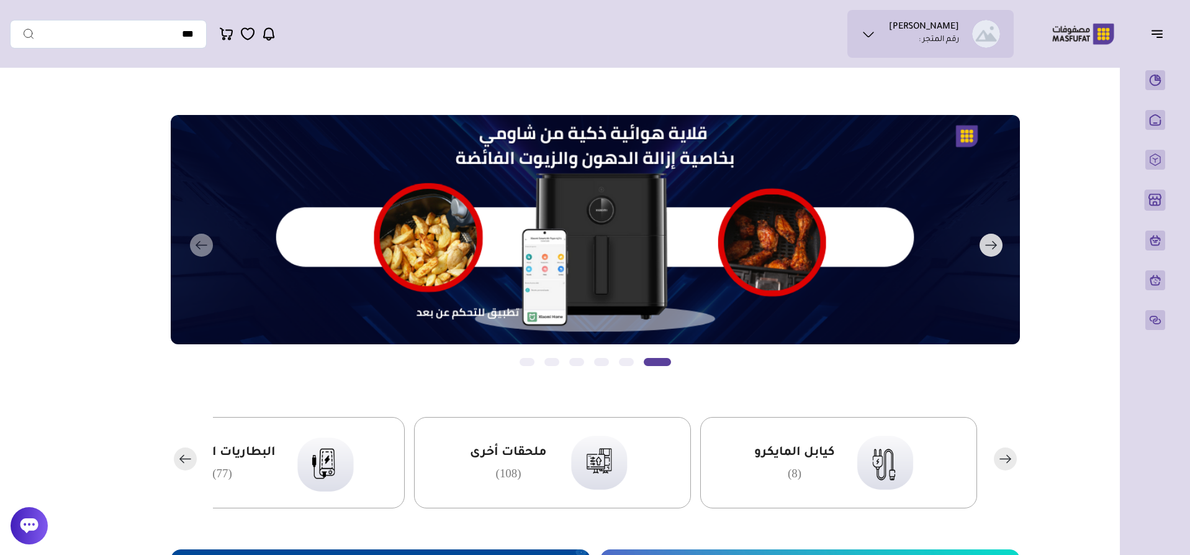
click at [199, 240] on button "التالي" at bounding box center [577, 245] width 849 height 261
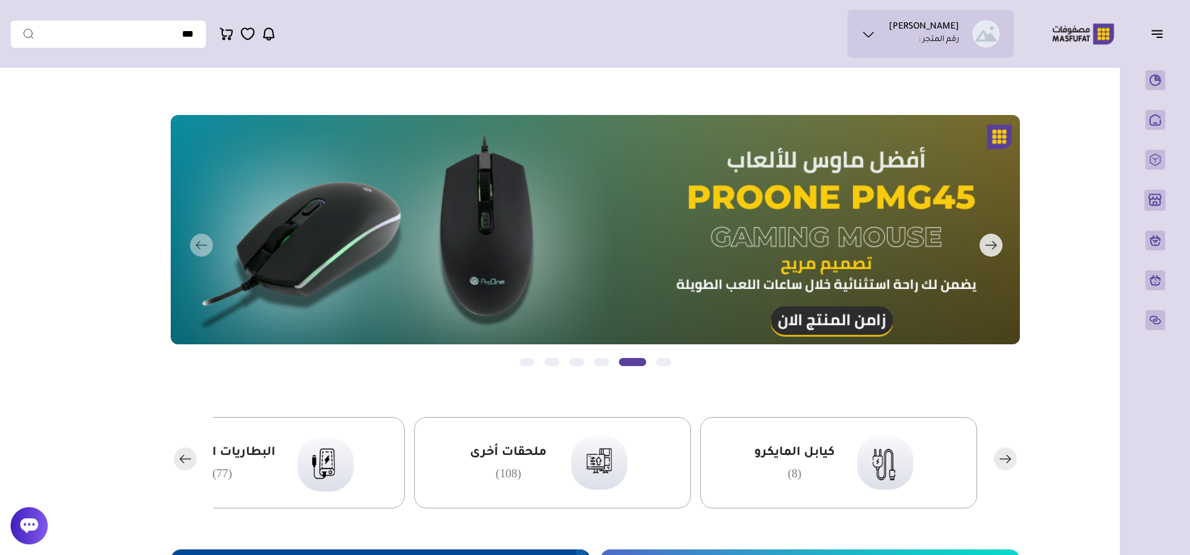
click at [777, 155] on button "التالي" at bounding box center [577, 245] width 849 height 261
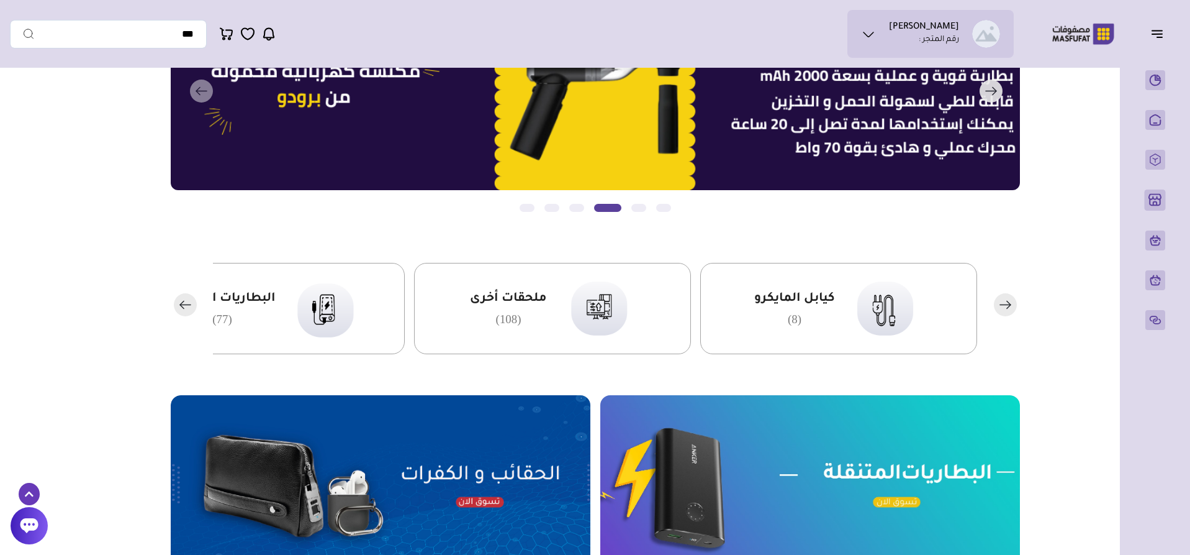
scroll to position [186, 0]
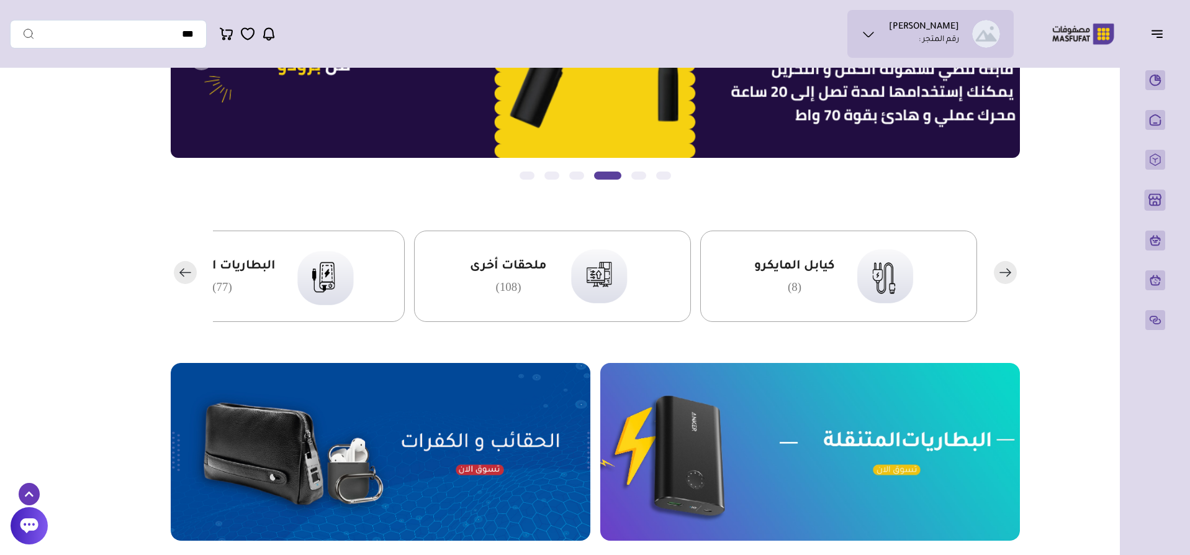
click at [845, 271] on div "كيابل المايكرو (8)" at bounding box center [838, 275] width 277 height 91
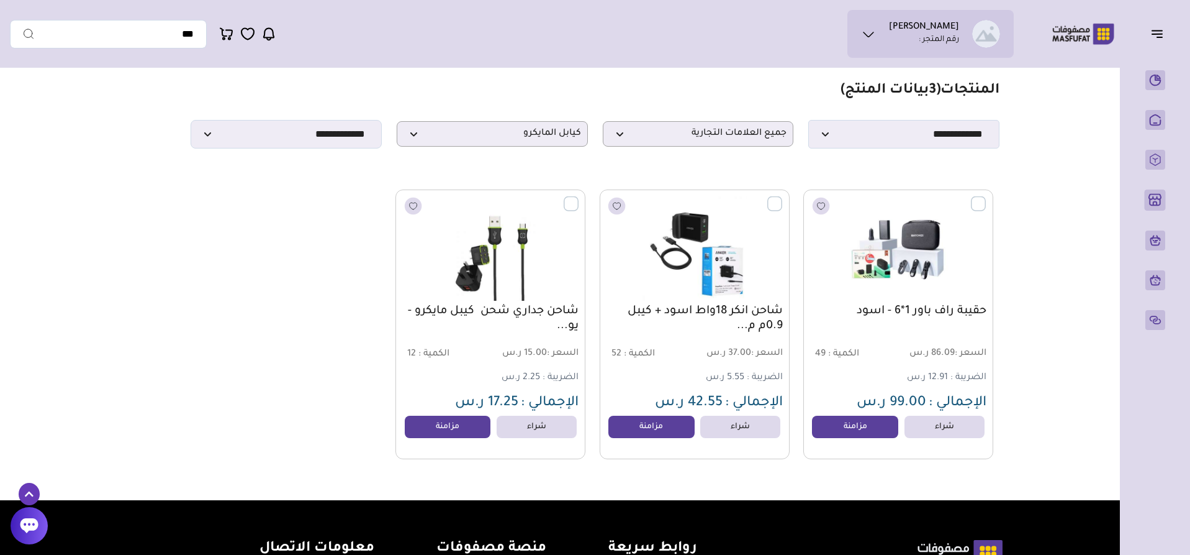
scroll to position [62, 0]
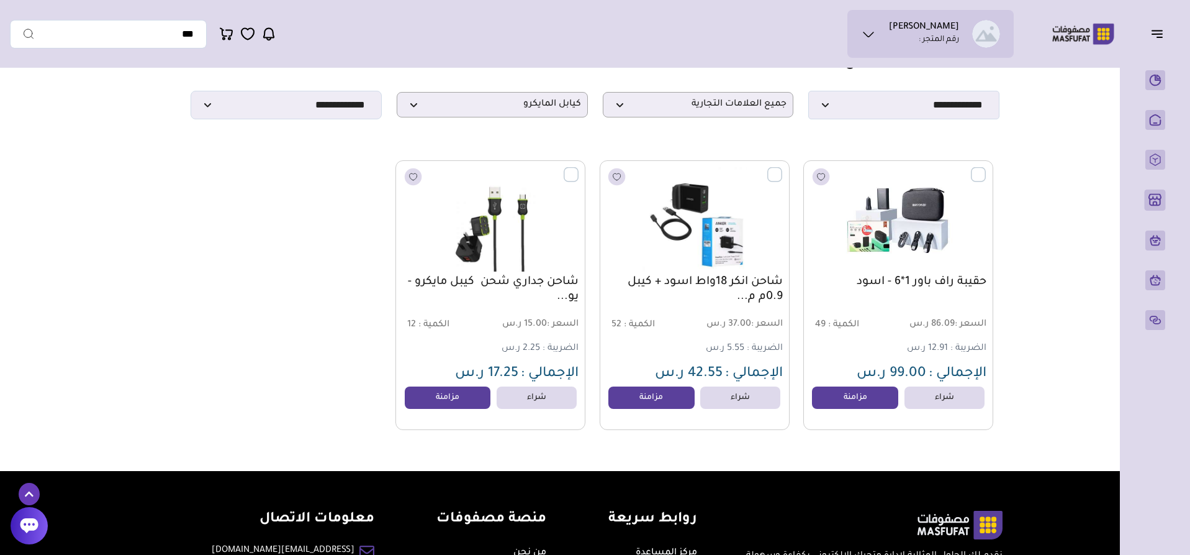
click at [986, 168] on label at bounding box center [986, 167] width 0 height 1
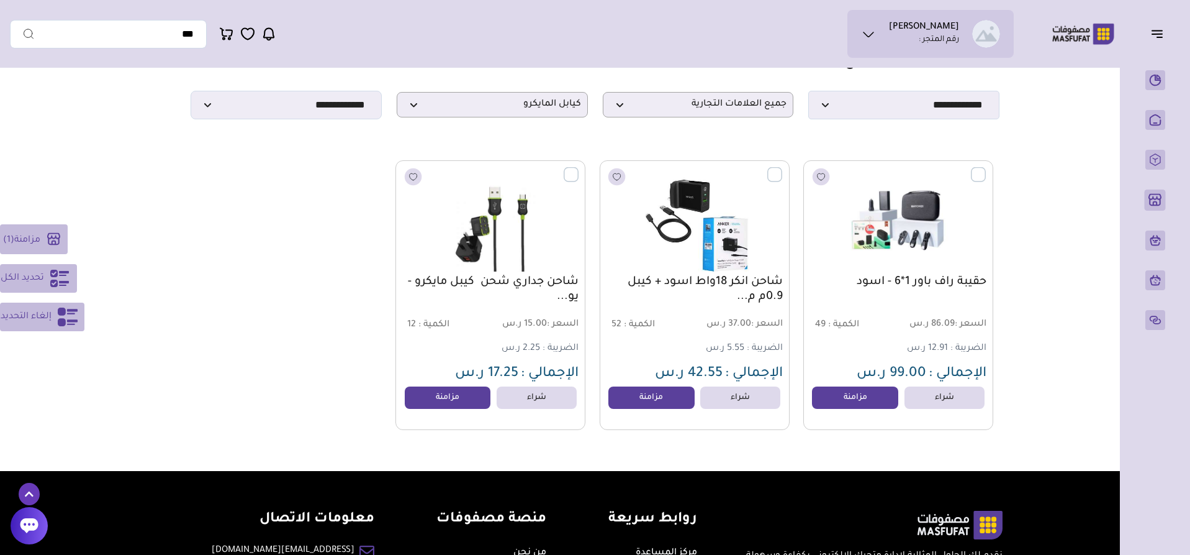
click at [782, 168] on label at bounding box center [782, 167] width 0 height 1
click at [579, 178] on div "شاحن جداري شحن كيبل مايكرو - يو... السعر : 15.00 ر.س الكمية : 12 الضريبة :" at bounding box center [491, 295] width 190 height 270
click at [579, 168] on label at bounding box center [579, 167] width 0 height 1
click at [45, 237] on button "مزامنة ( 3 )" at bounding box center [34, 239] width 69 height 30
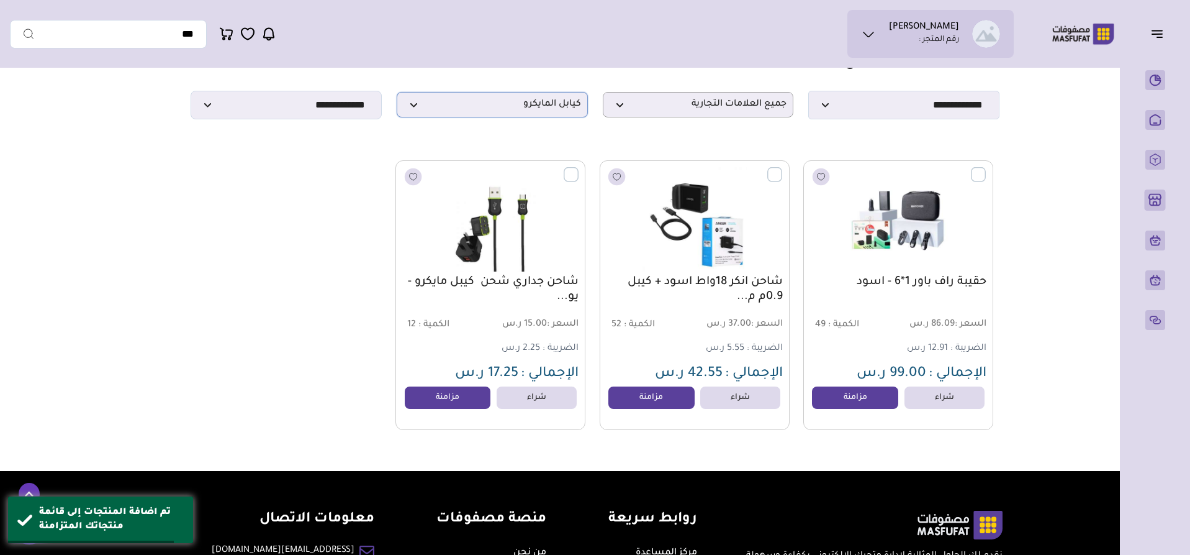
click at [558, 107] on span "كيابل المايكرو" at bounding box center [493, 105] width 178 height 12
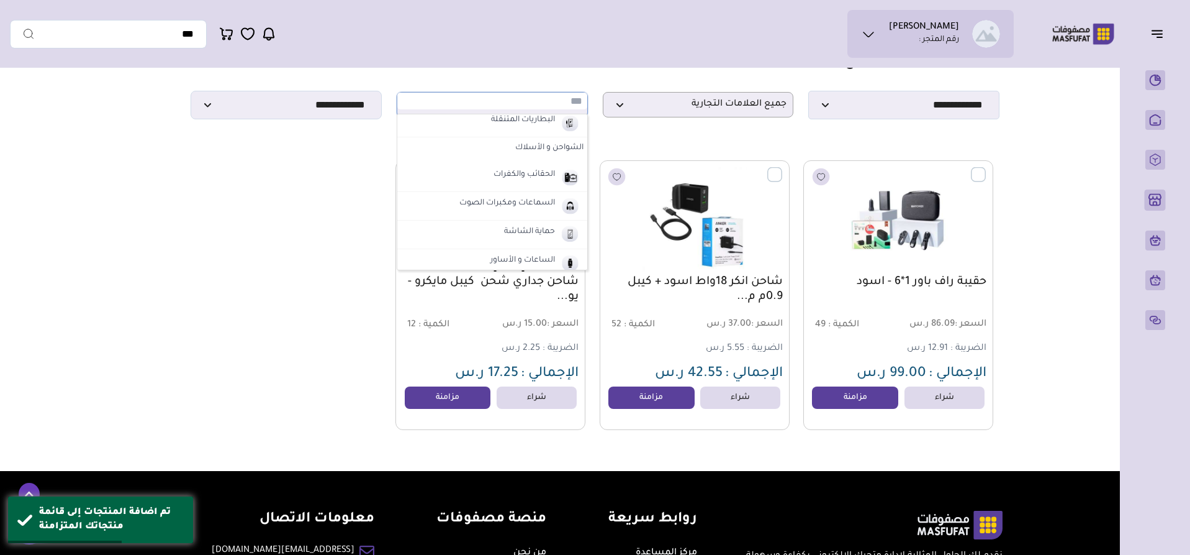
click at [563, 149] on label "الشواحن و الأسلاك" at bounding box center [492, 148] width 190 height 22
click at [518, 206] on label "كيابل التايب سي" at bounding box center [517, 197] width 61 height 16
select select "**"
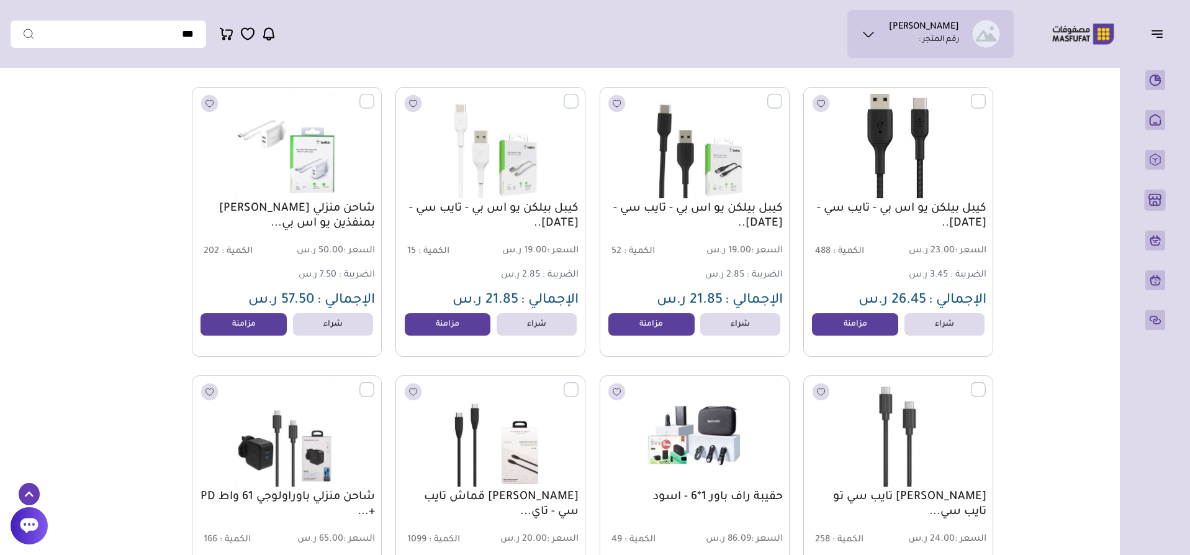
scroll to position [0, 0]
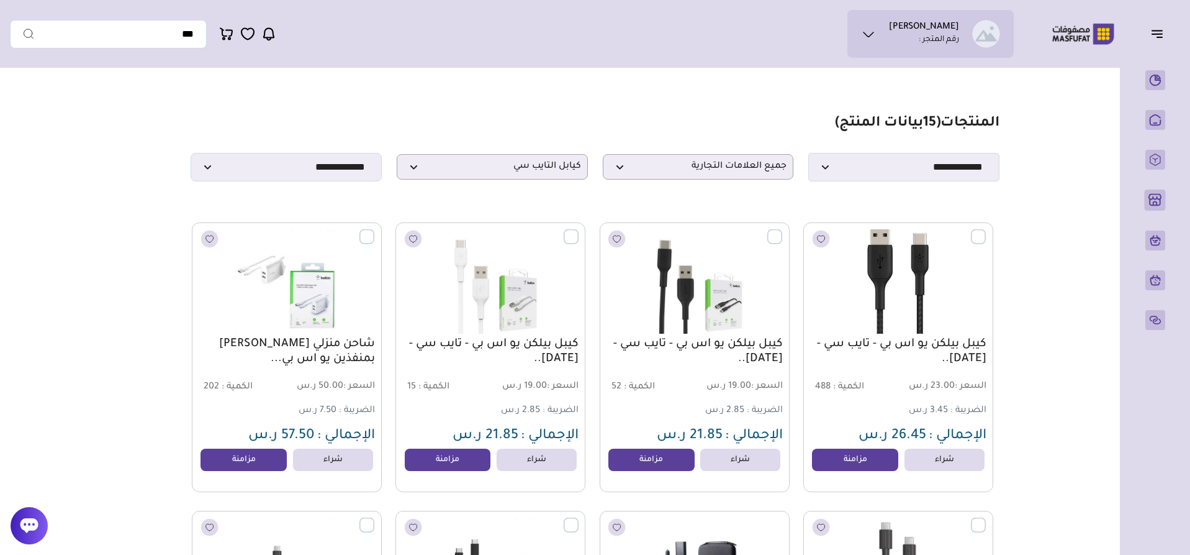
click at [986, 230] on label at bounding box center [986, 229] width 0 height 1
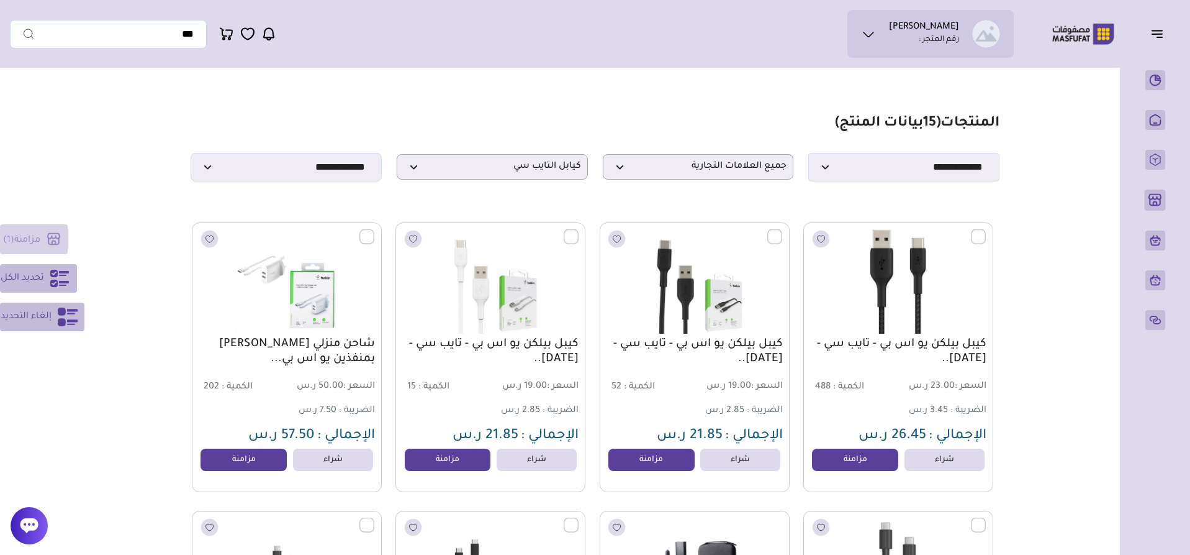
click at [40, 272] on span "تحديد الكل" at bounding box center [22, 278] width 43 height 15
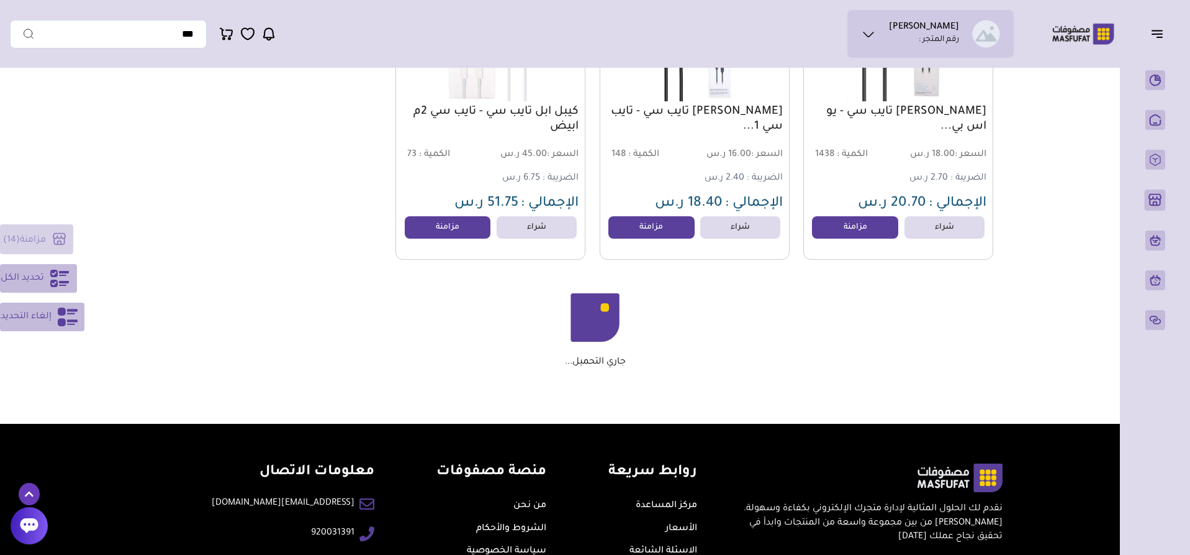
scroll to position [1118, 0]
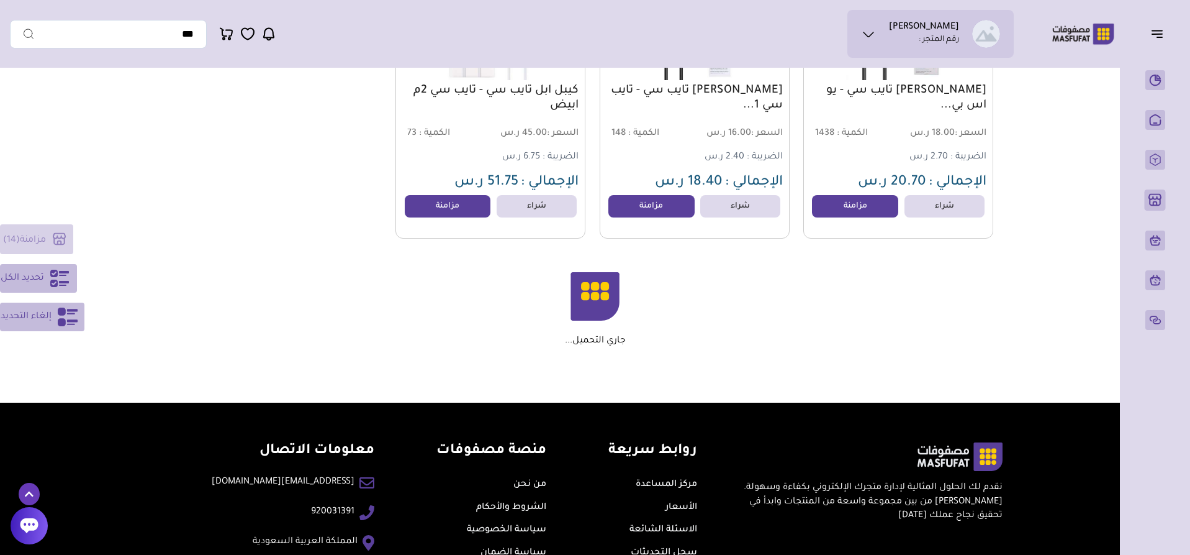
click at [11, 235] on div "مزامنة ( 14 ) تحديد الكل إلغاء التحديد" at bounding box center [42, 277] width 84 height 107
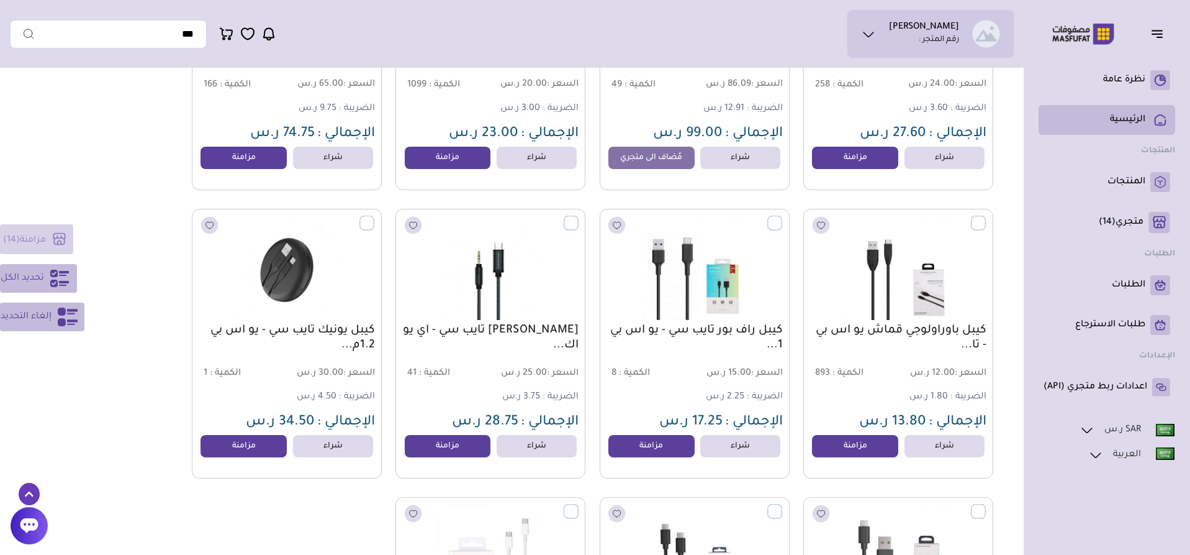
scroll to position [559, 0]
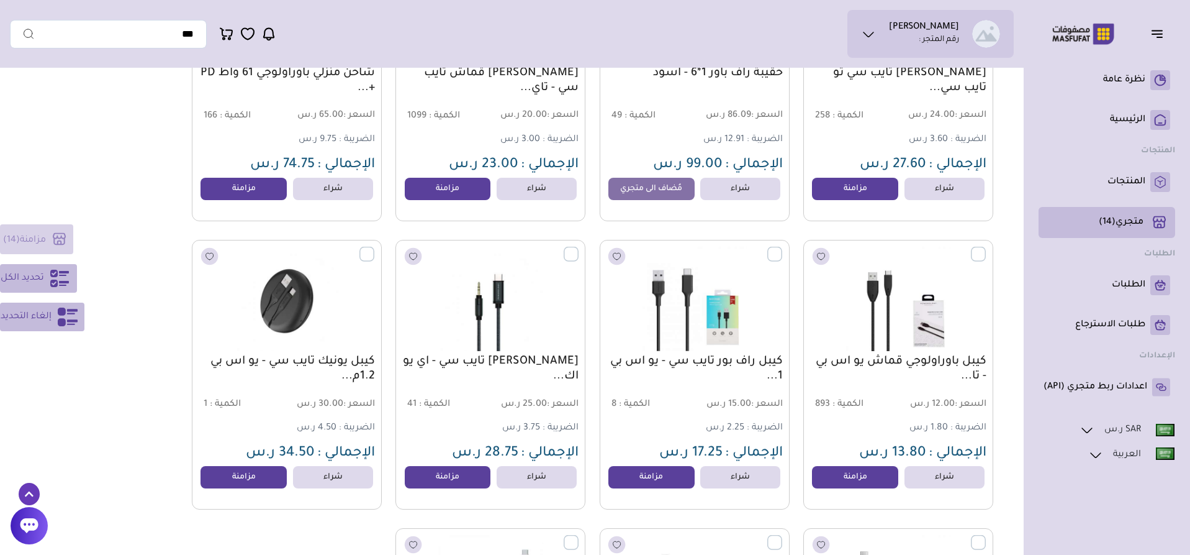
click at [1124, 220] on p "متجري ( 14 )" at bounding box center [1121, 222] width 45 height 12
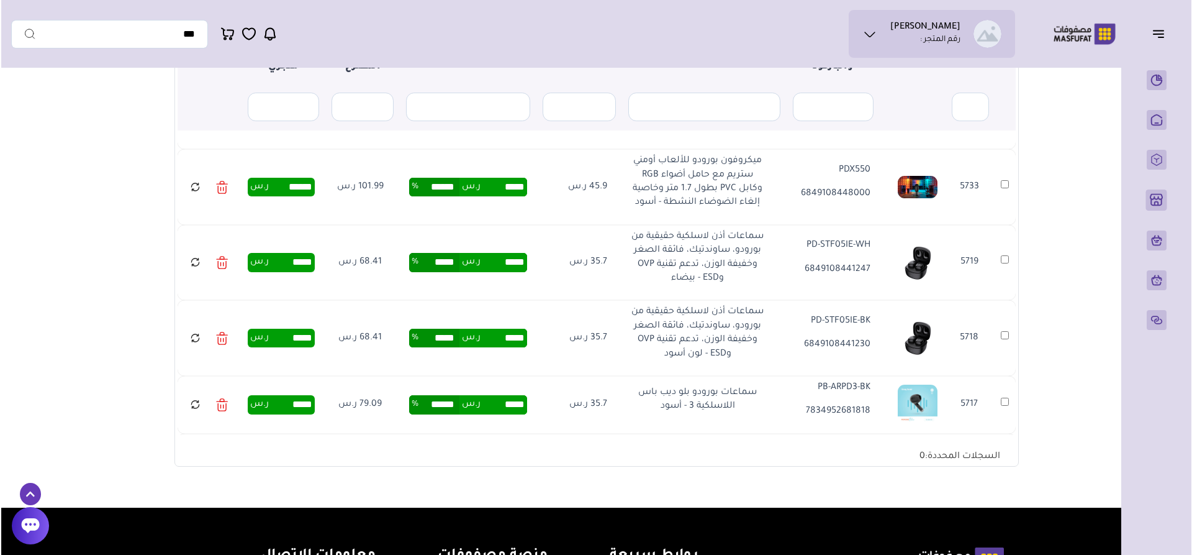
scroll to position [310, 0]
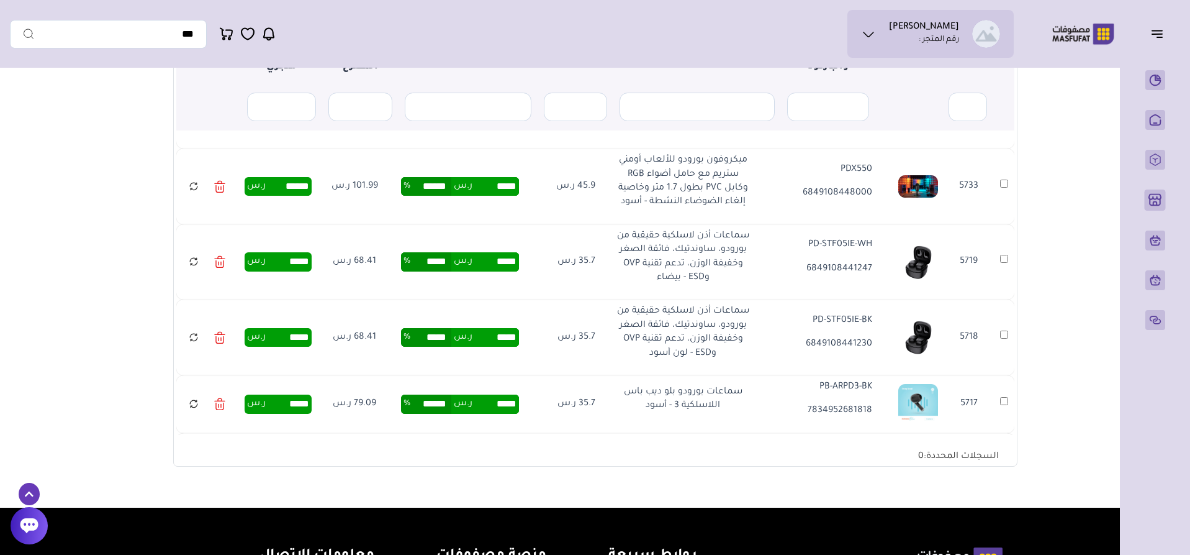
click at [223, 196] on icon at bounding box center [219, 187] width 11 height 18
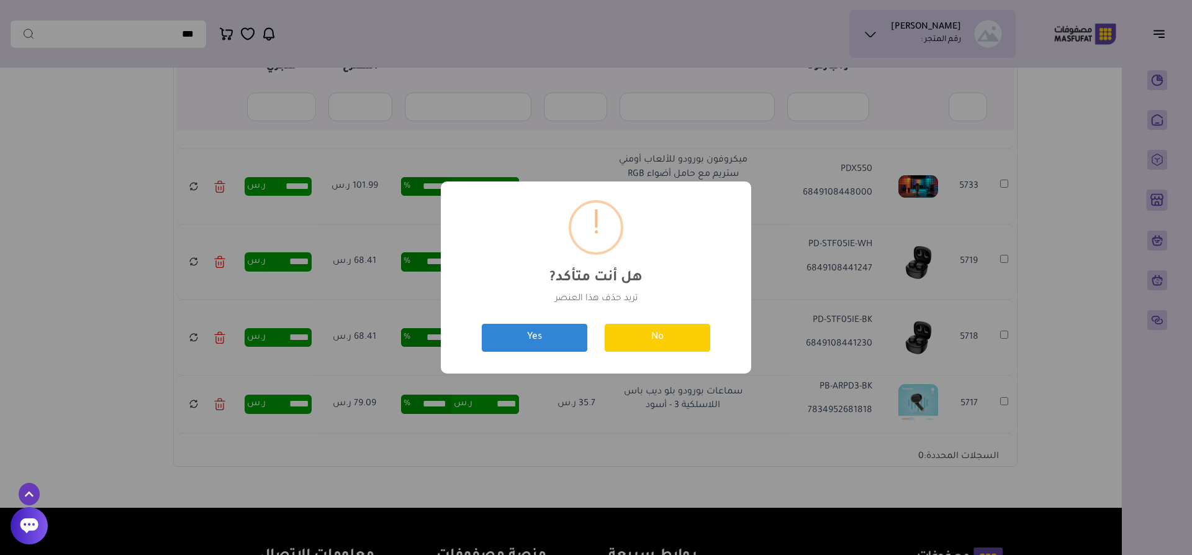
click at [639, 310] on div "? ! i هل أنت متأكد? × تريد حذف هذا العنصر No Yes" at bounding box center [596, 277] width 310 height 192
click at [571, 328] on button "Yes" at bounding box center [535, 338] width 106 height 28
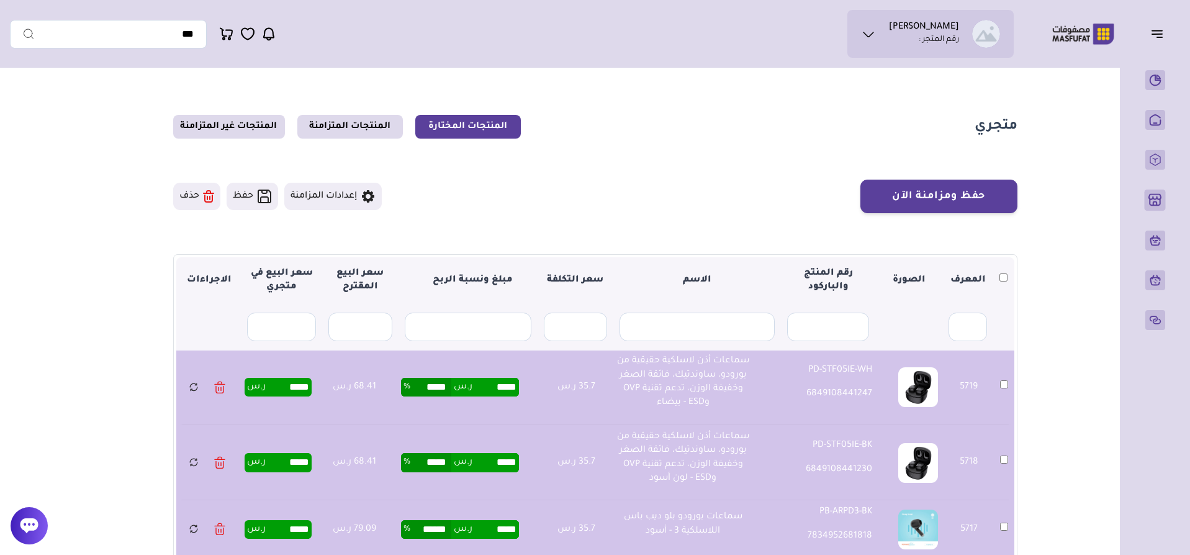
click at [199, 193] on button "حذف" at bounding box center [196, 196] width 47 height 27
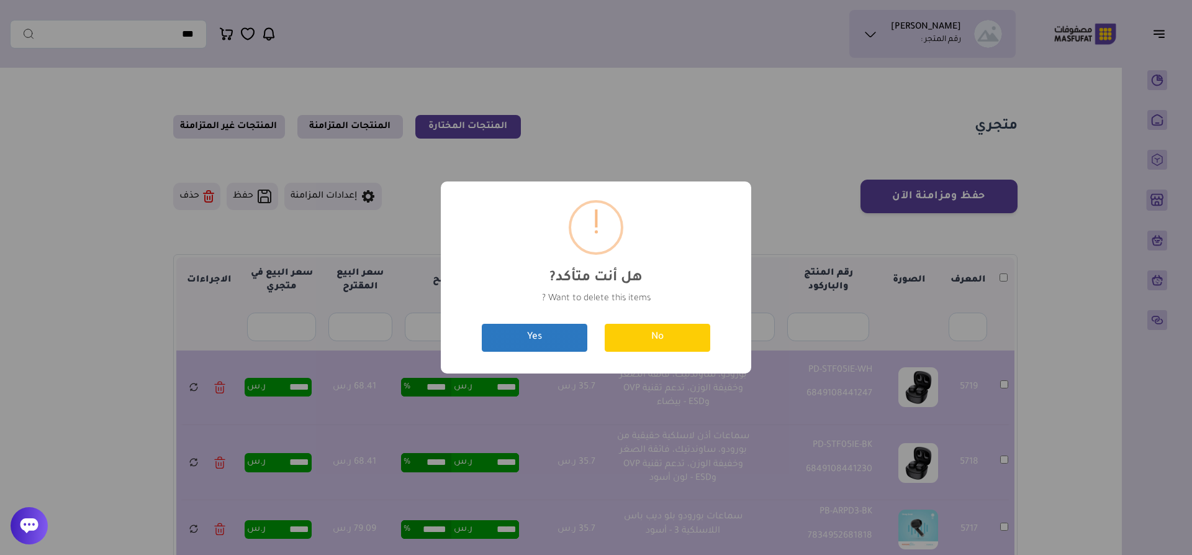
click at [543, 340] on button "Yes" at bounding box center [535, 338] width 106 height 28
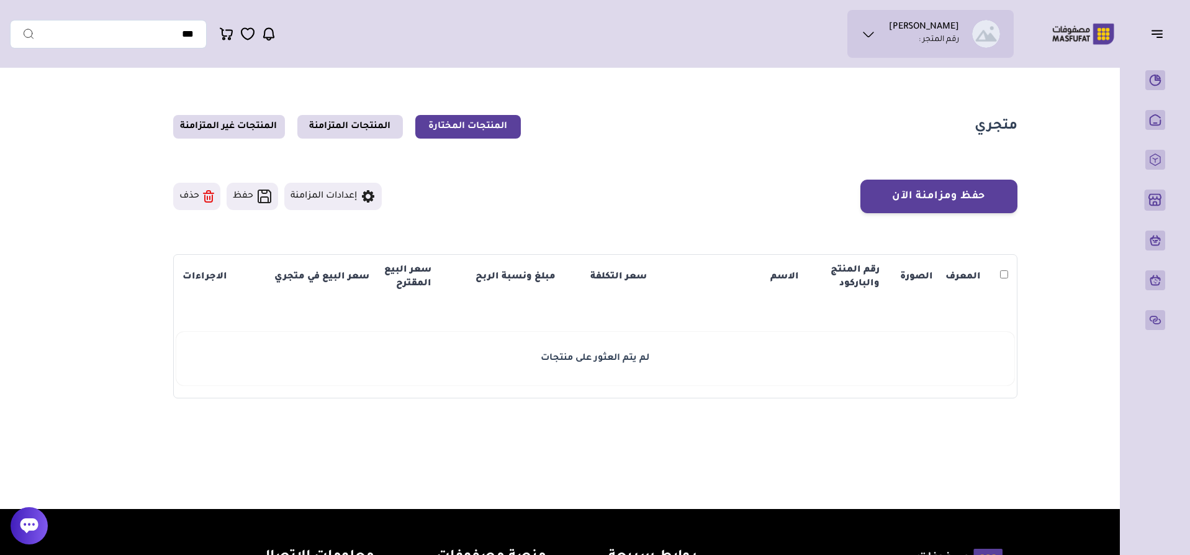
click at [1159, 36] on icon "button" at bounding box center [1157, 33] width 15 height 15
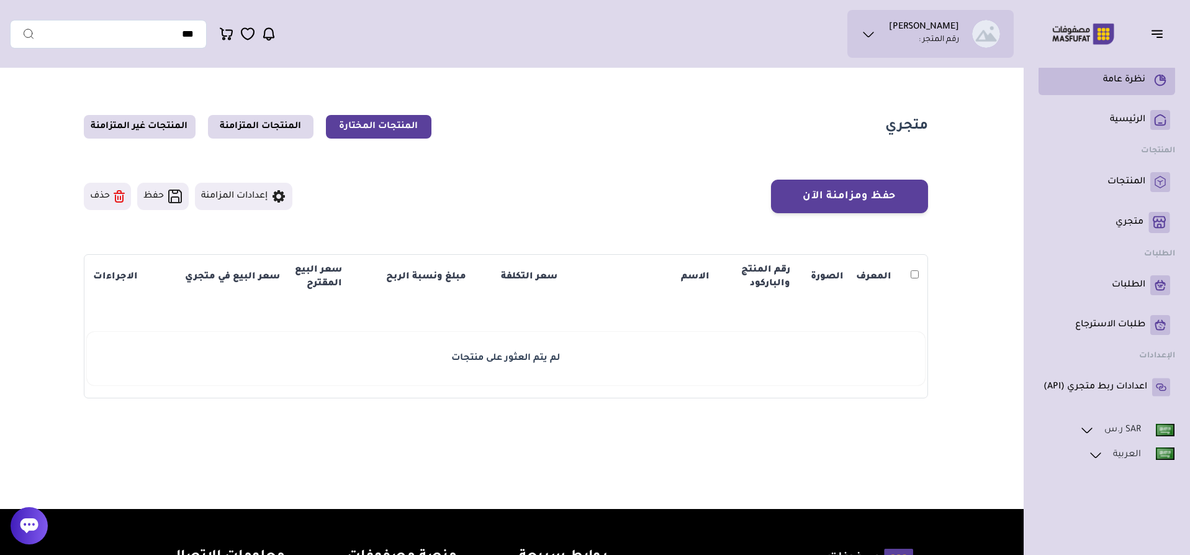
click at [1133, 76] on p "نظرة عامة" at bounding box center [1124, 80] width 42 height 12
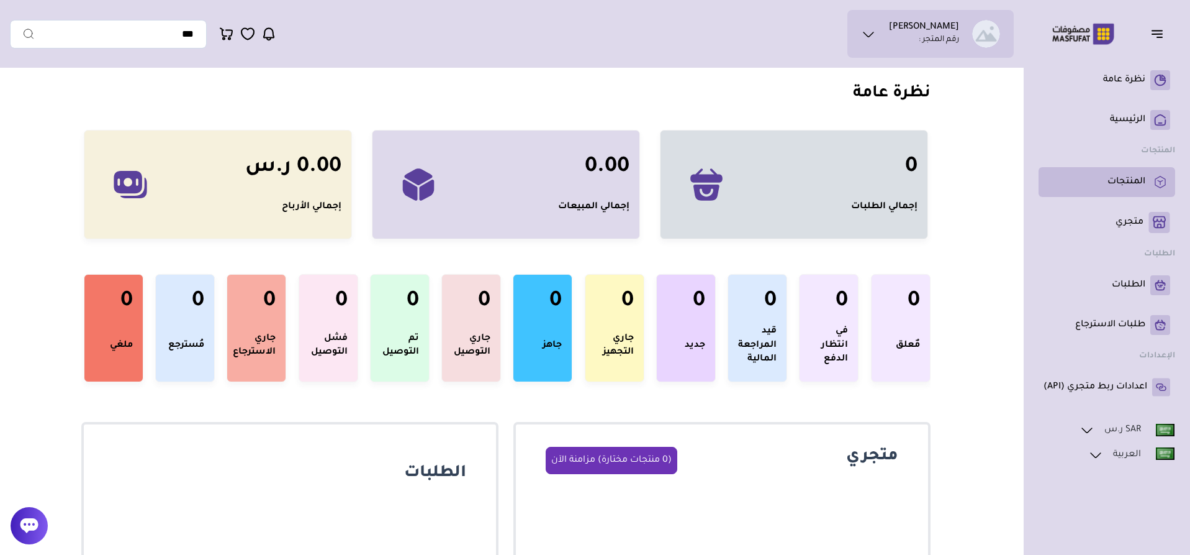
click at [1143, 186] on p "المنتجات" at bounding box center [1127, 182] width 38 height 12
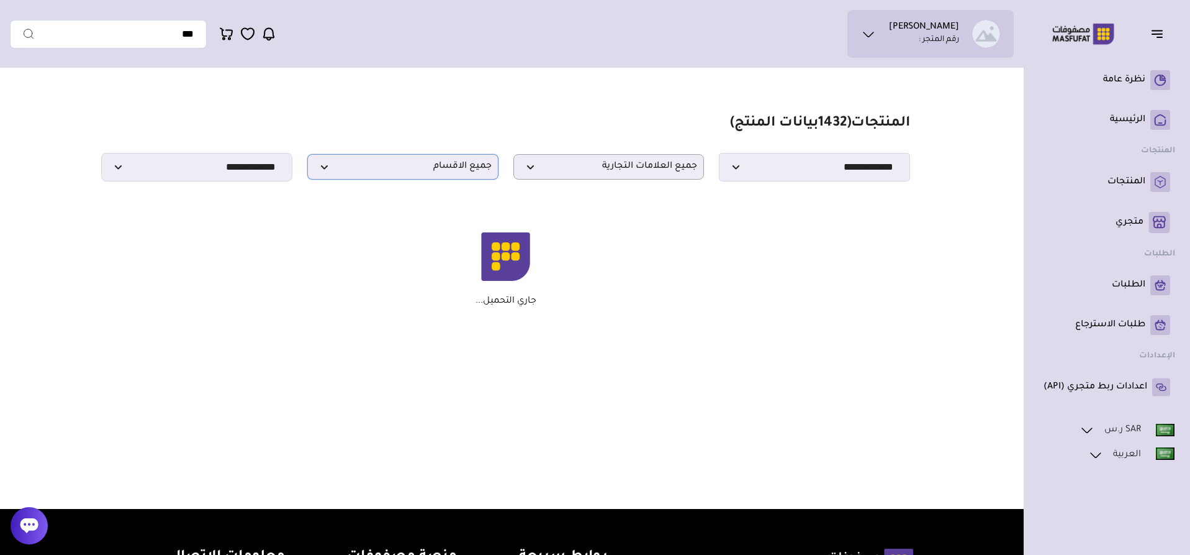
click at [482, 172] on span "جميع الاقسام" at bounding box center [403, 167] width 178 height 12
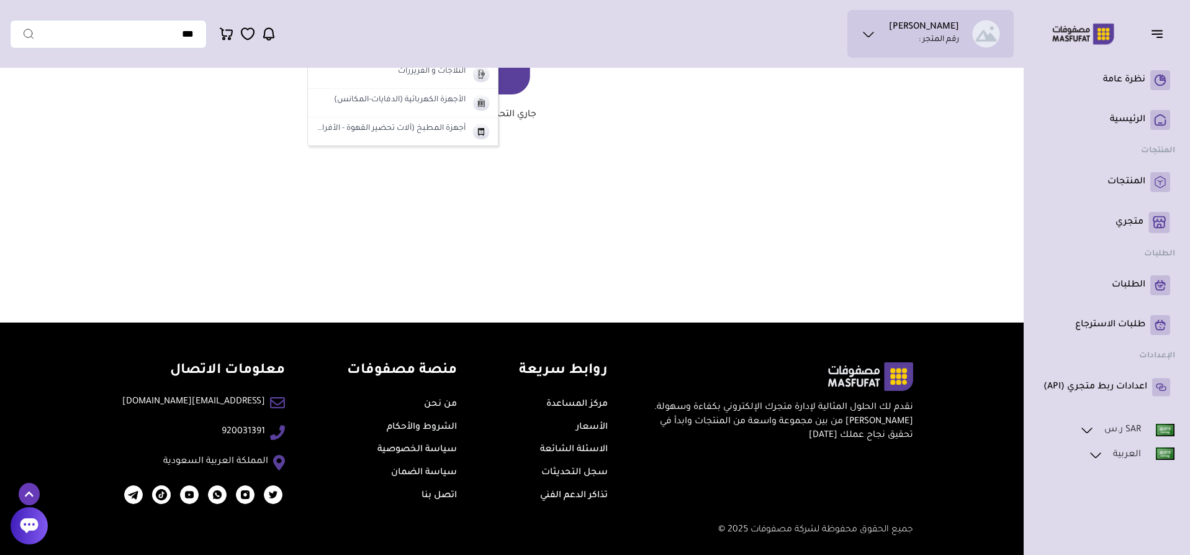
scroll to position [188, 0]
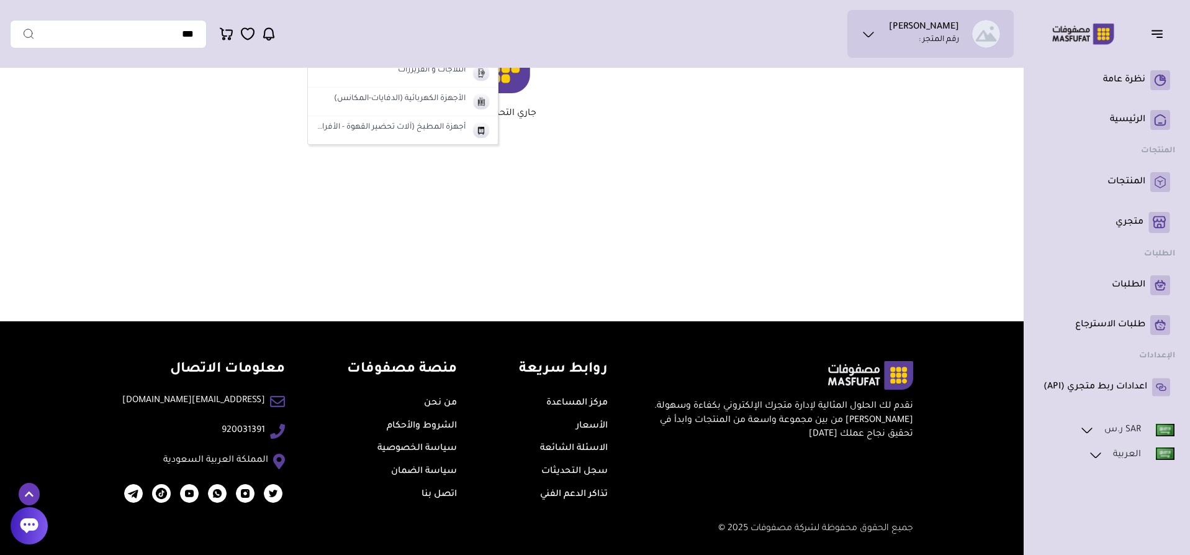
click at [809, 219] on div "مزامنة ( 0 ) تحديد الكل إلغاء التحديد ( 1432 بيانات المنتج) ******" at bounding box center [595, 103] width 1171 height 435
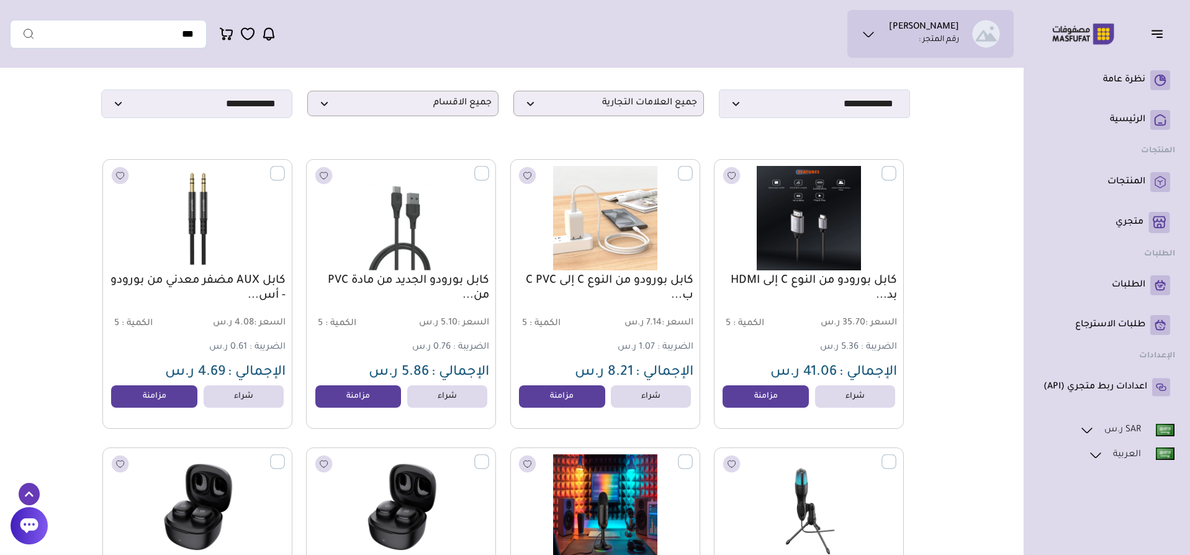
scroll to position [0, 0]
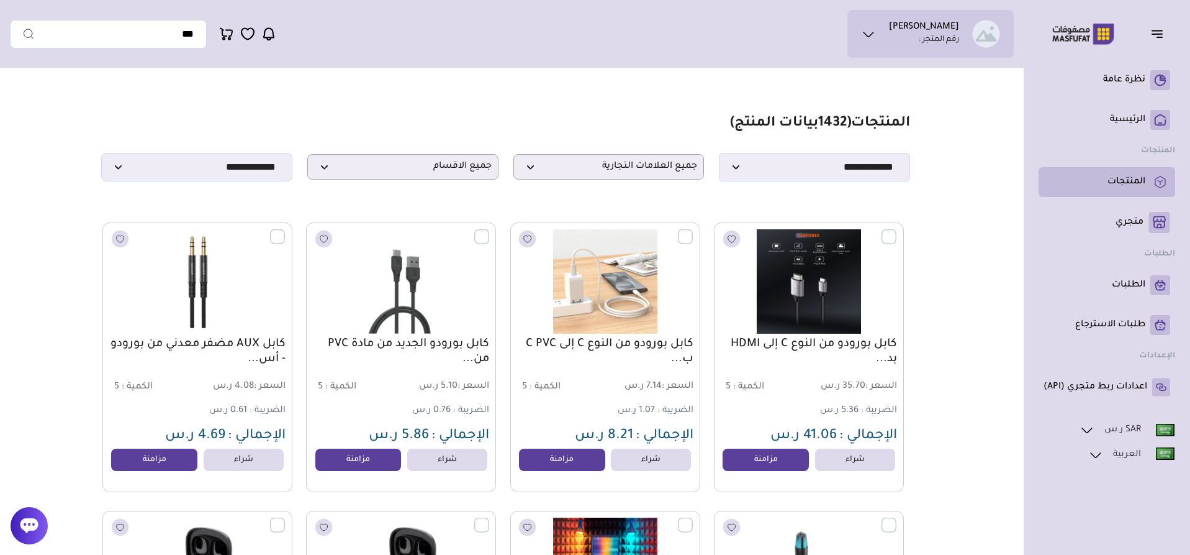
click at [1126, 183] on p "المنتجات" at bounding box center [1127, 182] width 38 height 12
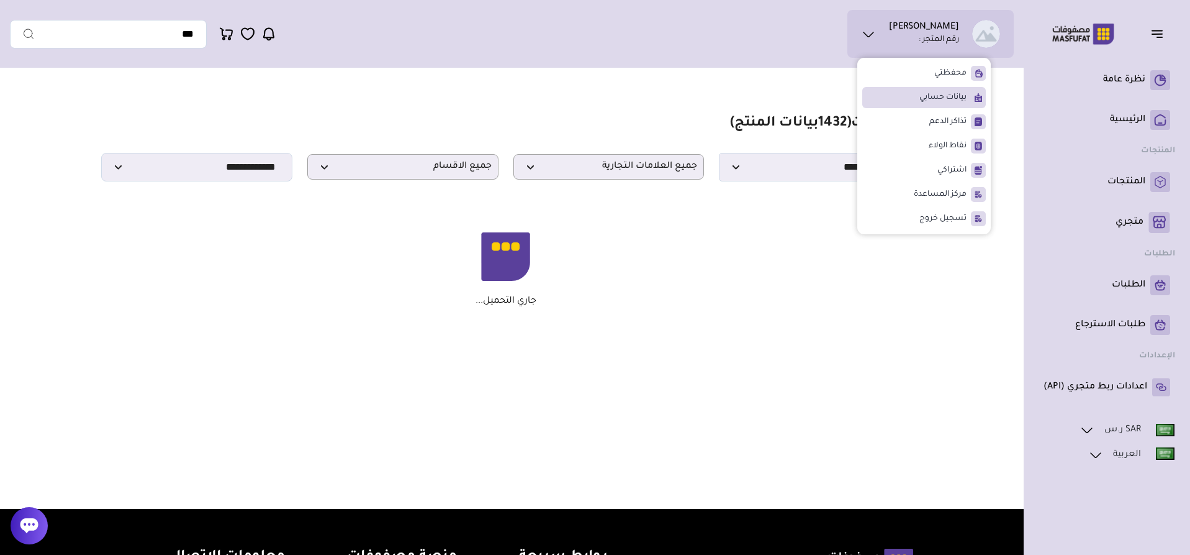
click at [966, 99] on span "بيانات حسابي" at bounding box center [943, 97] width 47 height 12
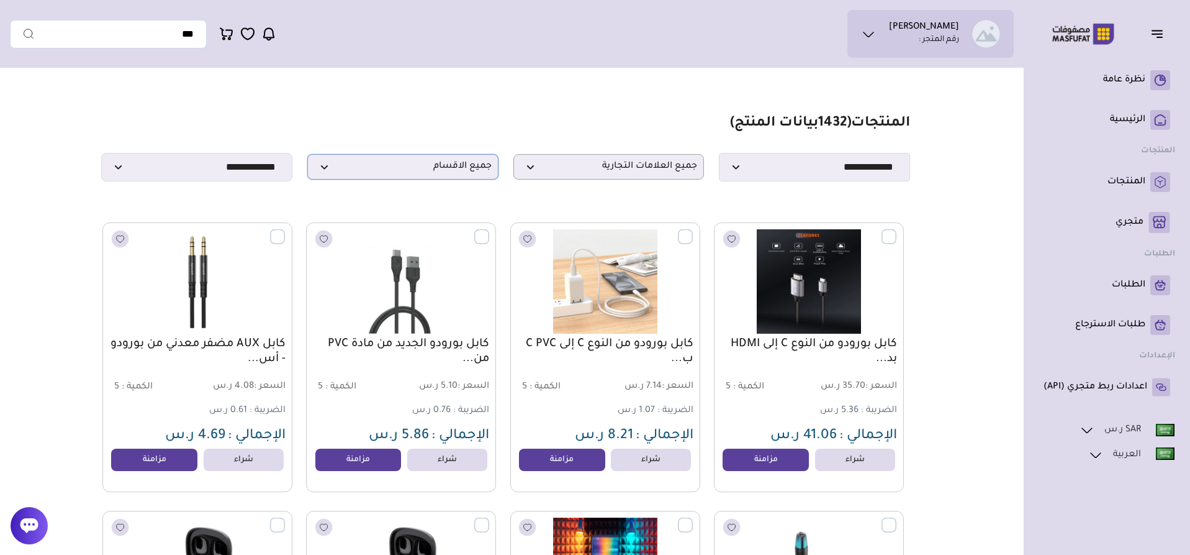
click at [404, 163] on p "جميع الاقسام" at bounding box center [402, 166] width 191 height 25
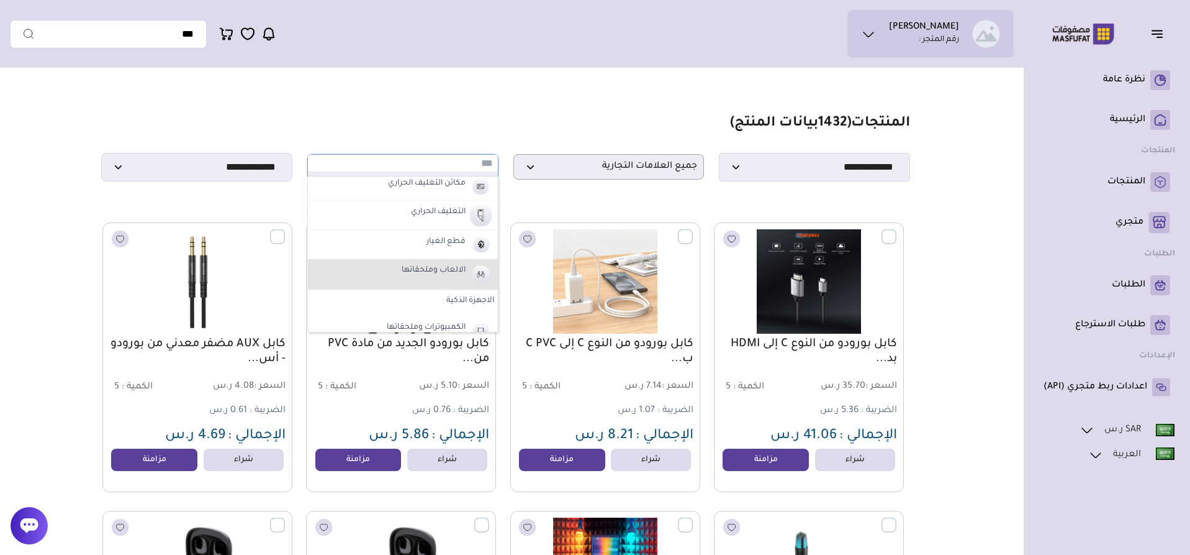
scroll to position [370, 0]
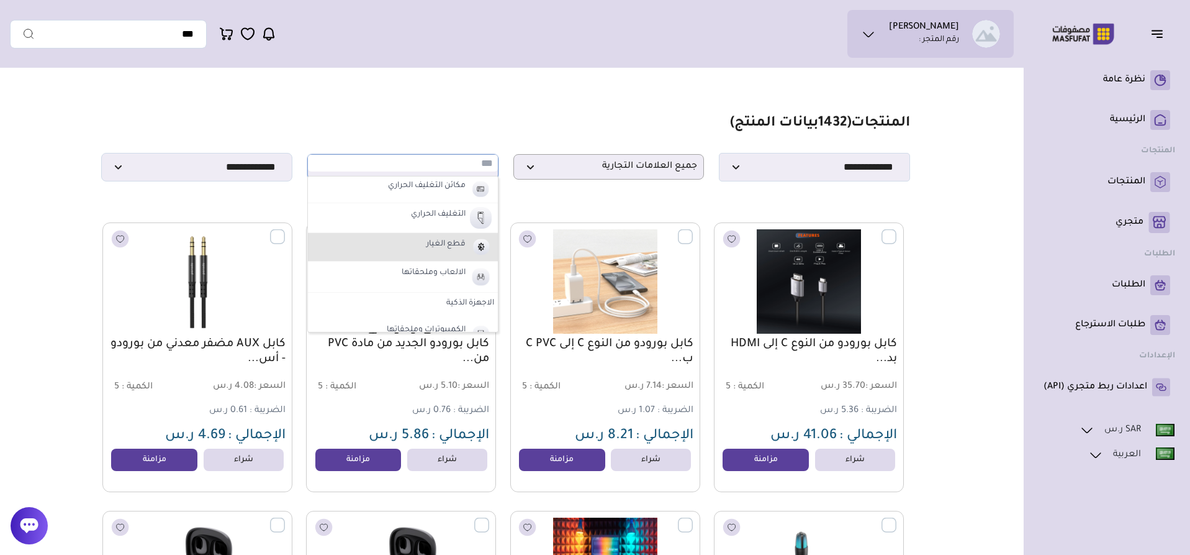
click at [451, 238] on li "قطع الغيار" at bounding box center [403, 247] width 190 height 29
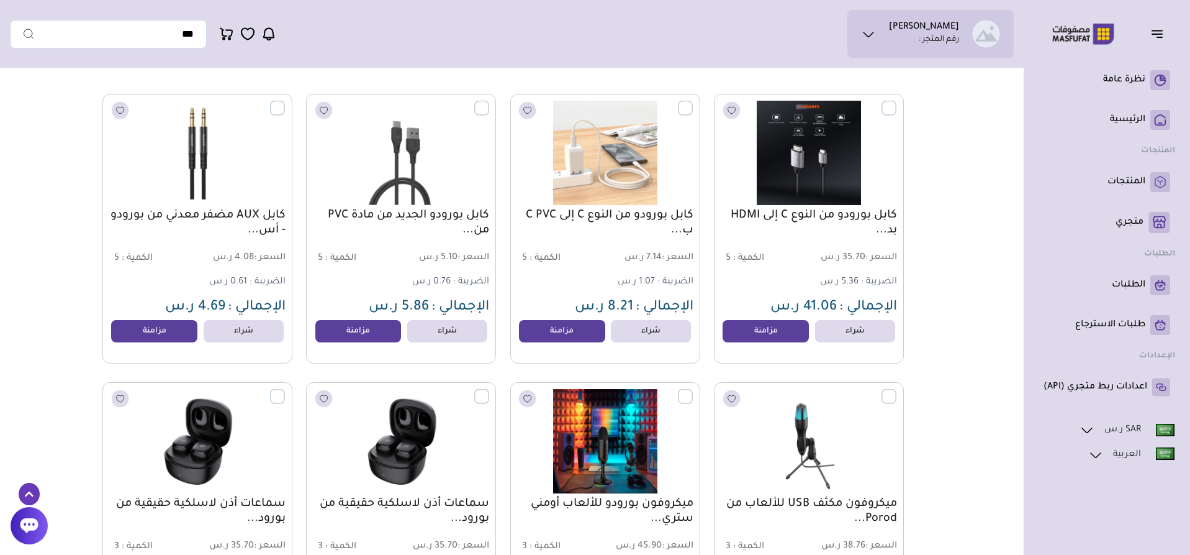
scroll to position [0, 0]
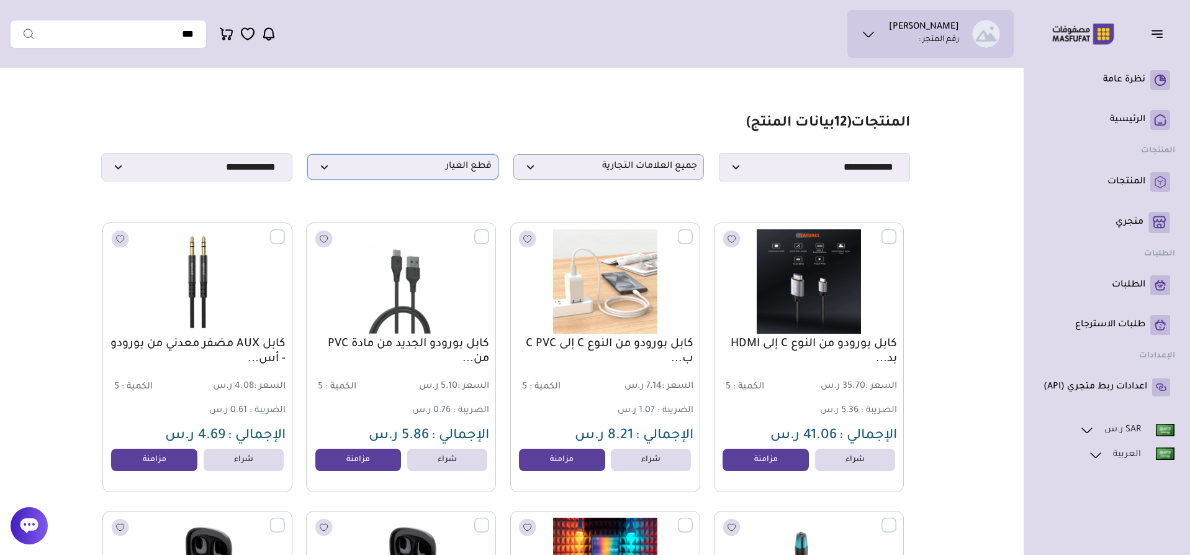
click at [465, 178] on p "قطع الغيار" at bounding box center [402, 166] width 191 height 25
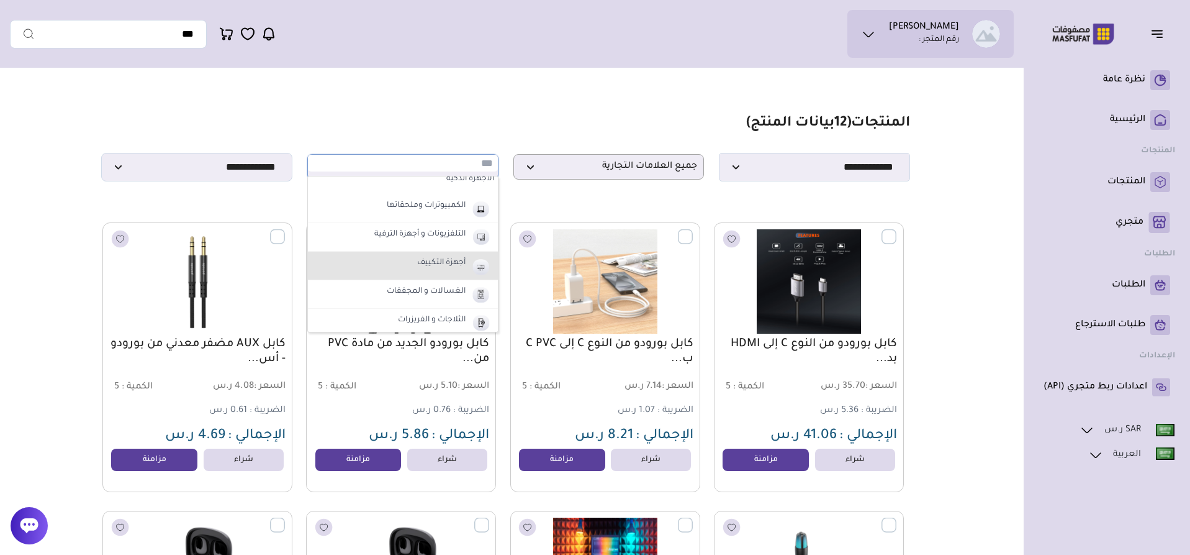
scroll to position [432, 0]
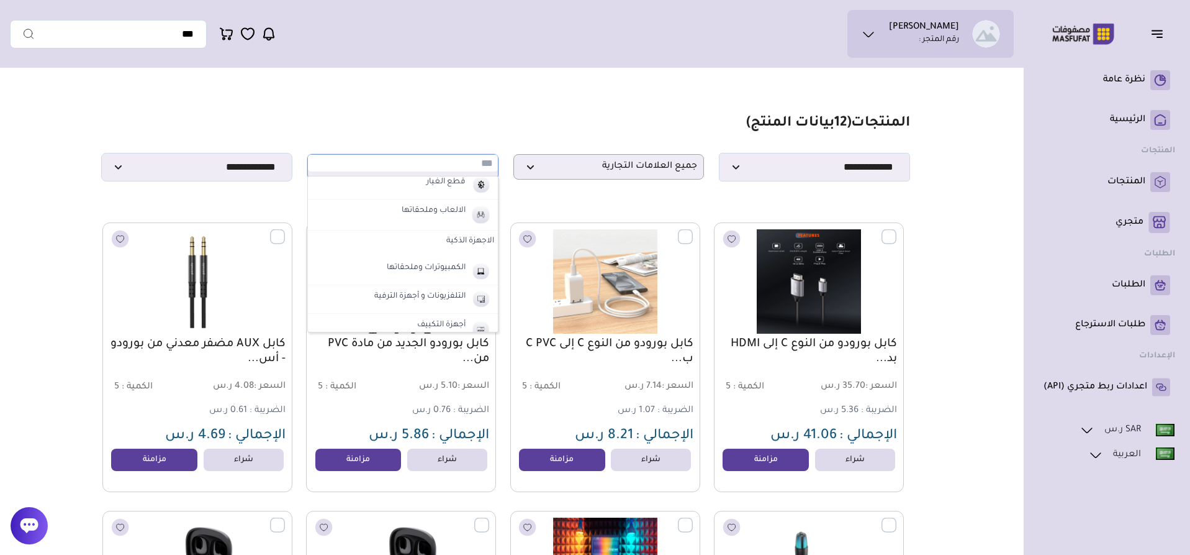
click at [452, 245] on label "الاجهزة الذكية" at bounding box center [403, 241] width 190 height 22
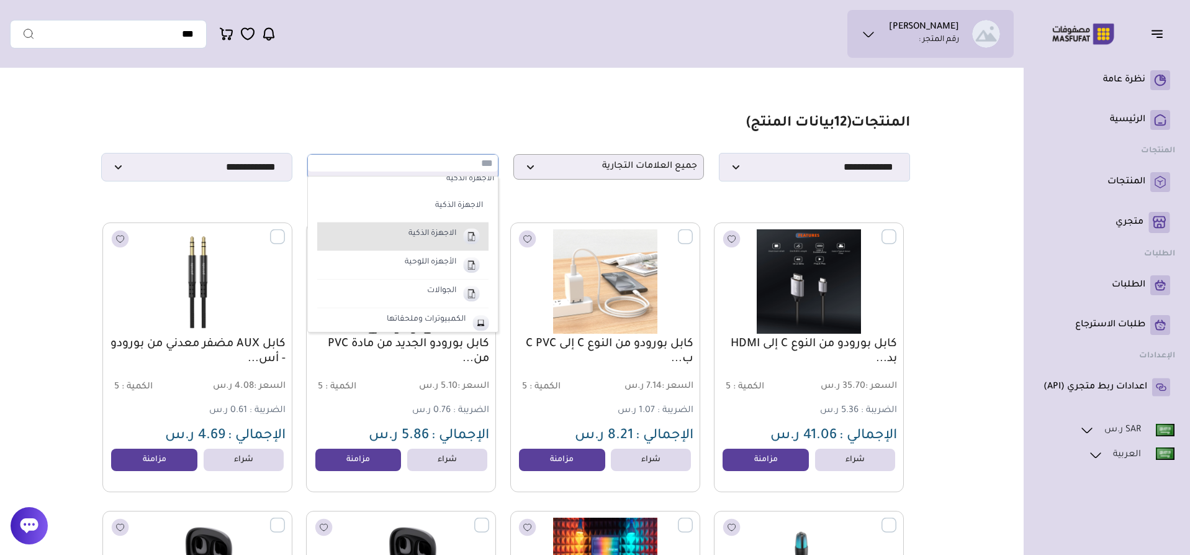
click at [458, 242] on label "الاجهزة الذكية" at bounding box center [433, 234] width 52 height 16
select select "**"
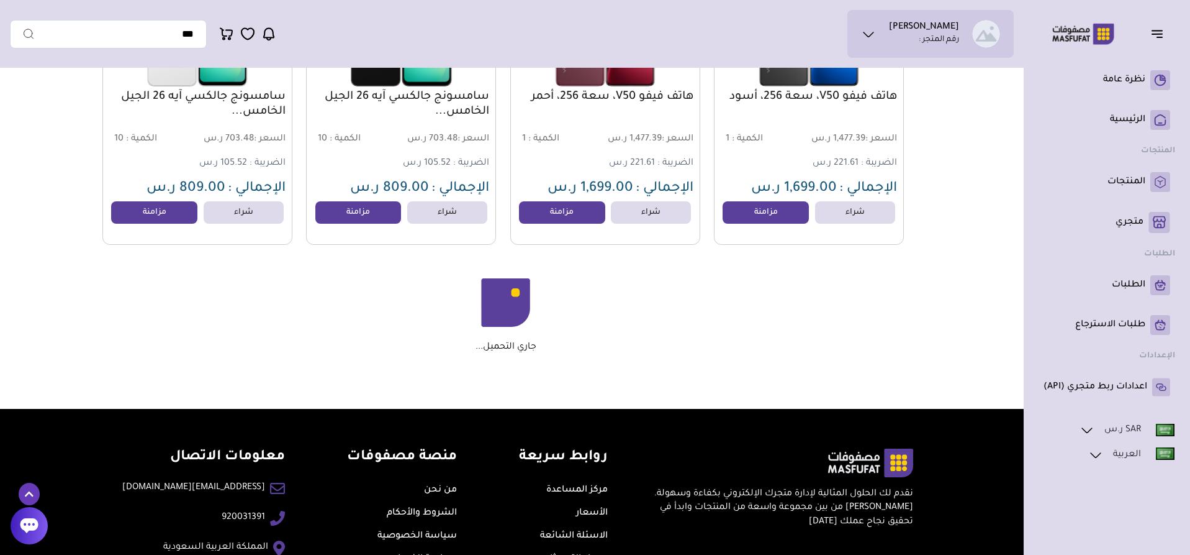
scroll to position [2684, 0]
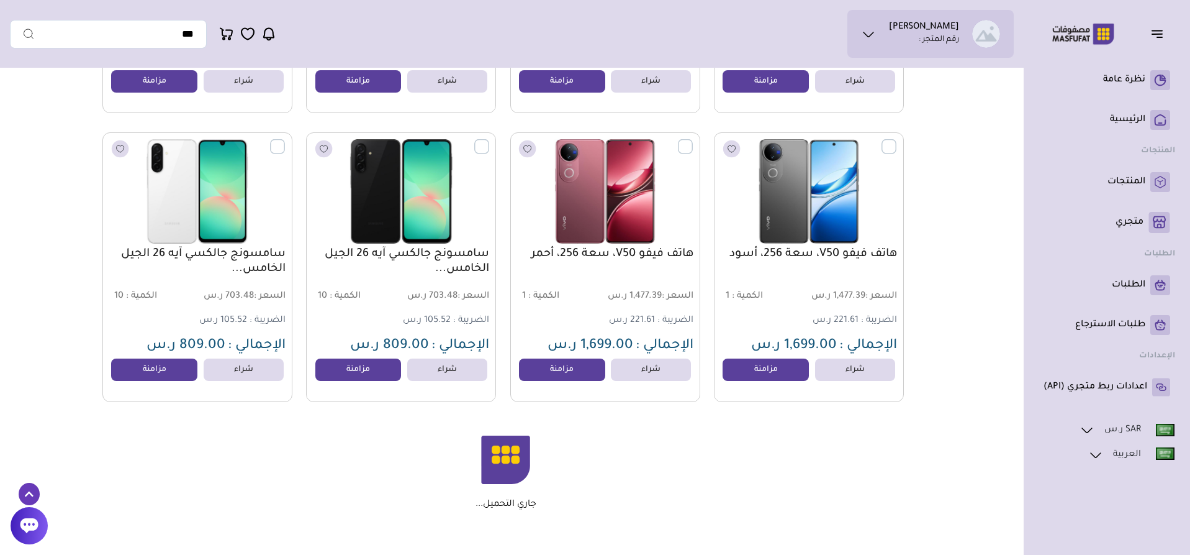
click at [1167, 35] on button "button" at bounding box center [1161, 34] width 39 height 24
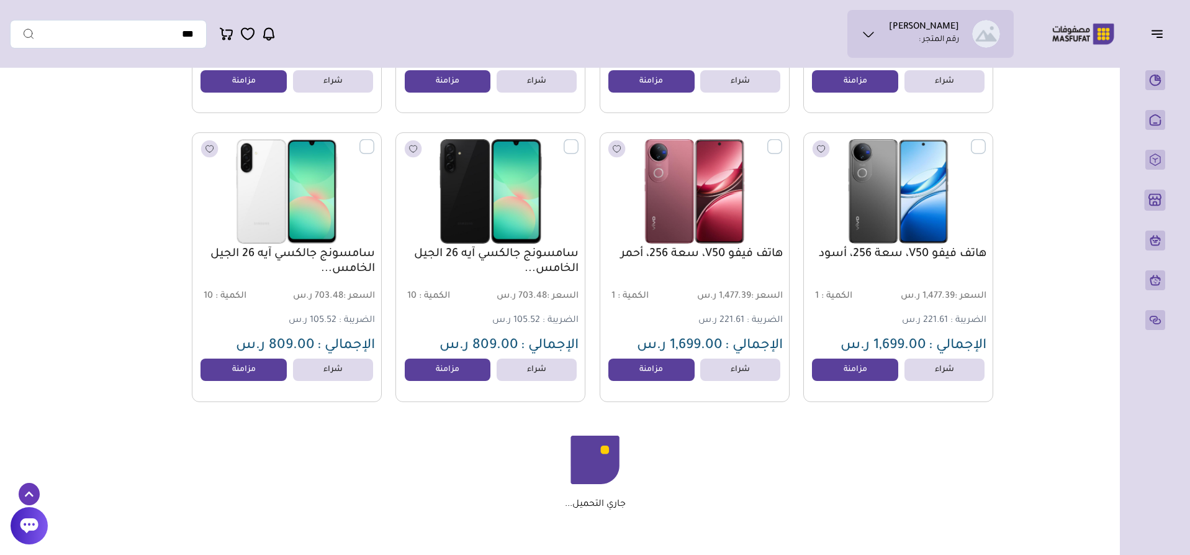
click at [1167, 35] on button "button" at bounding box center [1161, 34] width 39 height 24
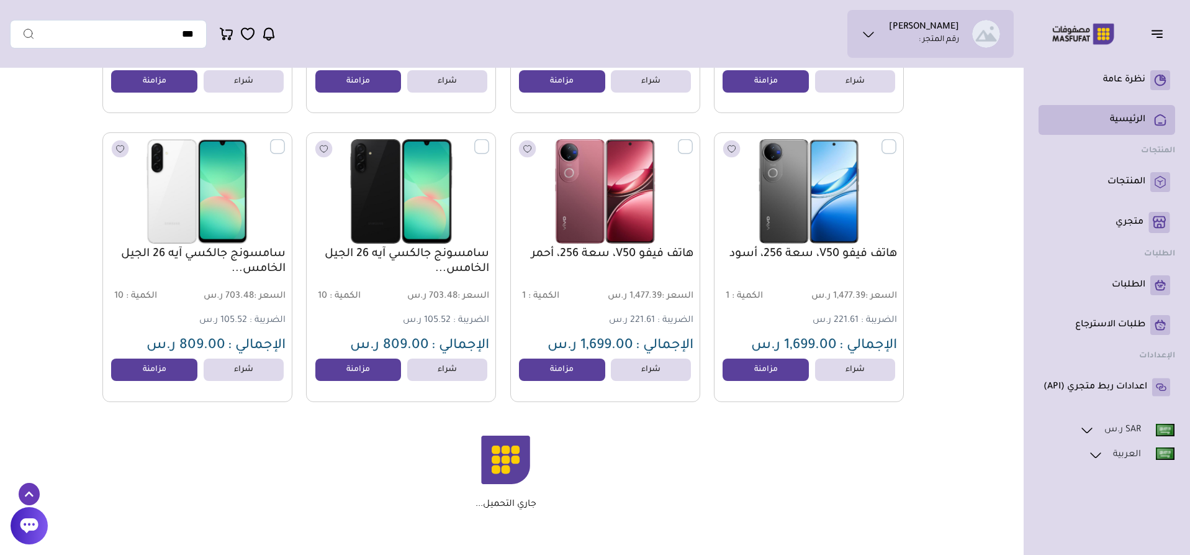
click at [1123, 132] on li "الرئيسية" at bounding box center [1107, 120] width 137 height 30
